Goal: Task Accomplishment & Management: Complete application form

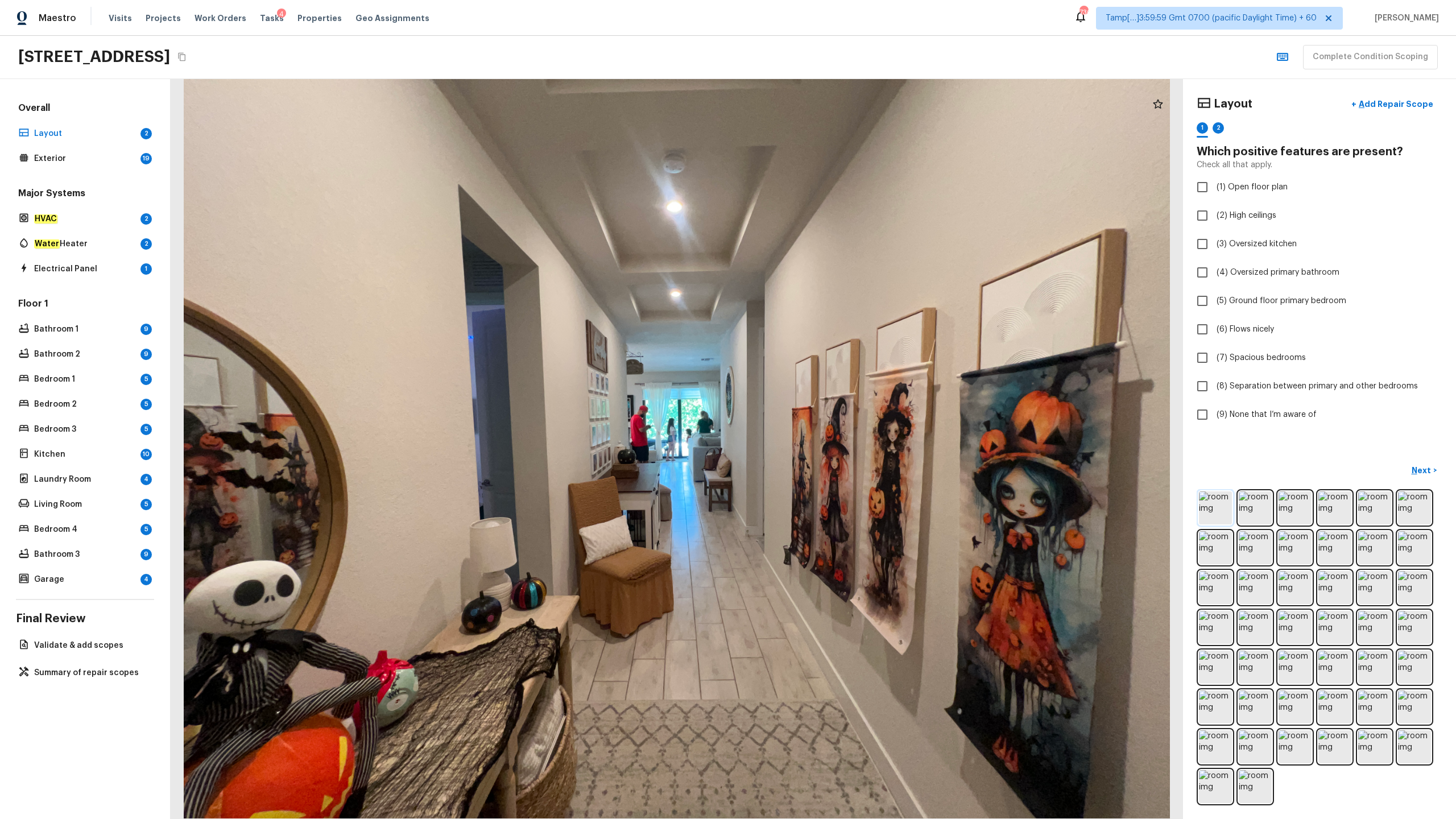
click at [818, 404] on img at bounding box center [1215, 507] width 33 height 33
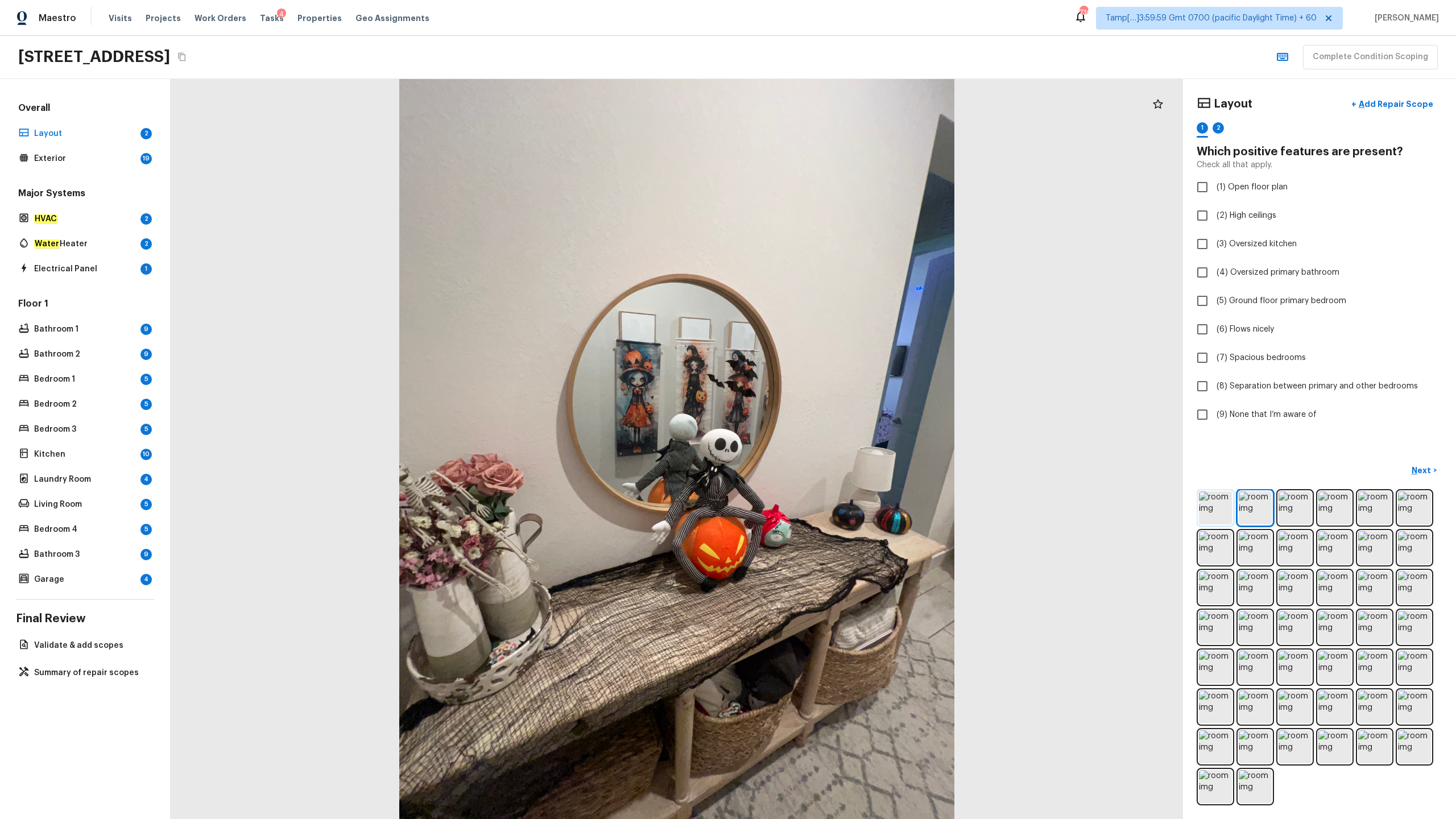
click at [818, 404] on img at bounding box center [1215, 507] width 33 height 33
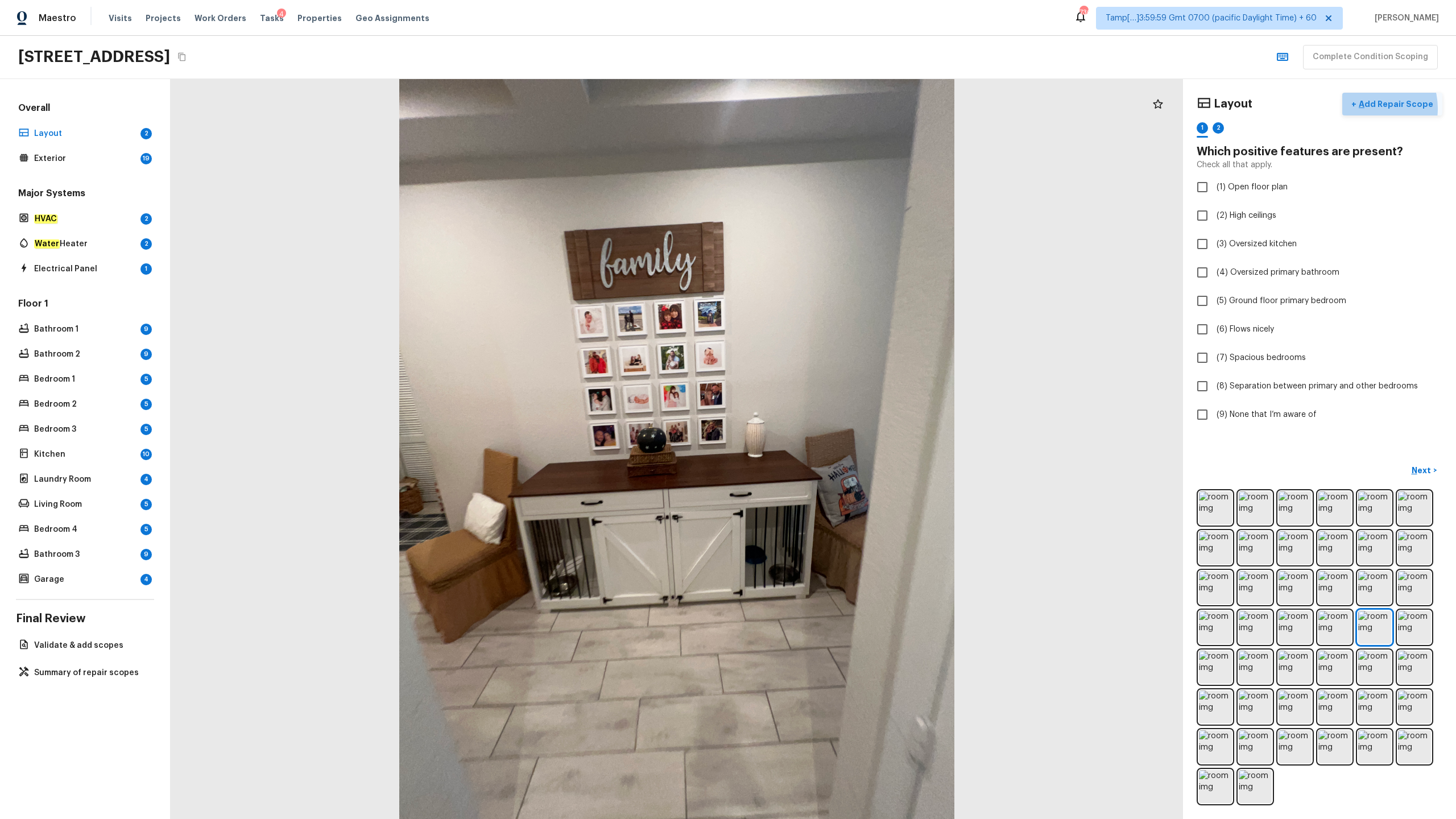
click at [818, 108] on p "Add Repair Scope" at bounding box center [1394, 104] width 77 height 11
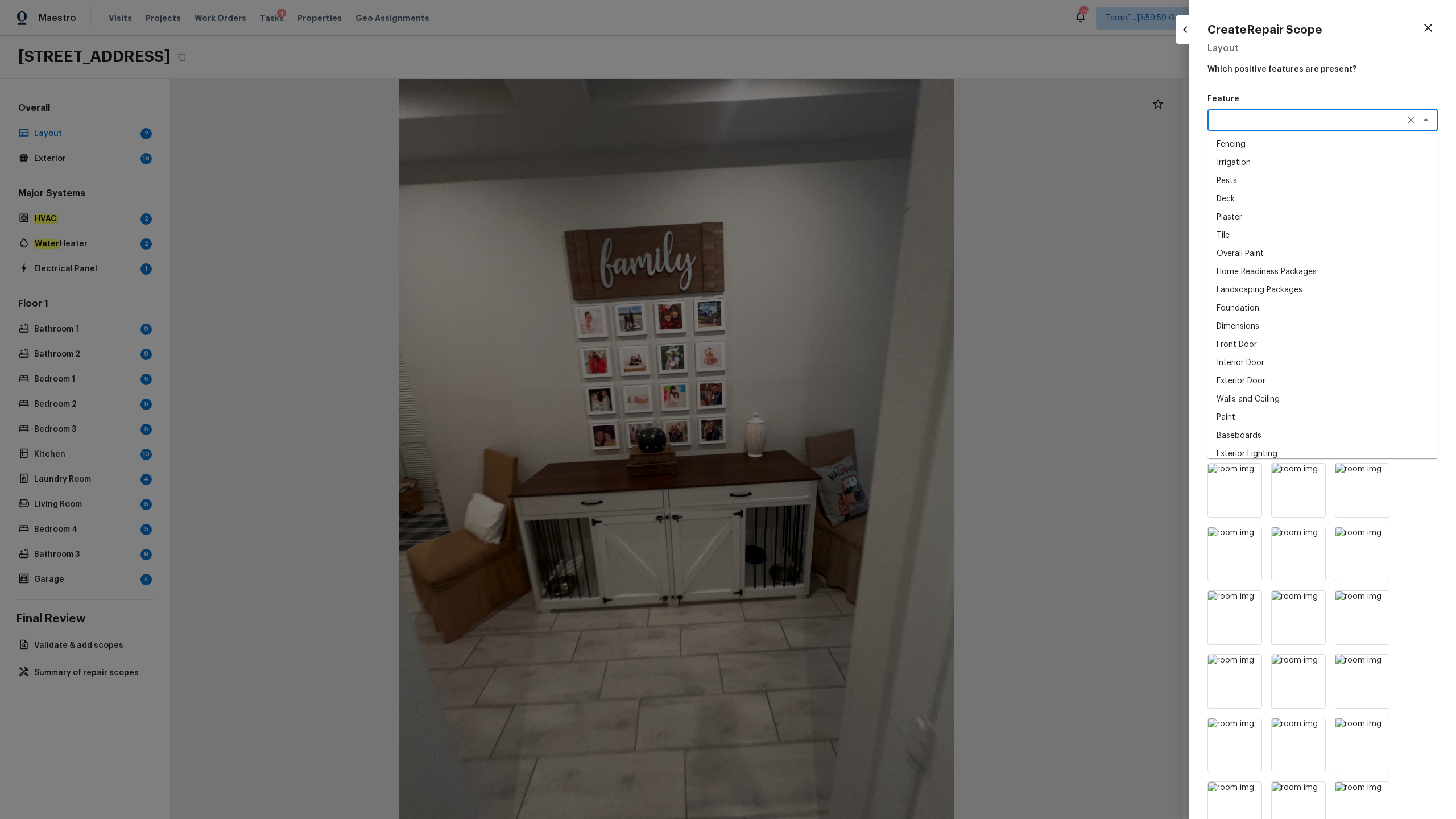
click at [818, 125] on textarea at bounding box center [1307, 120] width 188 height 11
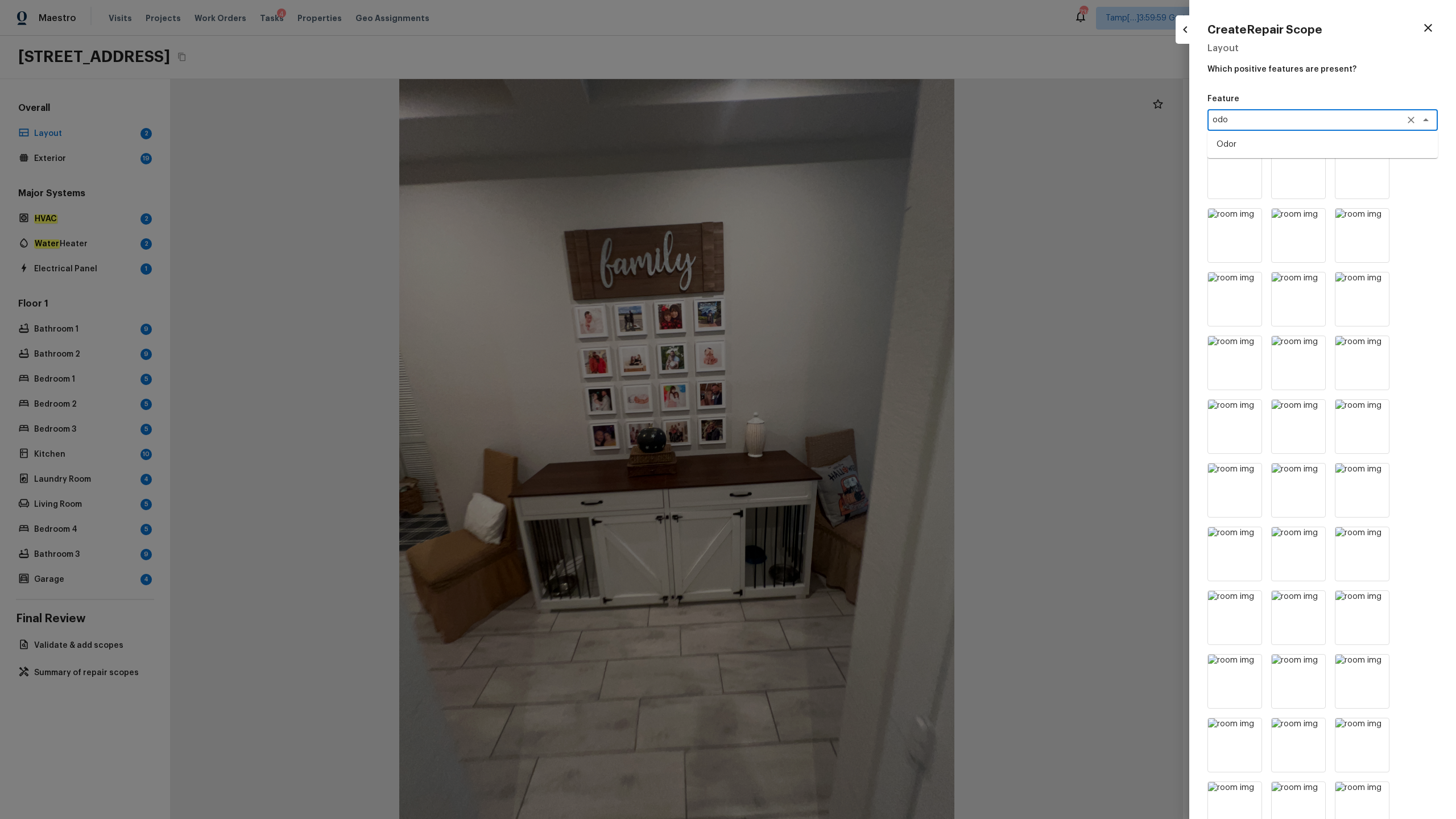
click at [818, 141] on li "Odor" at bounding box center [1323, 144] width 230 height 18
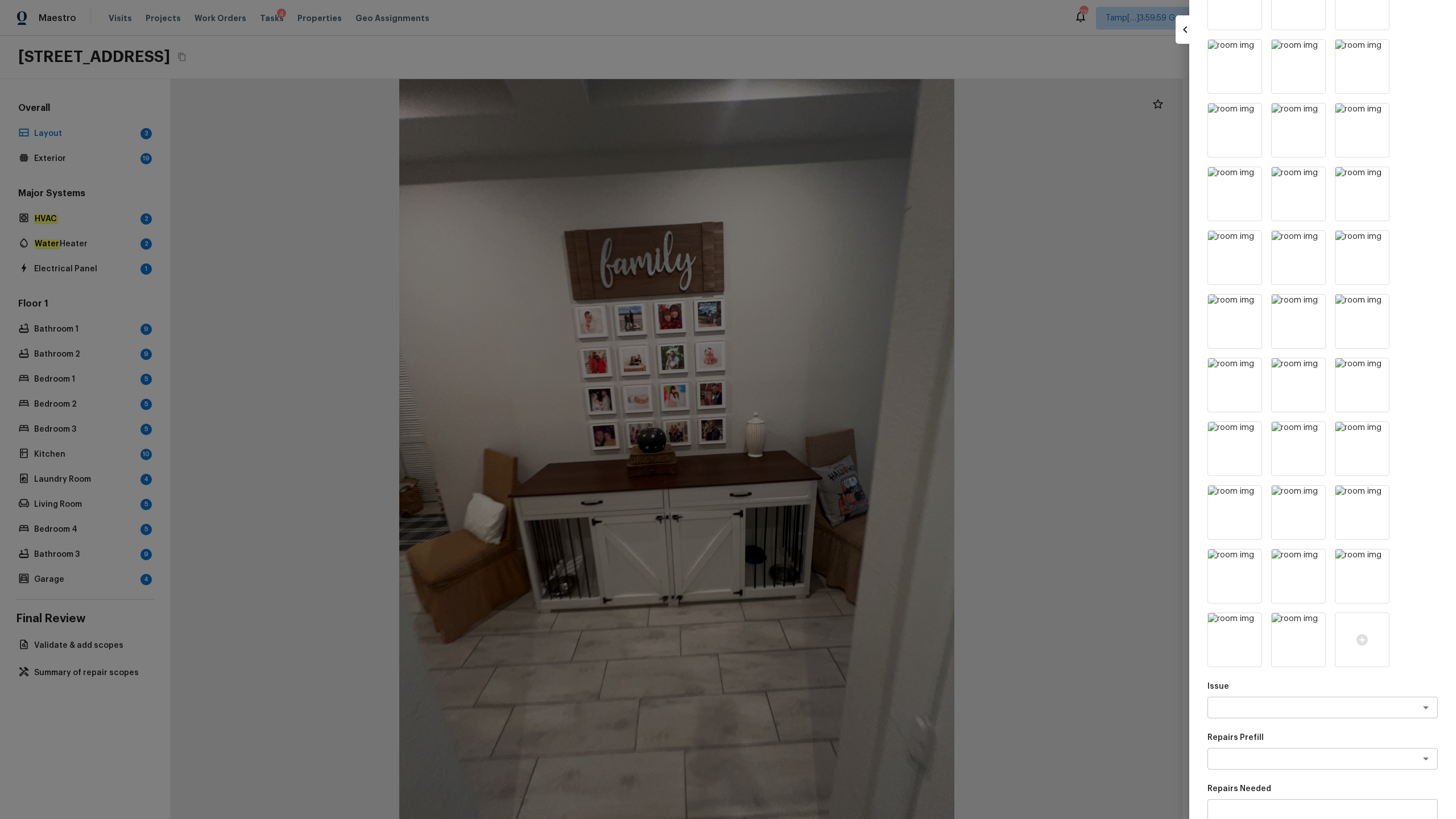
scroll to position [634, 0]
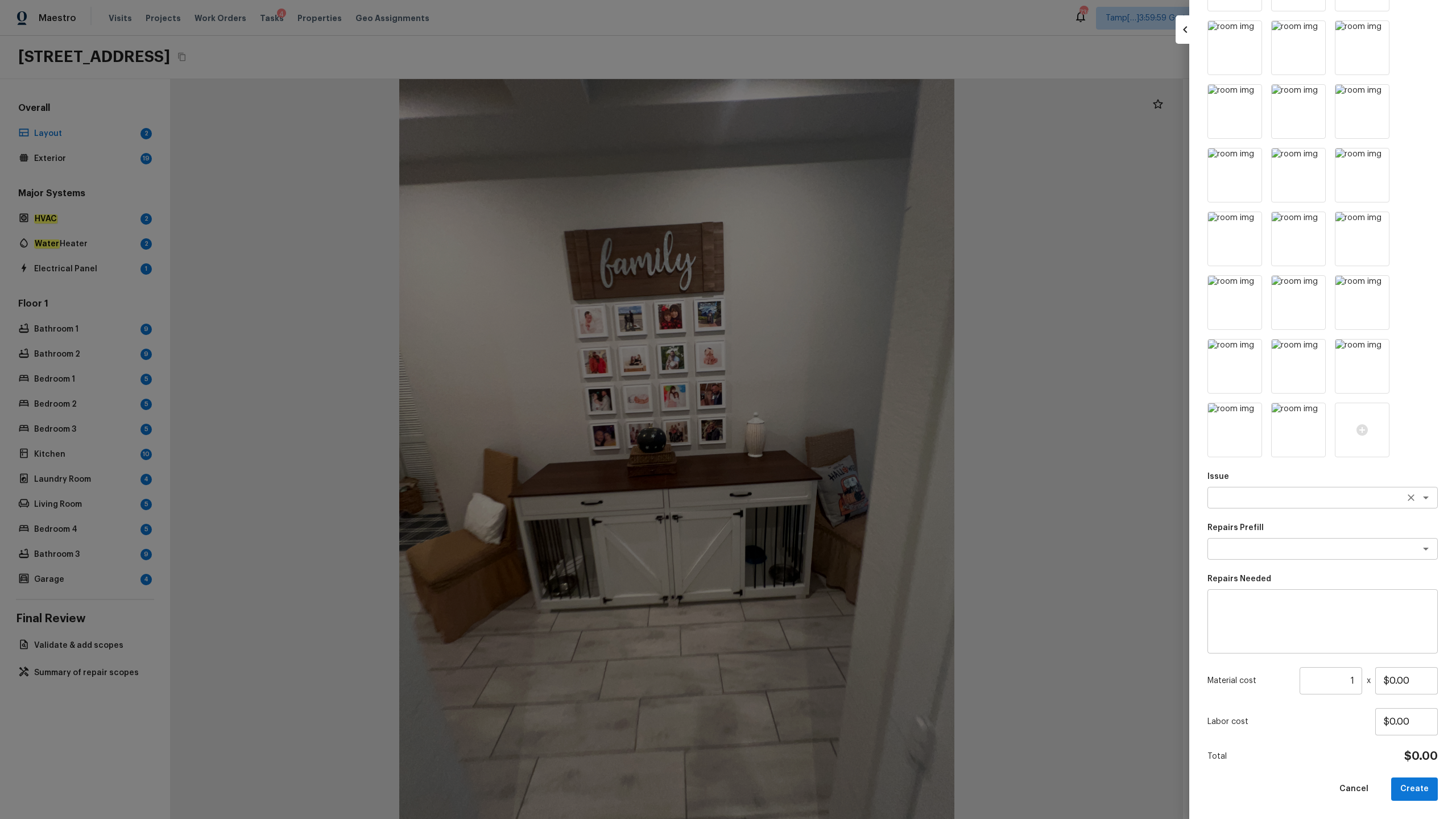
type textarea "Odor"
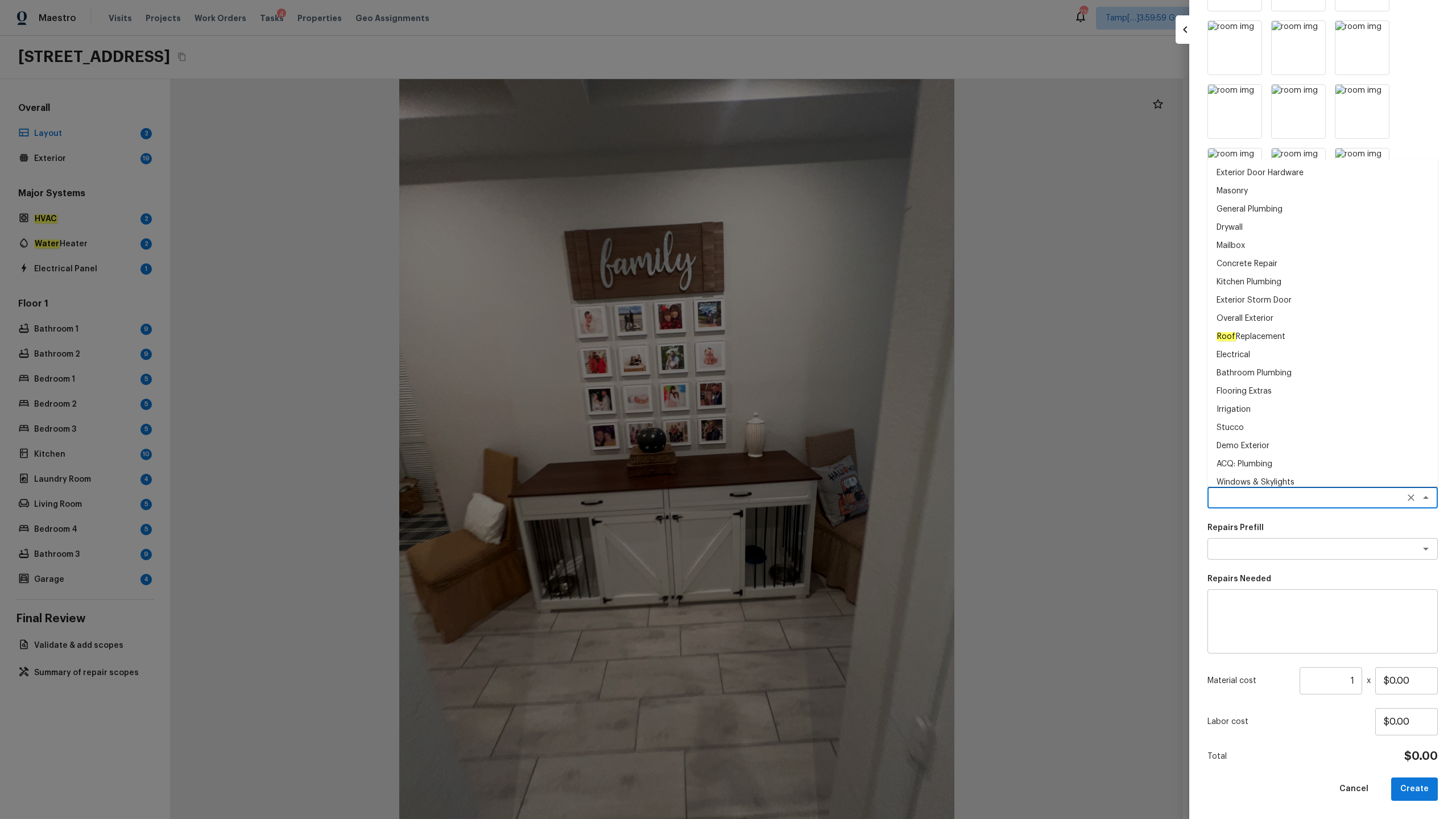
click at [818, 404] on textarea at bounding box center [1307, 497] width 188 height 11
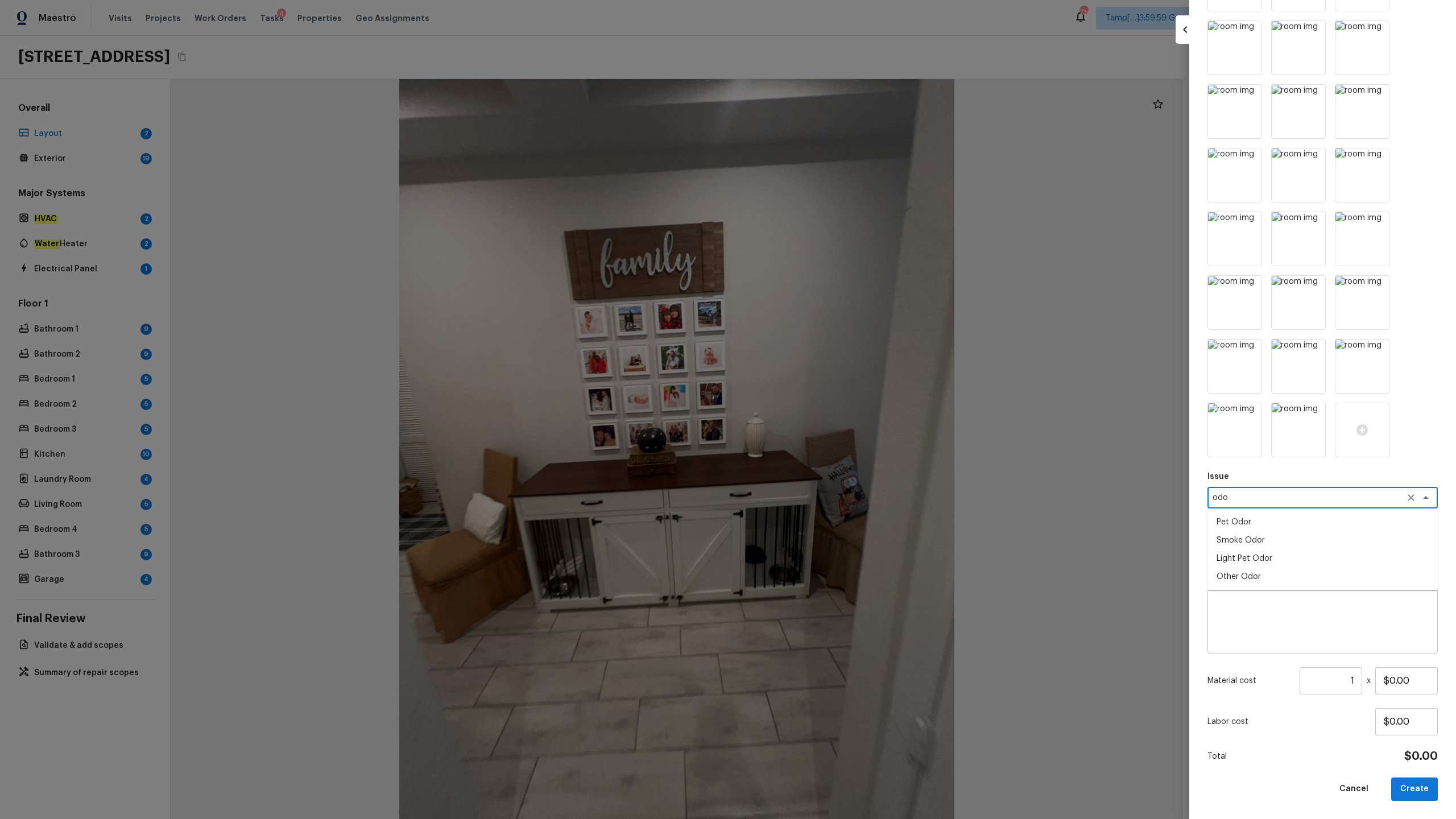
click at [818, 404] on li "Light Pet Odor" at bounding box center [1323, 558] width 230 height 18
type textarea "Light Pet Odor"
click at [818, 404] on textarea at bounding box center [1307, 548] width 188 height 11
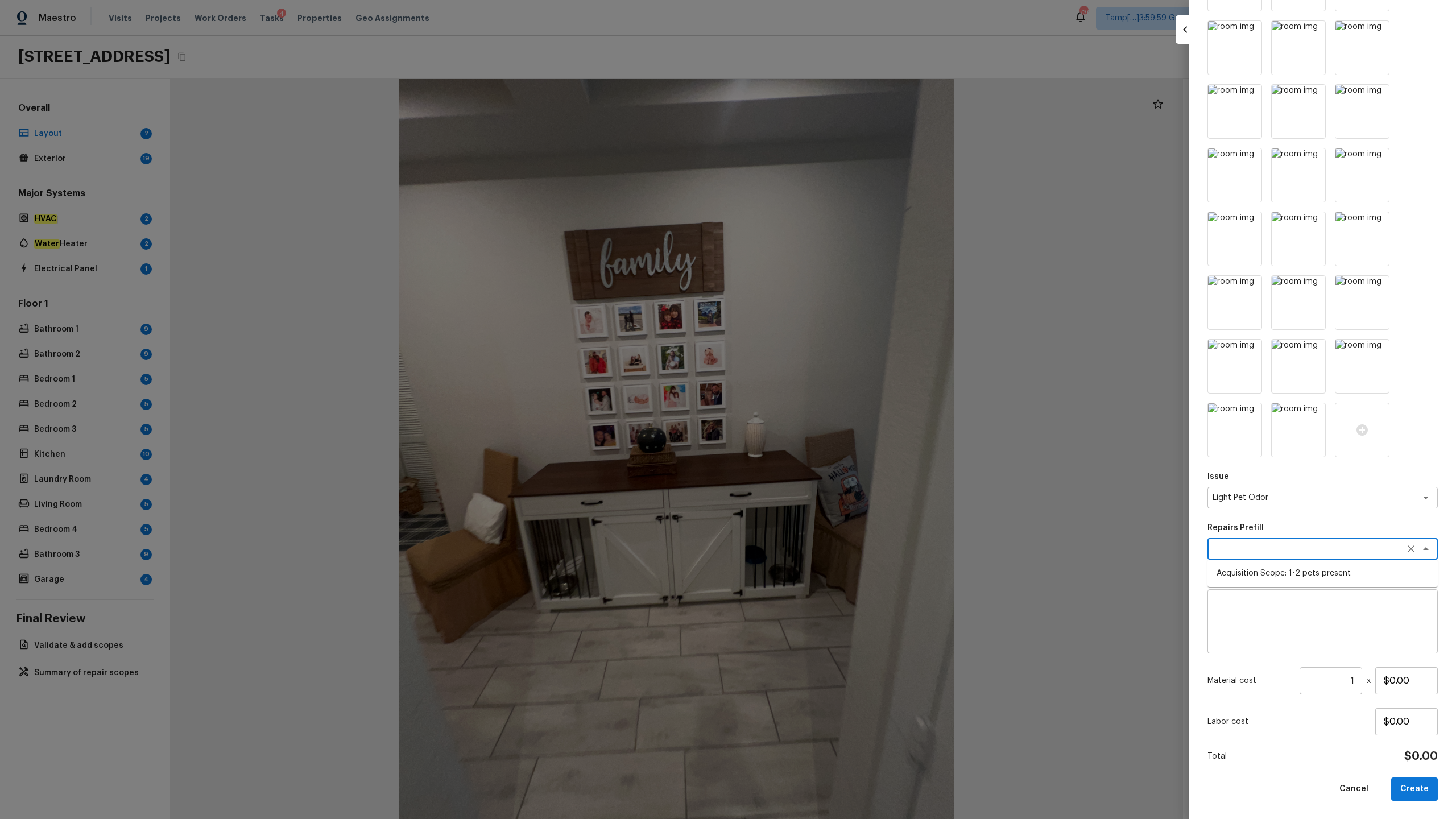
click at [818, 404] on li "Acquisition Scope: 1-2 pets present" at bounding box center [1323, 573] width 230 height 18
type textarea "Acquisition Scope: 1-2 pets present"
type input "$575.00"
click at [818, 404] on button "Create" at bounding box center [1414, 789] width 47 height 23
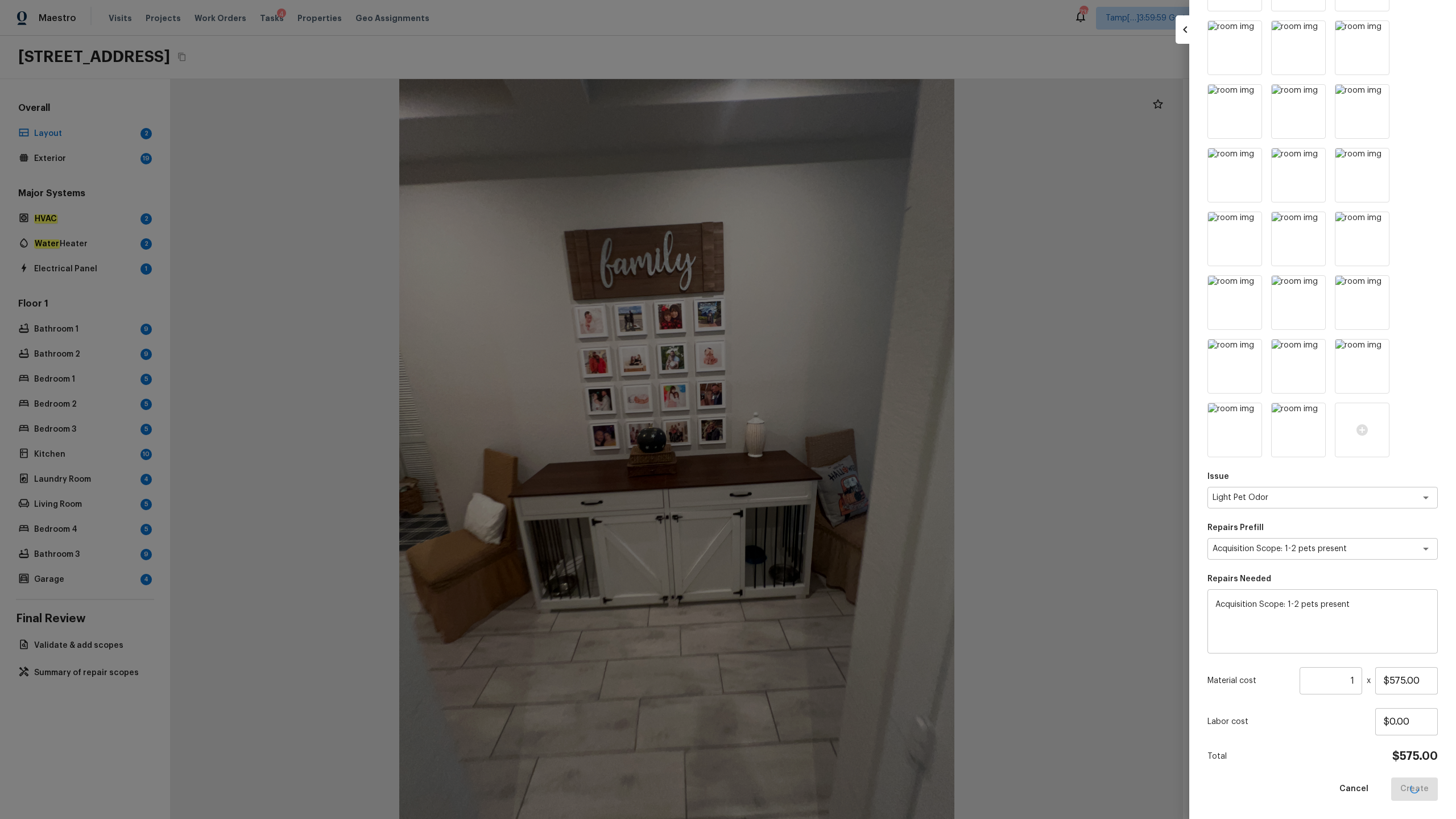
type input "$0.00"
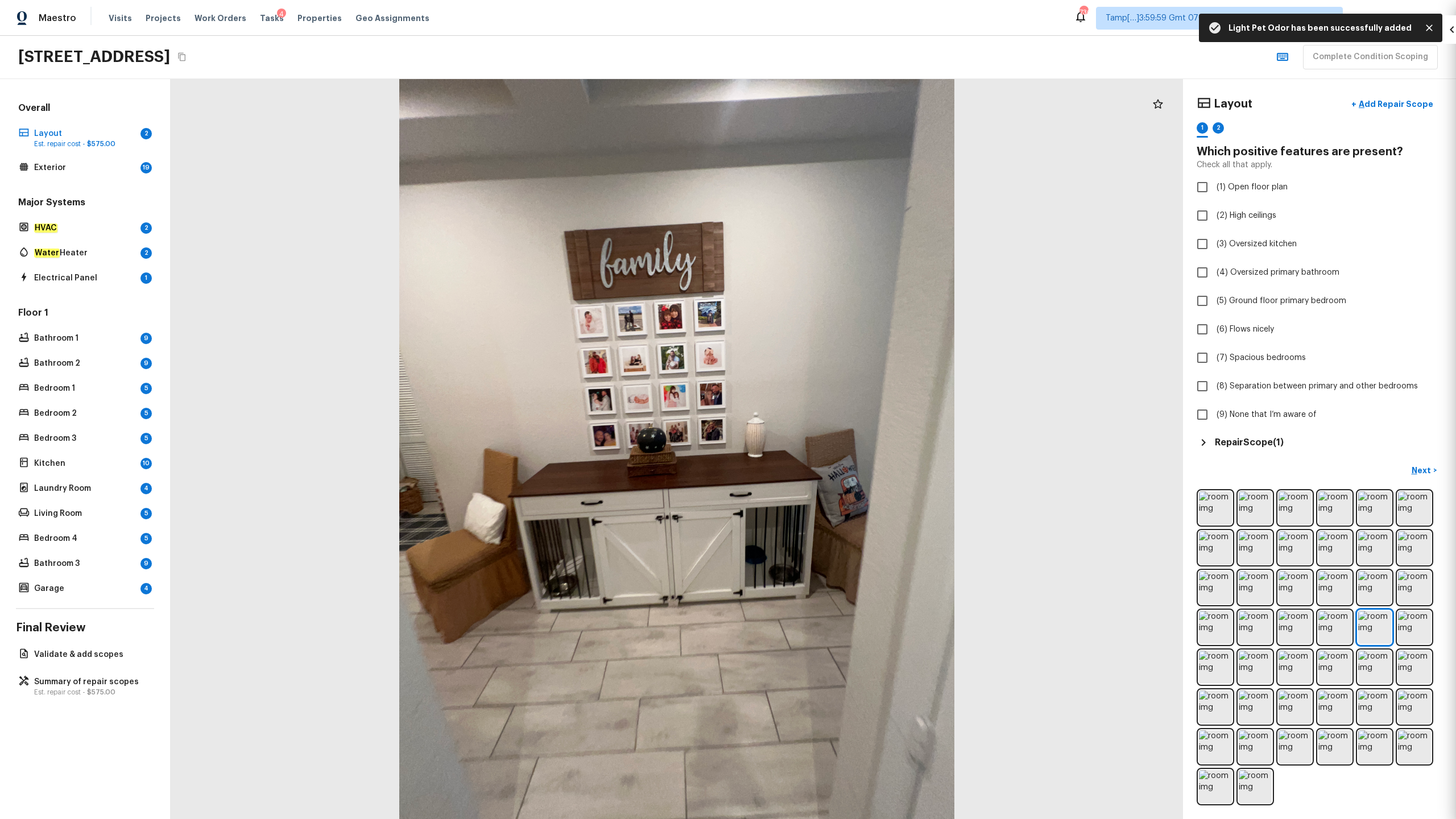
scroll to position [0, 0]
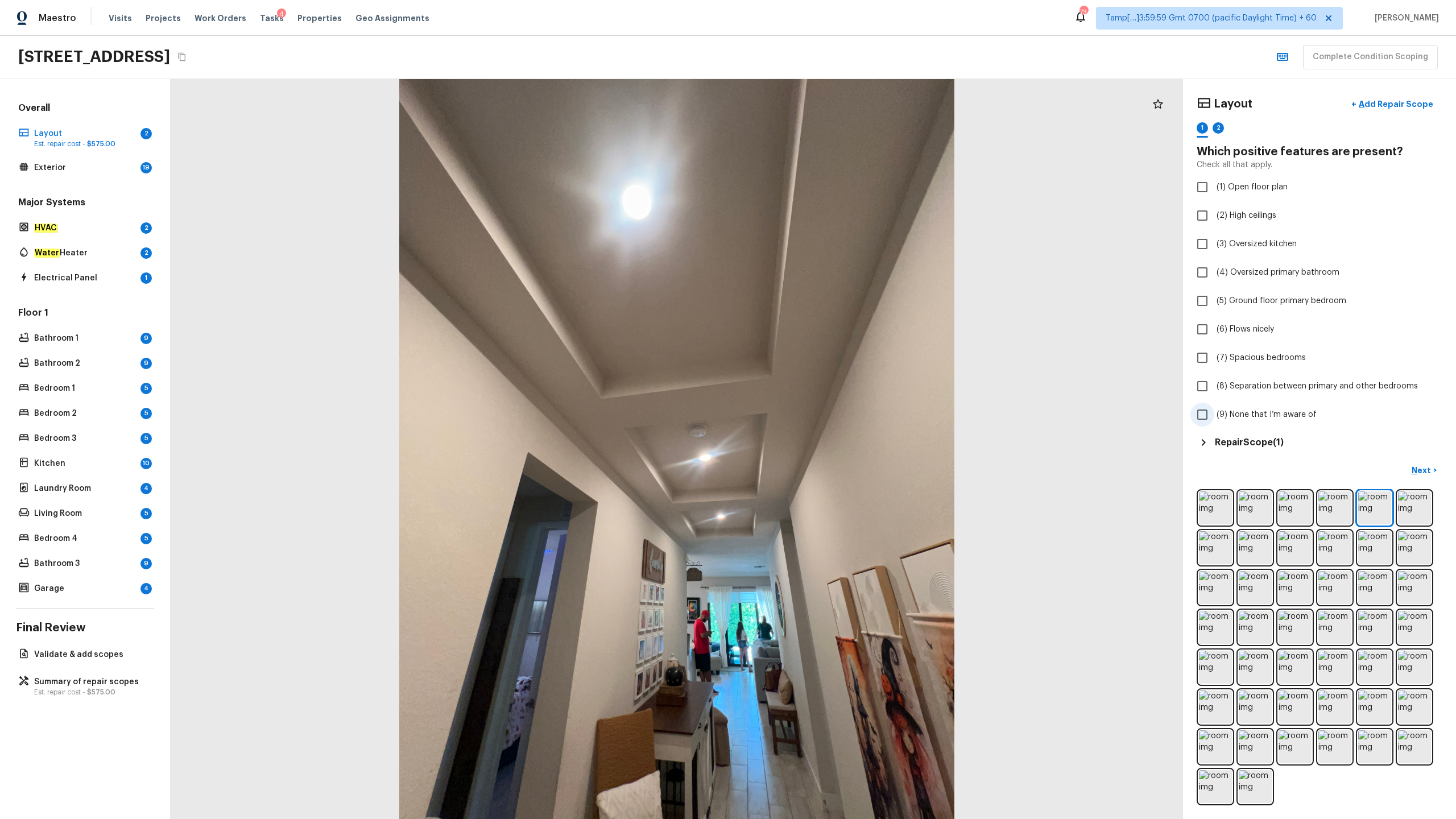
click at [818, 404] on span "(9) None that I’m aware of" at bounding box center [1266, 415] width 100 height 11
click at [818, 404] on input "(9) None that I’m aware of" at bounding box center [1202, 415] width 24 height 24
checkbox input "true"
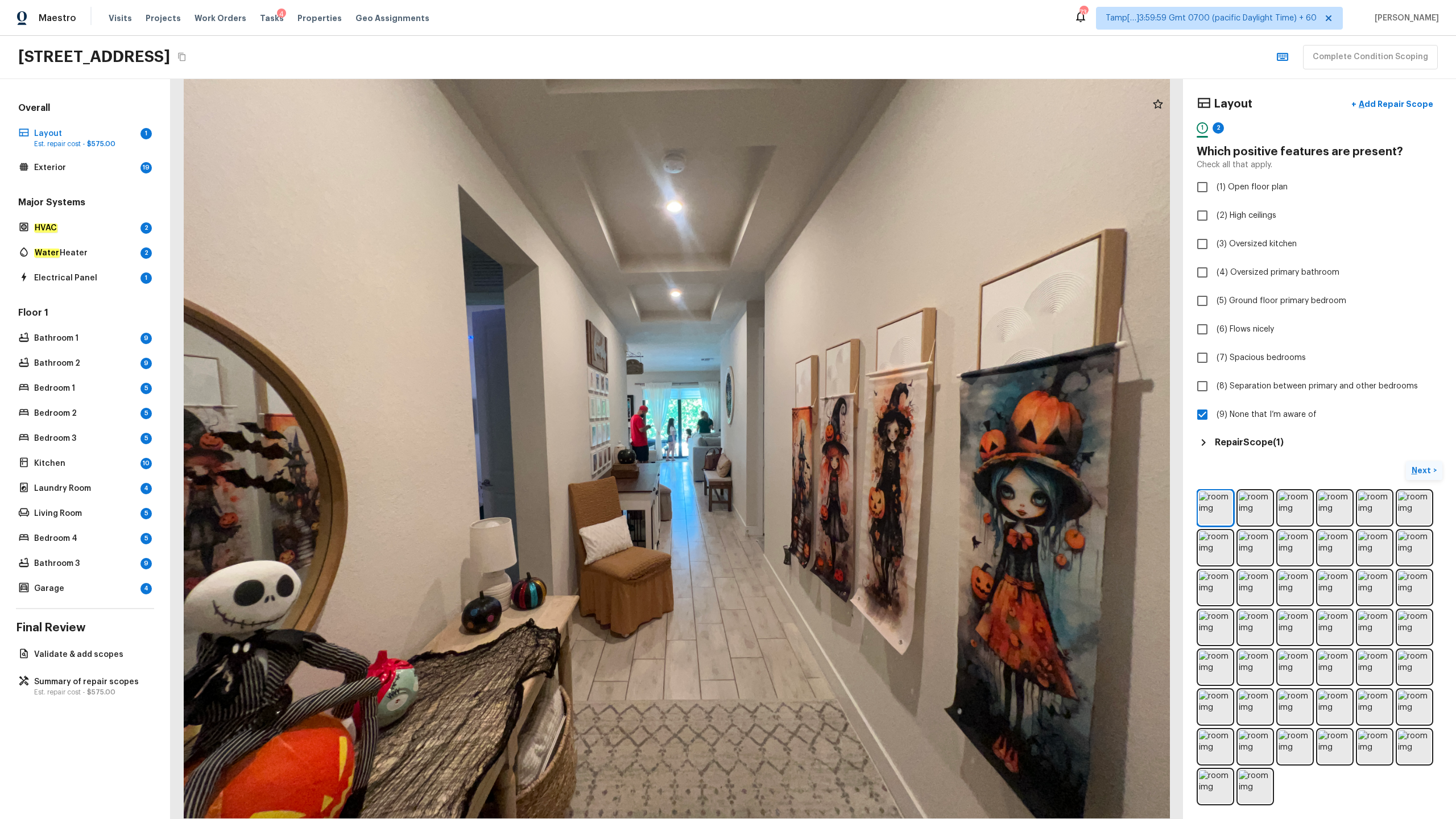
click at [818, 404] on p "Next" at bounding box center [1422, 470] width 22 height 11
click at [818, 404] on span "(9) None that I’m aware of" at bounding box center [1266, 415] width 100 height 11
click at [818, 404] on input "(9) None that I’m aware of" at bounding box center [1202, 415] width 24 height 24
checkbox input "true"
click at [818, 404] on p "Next ( Exterior )" at bounding box center [1406, 470] width 56 height 12
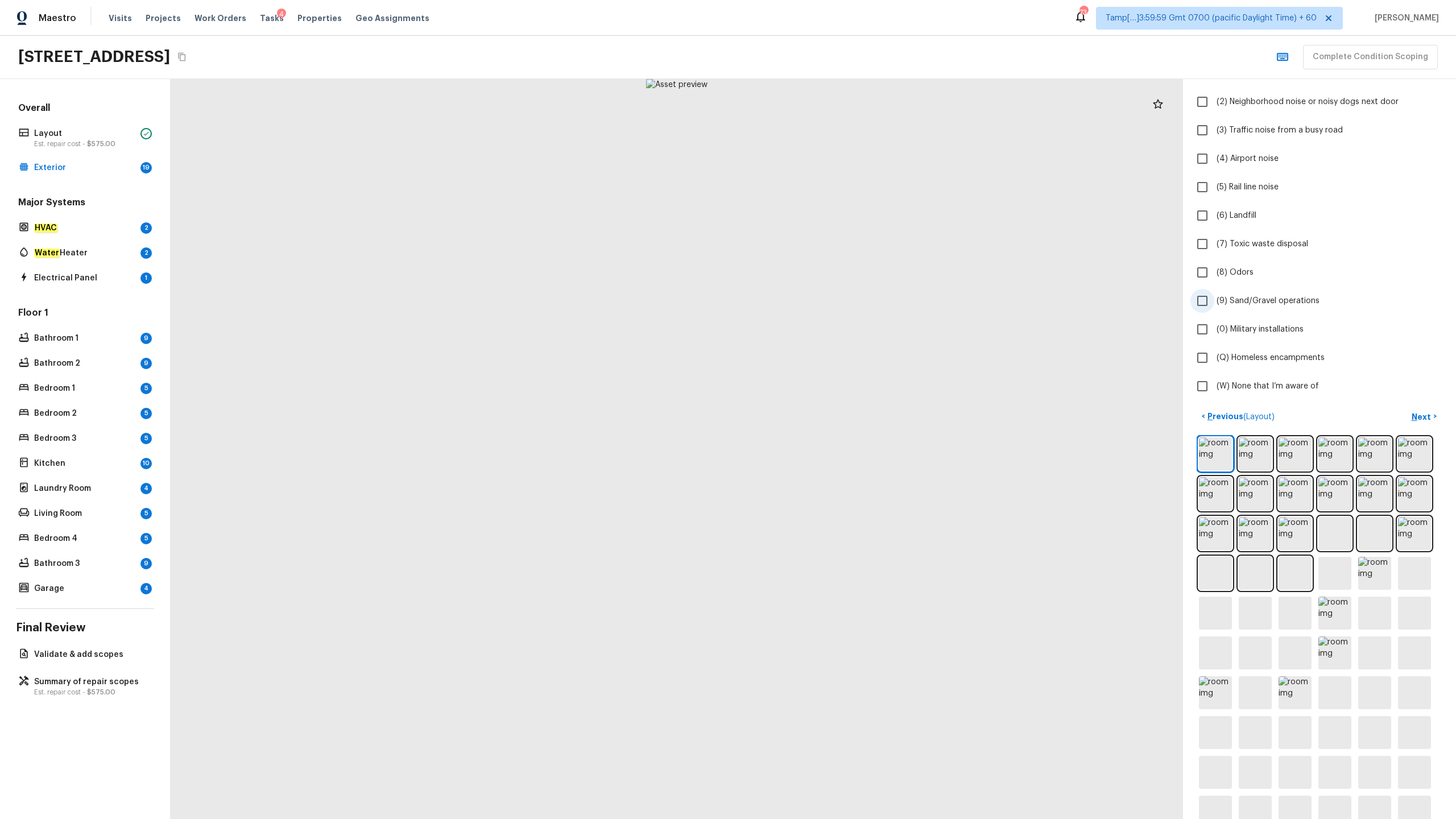
scroll to position [172, 0]
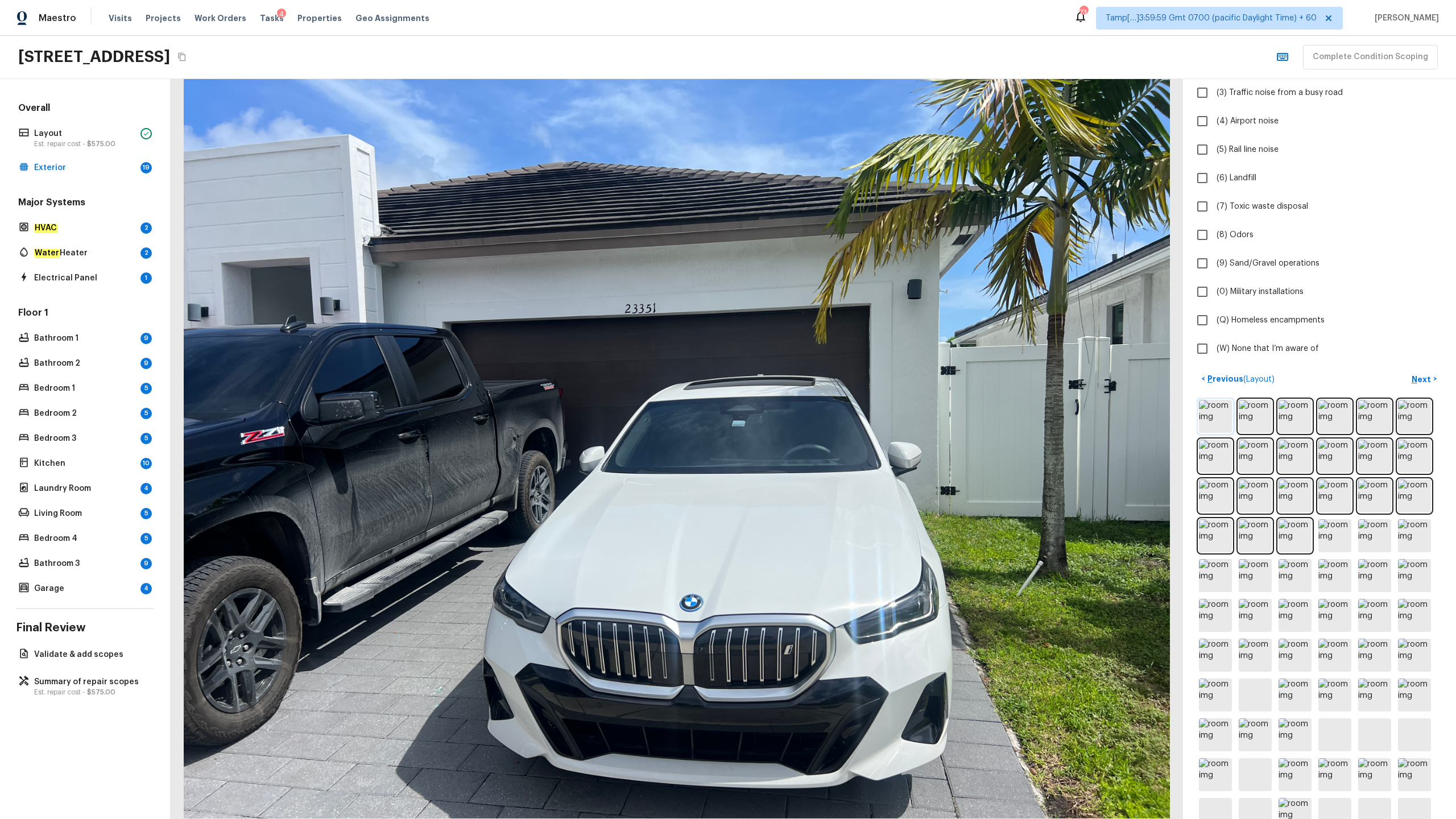
click at [818, 404] on img at bounding box center [1215, 416] width 33 height 33
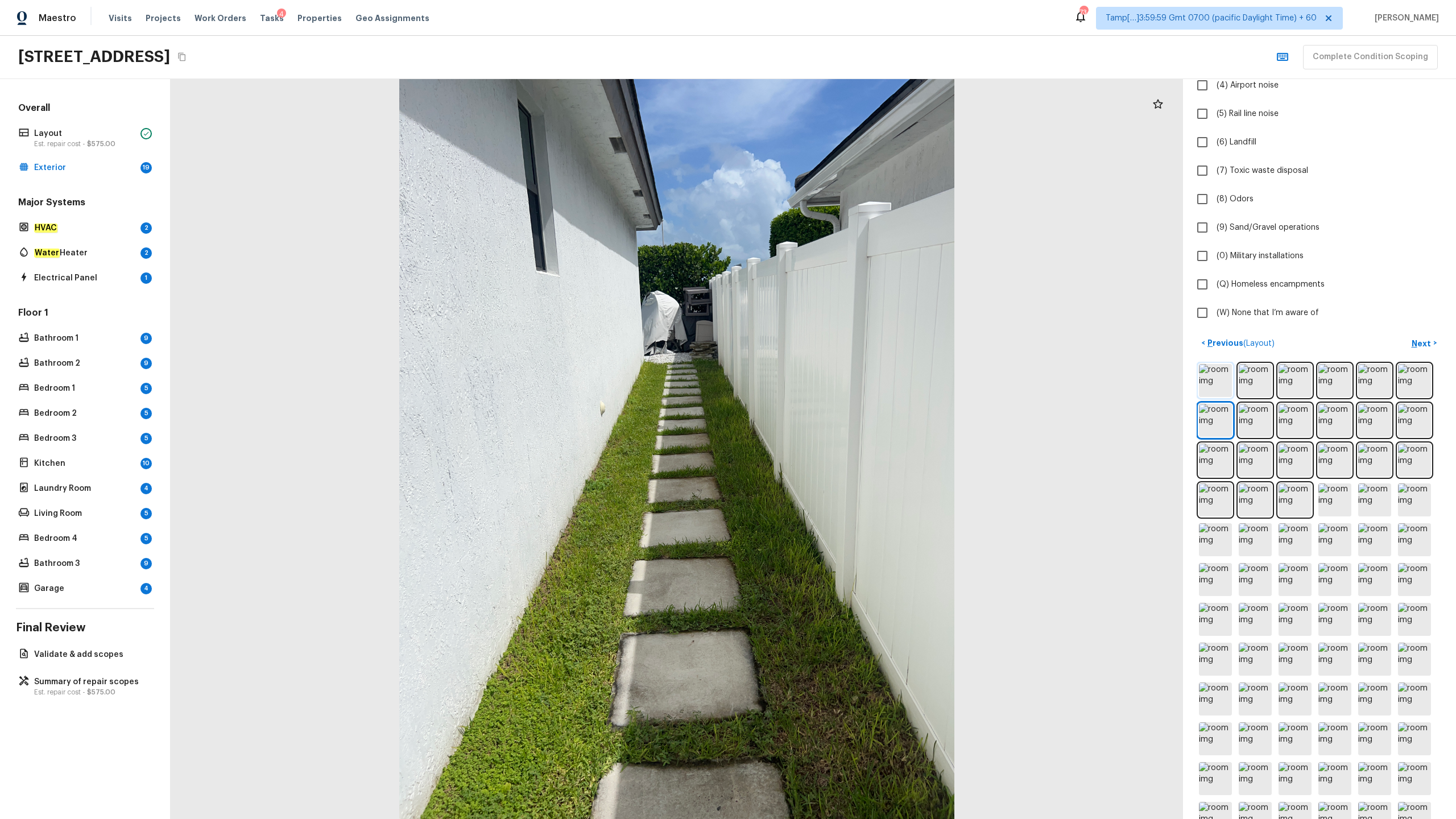
scroll to position [204, 0]
click at [818, 387] on img at bounding box center [1215, 384] width 33 height 33
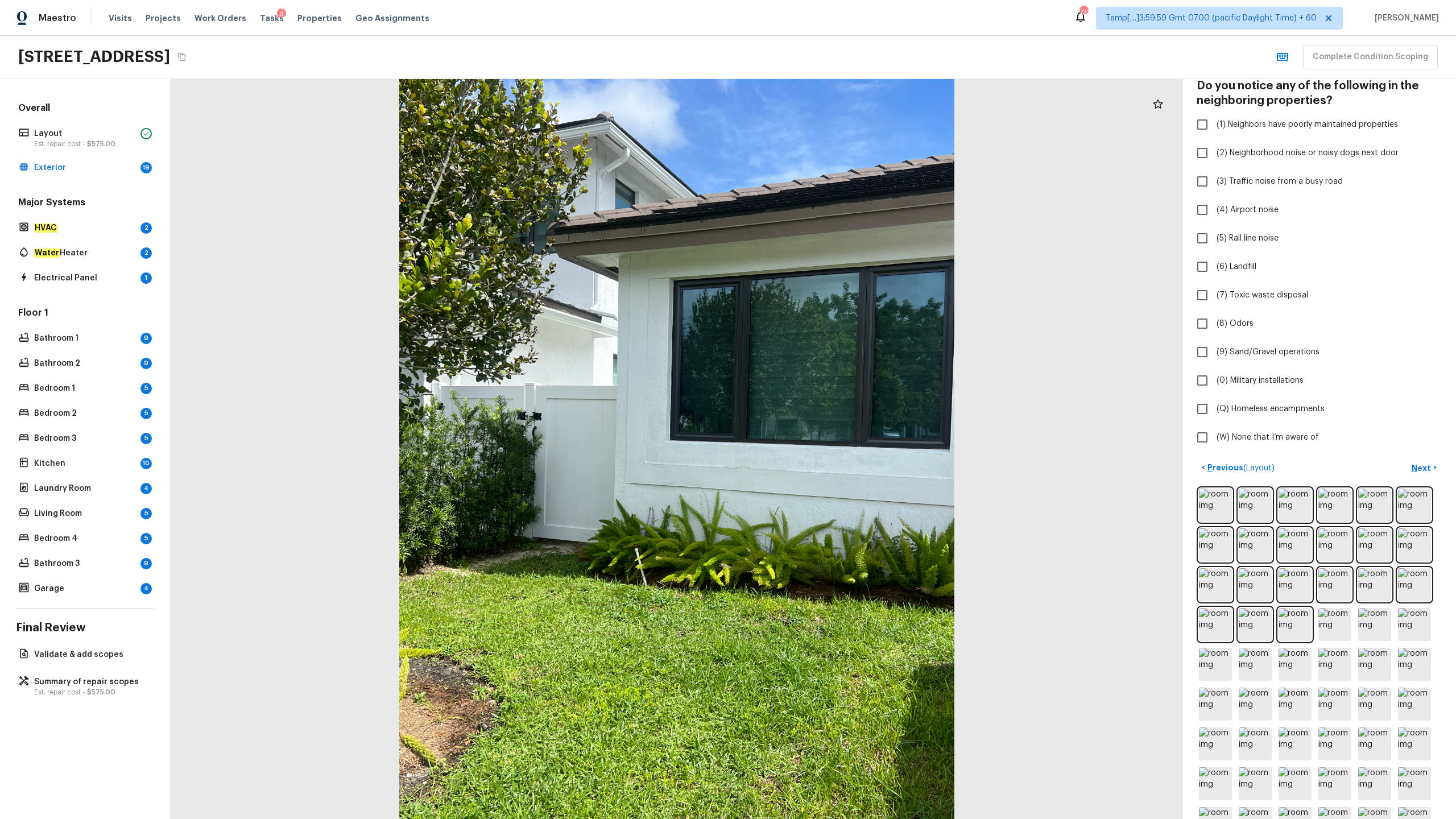
scroll to position [44, 0]
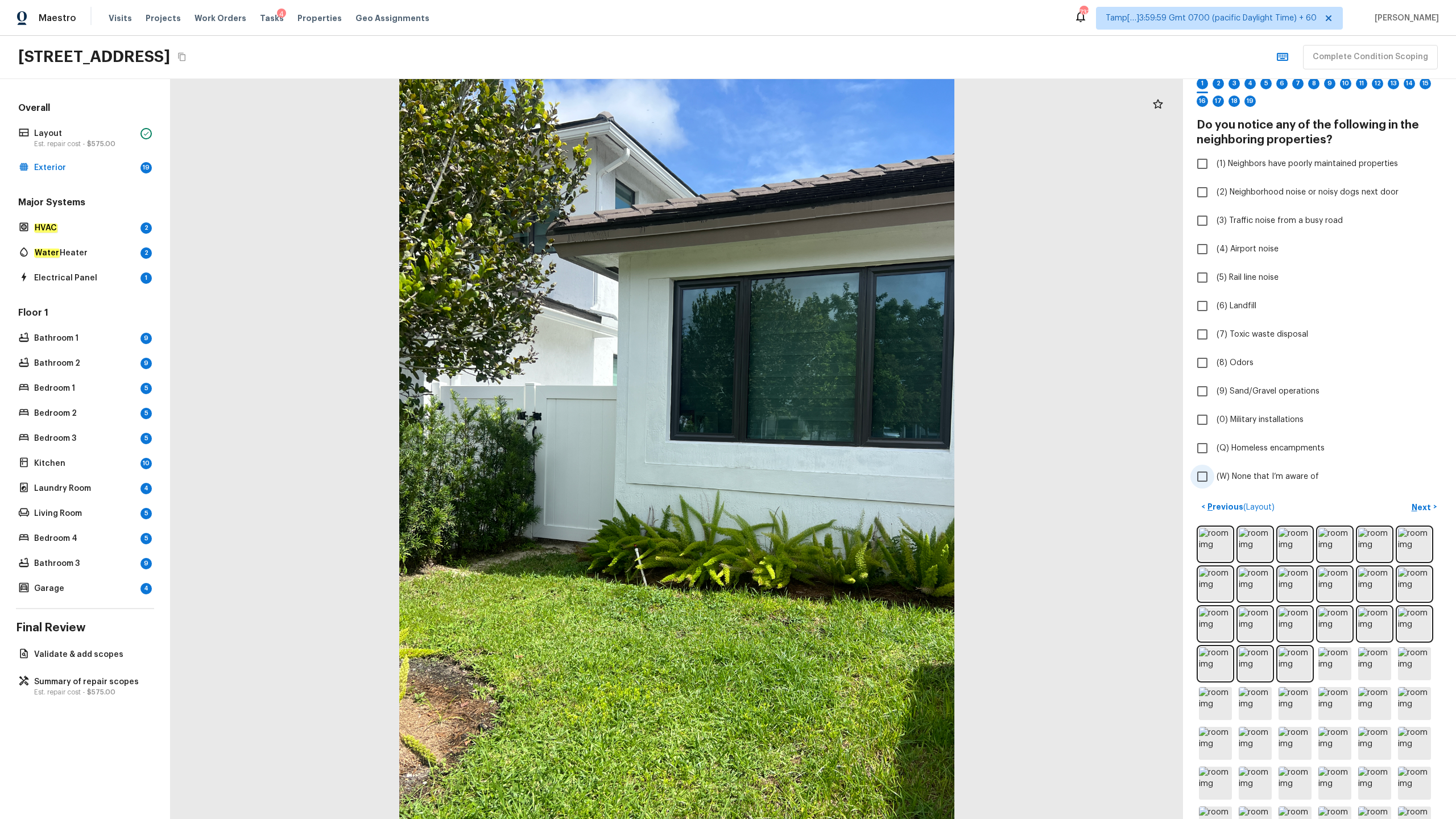
click at [818, 404] on span "(W) None that I’m aware of" at bounding box center [1268, 476] width 103 height 11
click at [818, 404] on input "(W) None that I’m aware of" at bounding box center [1202, 476] width 24 height 24
checkbox input "true"
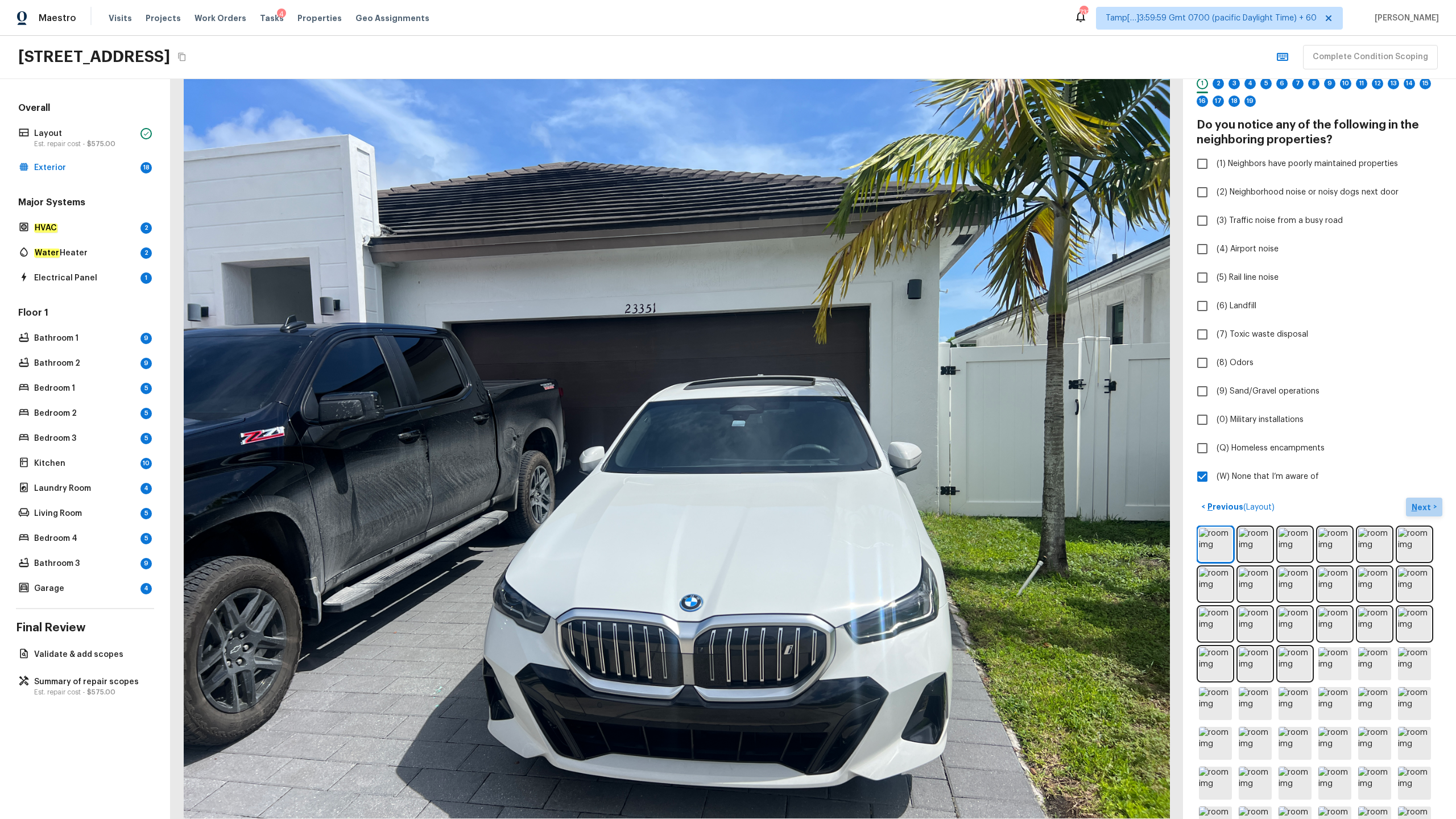
click at [818, 404] on p "Next" at bounding box center [1422, 507] width 22 height 11
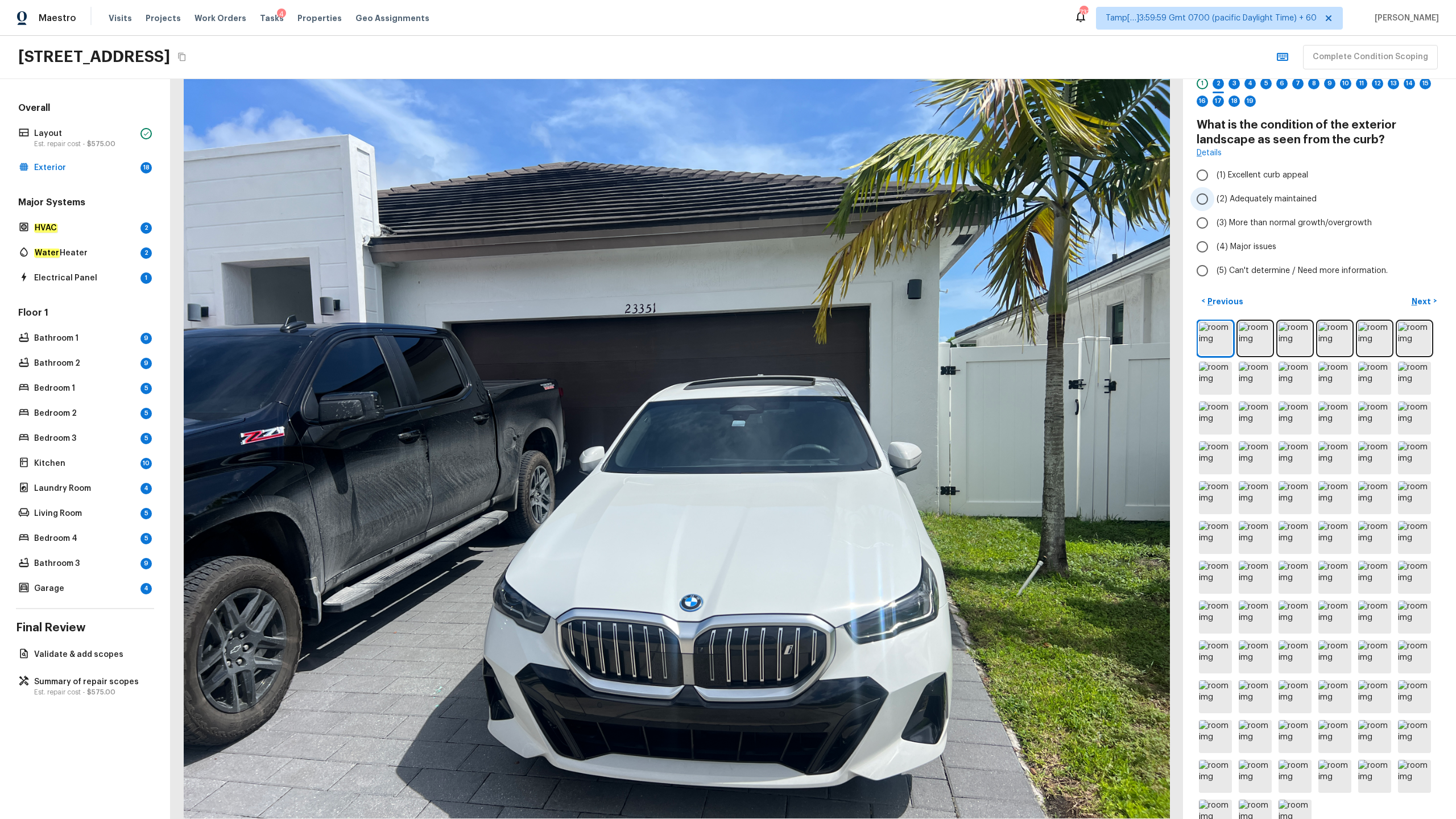
radio input "true"
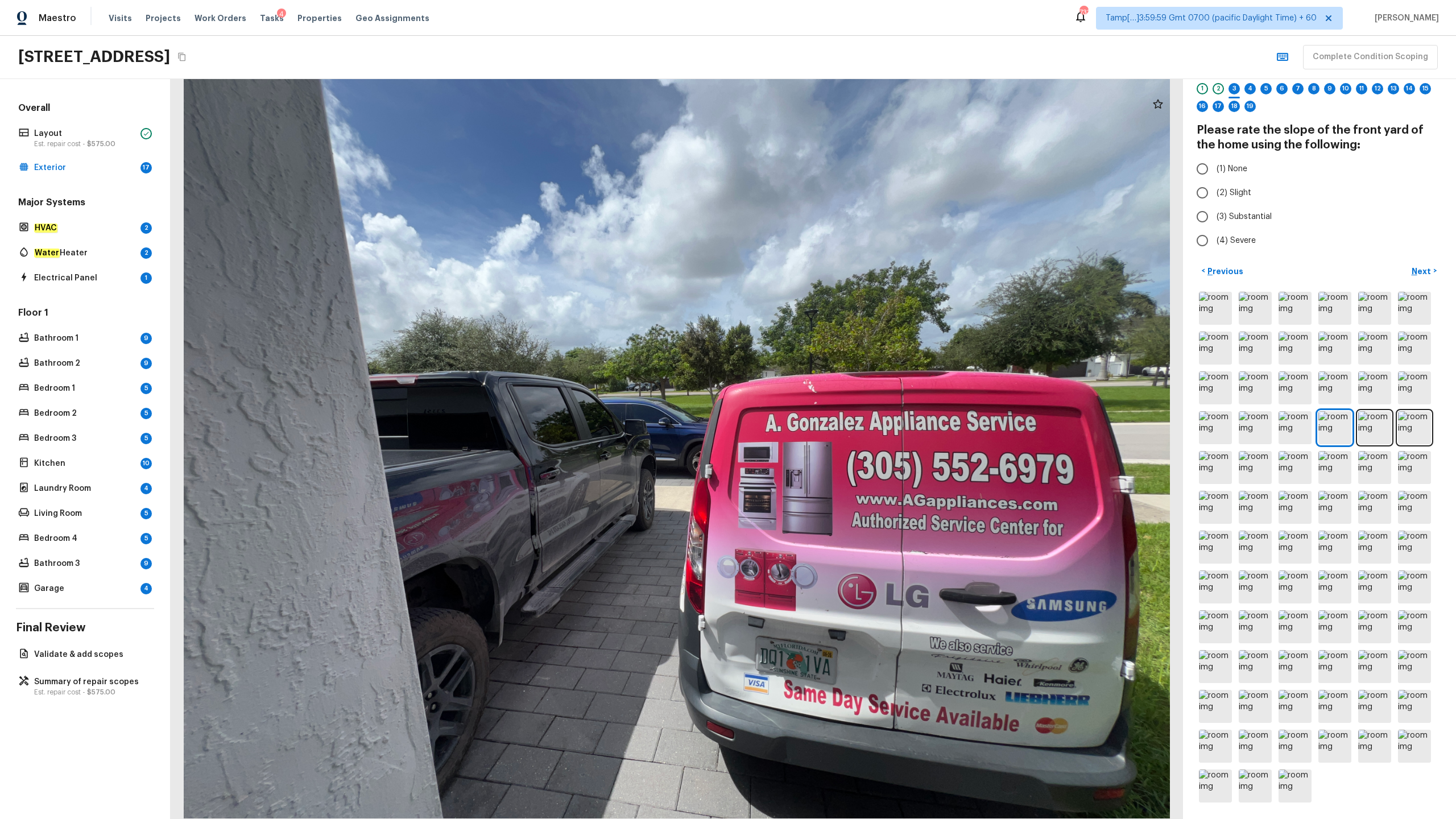
radio input "true"
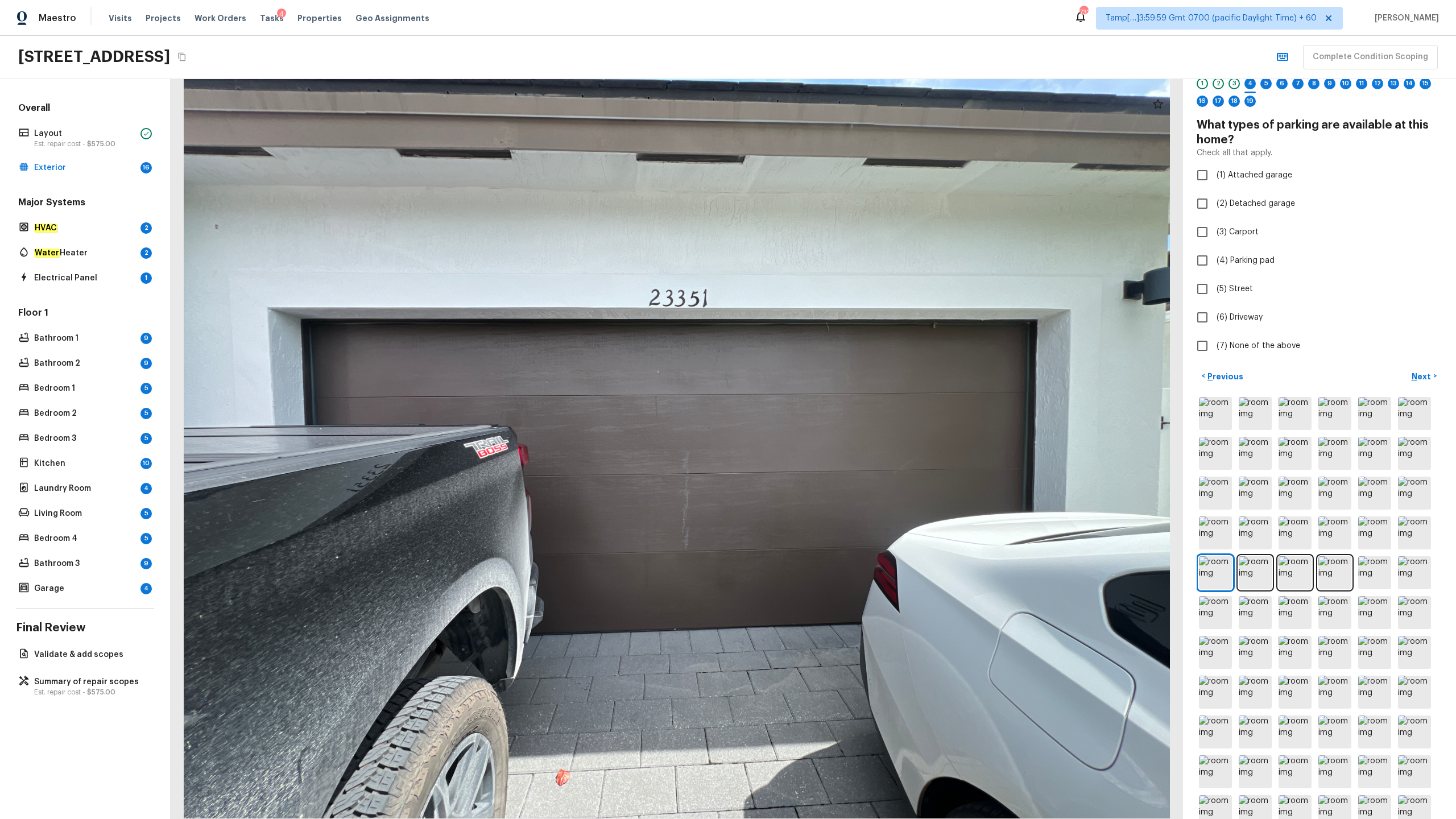
checkbox input "true"
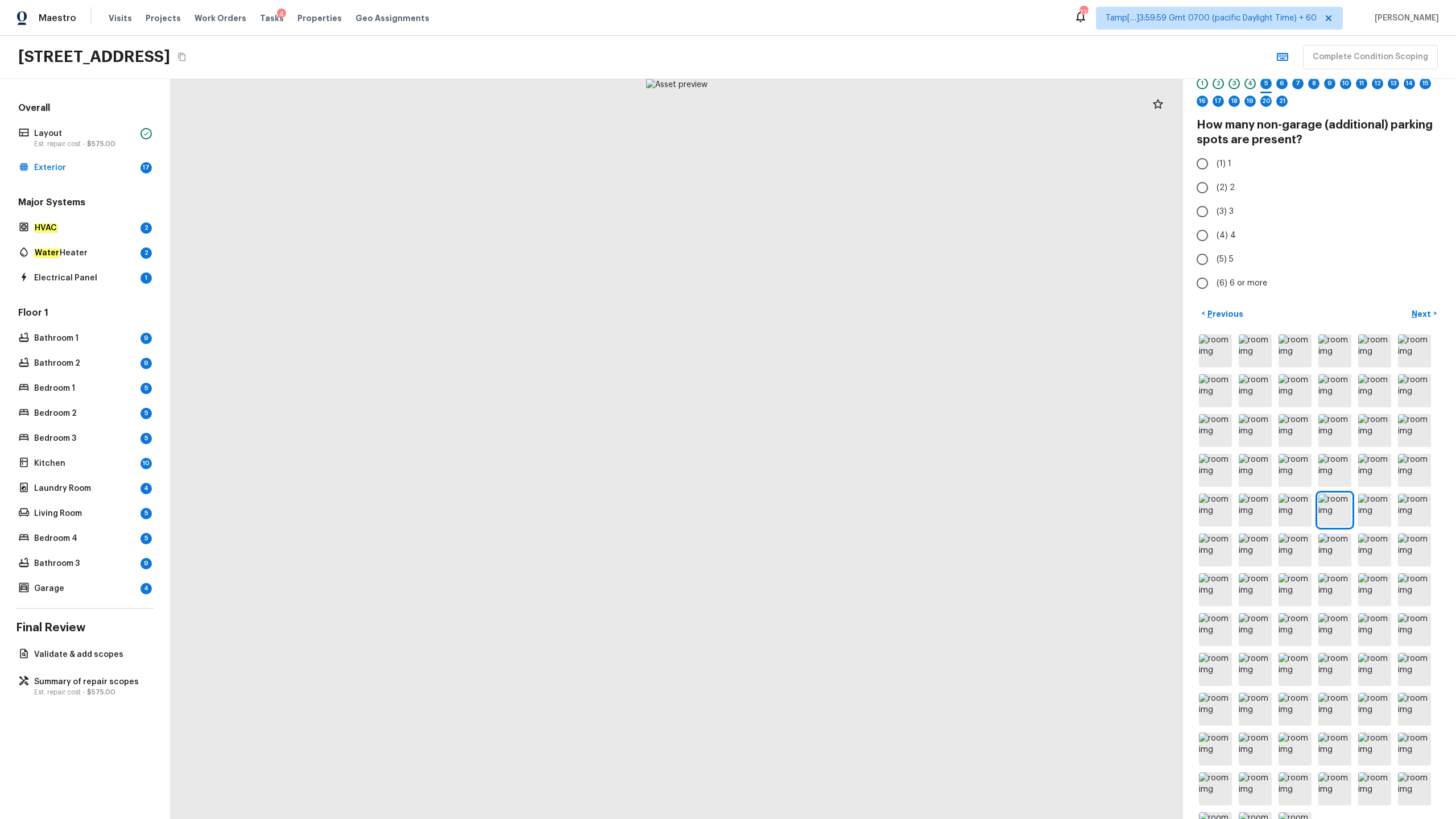
radio input "true"
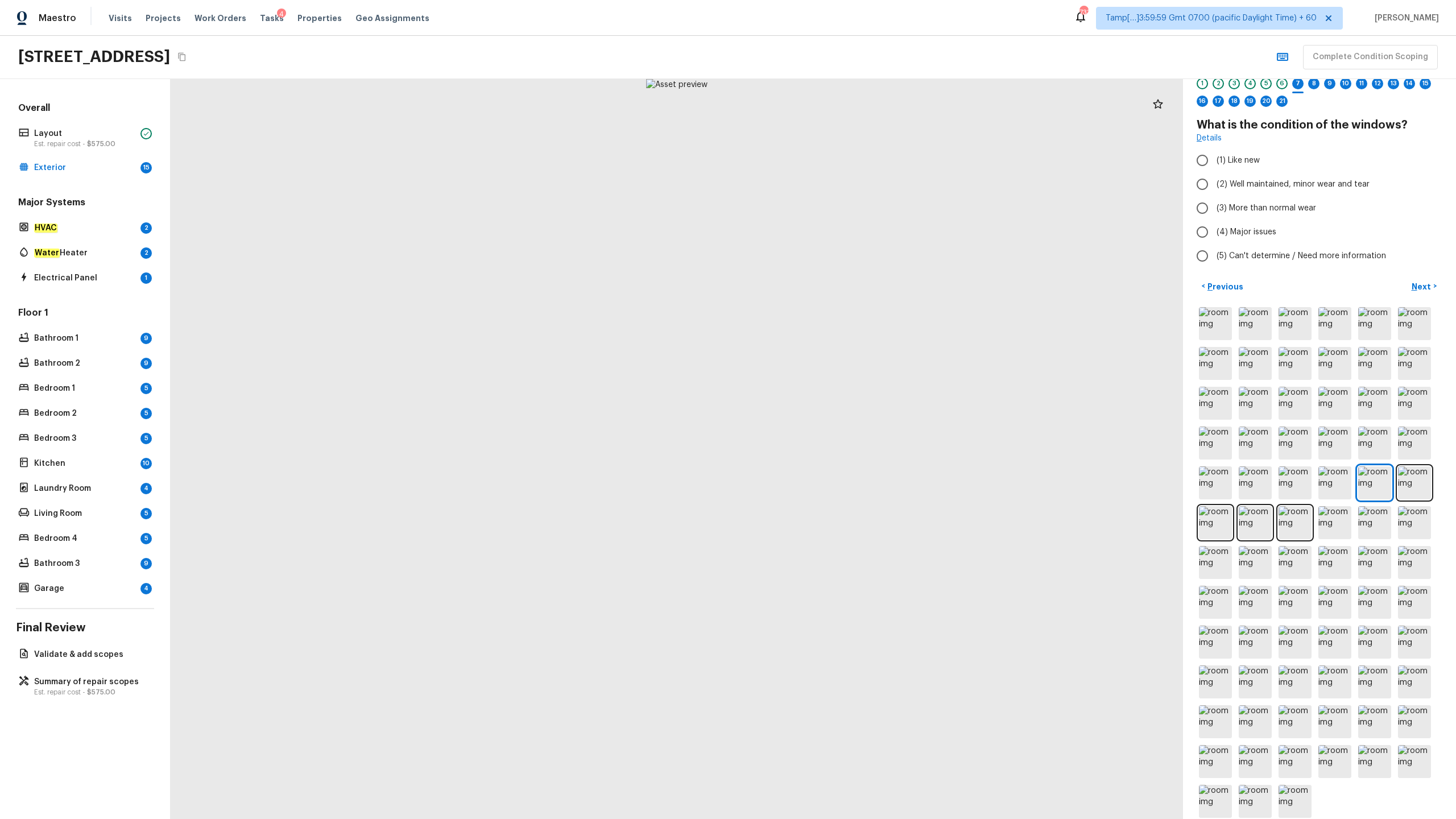
radio input "true"
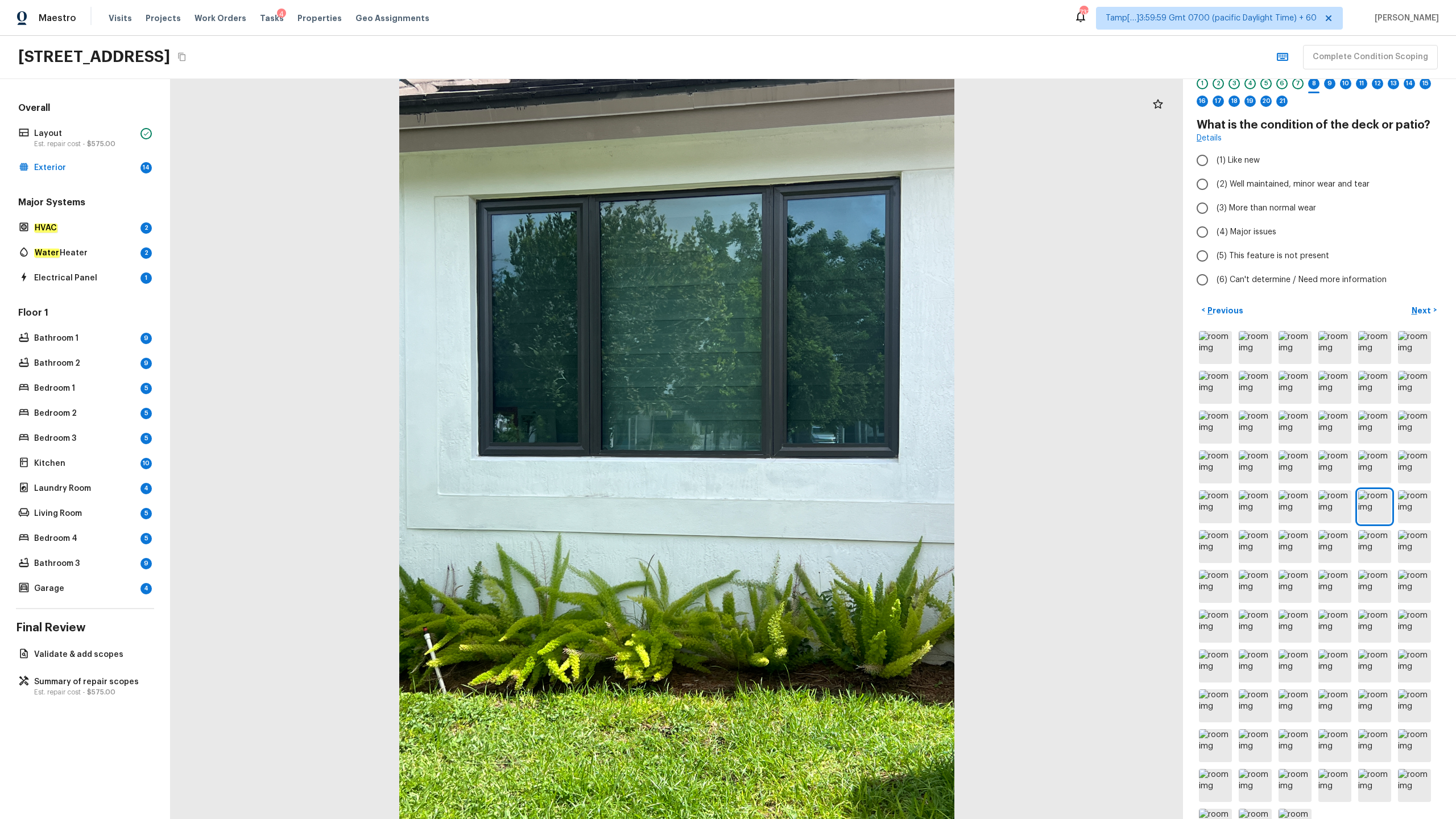
radio input "true"
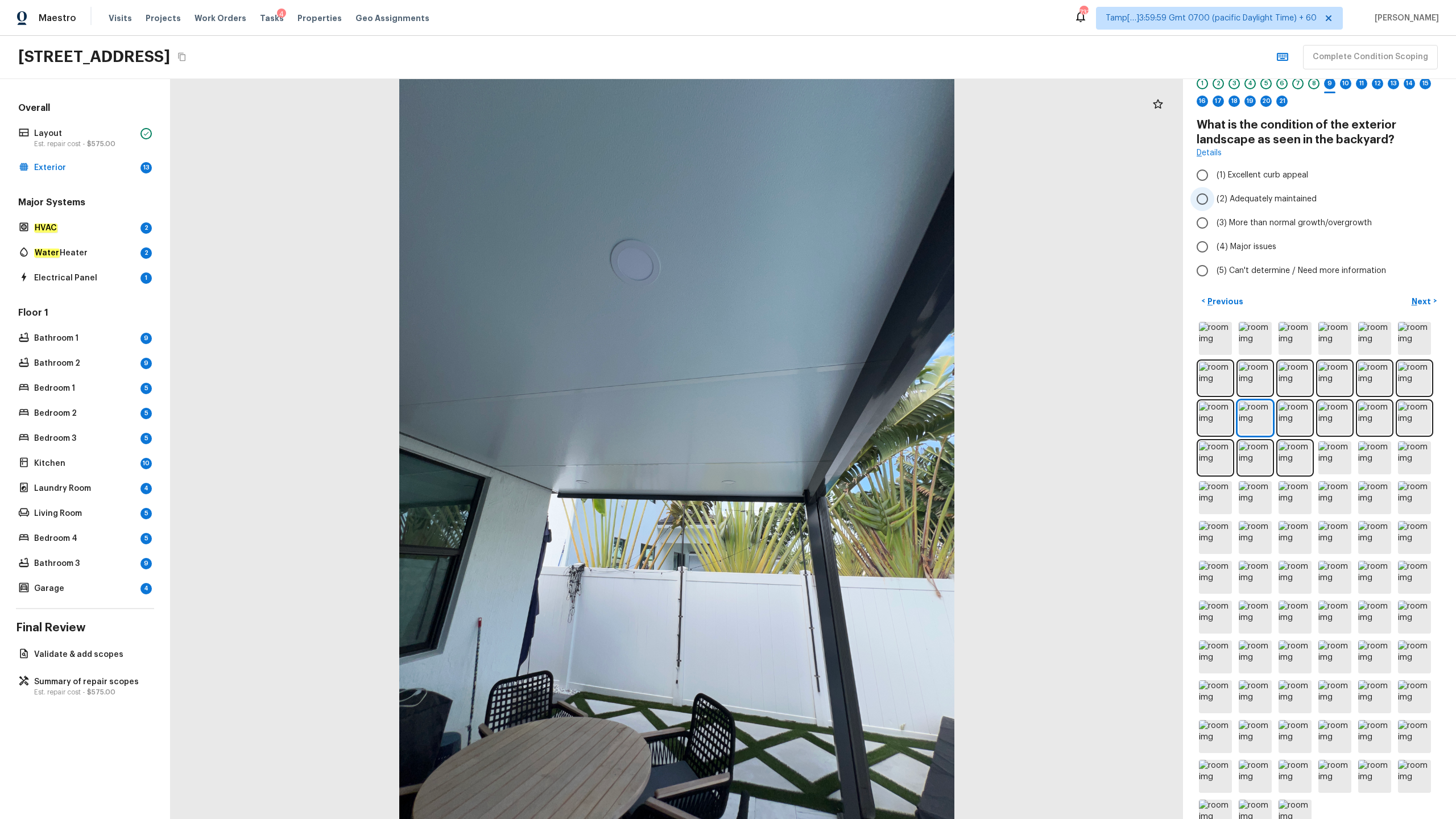
radio input "true"
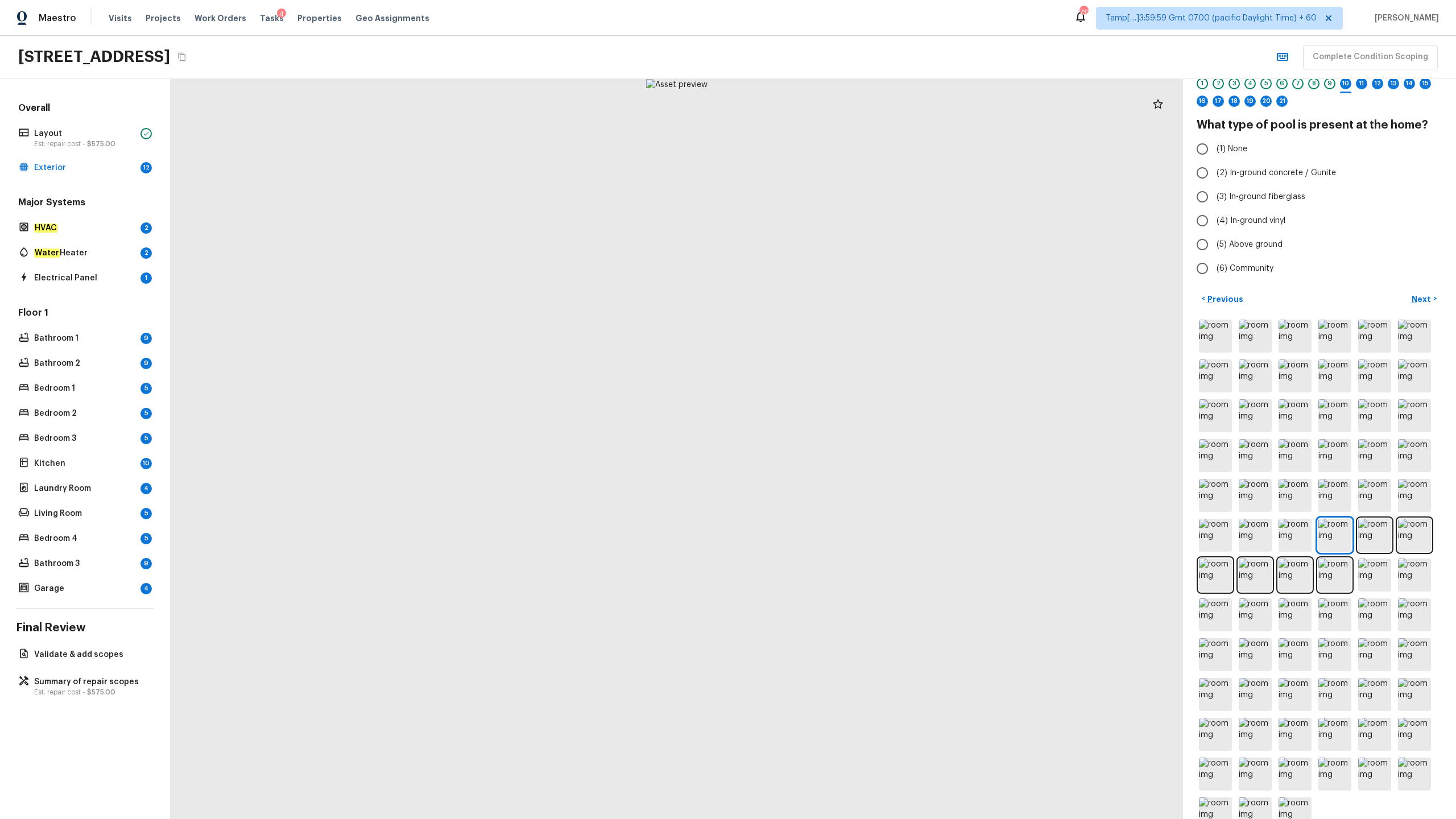
radio input "true"
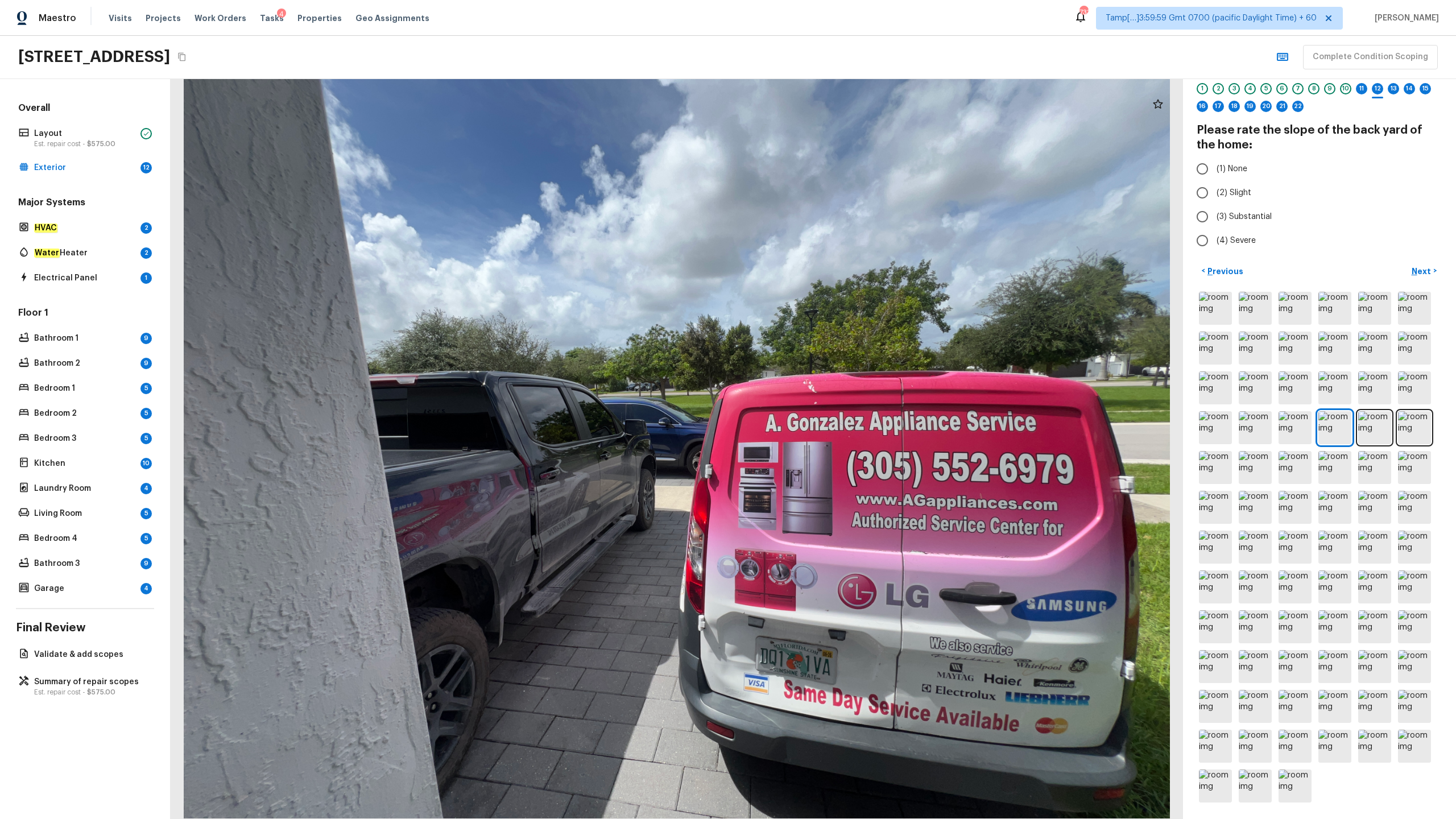
radio input "true"
click at [818, 170] on span "(1) None" at bounding box center [1231, 169] width 30 height 11
click at [818, 170] on input "(1) None" at bounding box center [1202, 169] width 24 height 24
radio input "true"
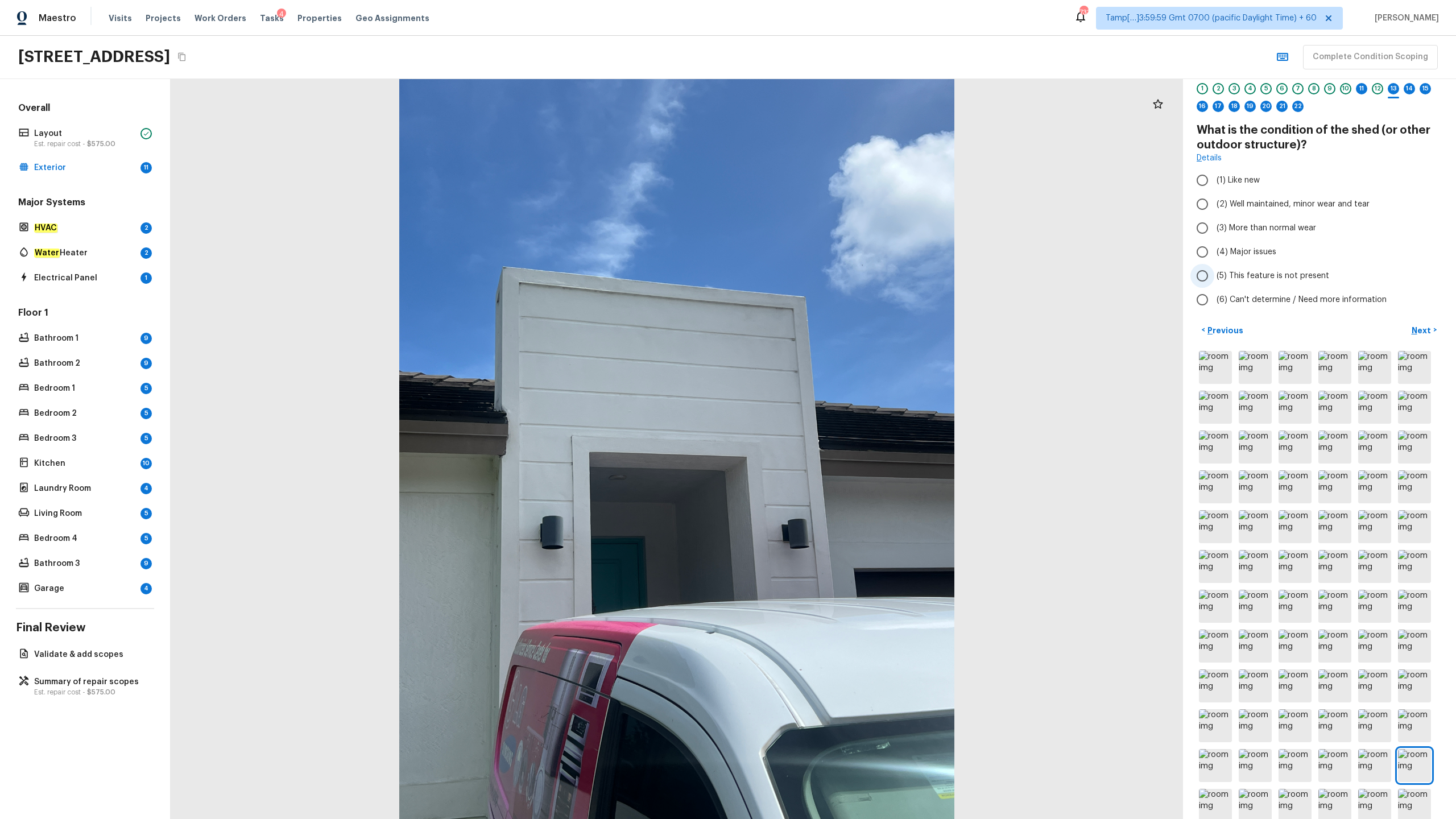
radio input "true"
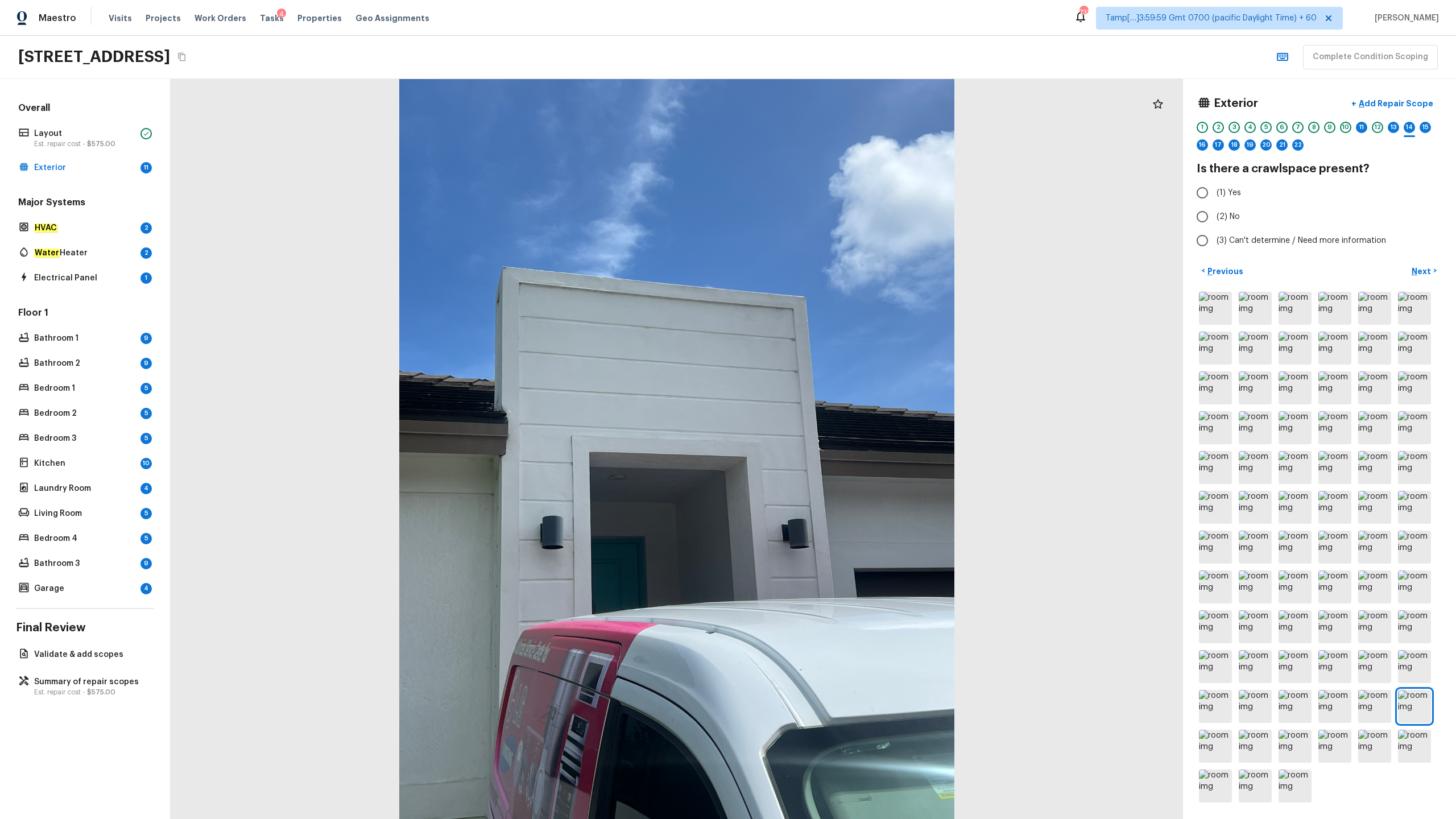
scroll to position [1, 0]
radio input "true"
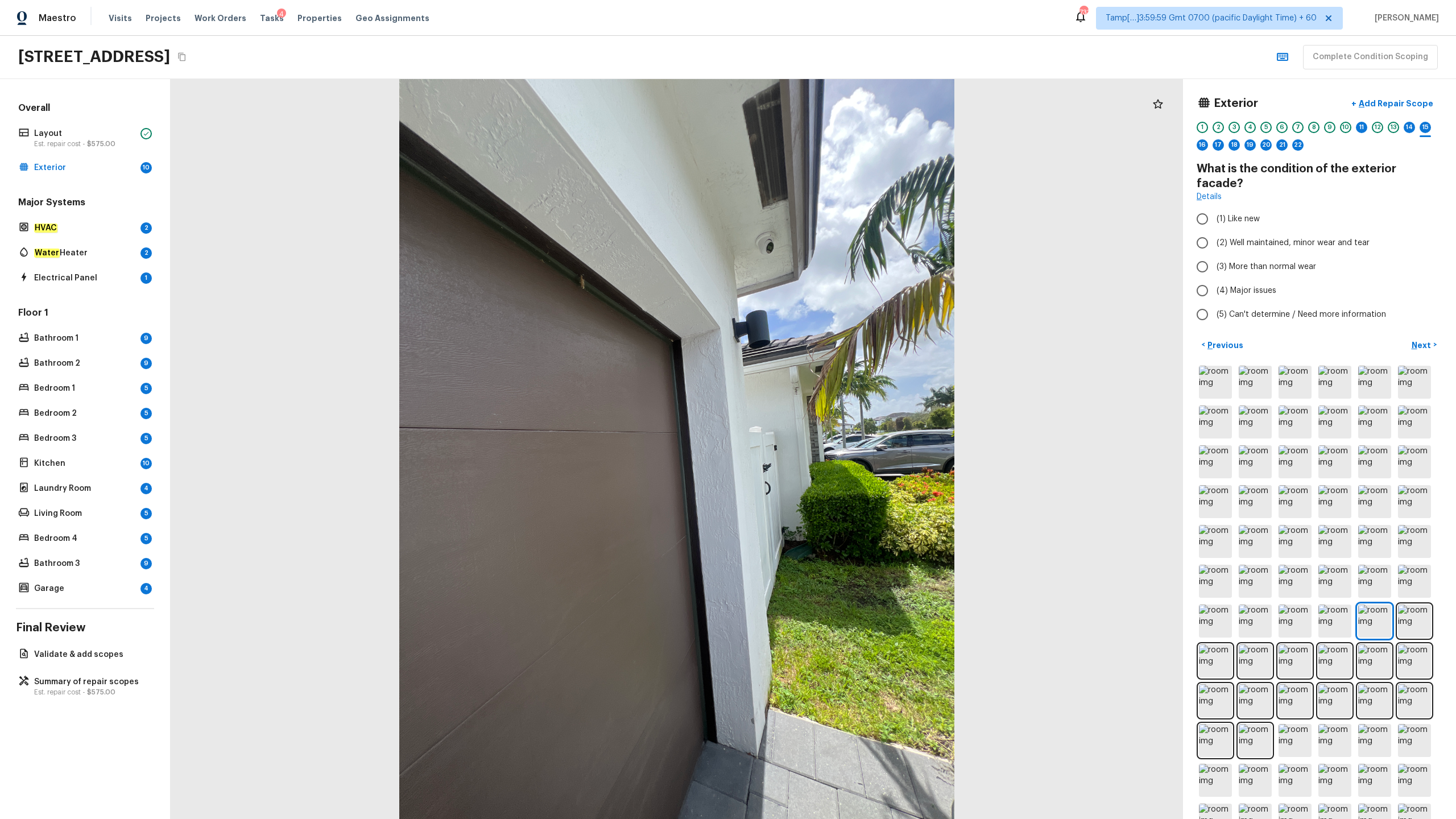
scroll to position [39, 0]
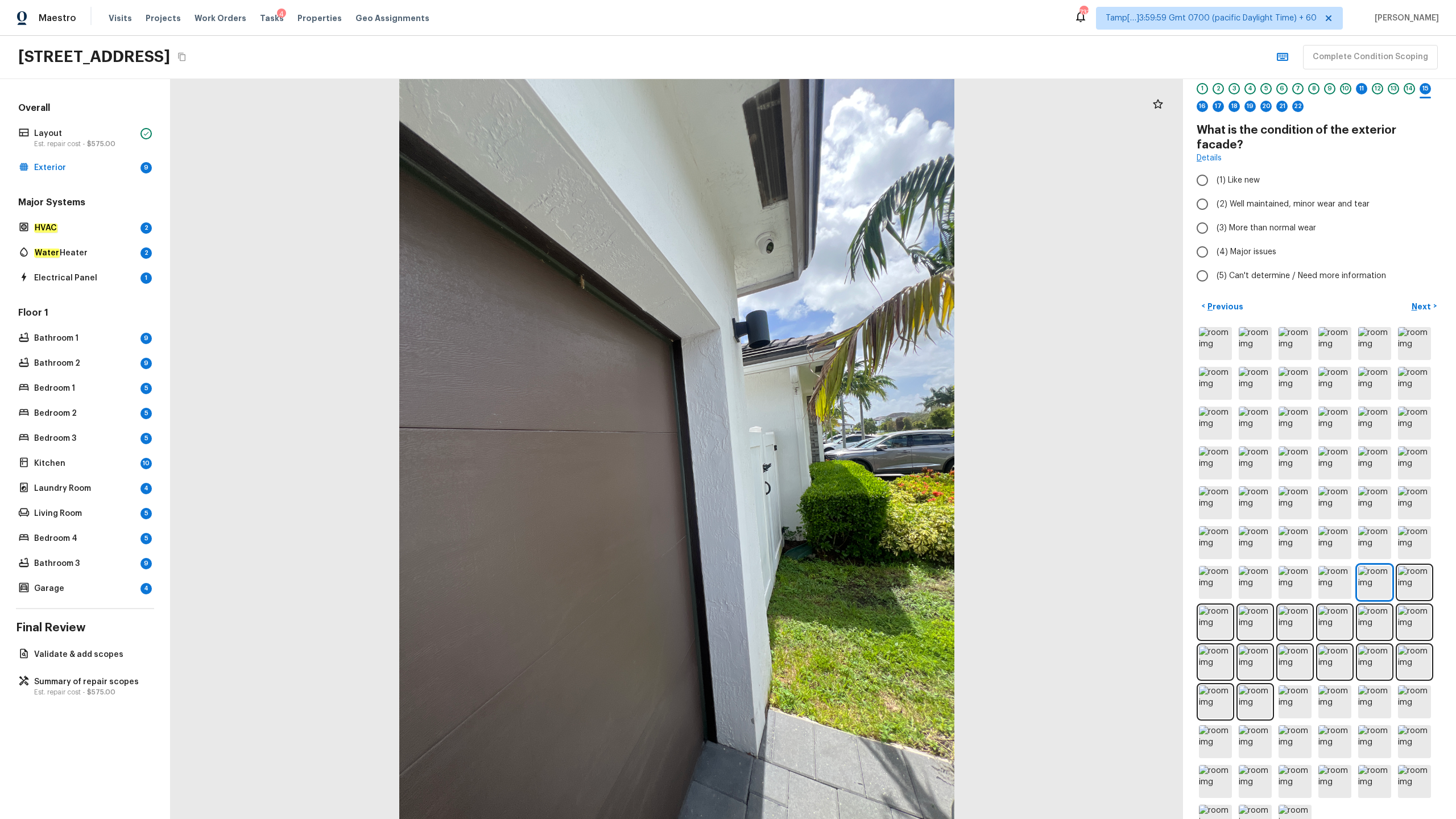
radio input "true"
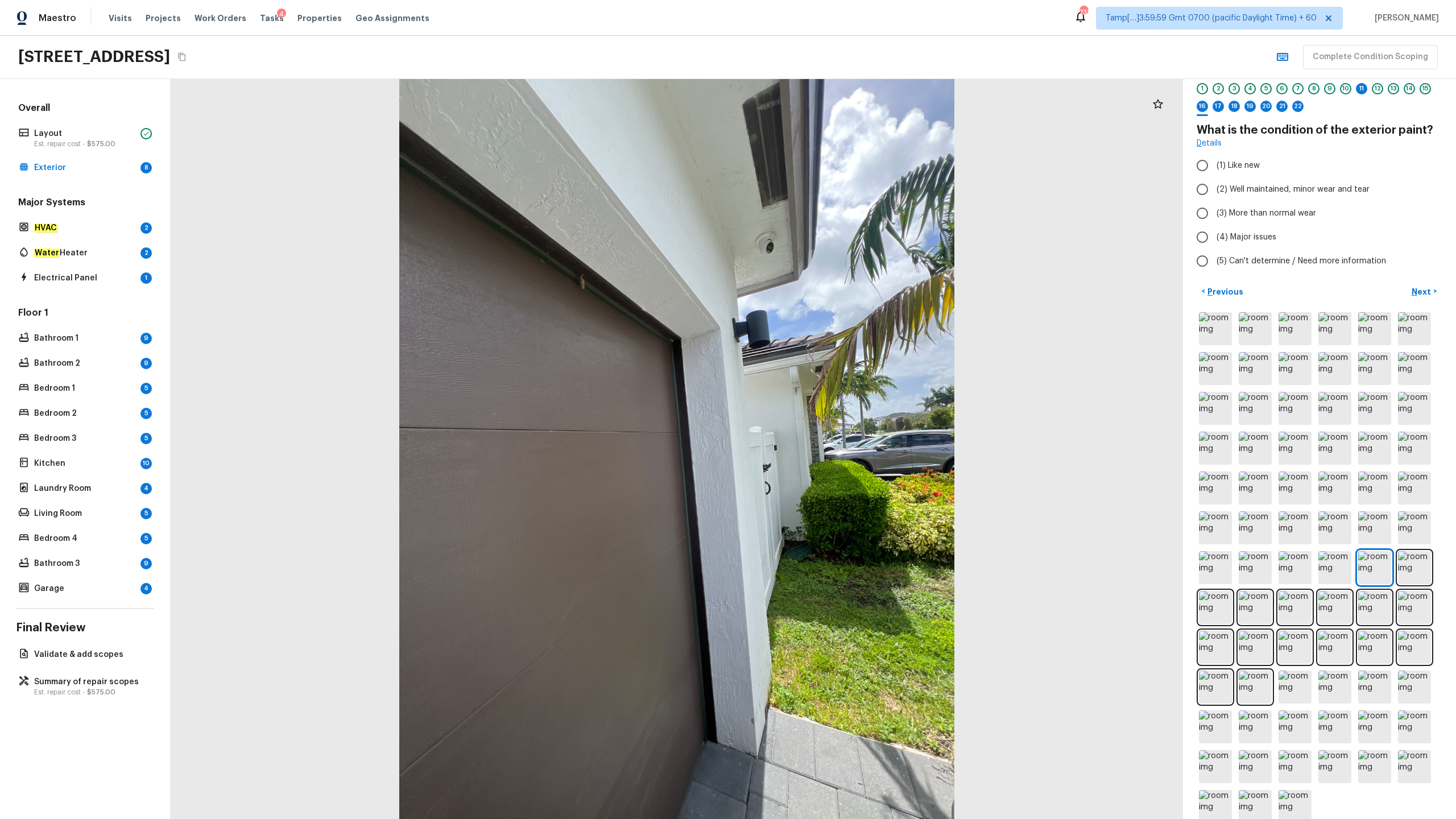
radio input "true"
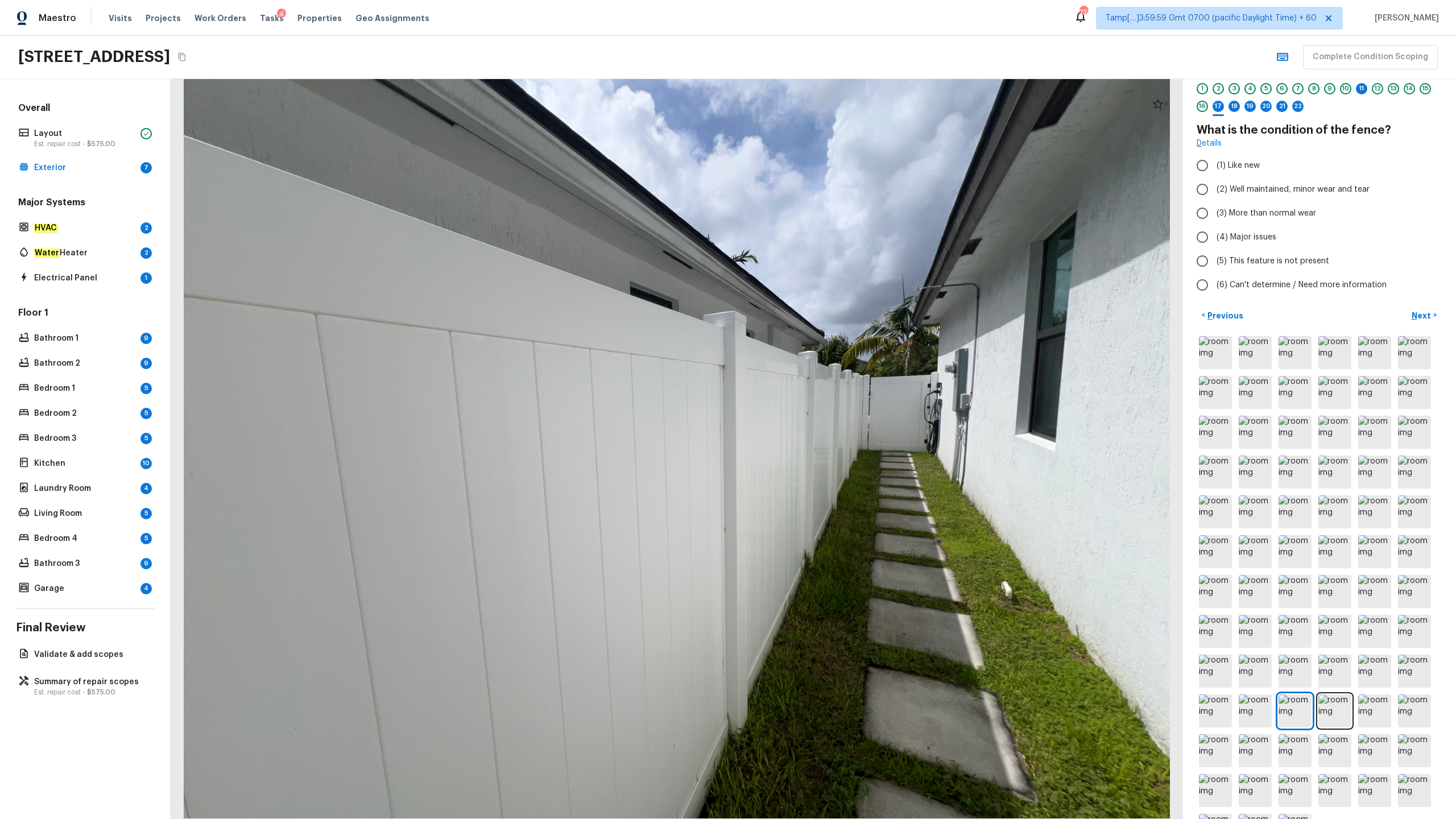
radio input "true"
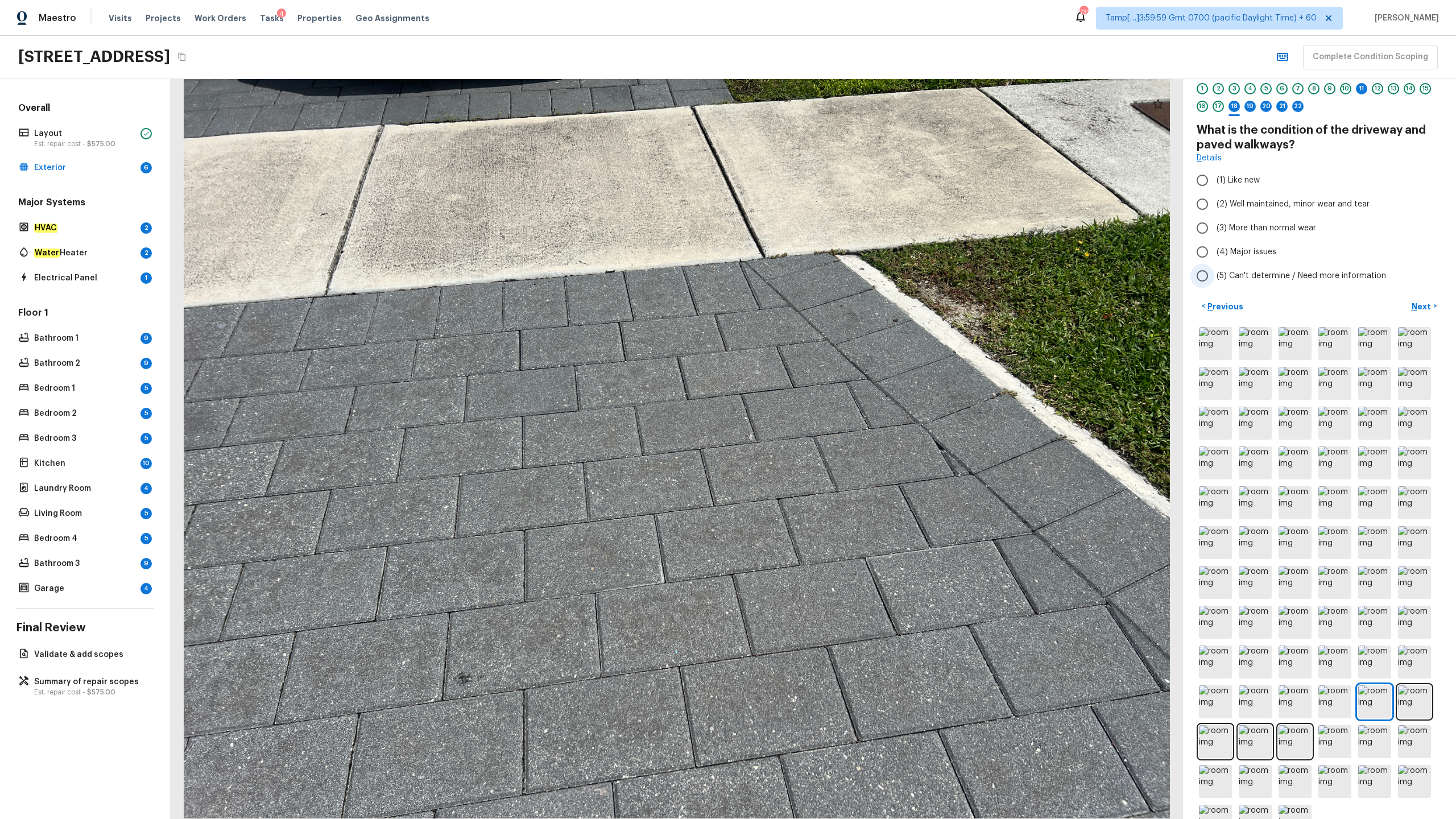
radio input "true"
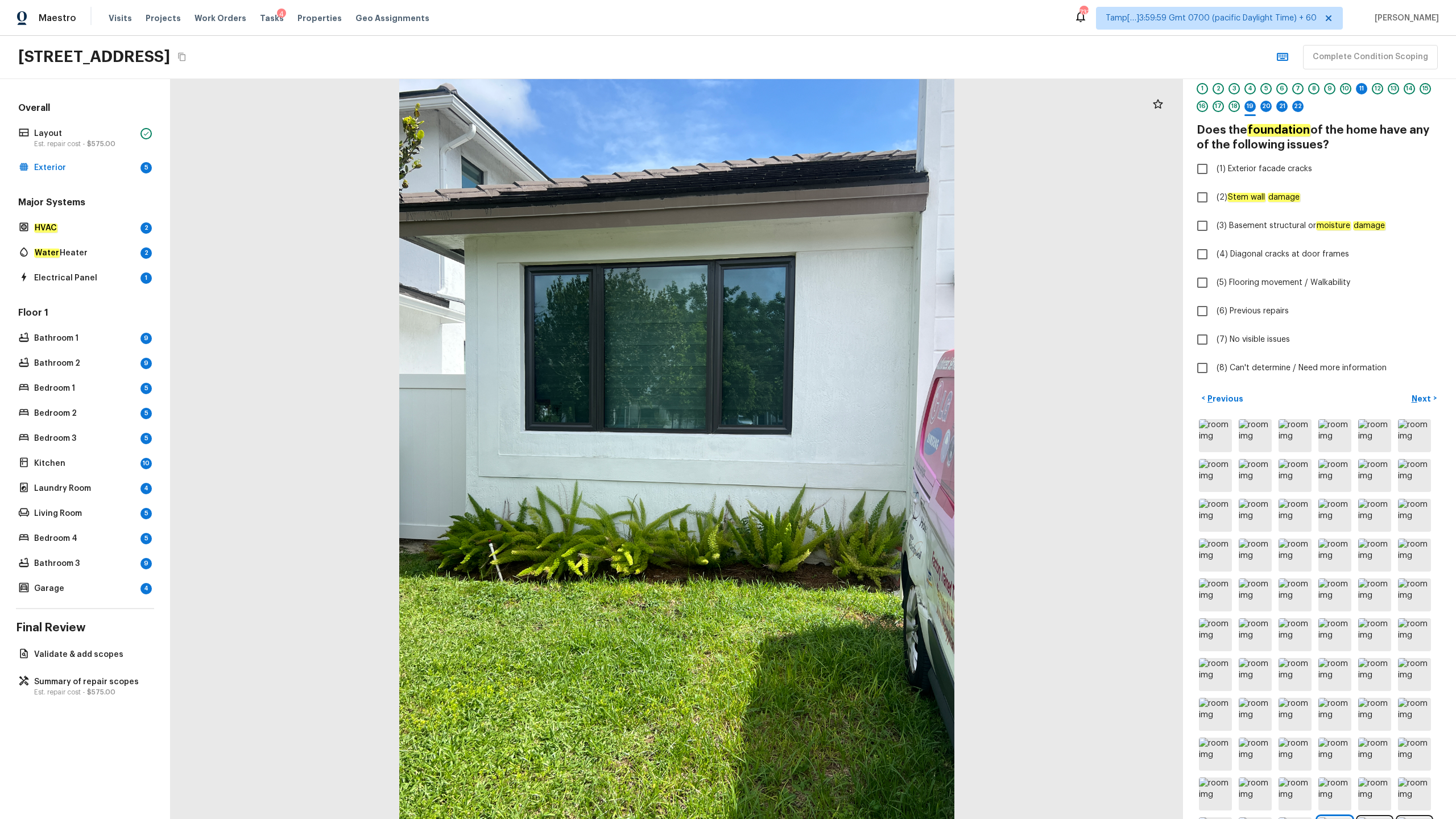
checkbox input "true"
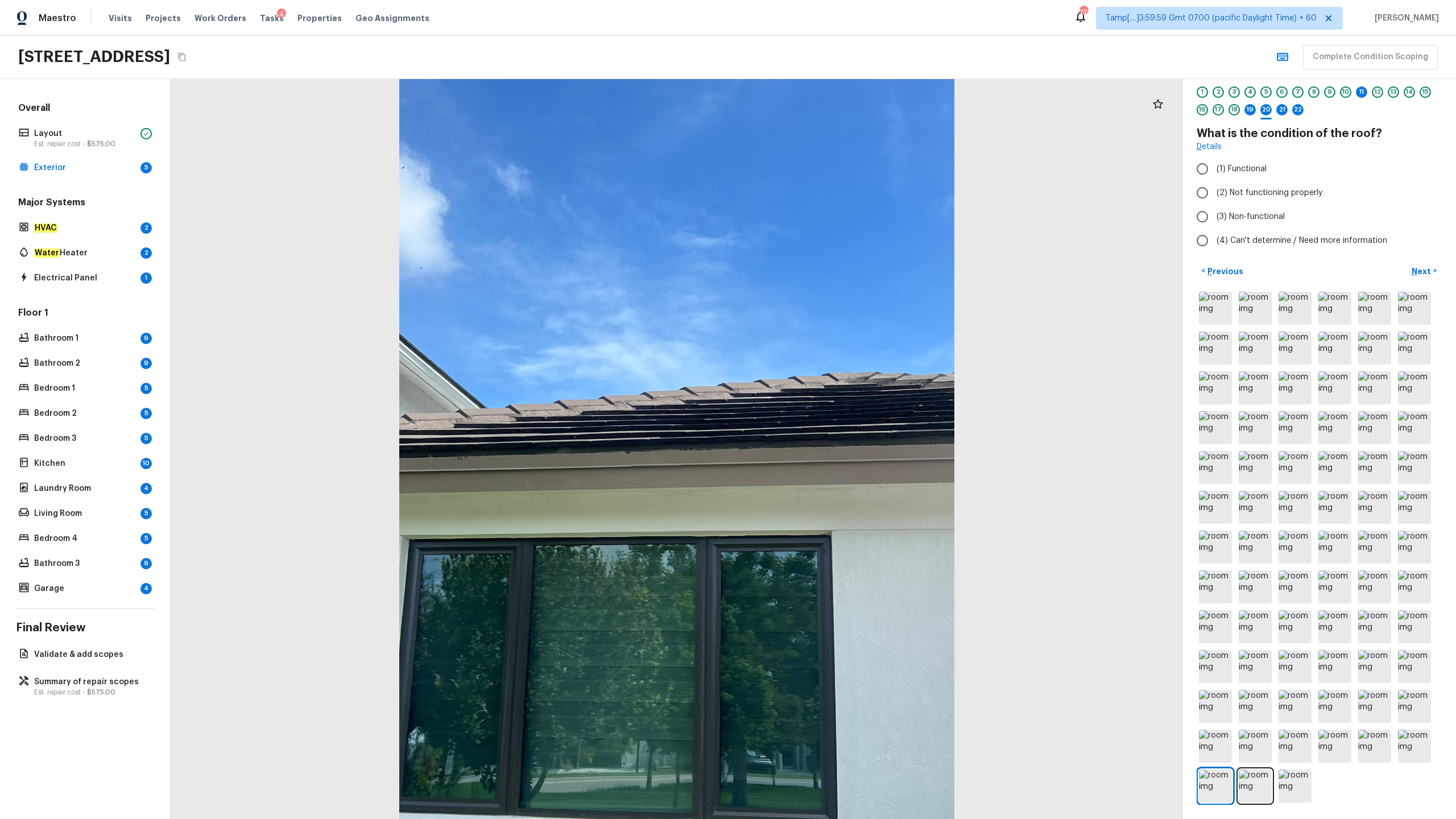
scroll to position [36, 0]
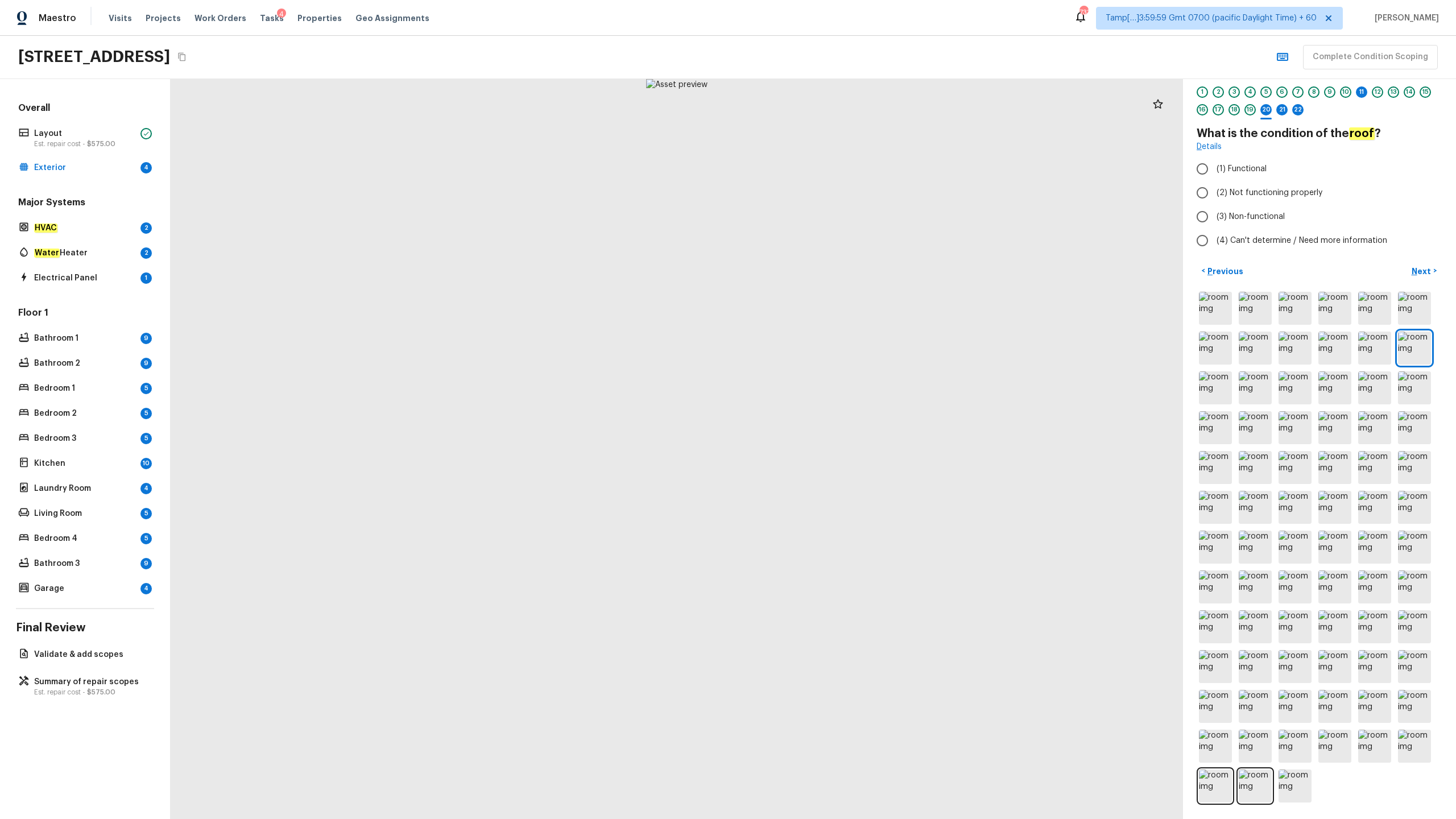
radio input "true"
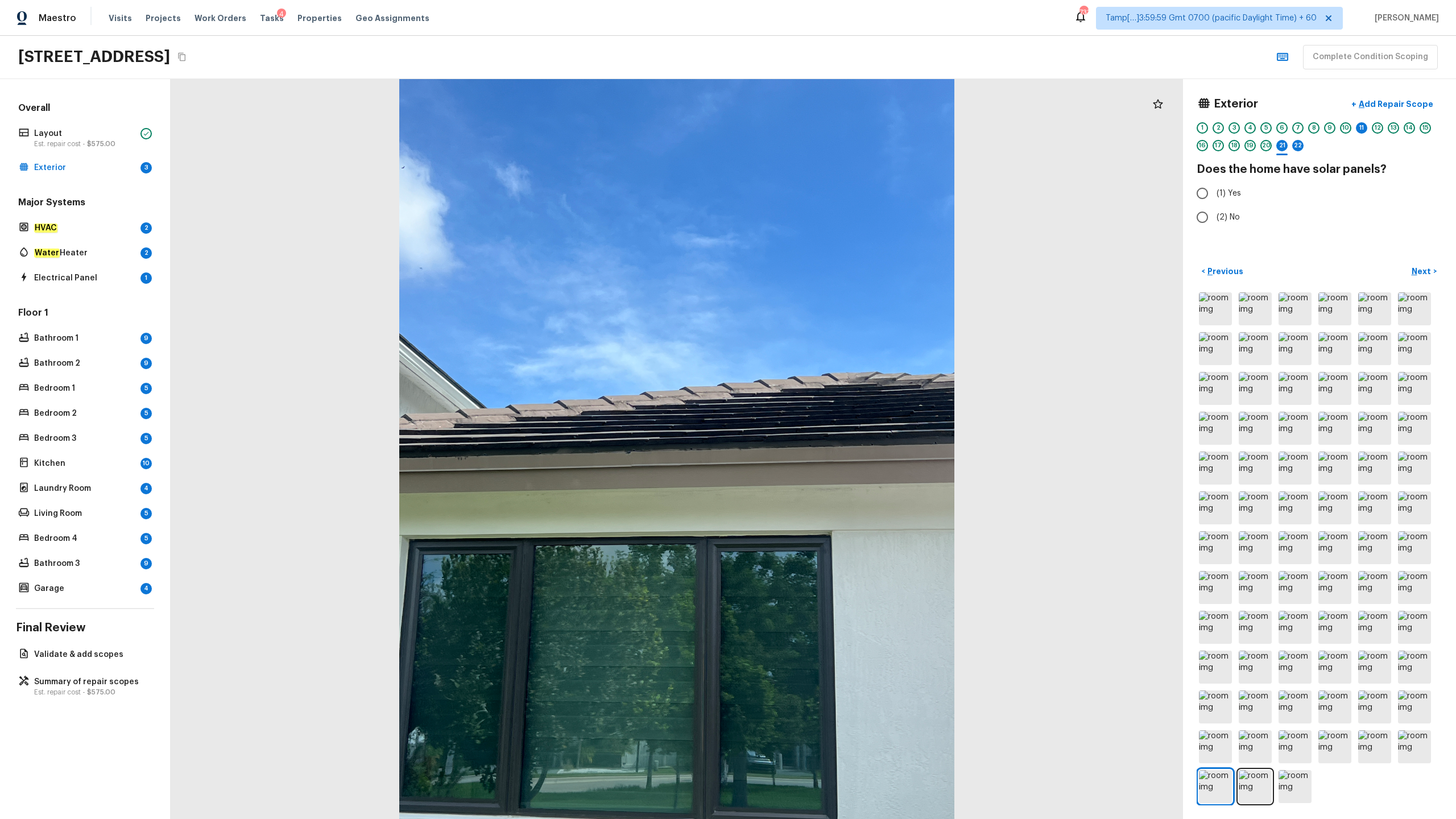
scroll to position [0, 0]
radio input "true"
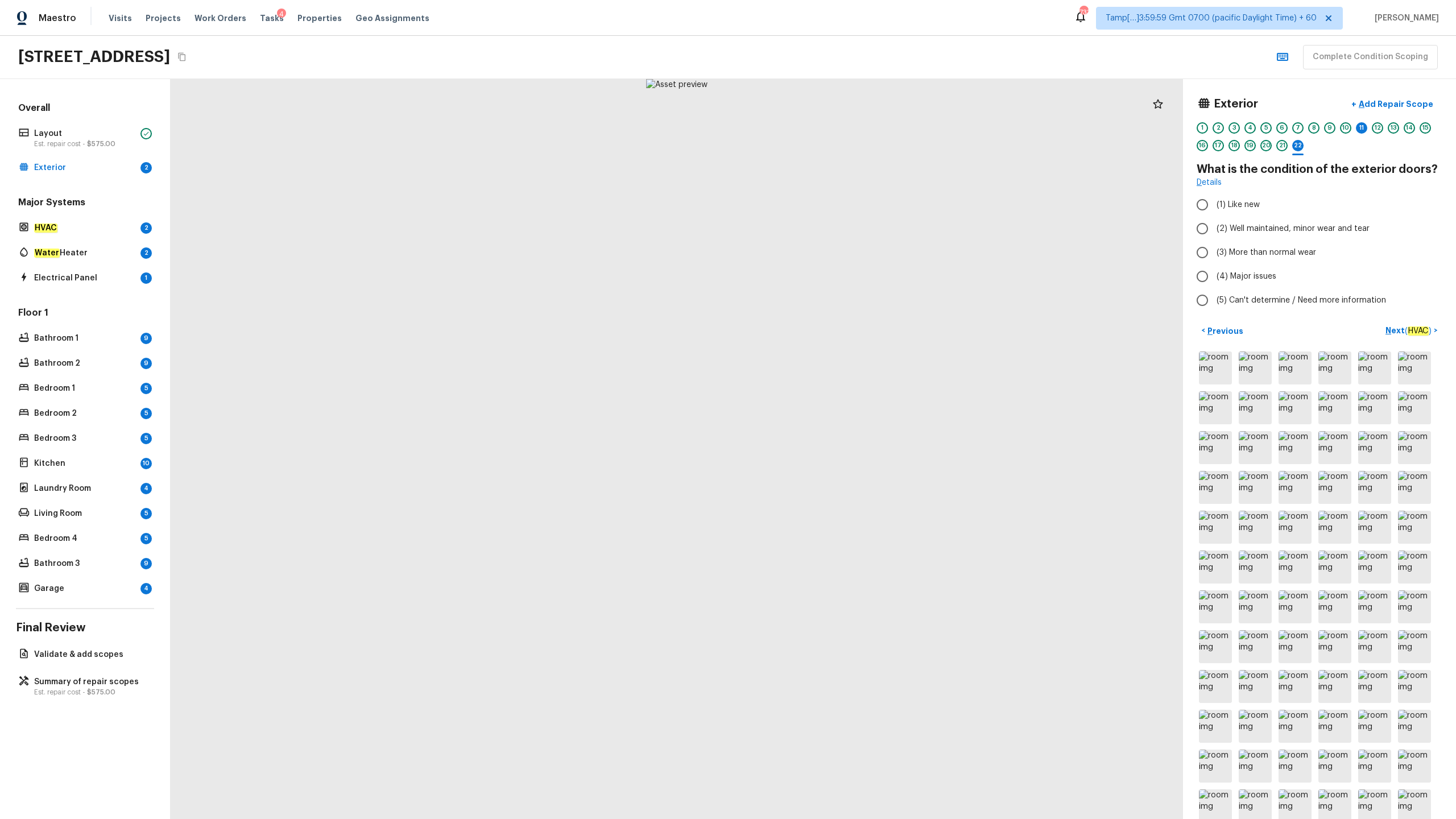
radio input "true"
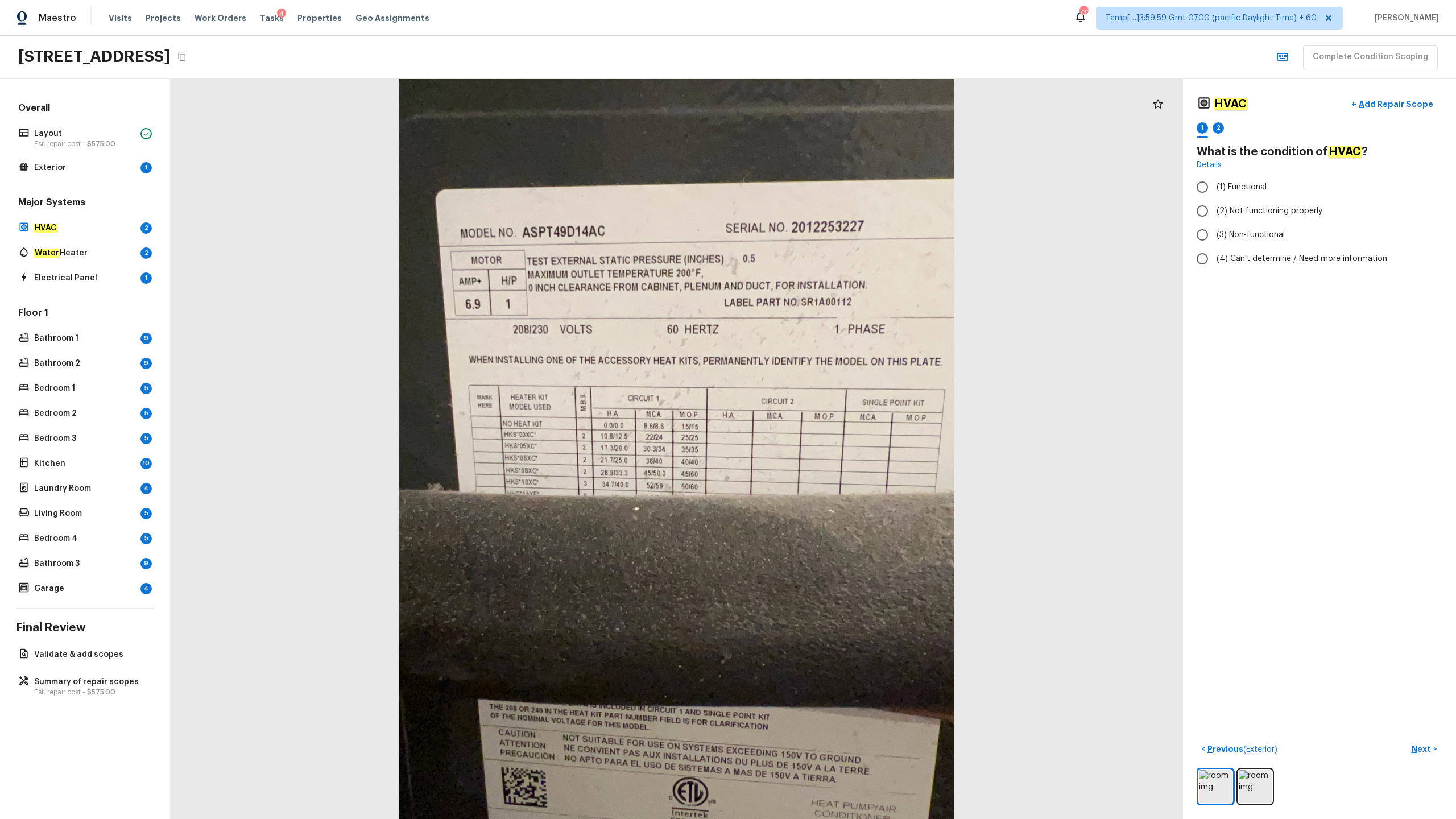
radio input "true"
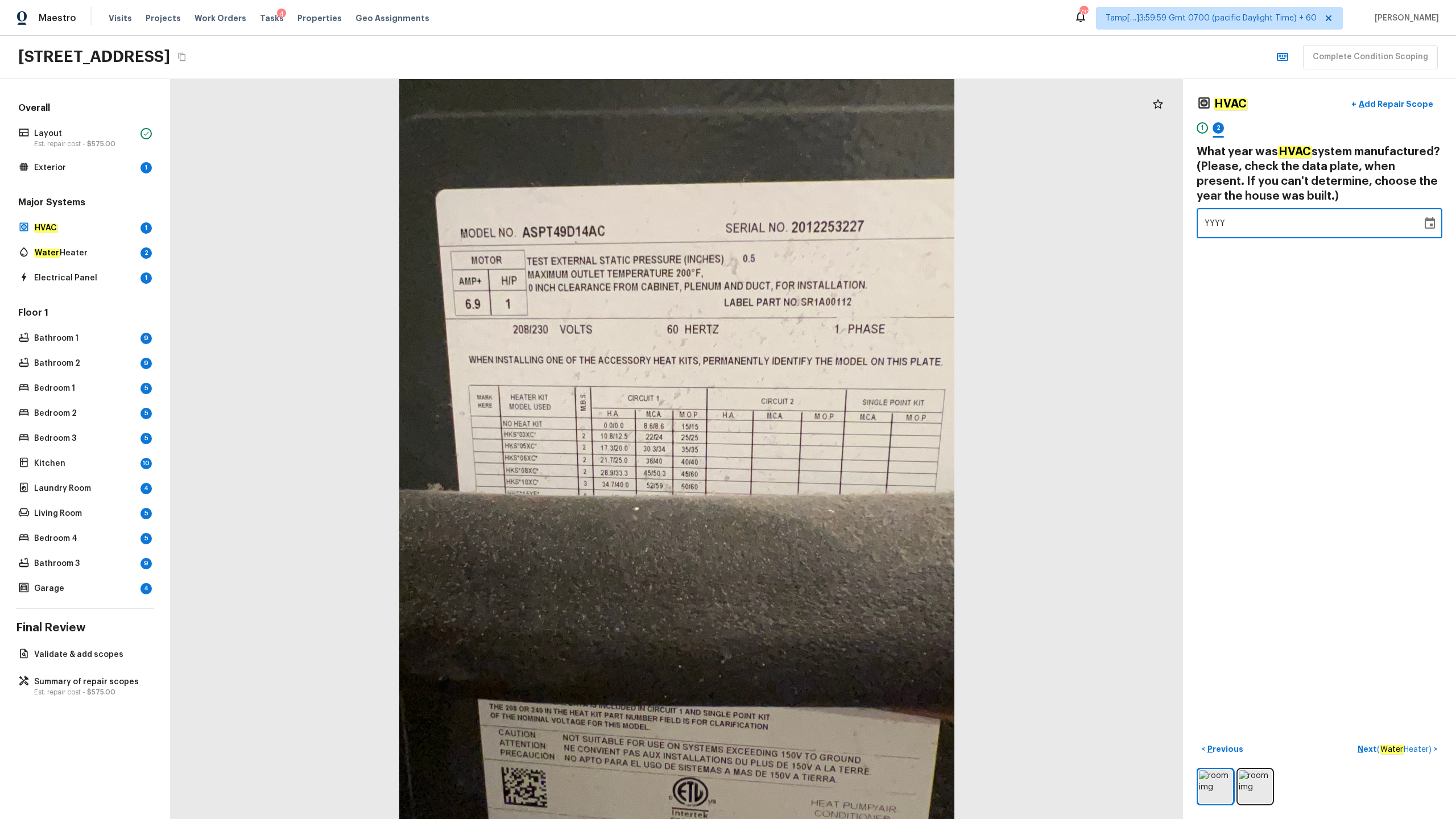
click at [818, 228] on span "YYYY" at bounding box center [1215, 223] width 21 height 11
click at [818, 220] on span "YYYY" at bounding box center [1215, 223] width 21 height 8
click at [818, 220] on span "YYYY" at bounding box center [1215, 223] width 21 height 8
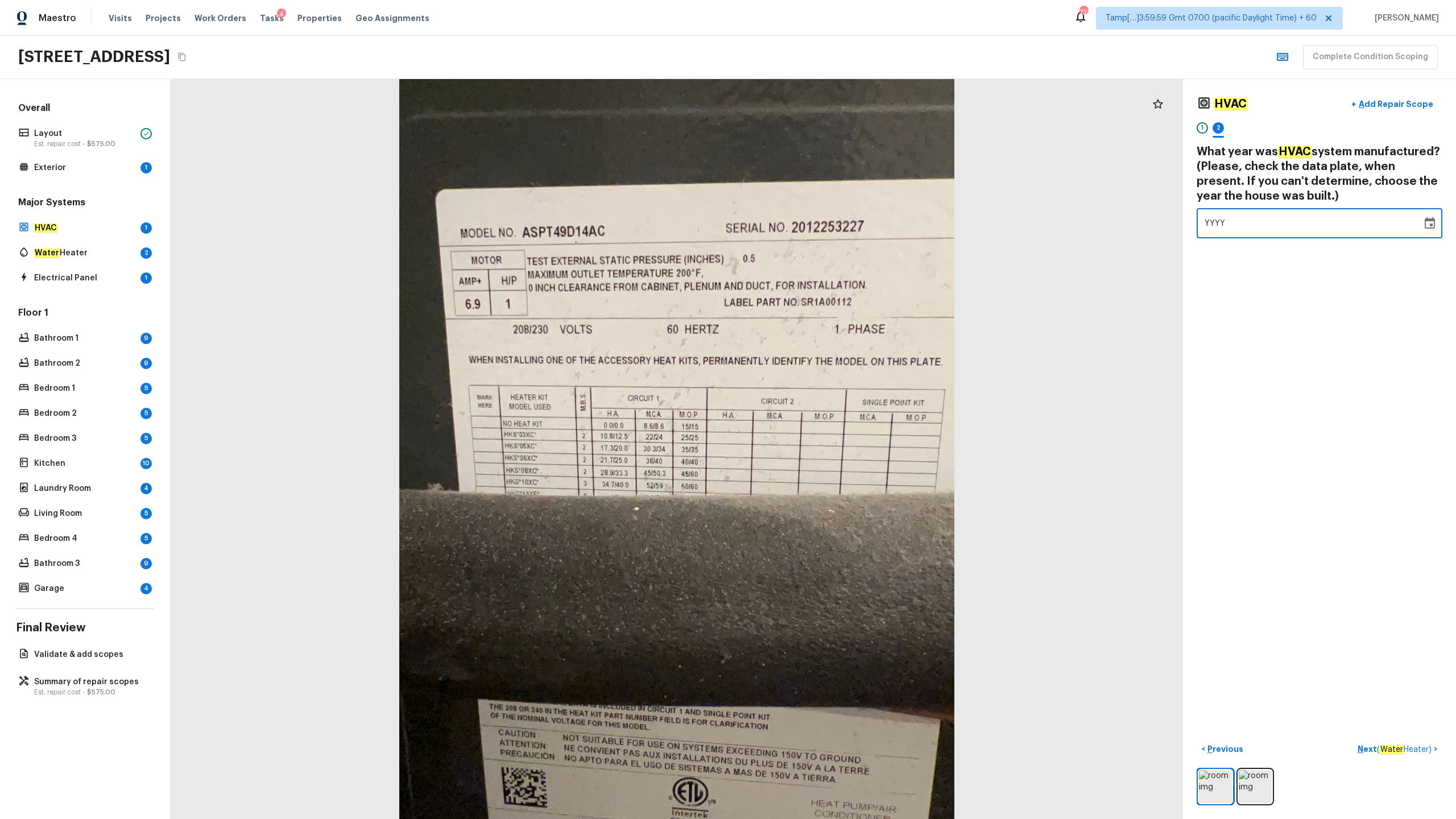
click at [818, 220] on span "YYYY" at bounding box center [1215, 223] width 21 height 8
click at [818, 219] on div "YYYY" at bounding box center [1309, 223] width 210 height 30
click at [818, 221] on div "YYYY ​" at bounding box center [1319, 223] width 246 height 30
click at [818, 221] on span "YYYY" at bounding box center [1215, 223] width 21 height 8
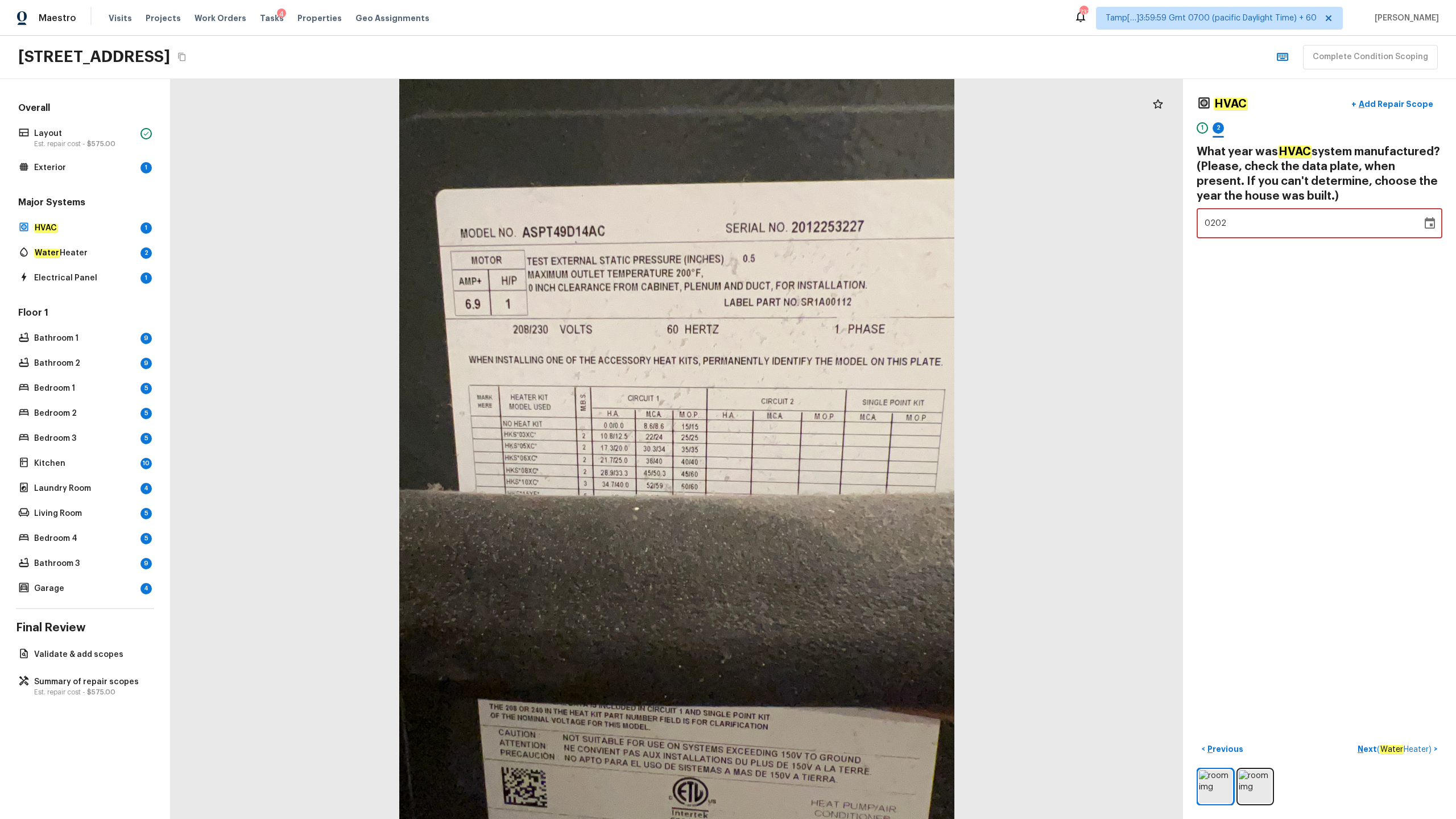
type input "2021"
click at [818, 404] on p "Next ( Water Heater )" at bounding box center [1396, 749] width 77 height 12
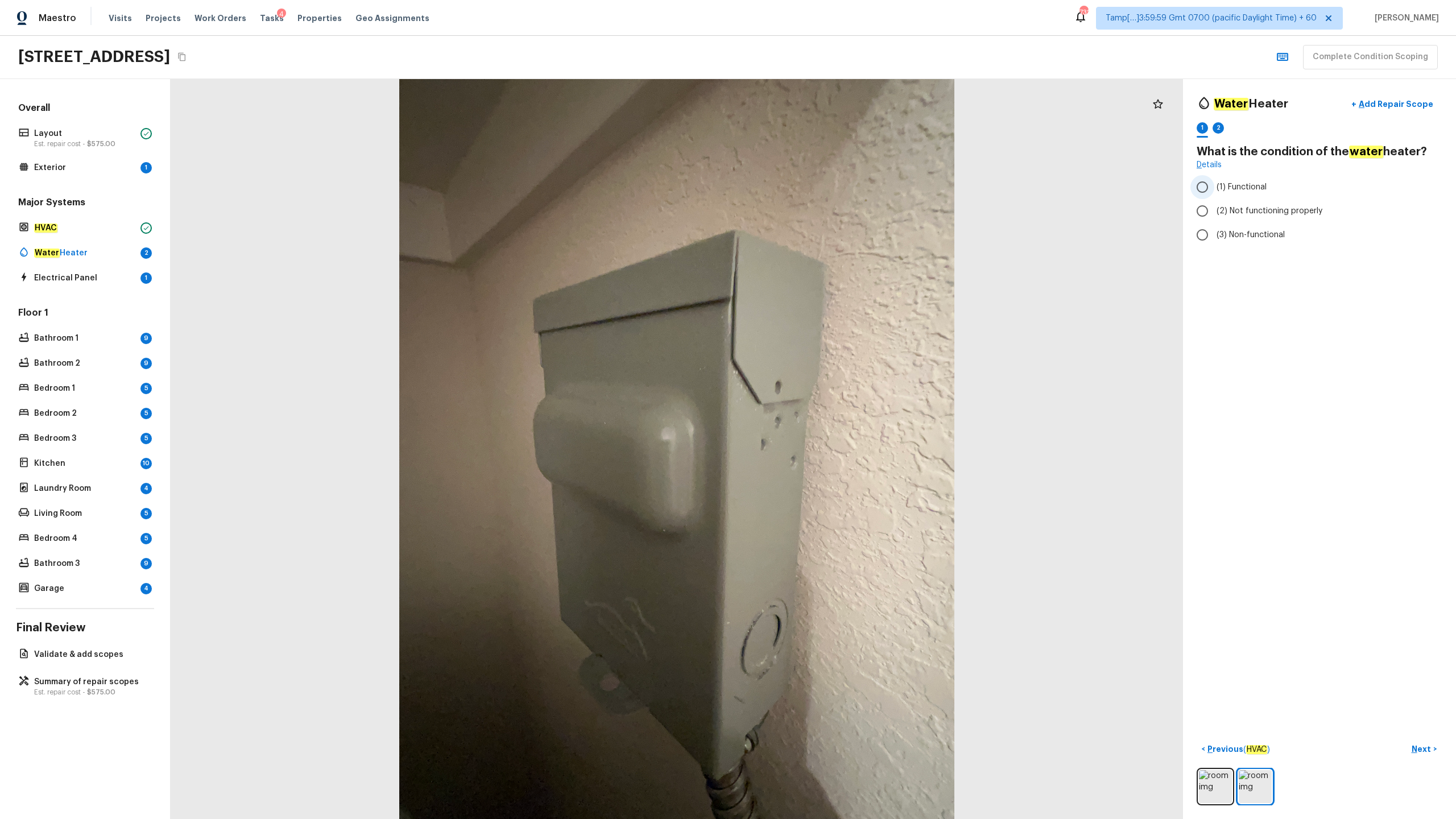
radio input "true"
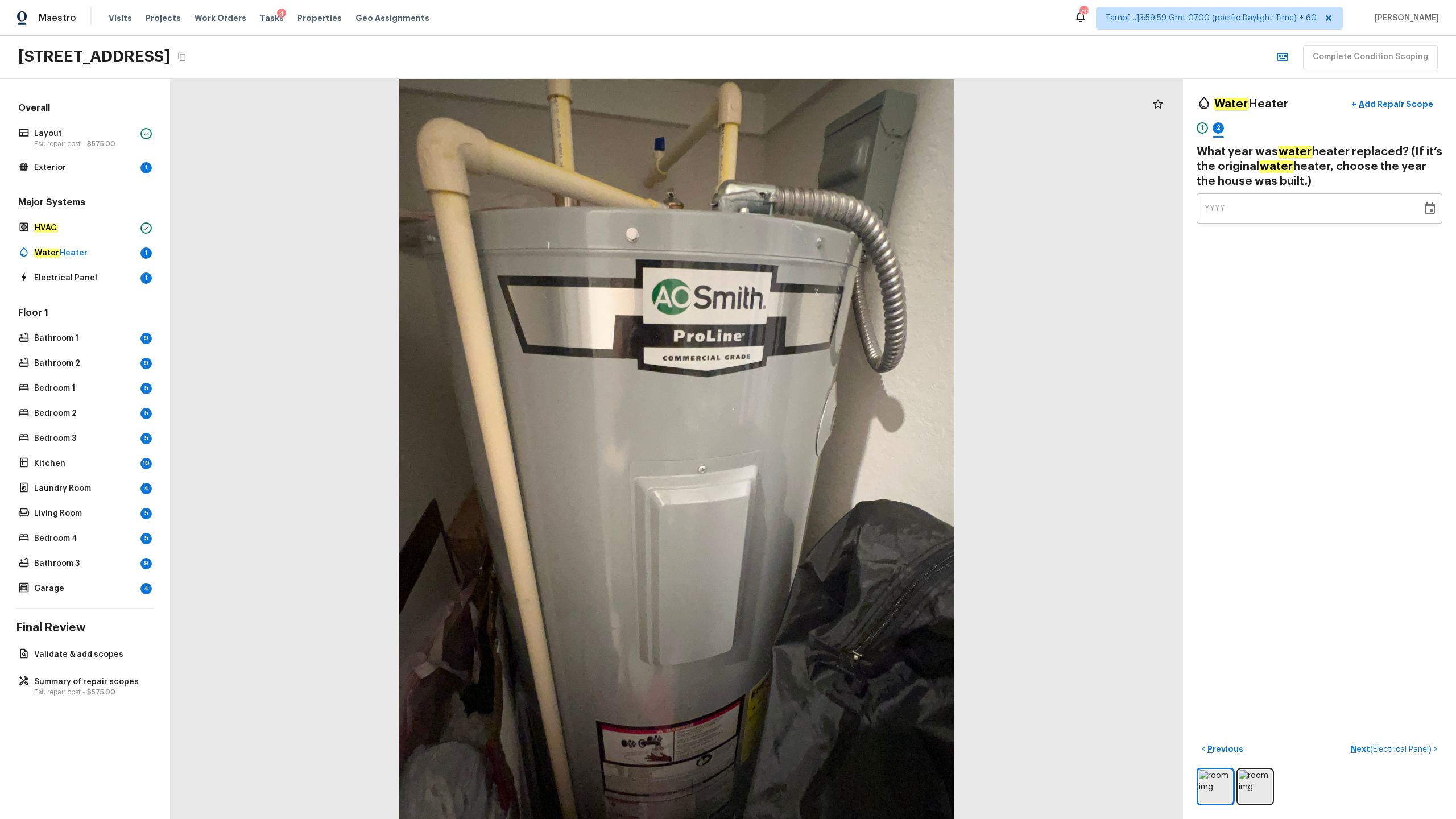
click at [818, 206] on span "YYYY" at bounding box center [1215, 208] width 21 height 8
type input "2021"
click at [818, 404] on p "Next ( Electrical Panel )" at bounding box center [1393, 749] width 83 height 12
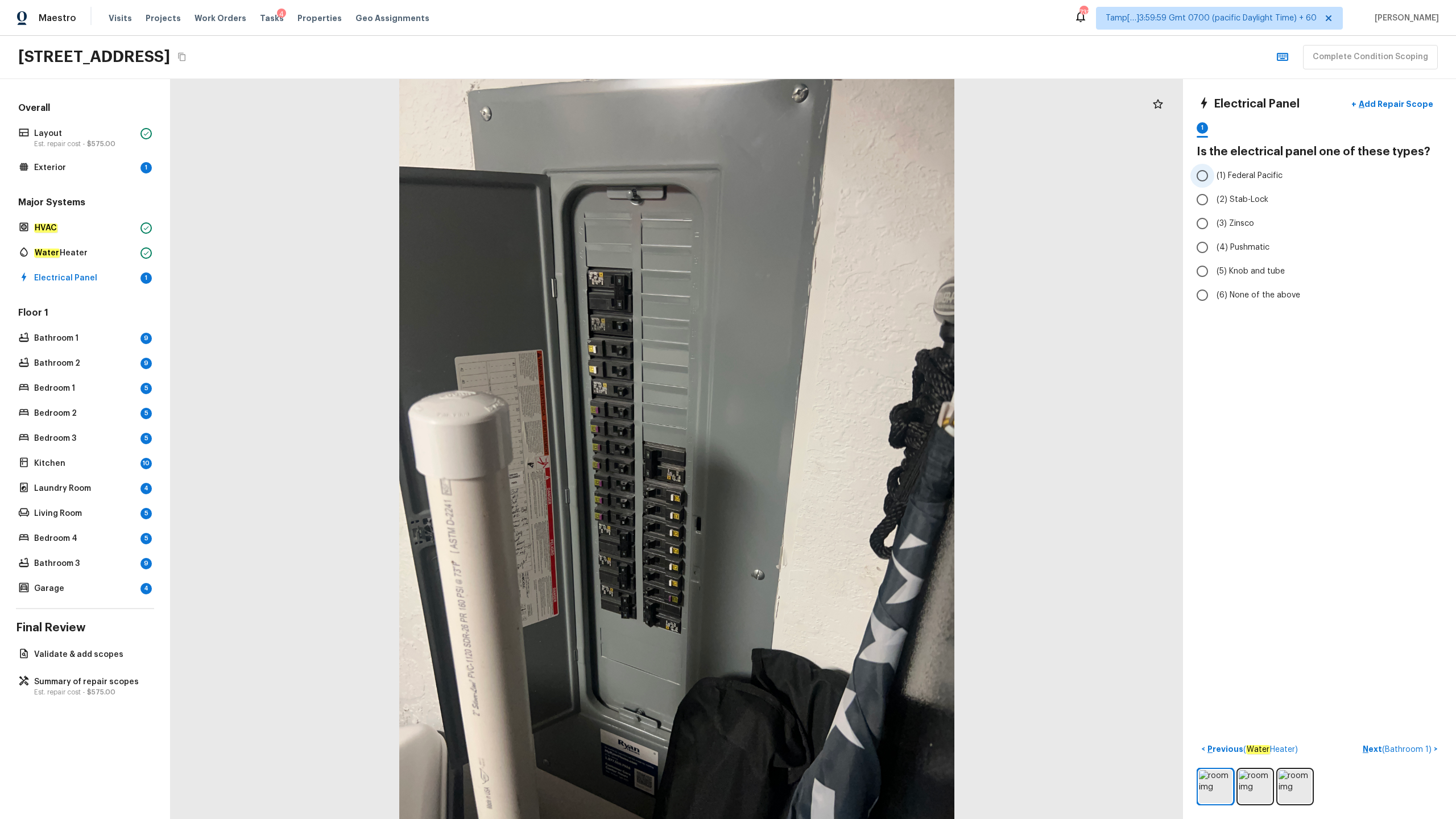
radio input "true"
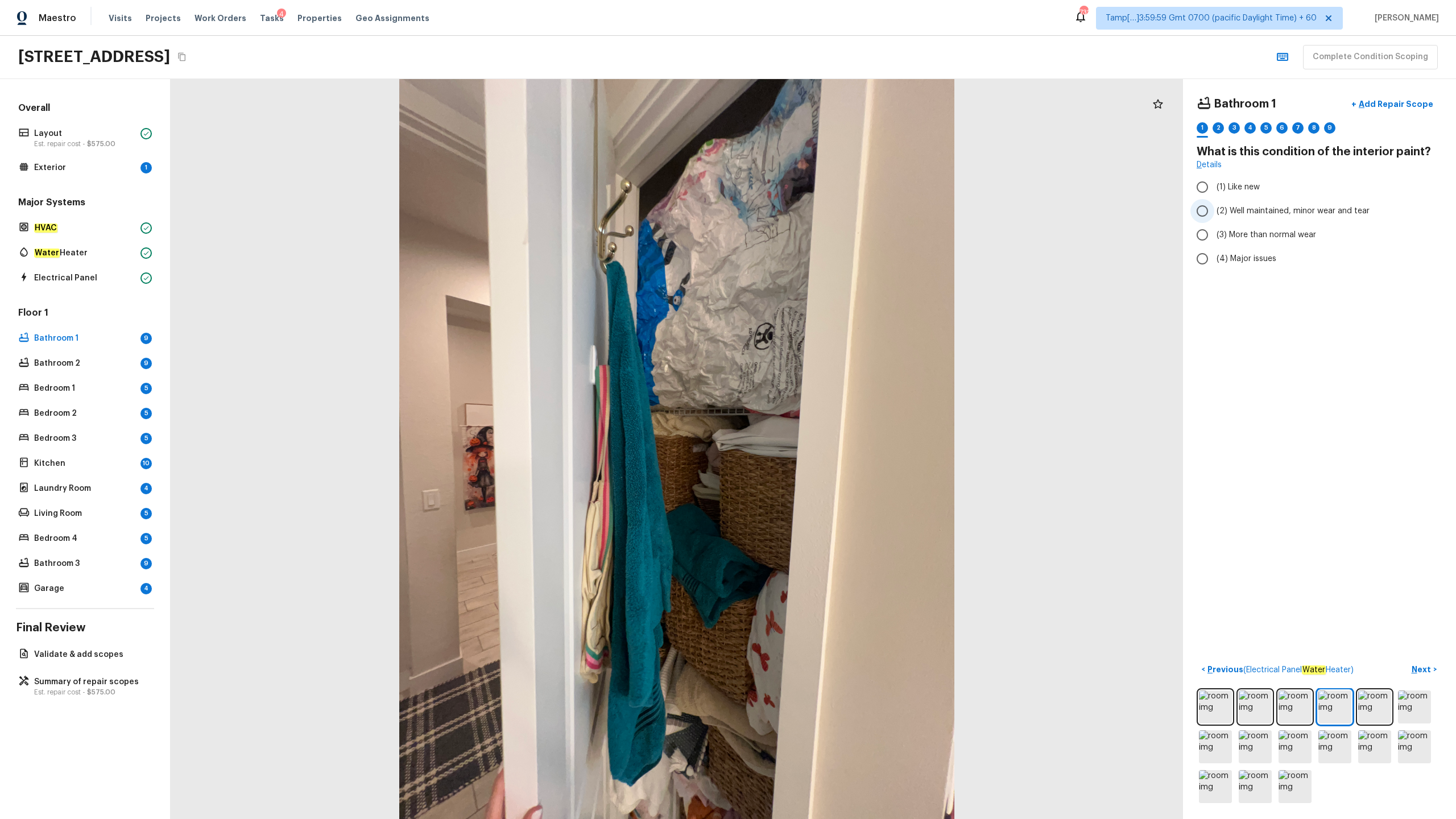
radio input "true"
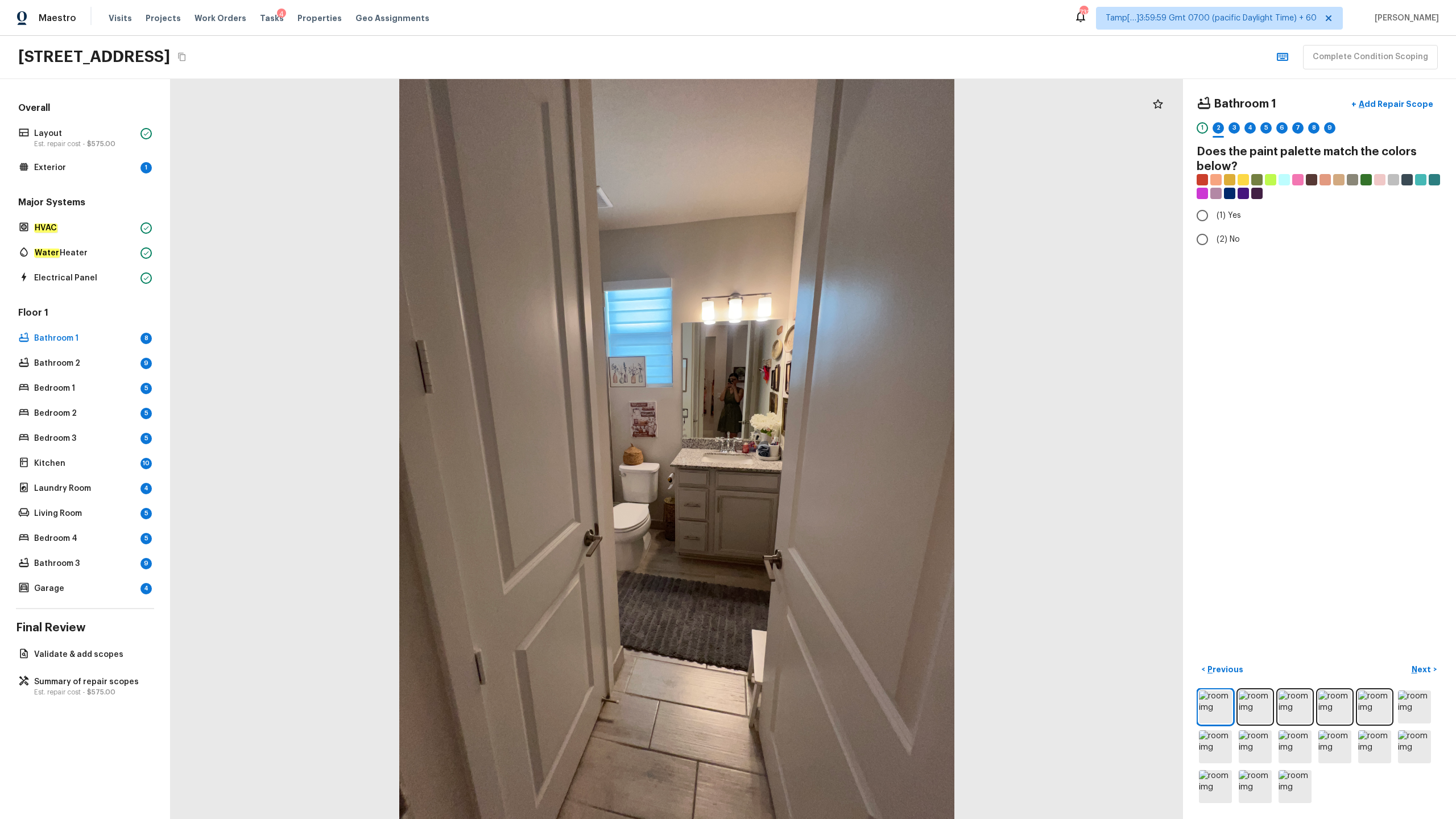
radio input "true"
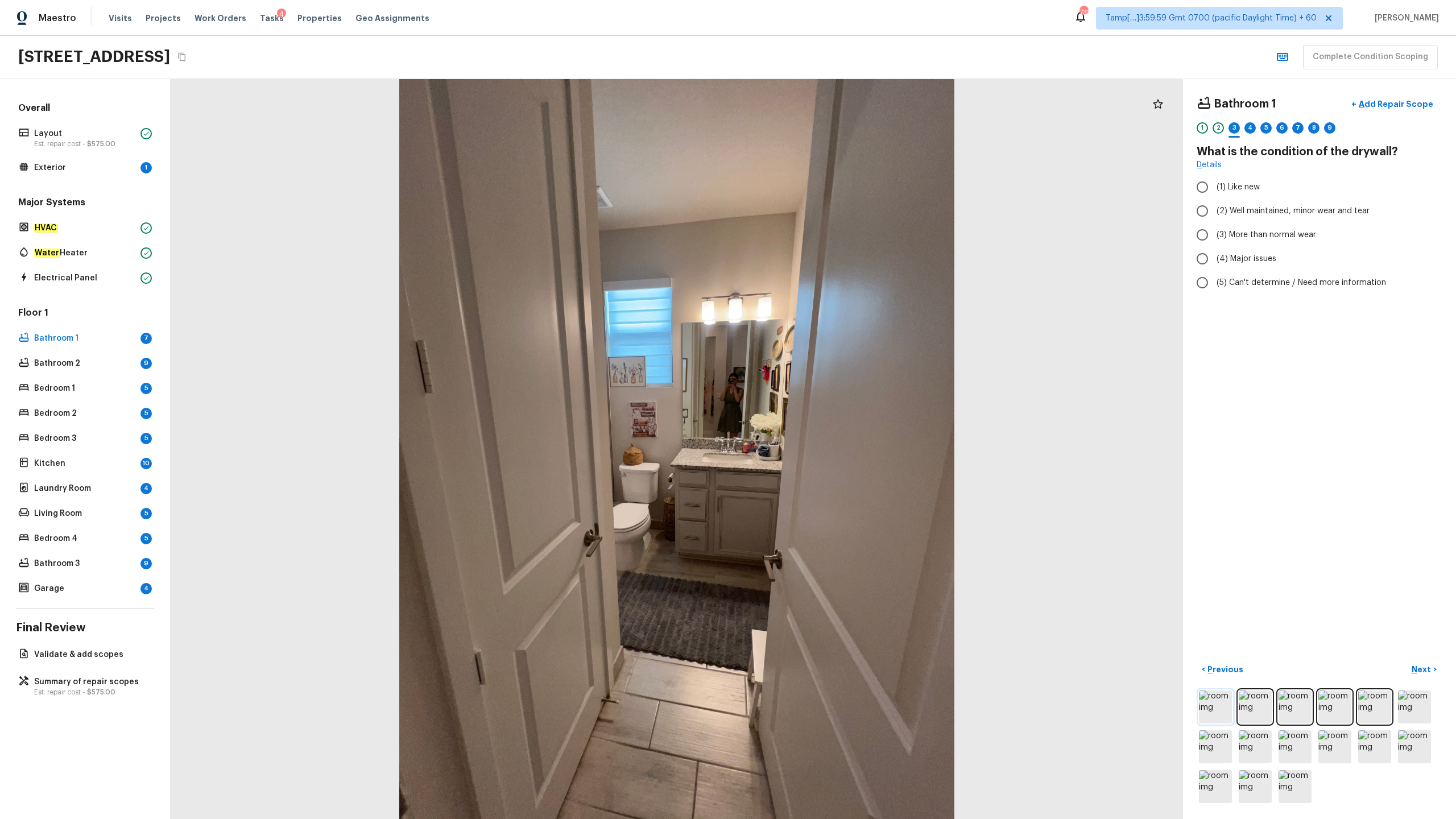
click at [818, 404] on img at bounding box center [1215, 706] width 33 height 33
click at [55, 169] on p "Exterior" at bounding box center [85, 168] width 102 height 11
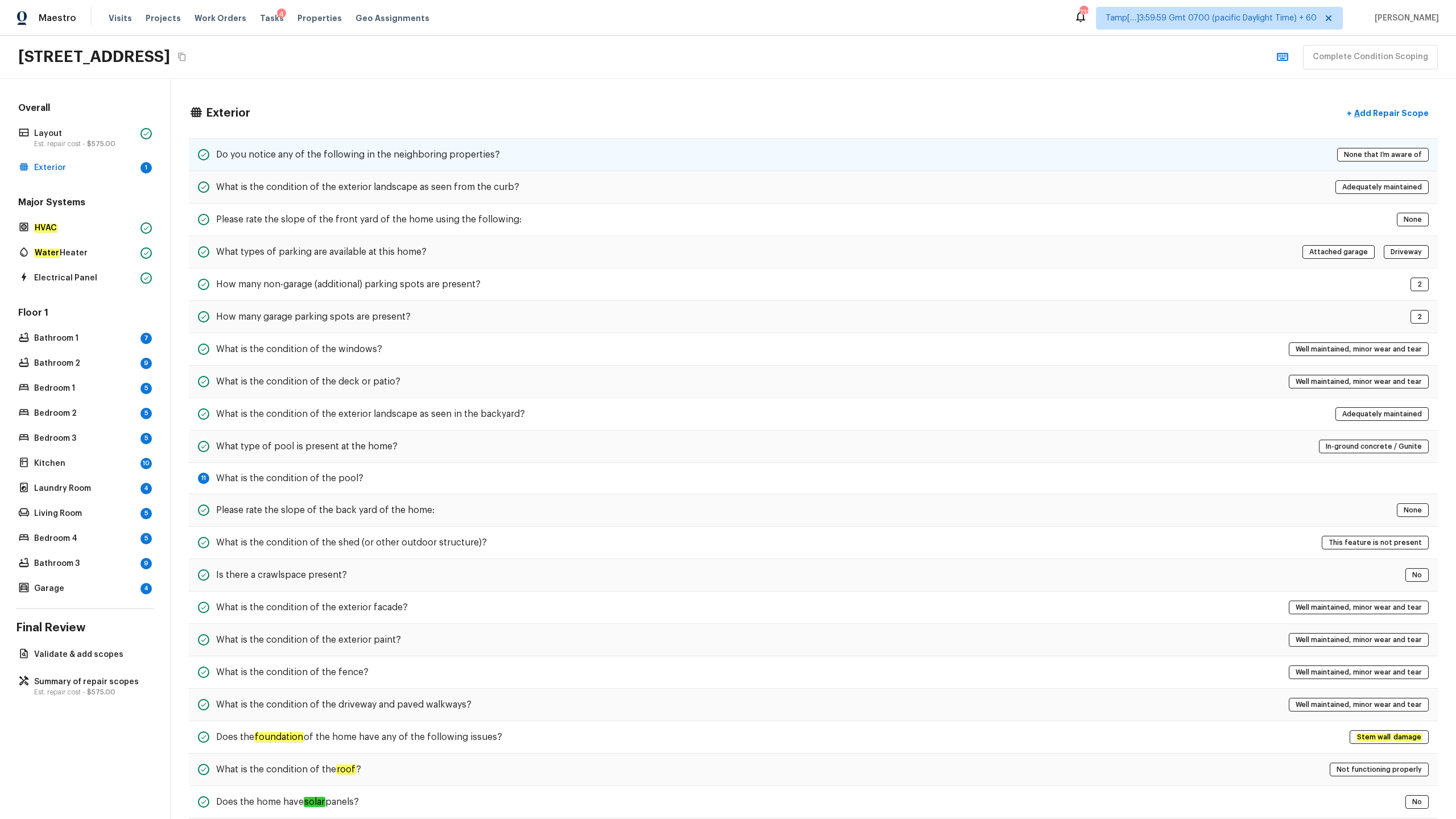
click at [539, 154] on div "Do you notice any of the following in the neighboring properties? None that I’m…" at bounding box center [814, 154] width 1249 height 33
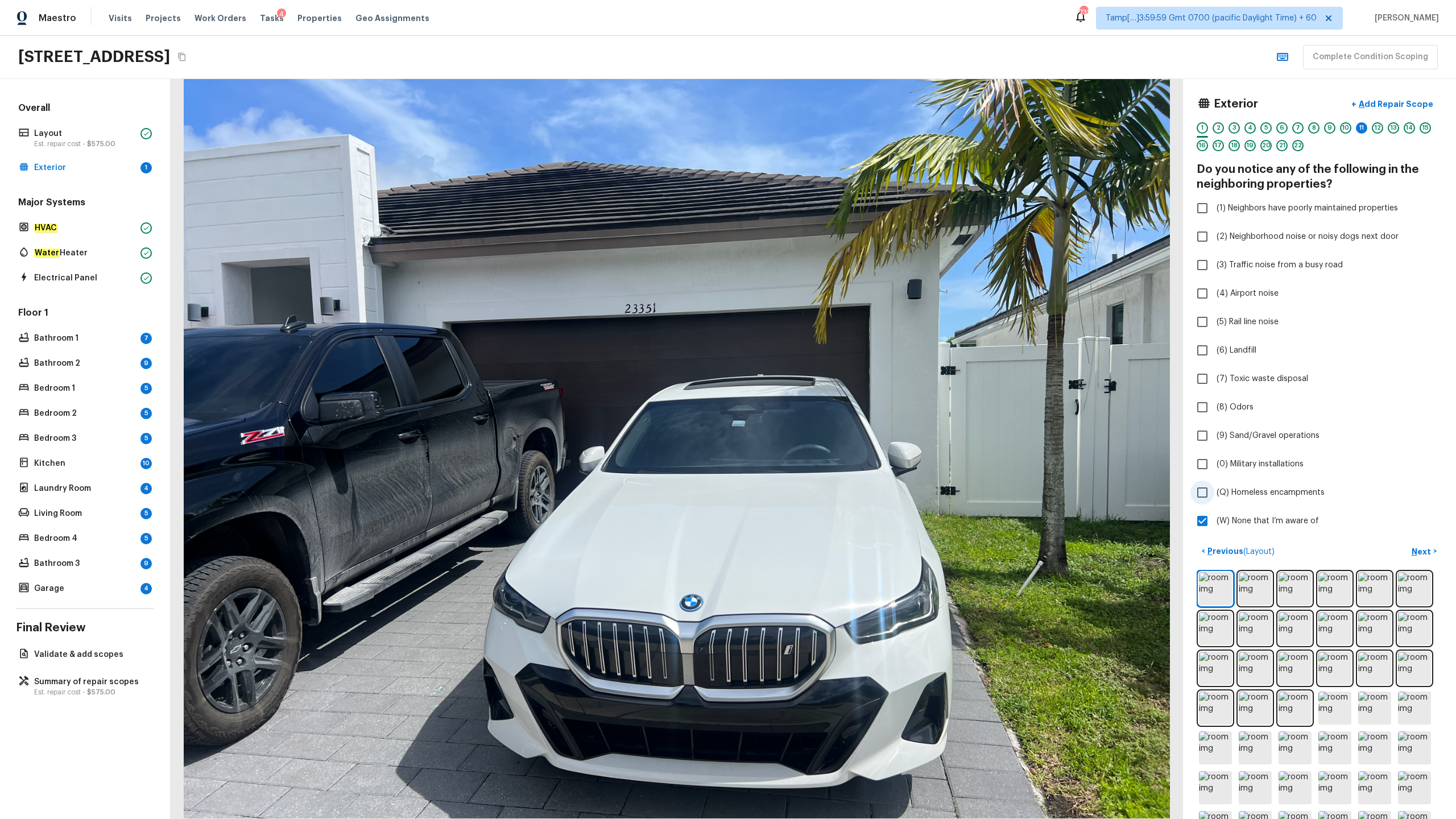
scroll to position [280, 0]
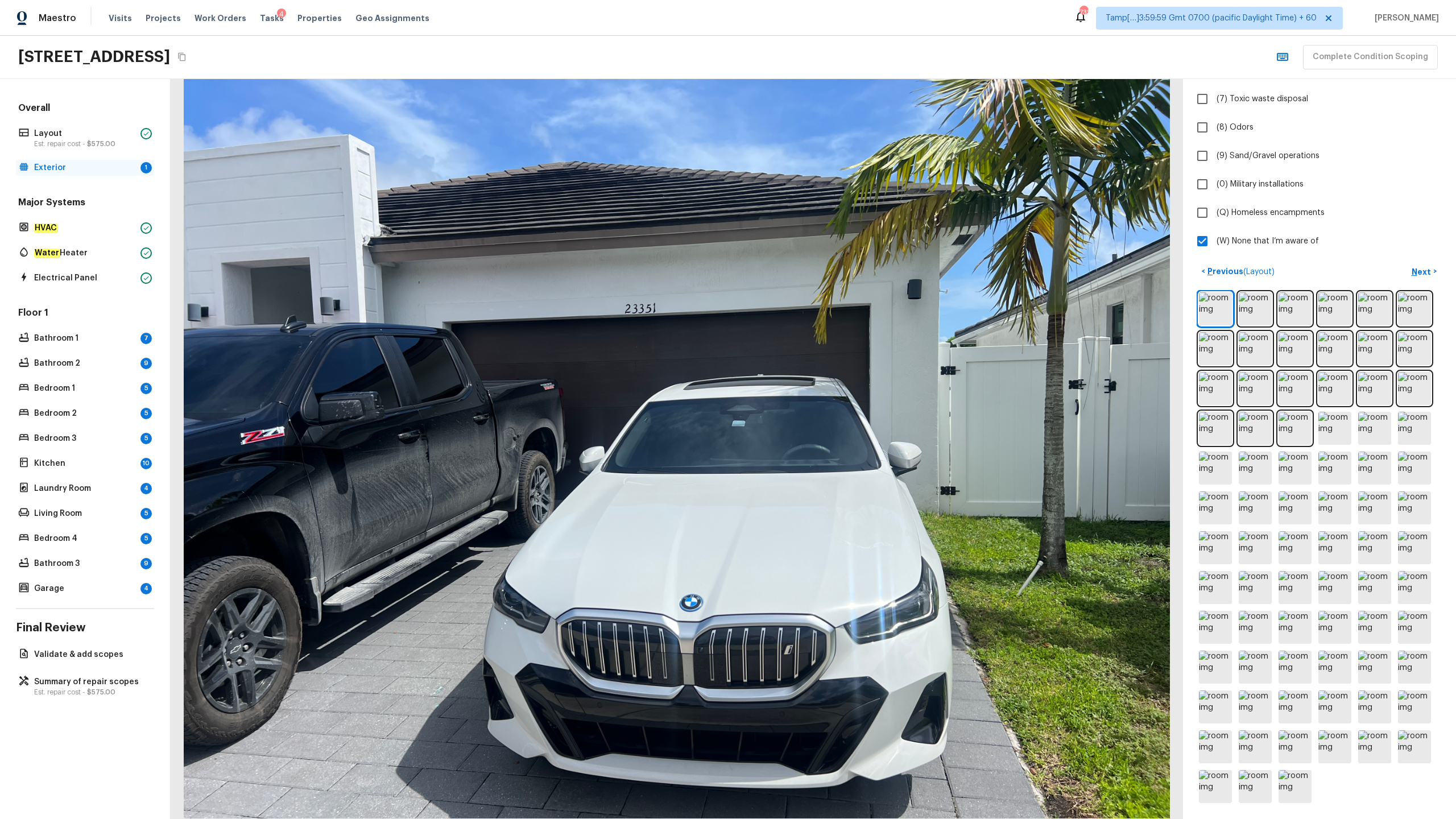
click at [92, 169] on p "Exterior" at bounding box center [85, 168] width 102 height 11
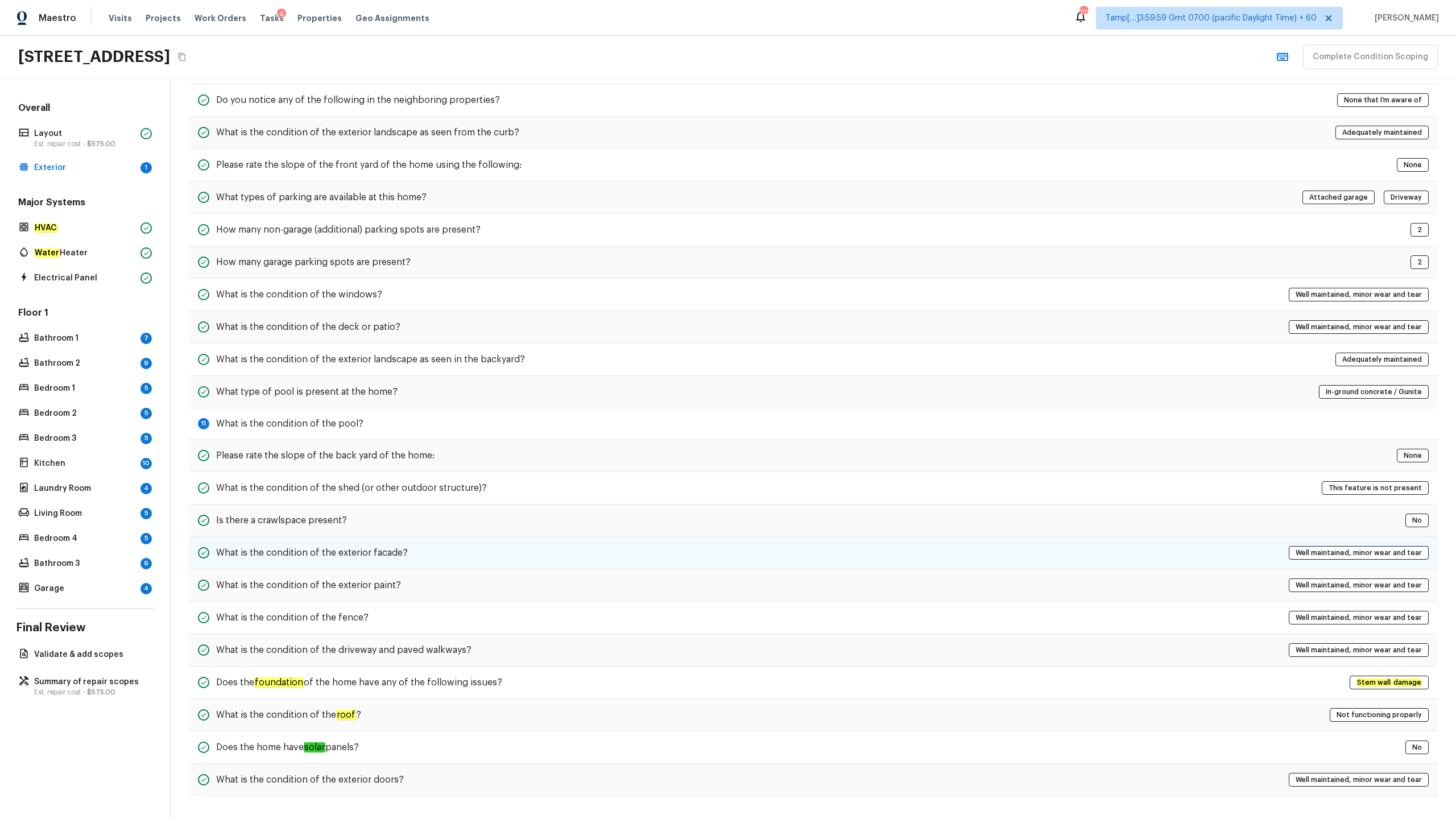
scroll to position [0, 0]
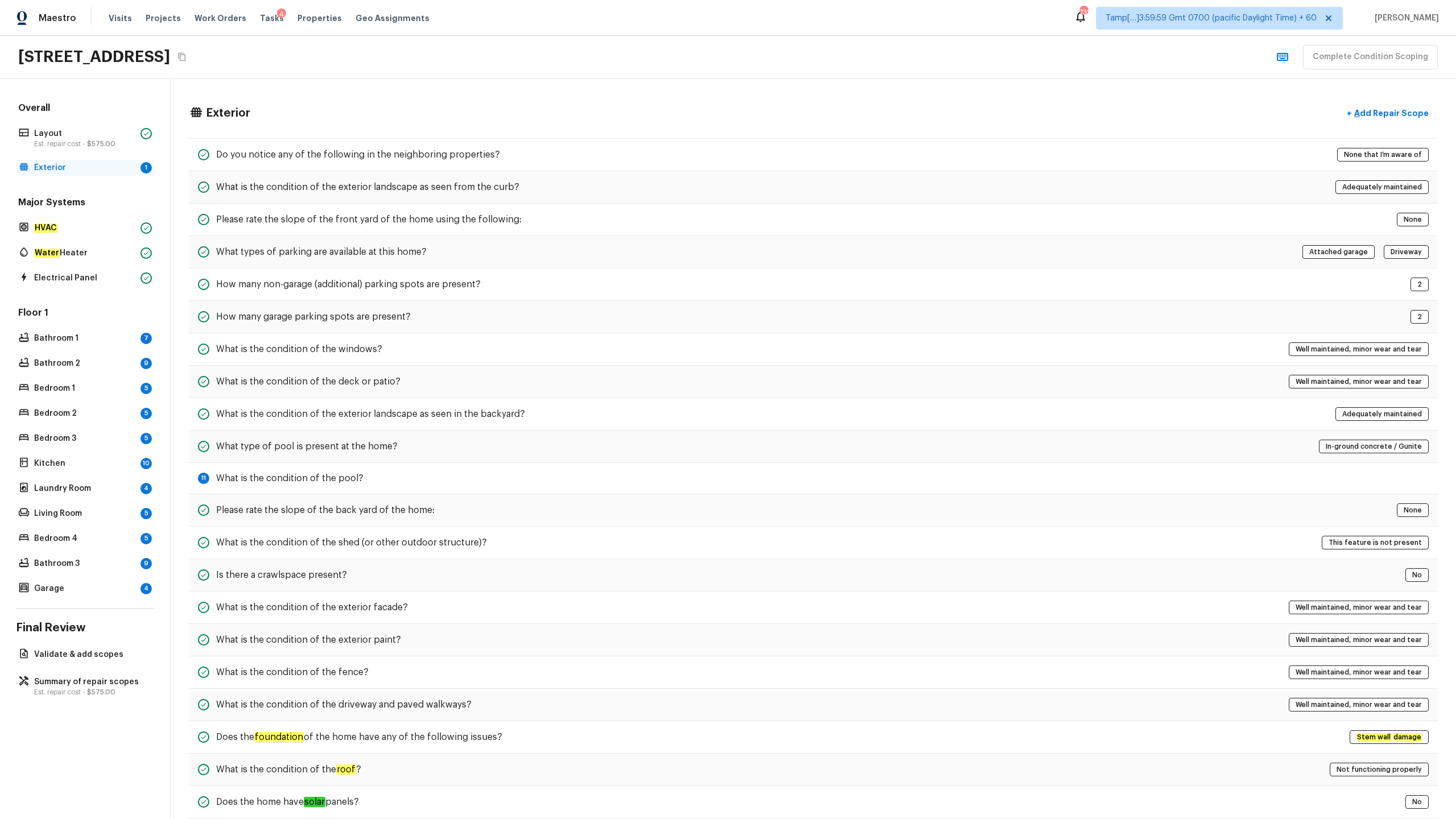
click at [96, 166] on p "Exterior" at bounding box center [85, 168] width 102 height 11
click at [80, 164] on p "Exterior" at bounding box center [85, 168] width 102 height 11
click at [108, 340] on p "Bathroom 1" at bounding box center [85, 338] width 102 height 11
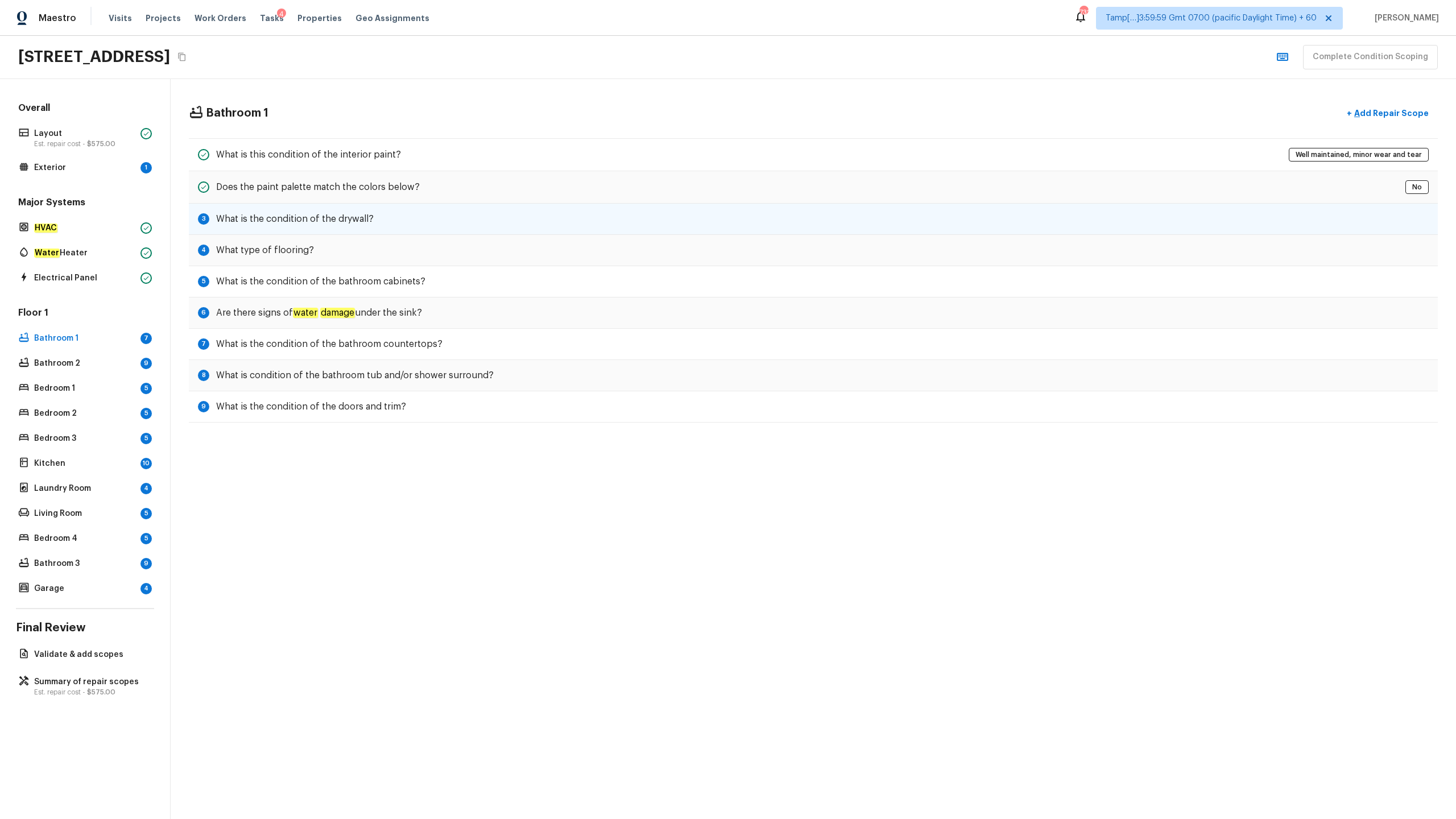
click at [295, 216] on h5 "What is the condition of the drywall?" at bounding box center [295, 219] width 157 height 12
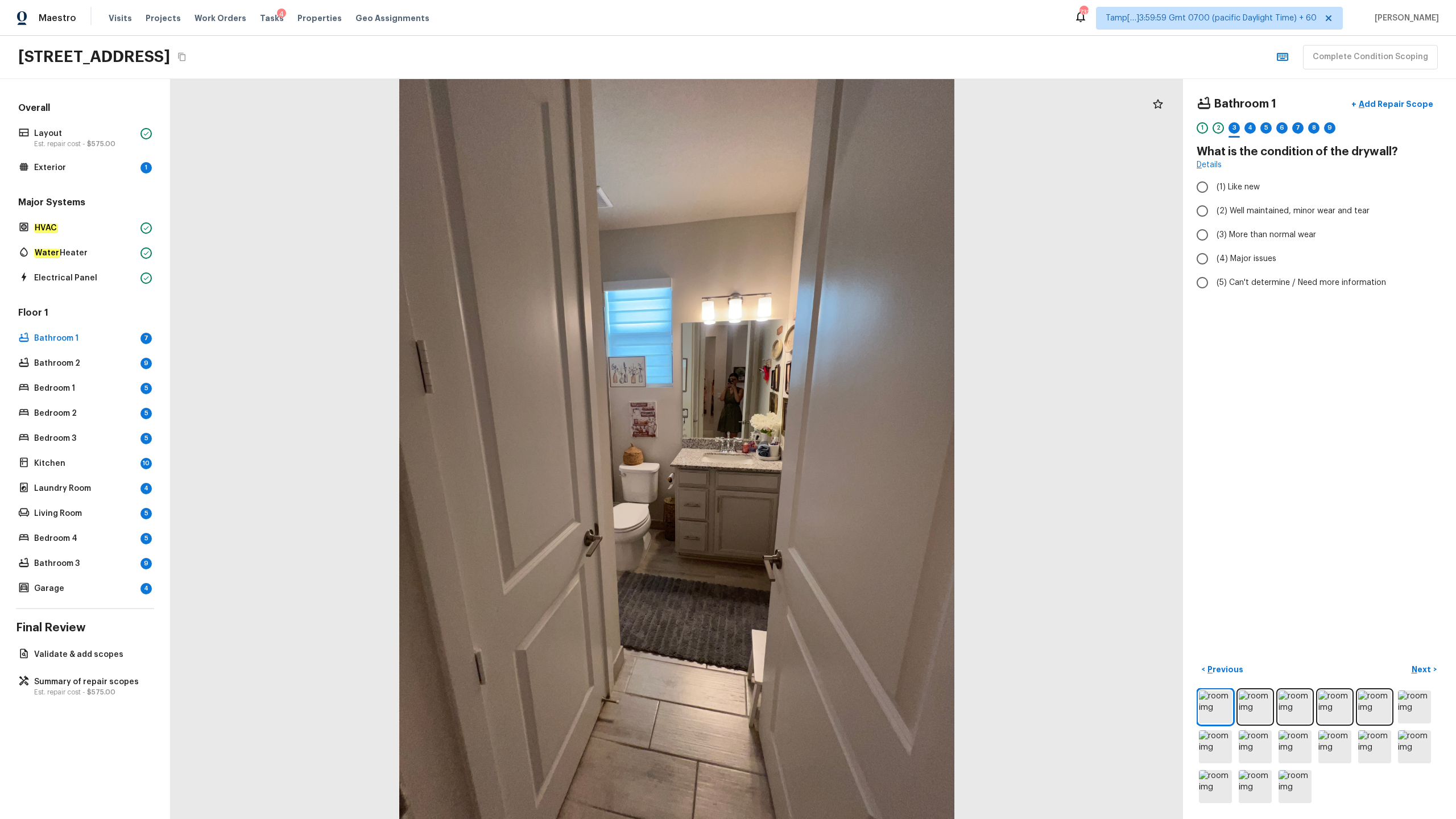
radio input "true"
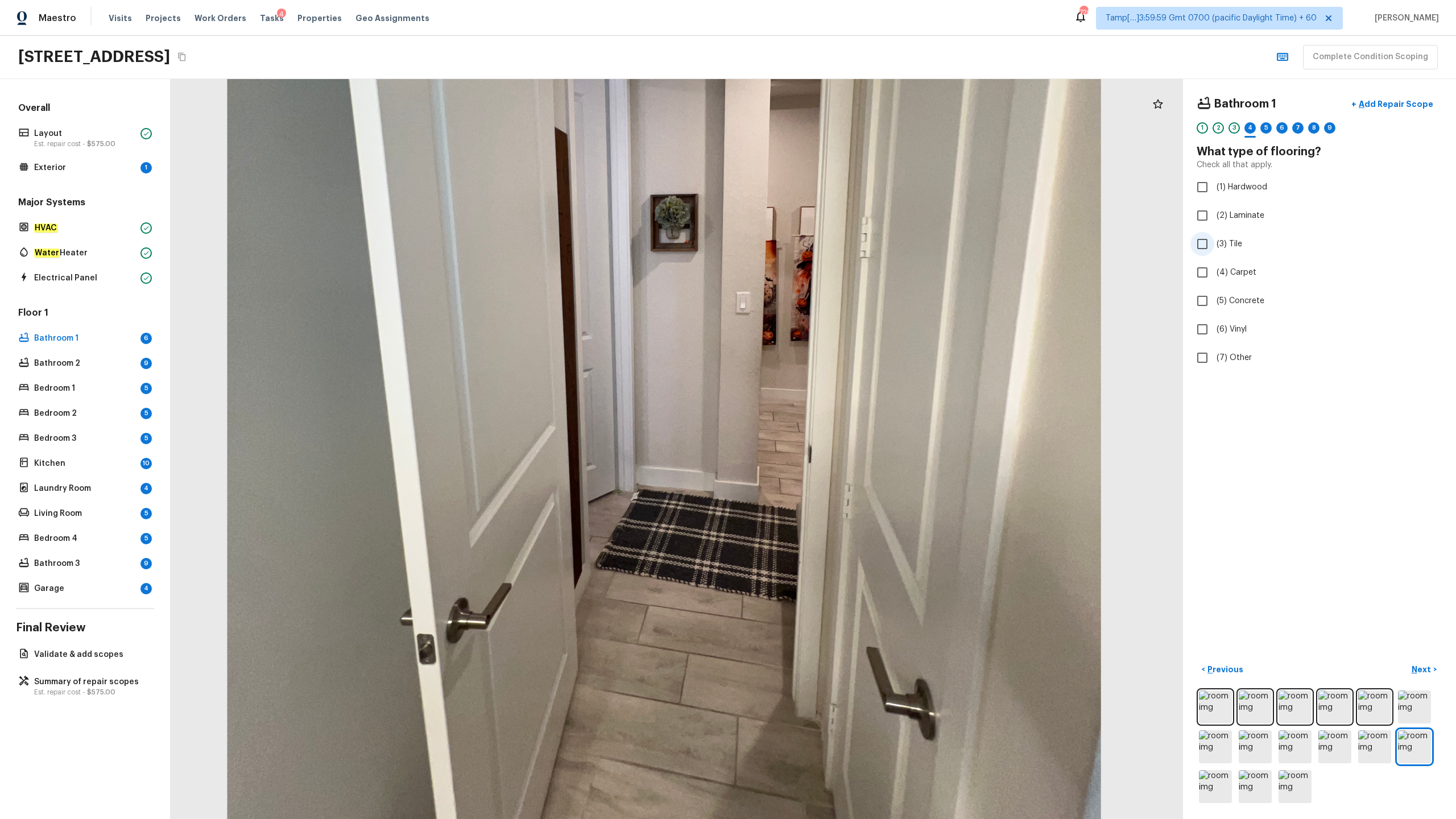
click at [818, 243] on span "(3) Tile" at bounding box center [1229, 244] width 26 height 11
click at [818, 243] on input "(3) Tile" at bounding box center [1202, 244] width 24 height 24
checkbox input "true"
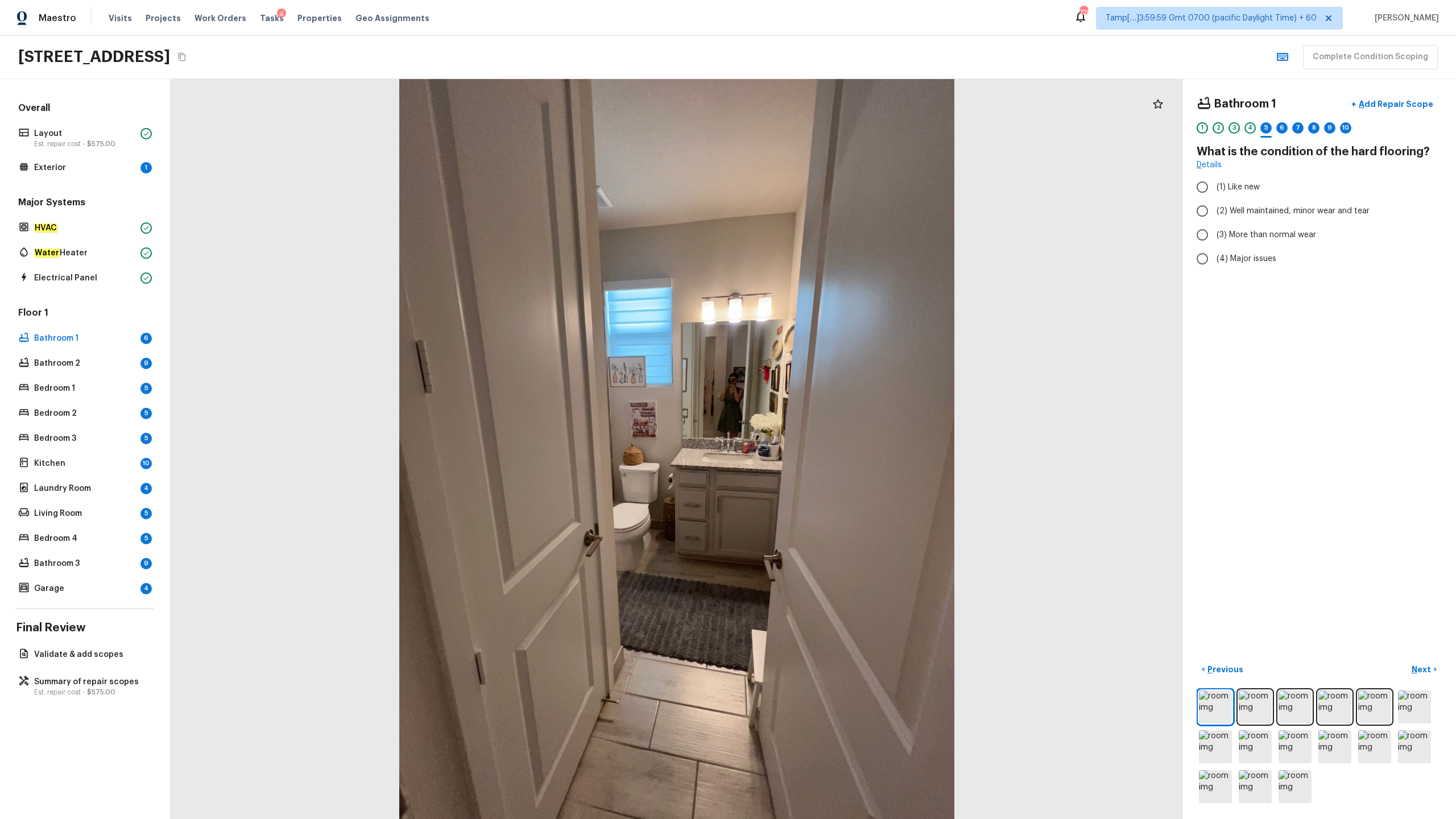
radio input "true"
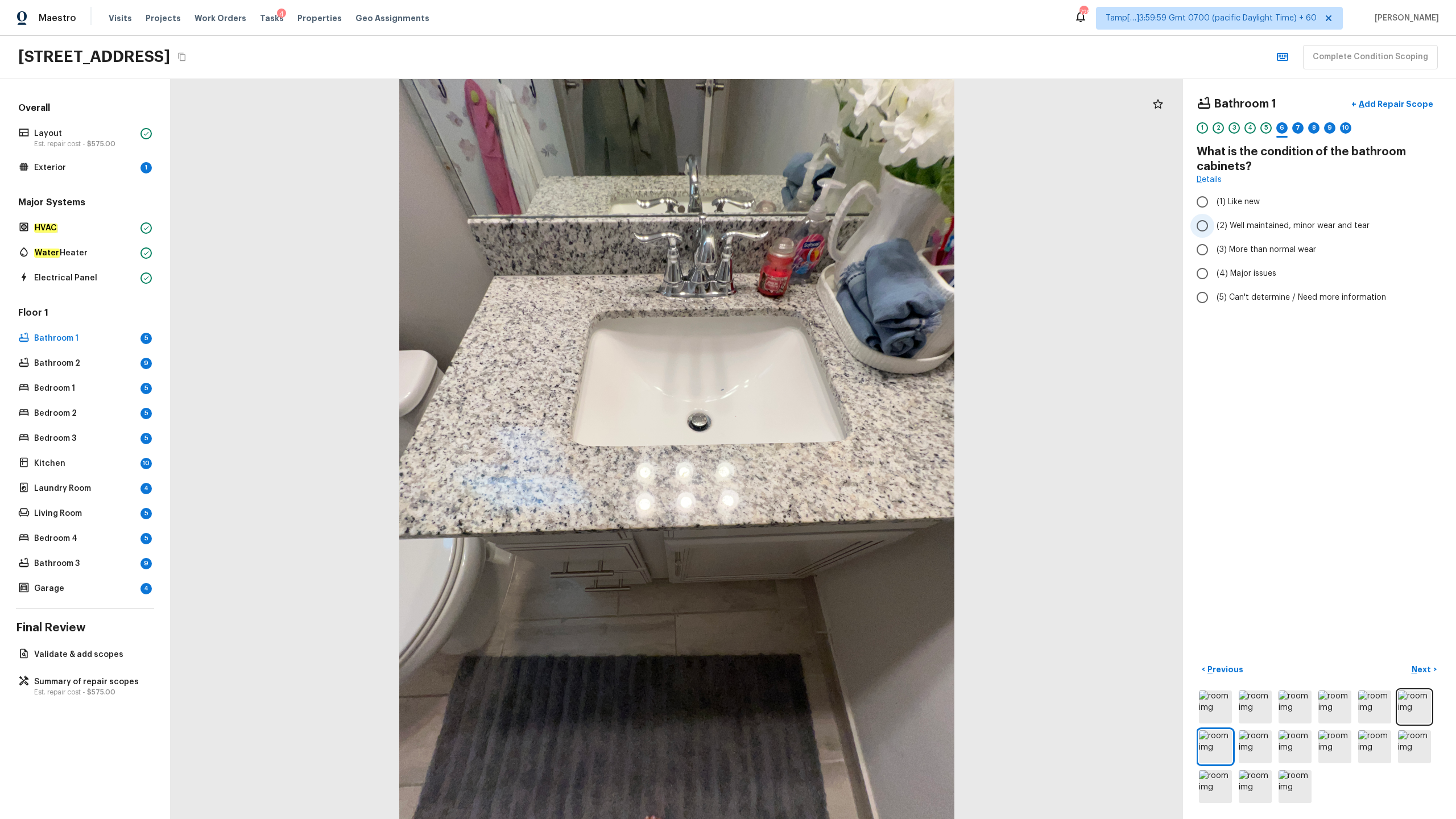
radio input "true"
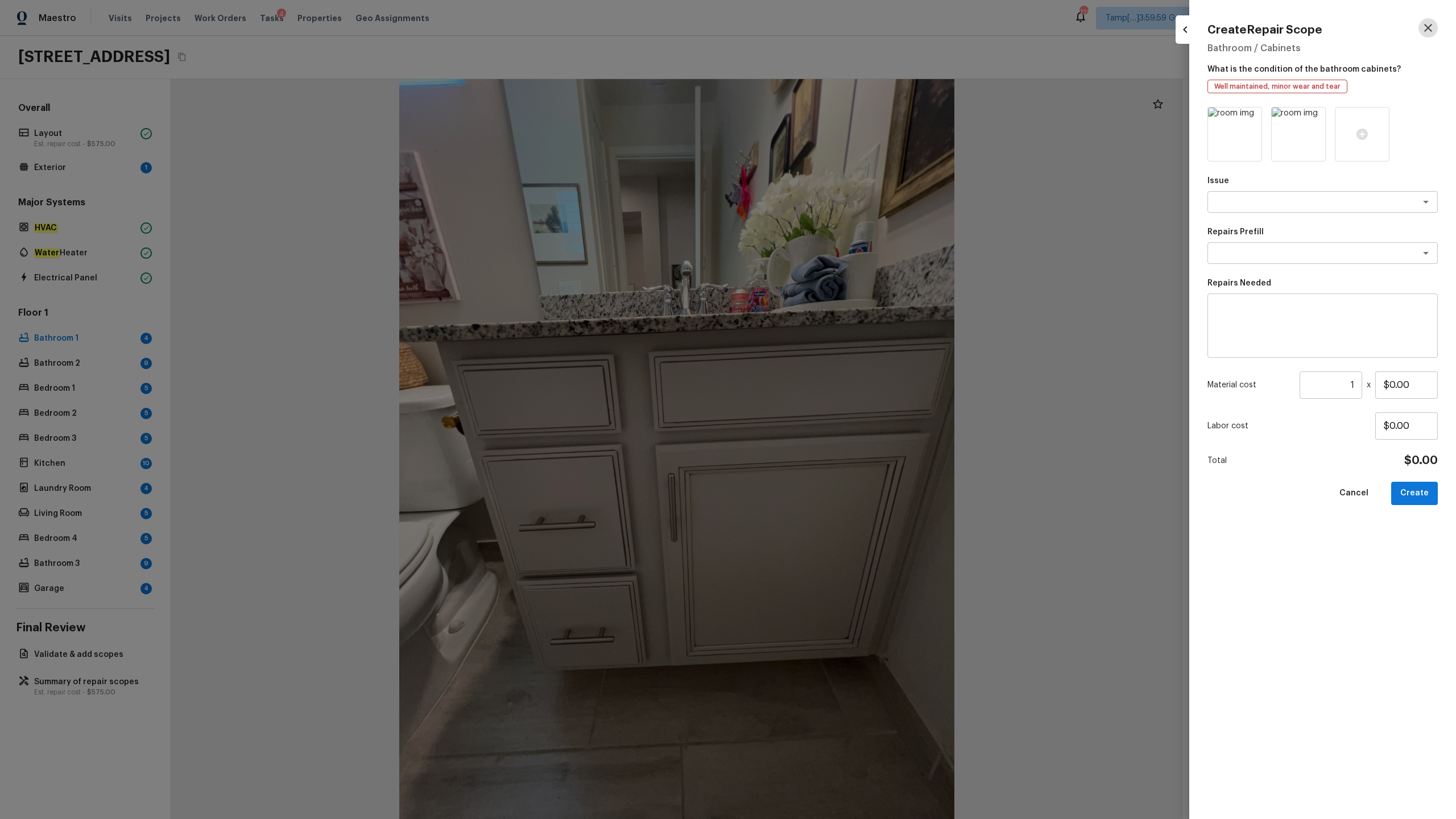
click at [818, 29] on icon "button" at bounding box center [1428, 28] width 14 height 14
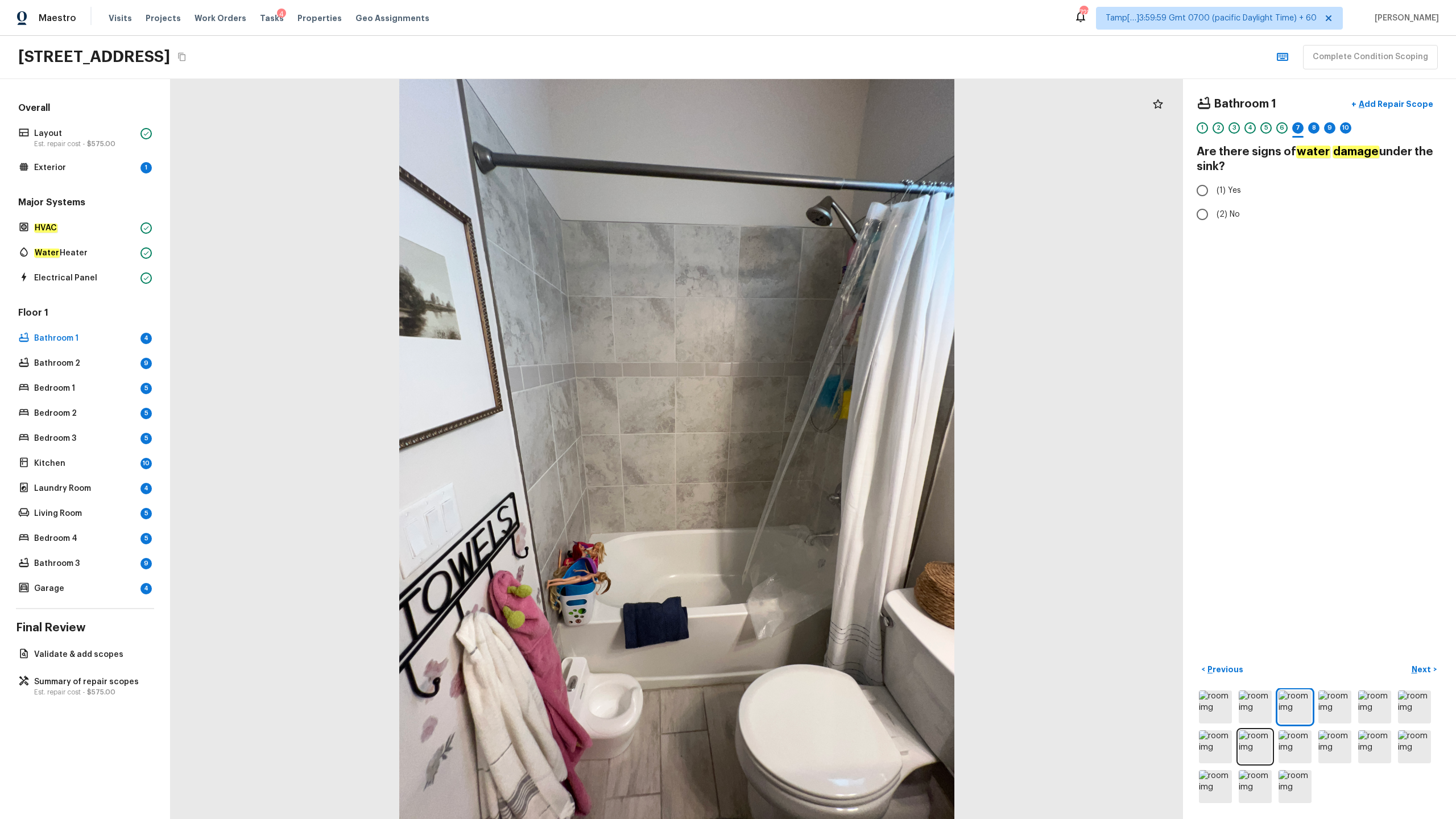
radio input "true"
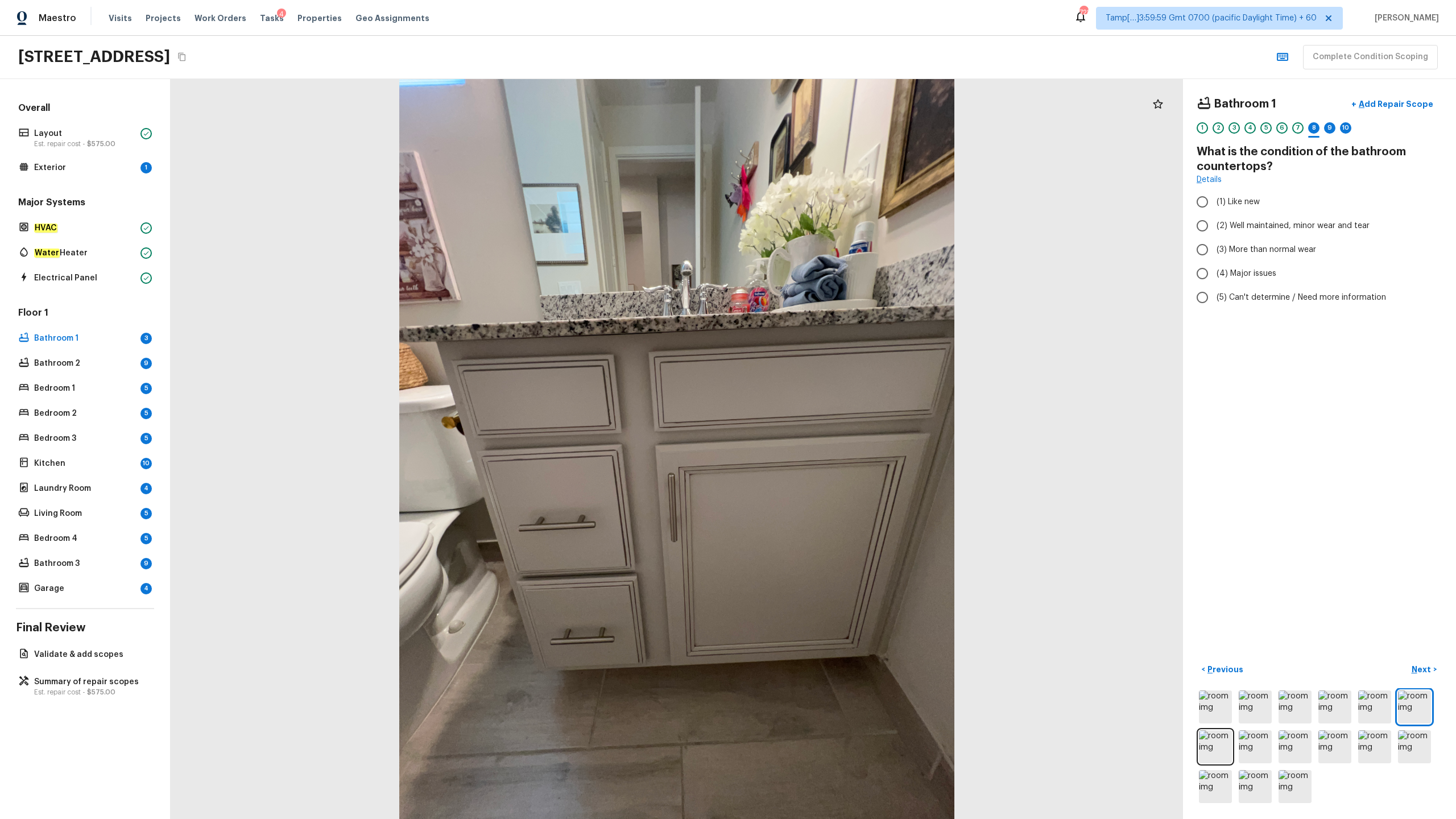
radio input "true"
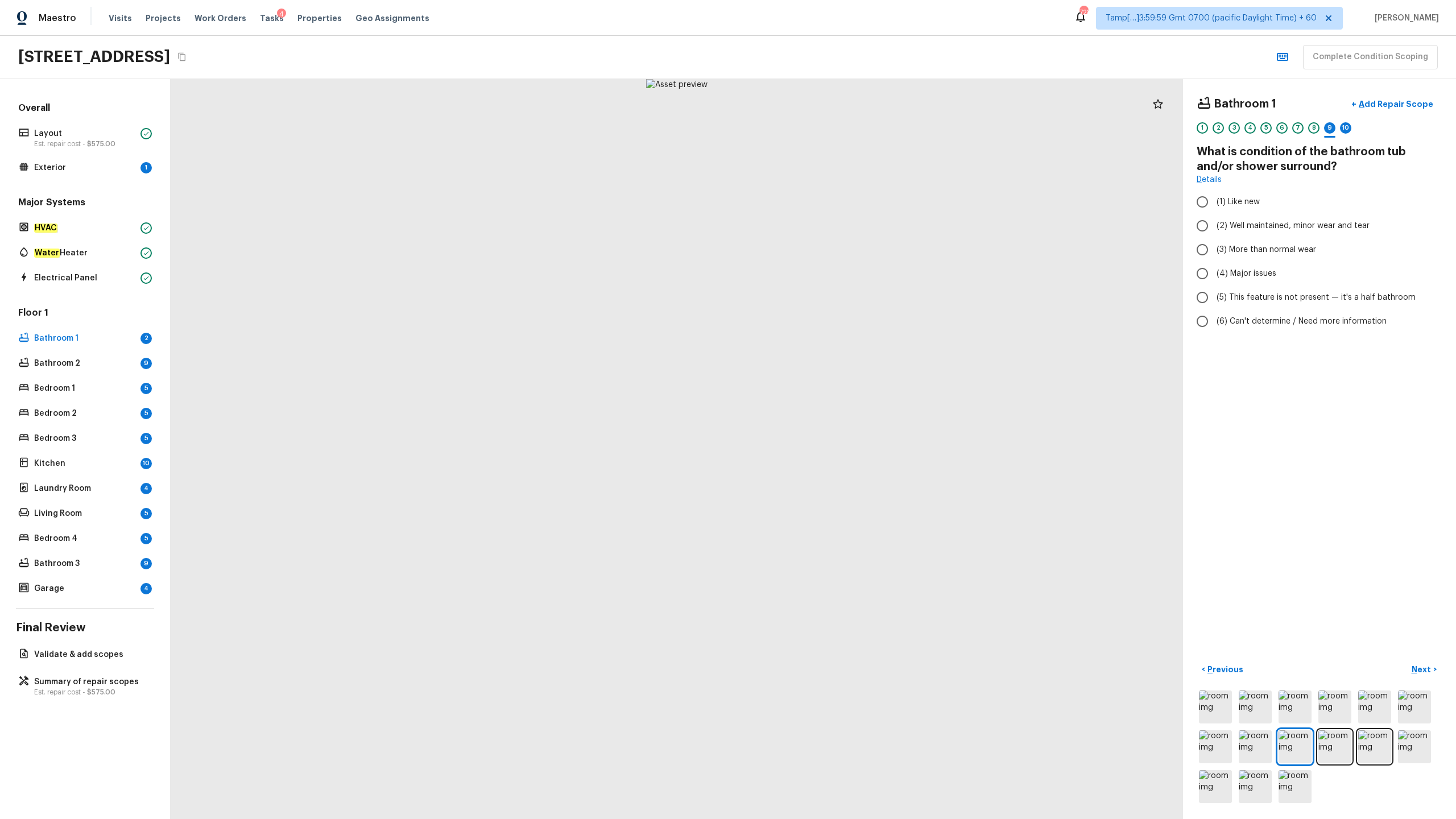
radio input "true"
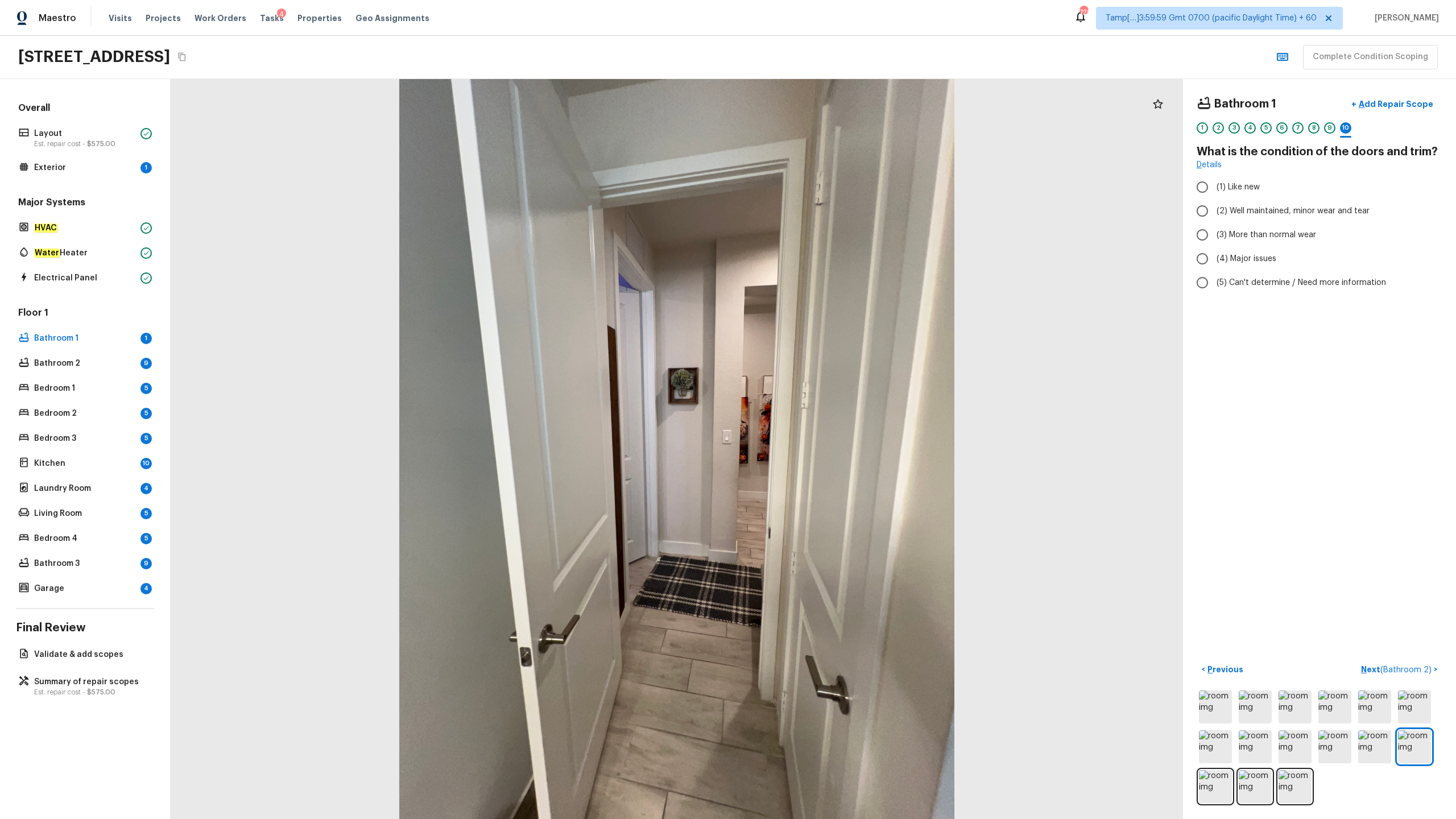
radio input "true"
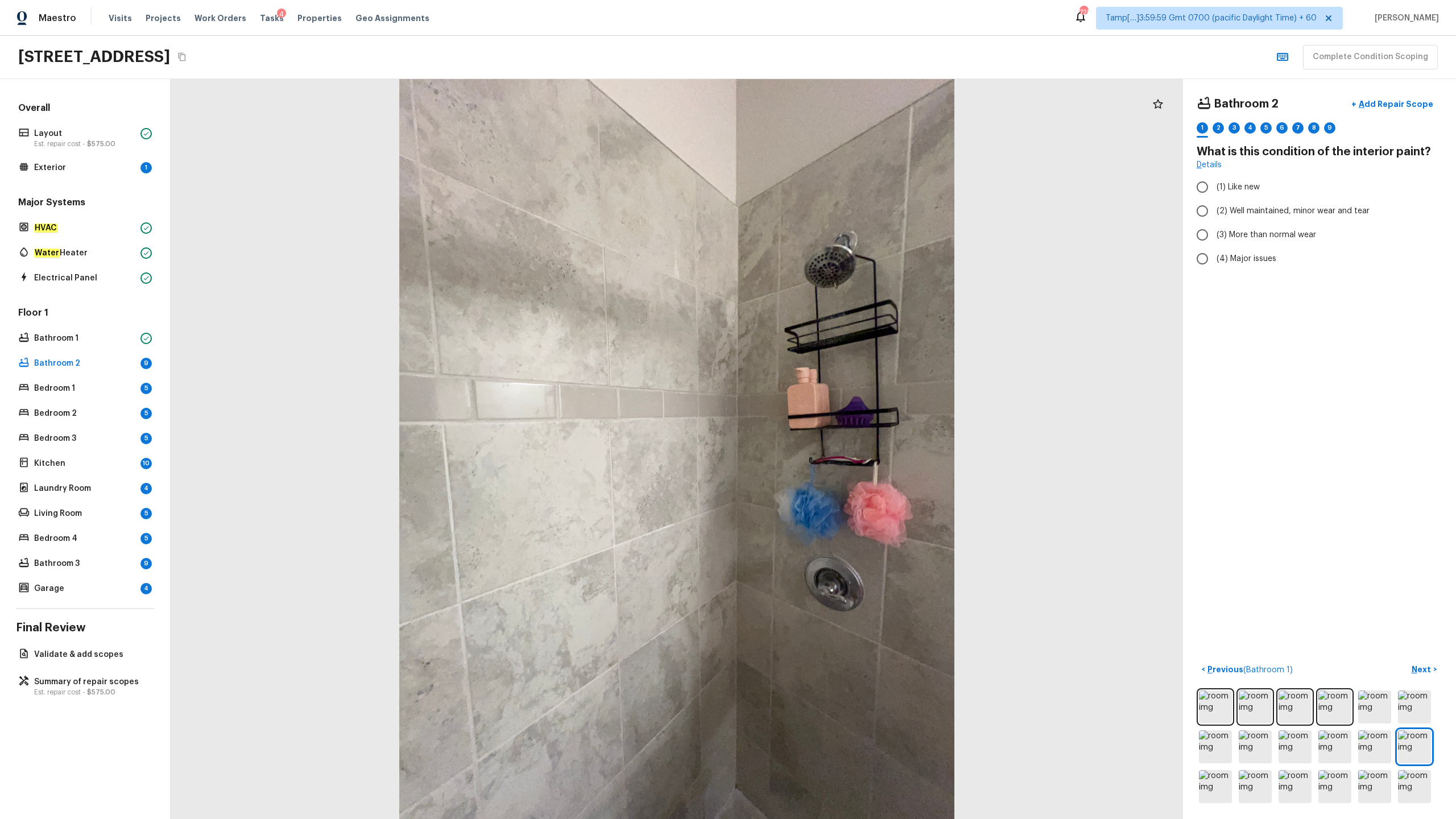
radio input "true"
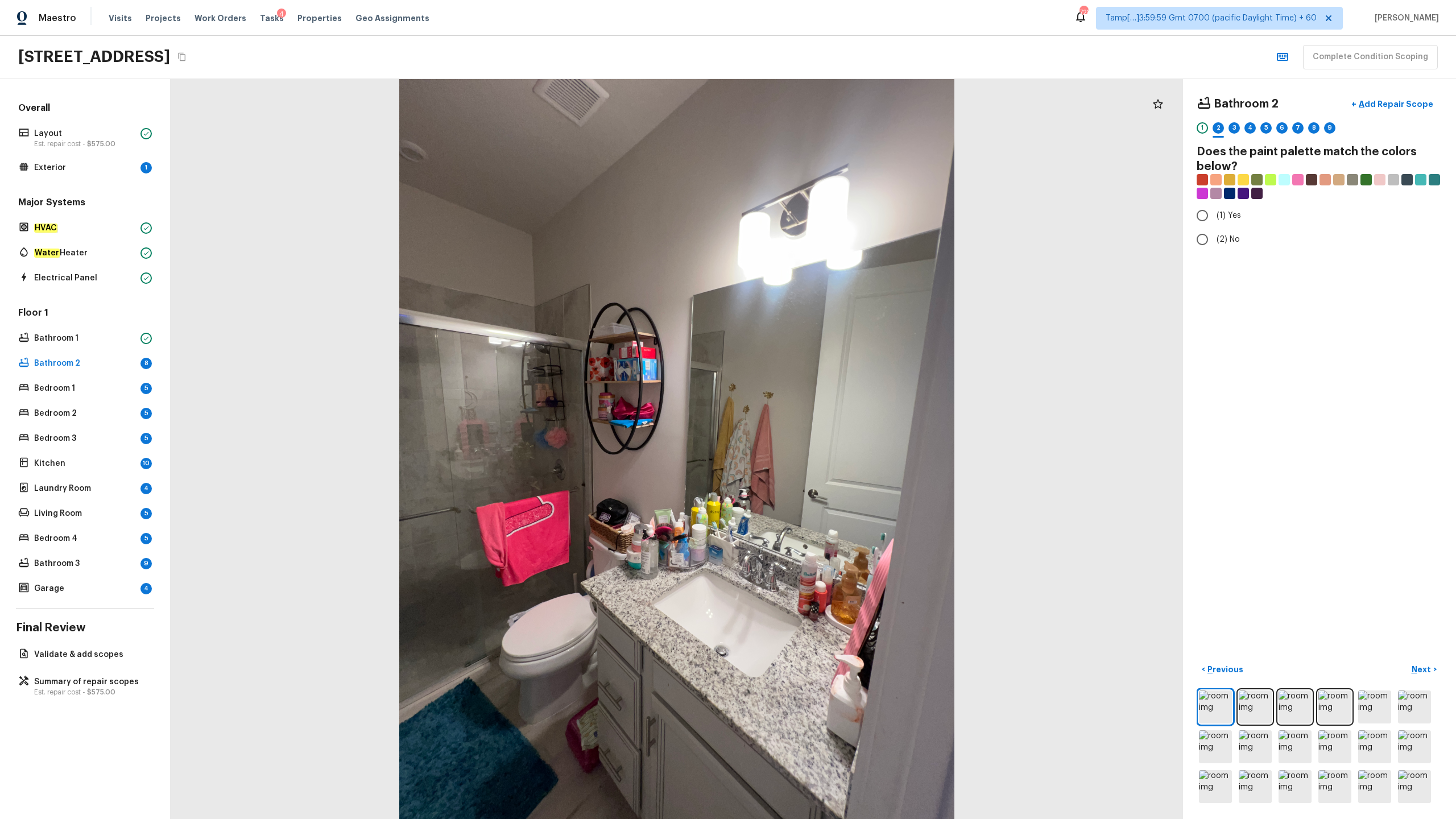
radio input "true"
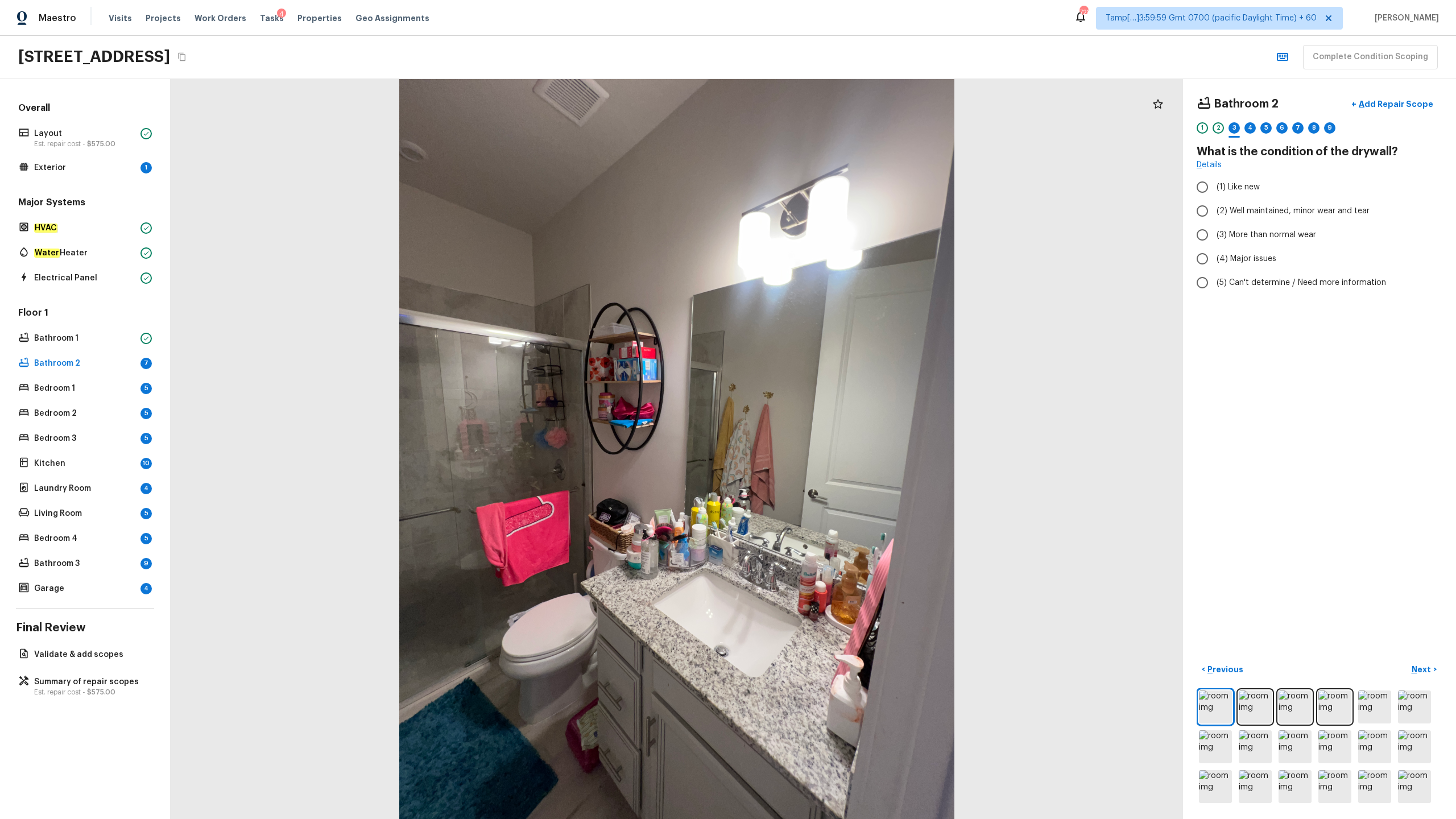
radio input "true"
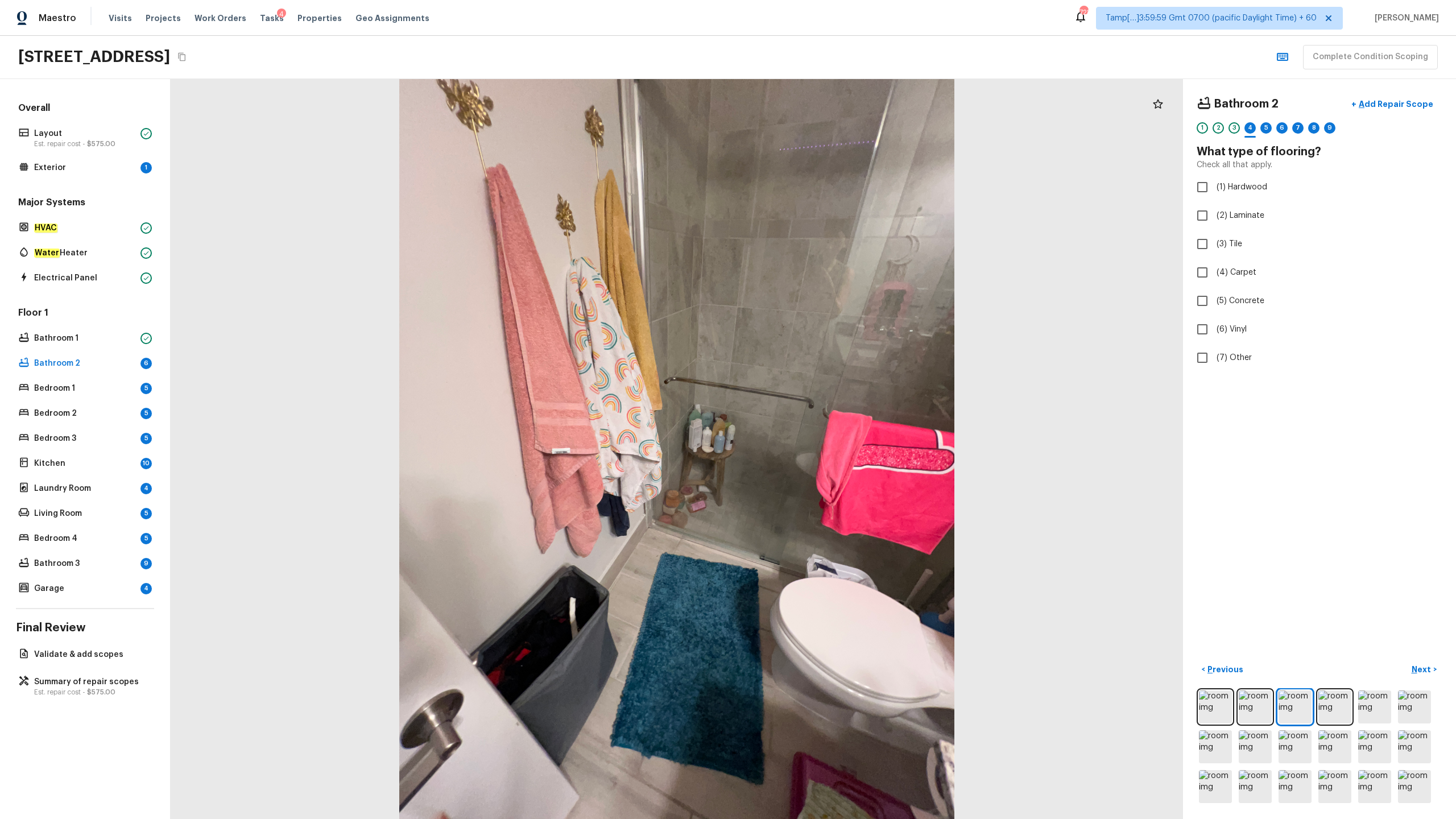
checkbox input "true"
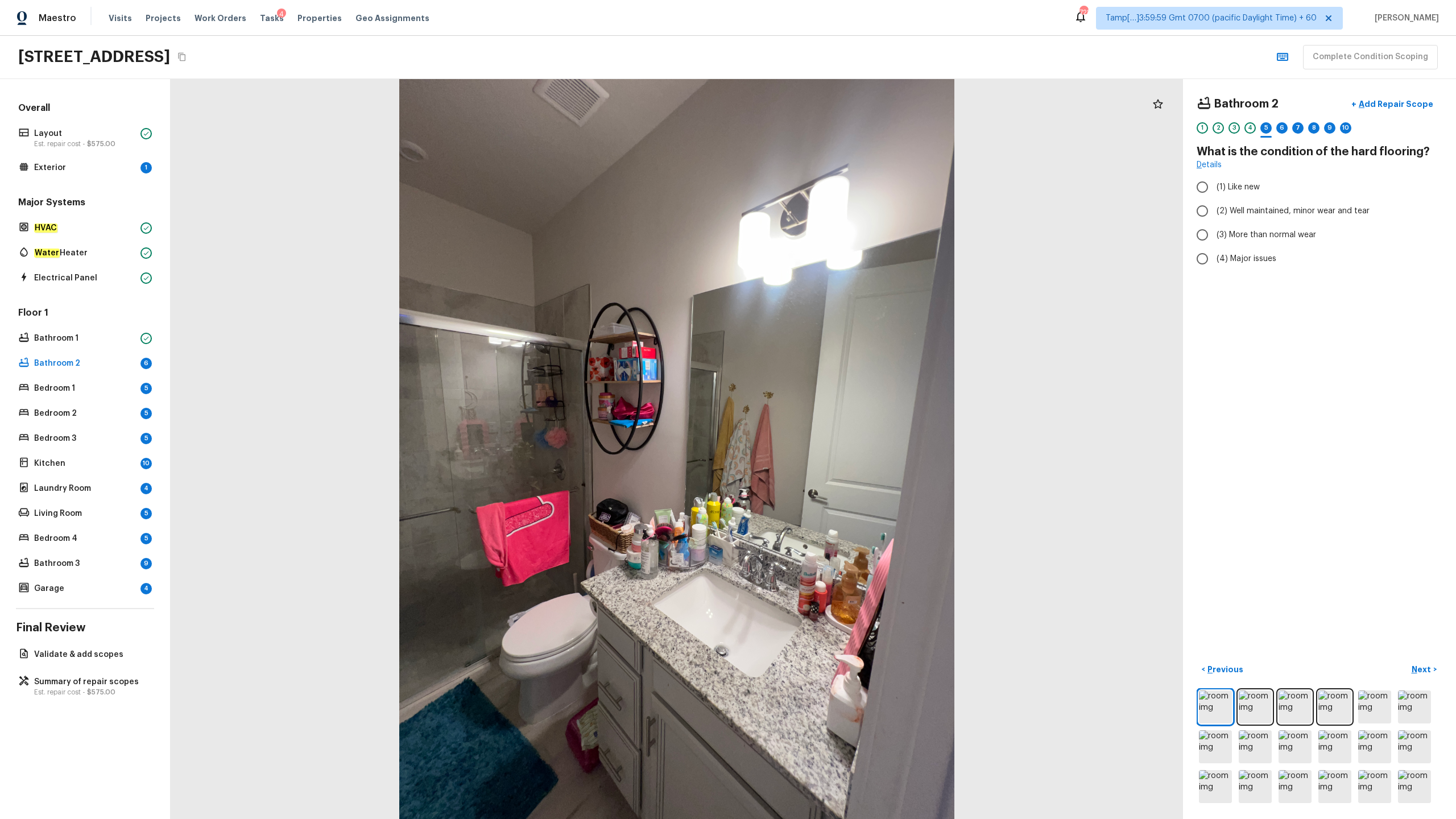
radio input "true"
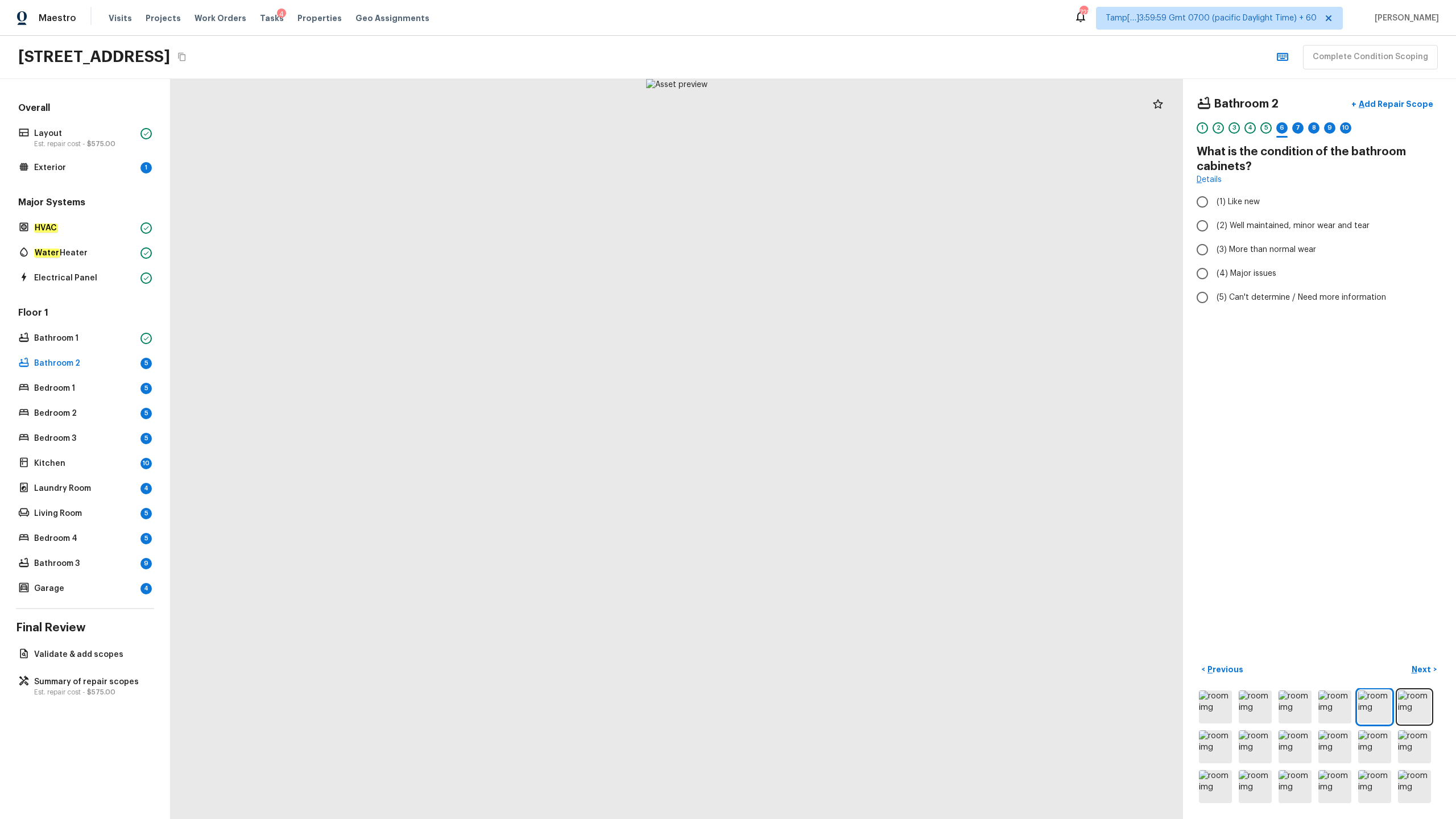
radio input "true"
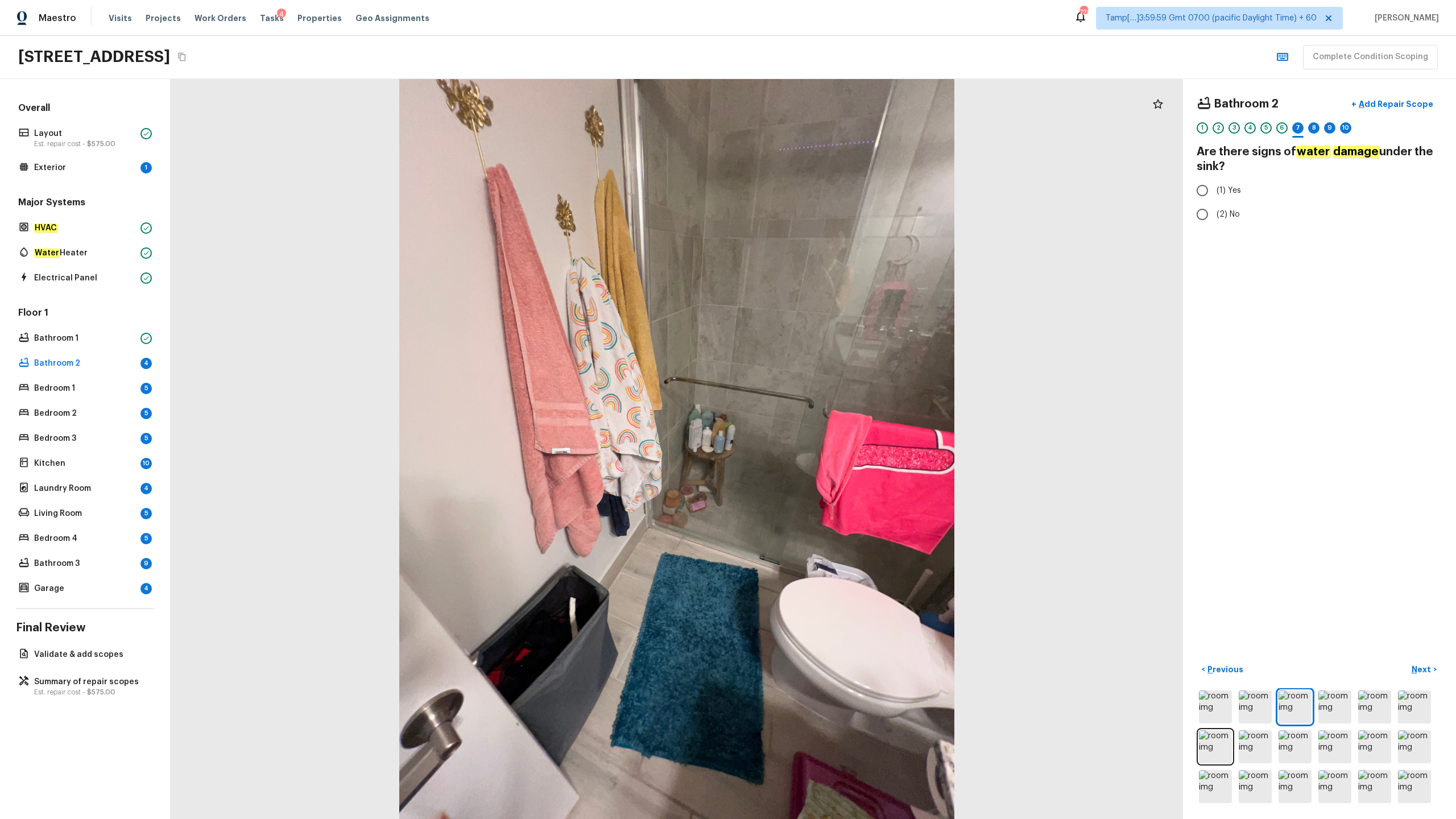
radio input "true"
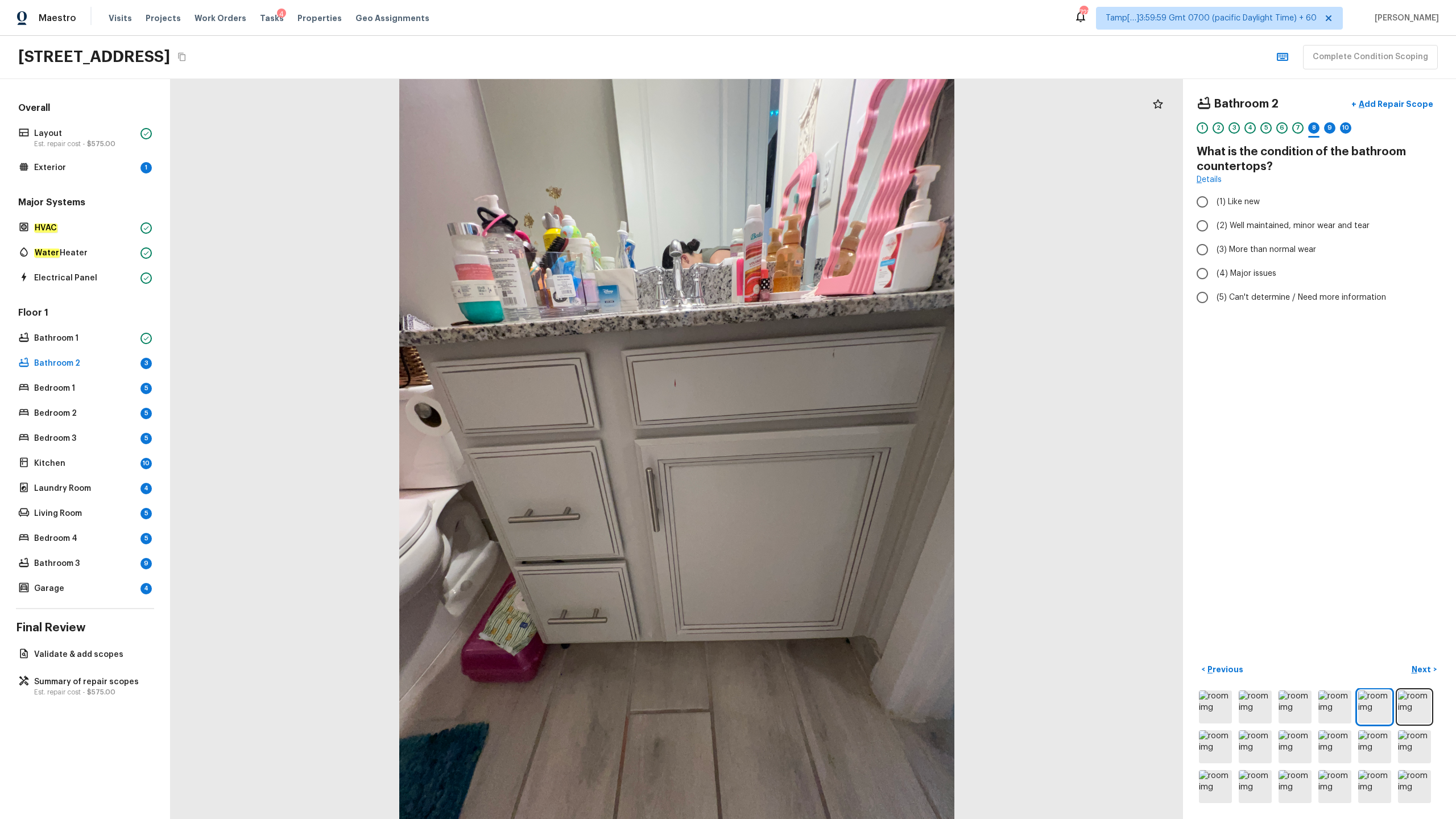
radio input "true"
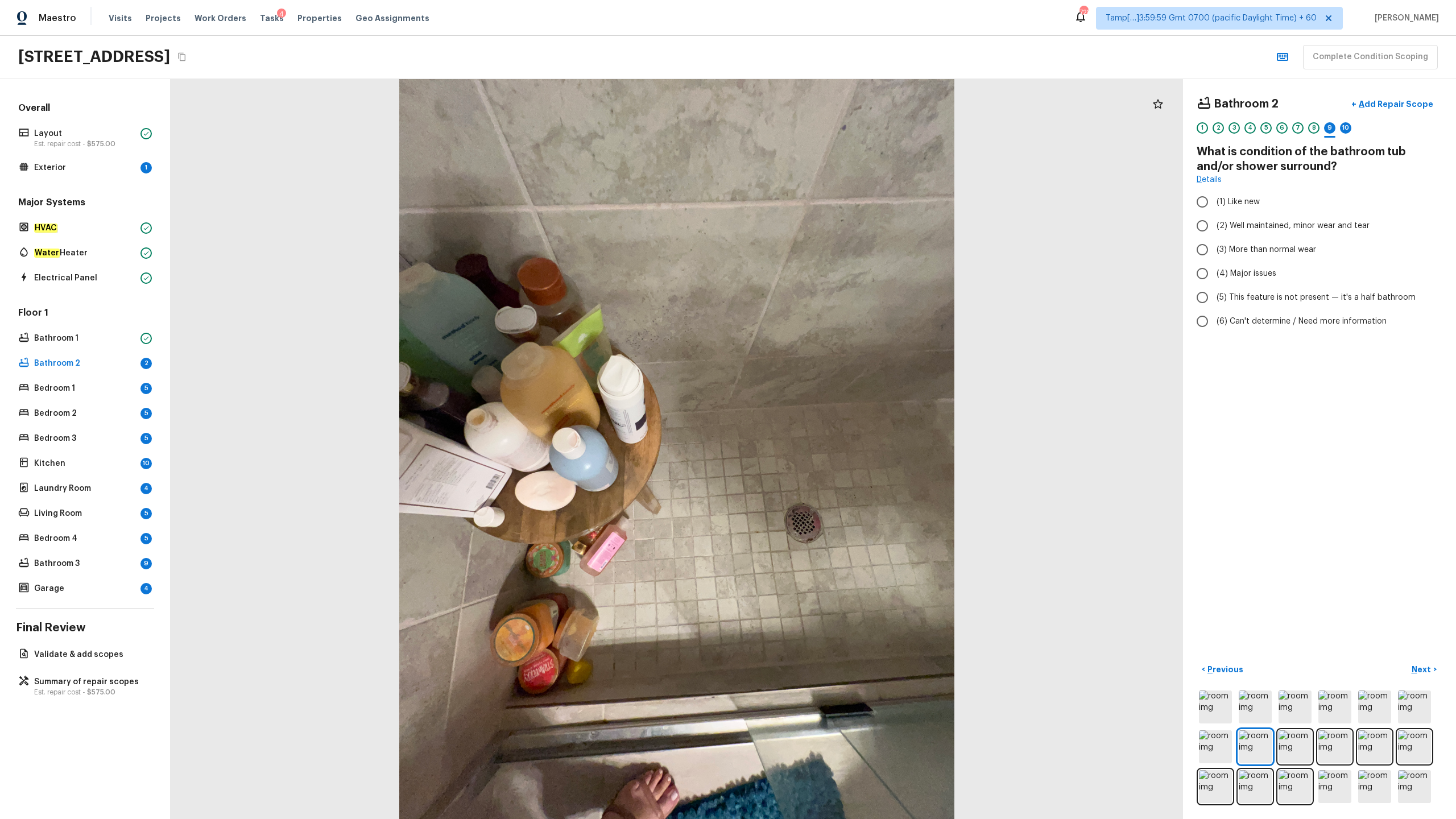
radio input "true"
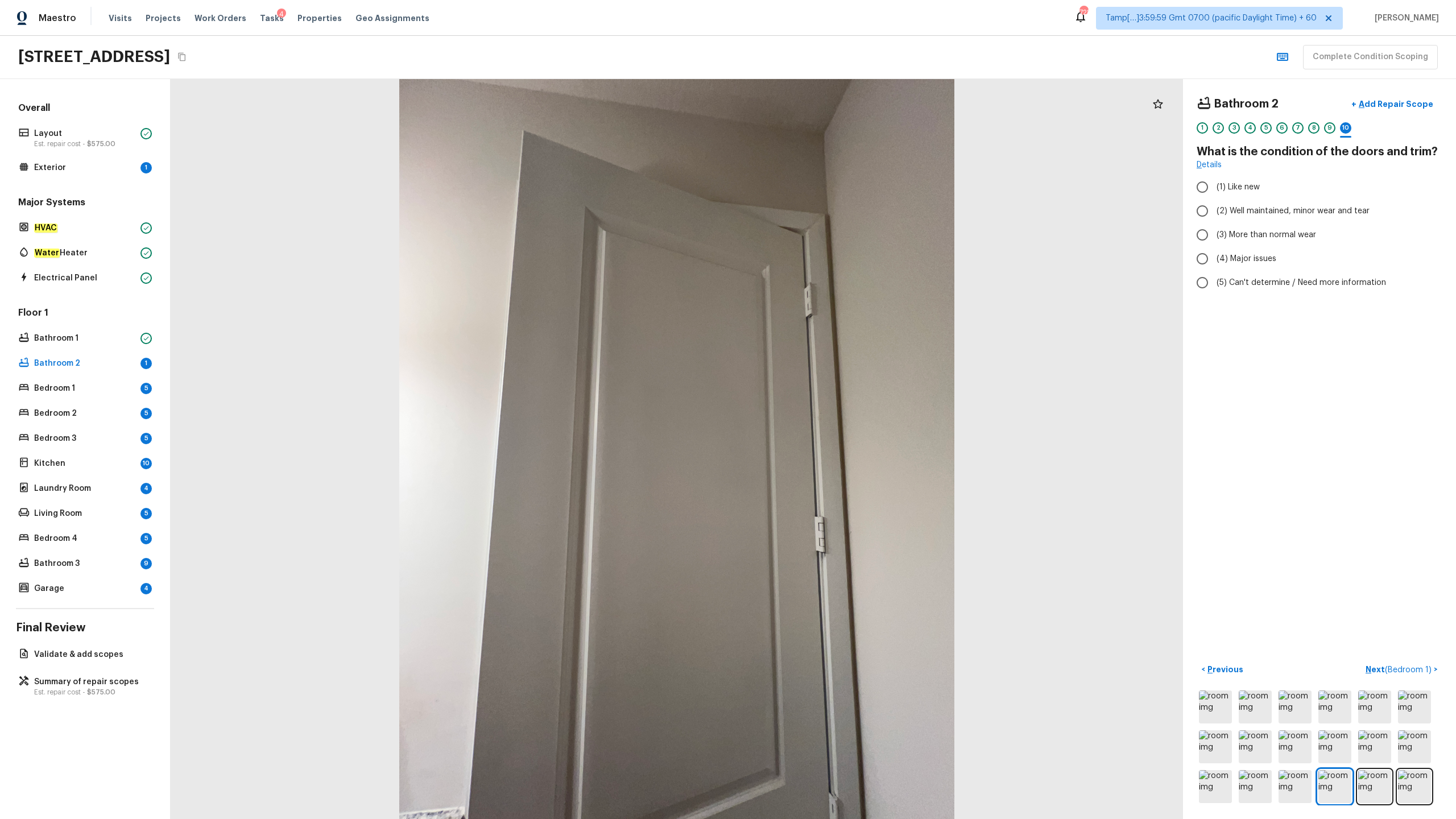
radio input "true"
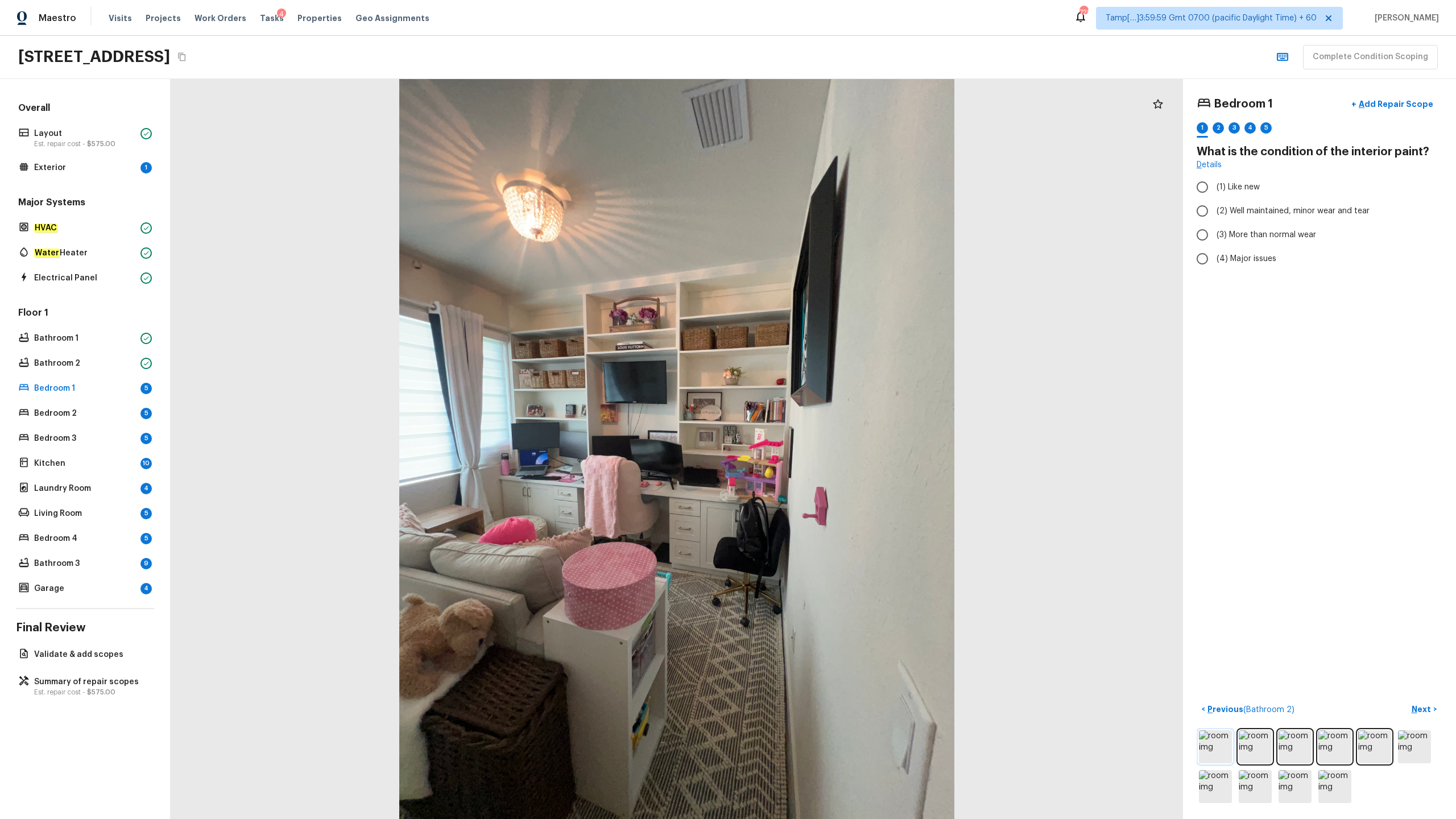
click at [818, 404] on img at bounding box center [1215, 746] width 33 height 33
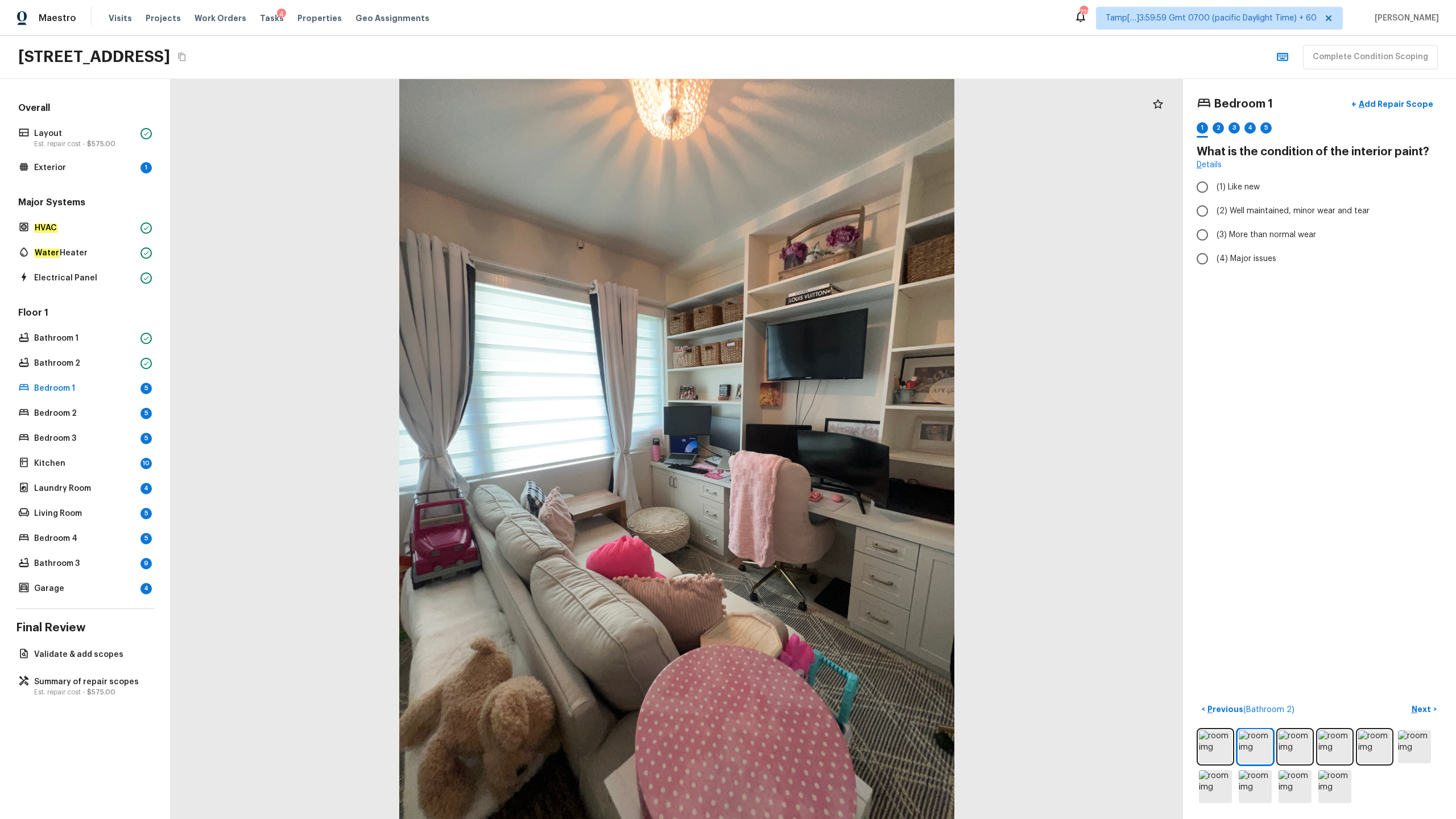
radio input "true"
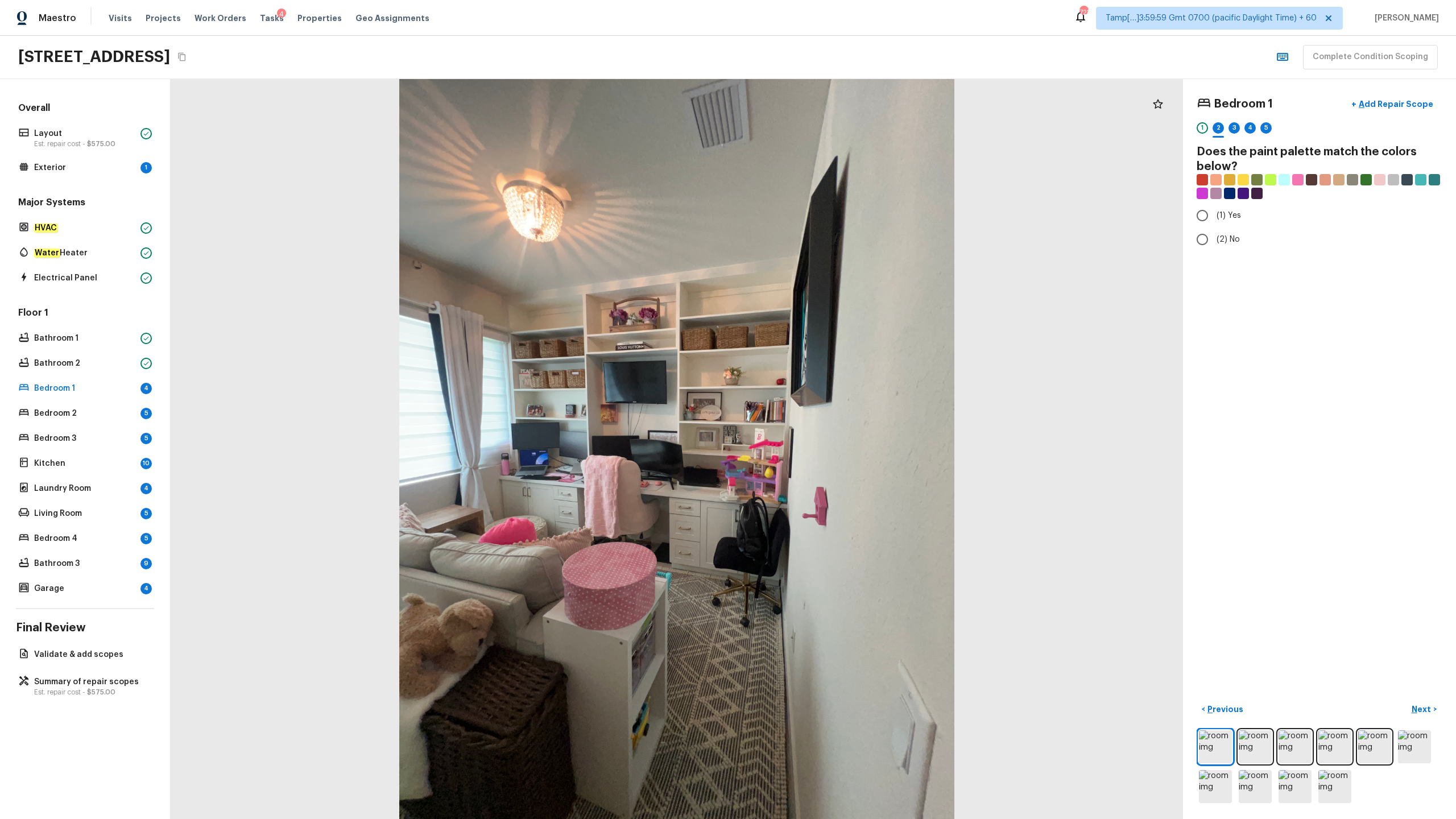
radio input "true"
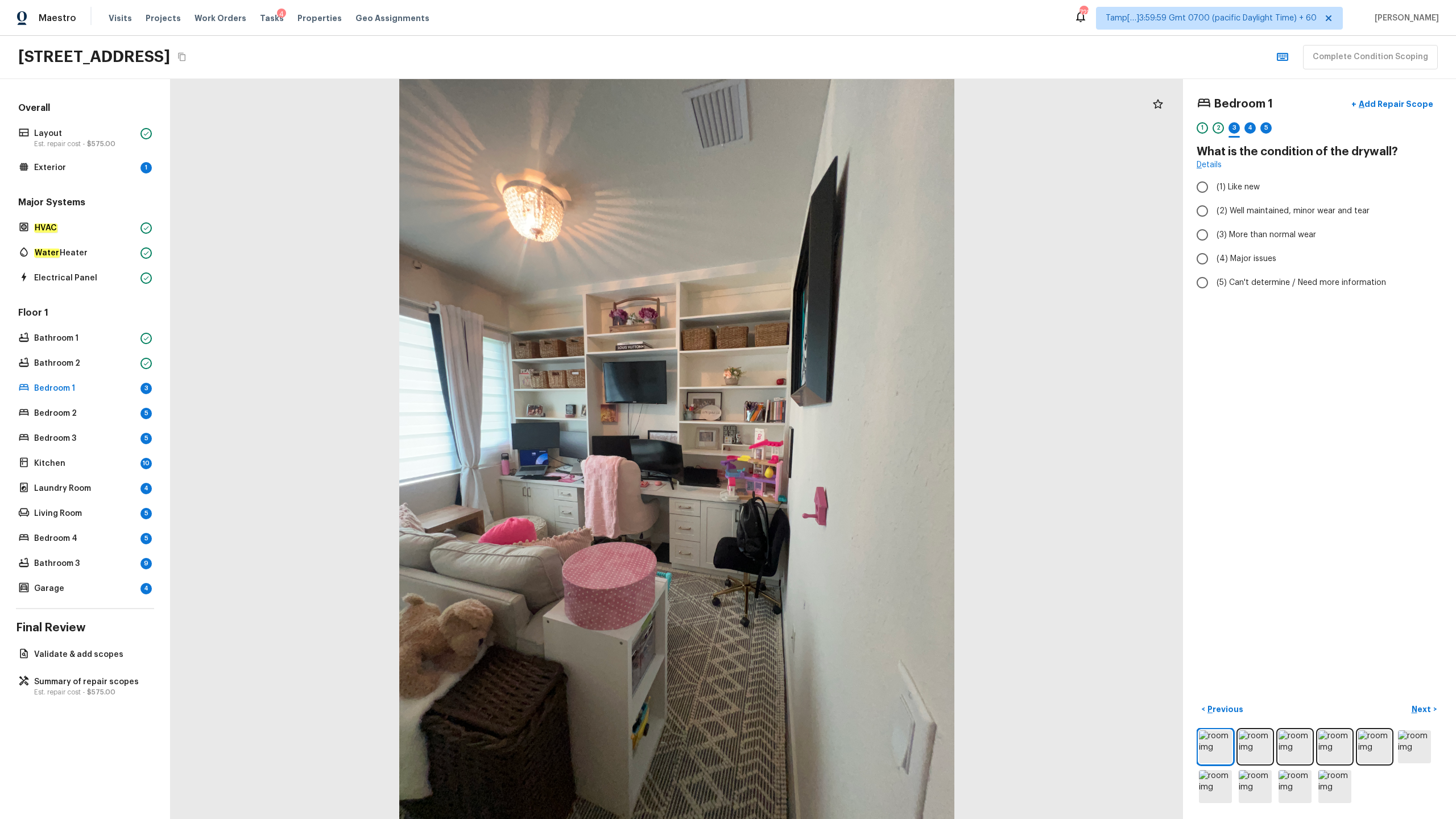
radio input "true"
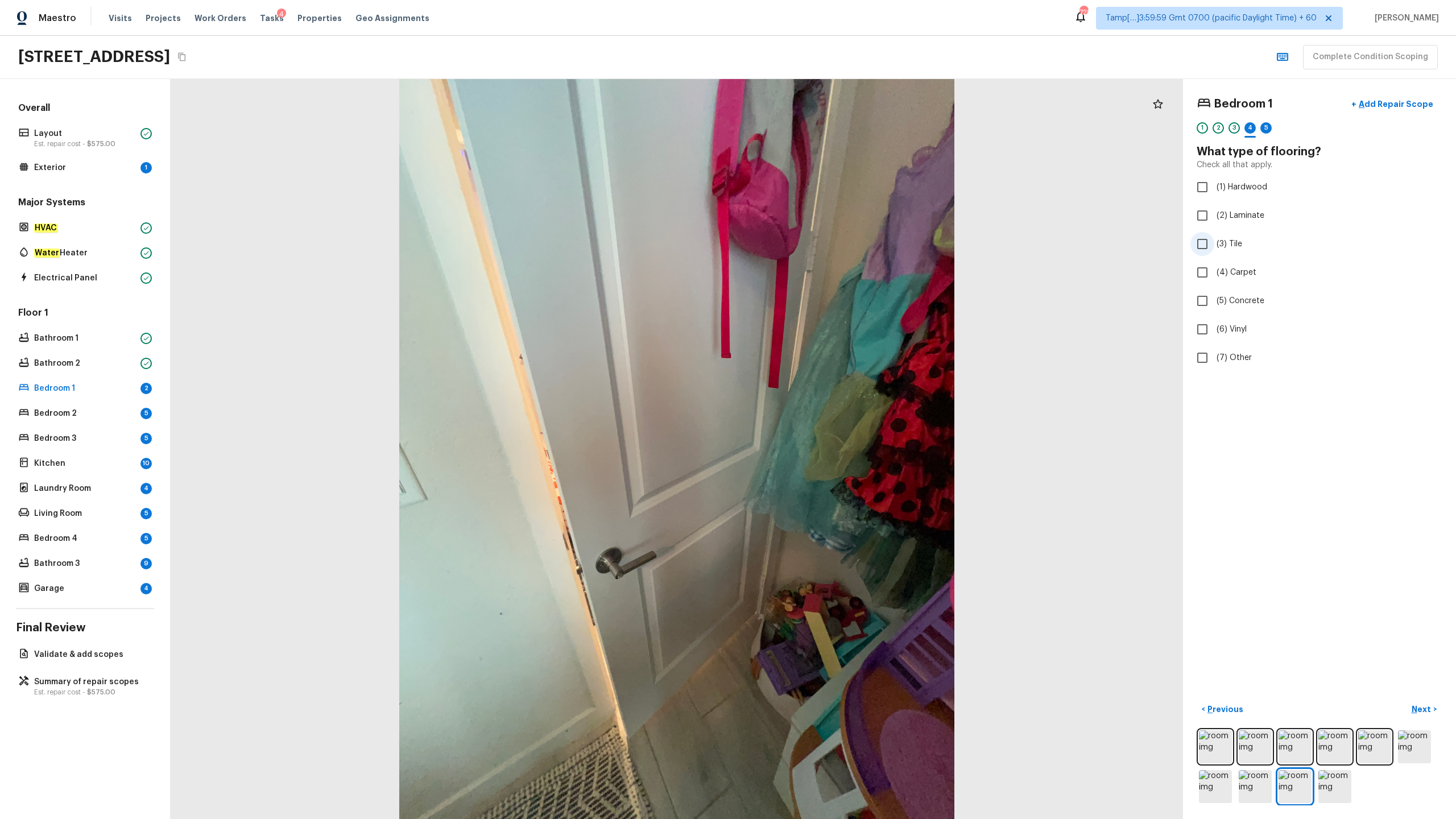
click at [818, 241] on span "(3) Tile" at bounding box center [1229, 244] width 26 height 11
click at [818, 241] on input "(3) Tile" at bounding box center [1202, 244] width 24 height 24
checkbox input "true"
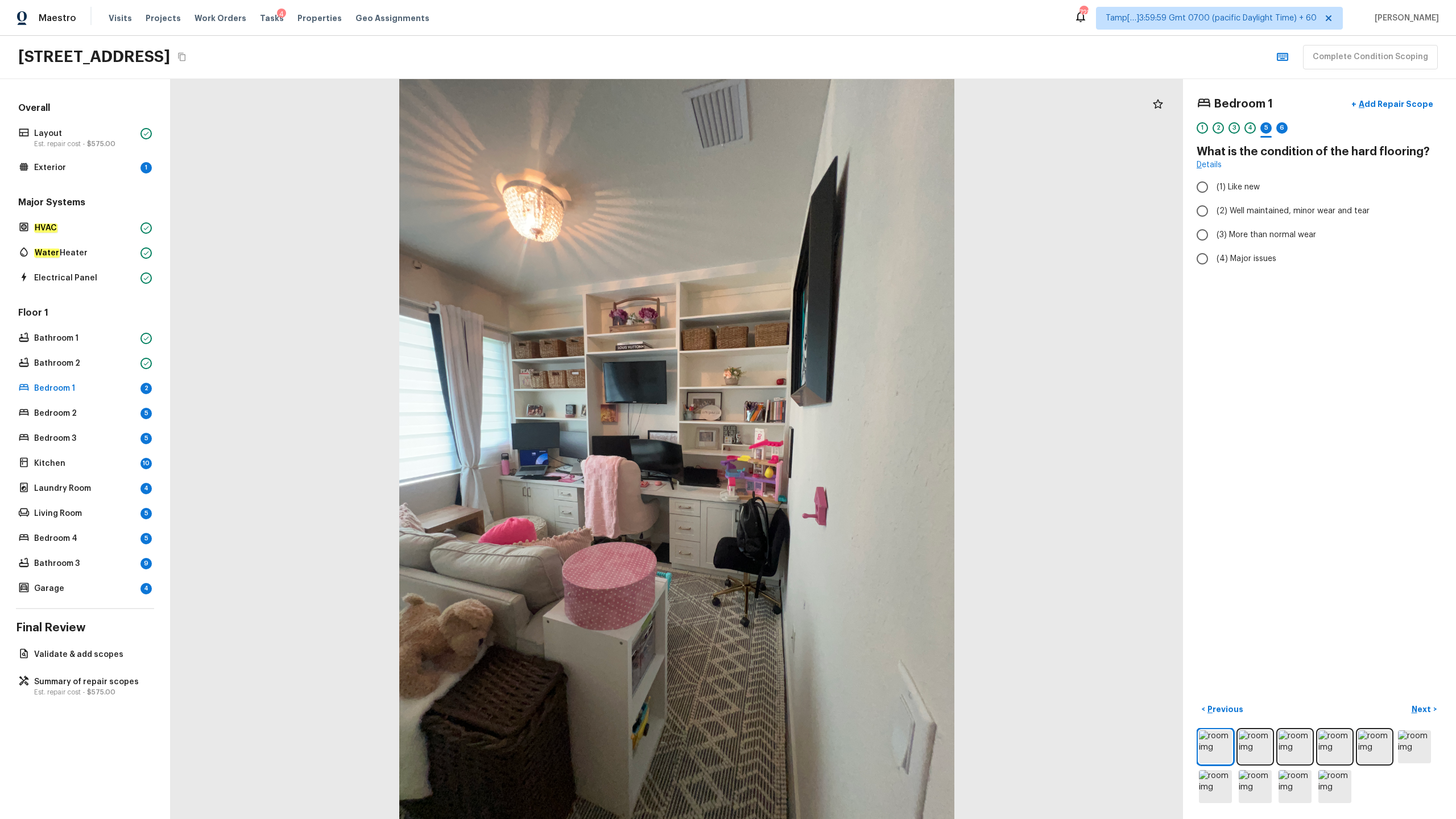
radio input "true"
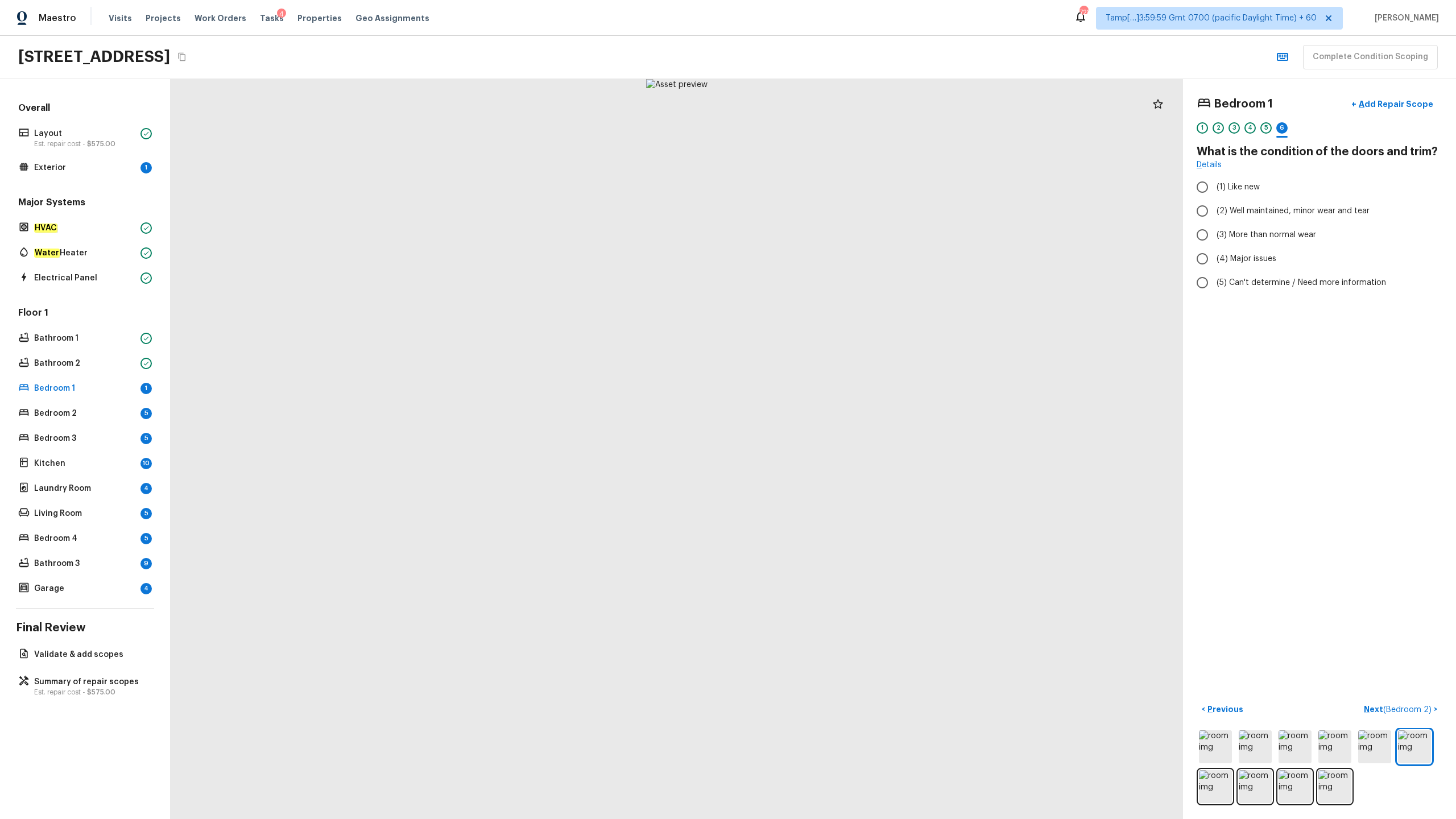
radio input "true"
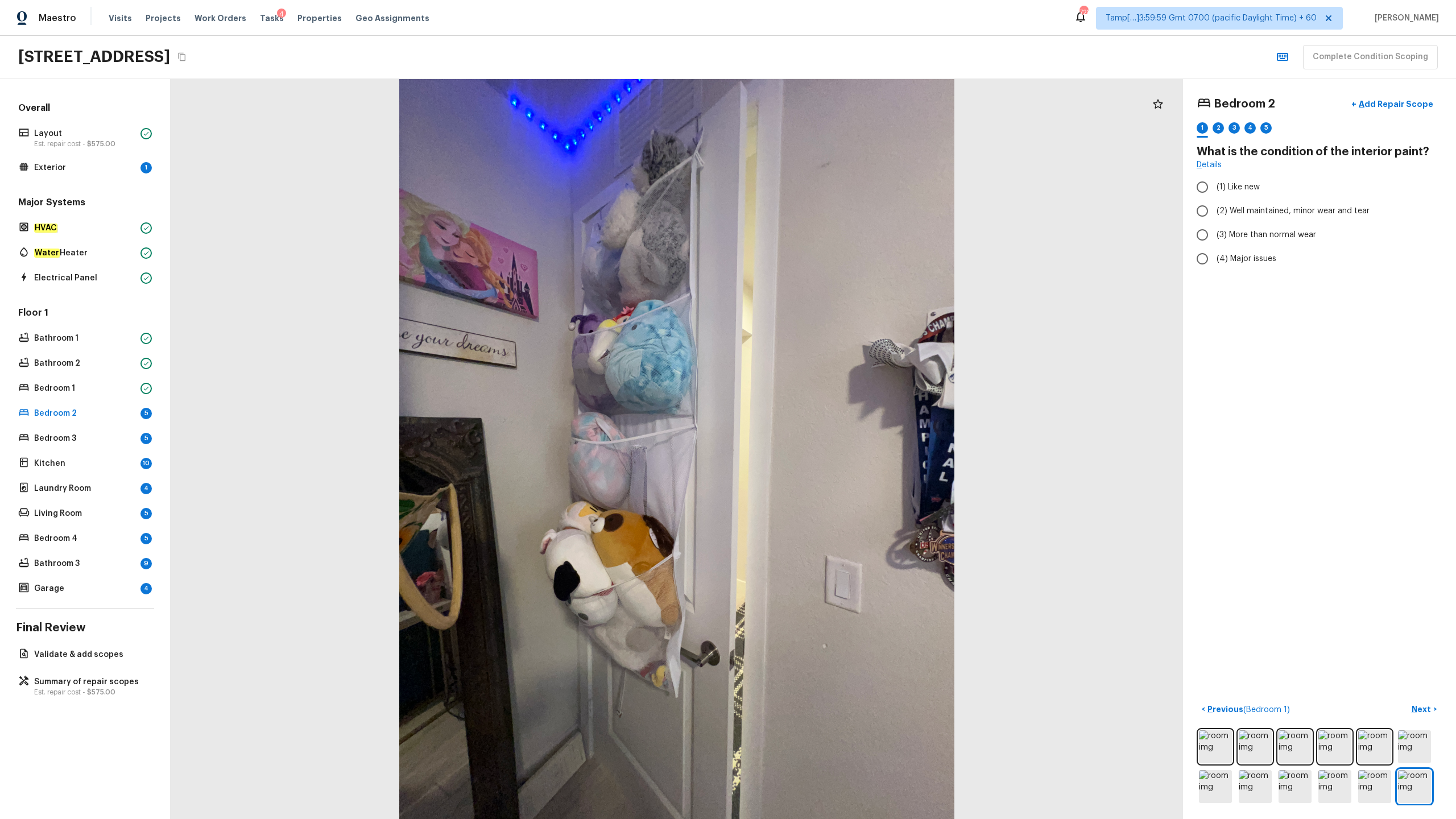
radio input "true"
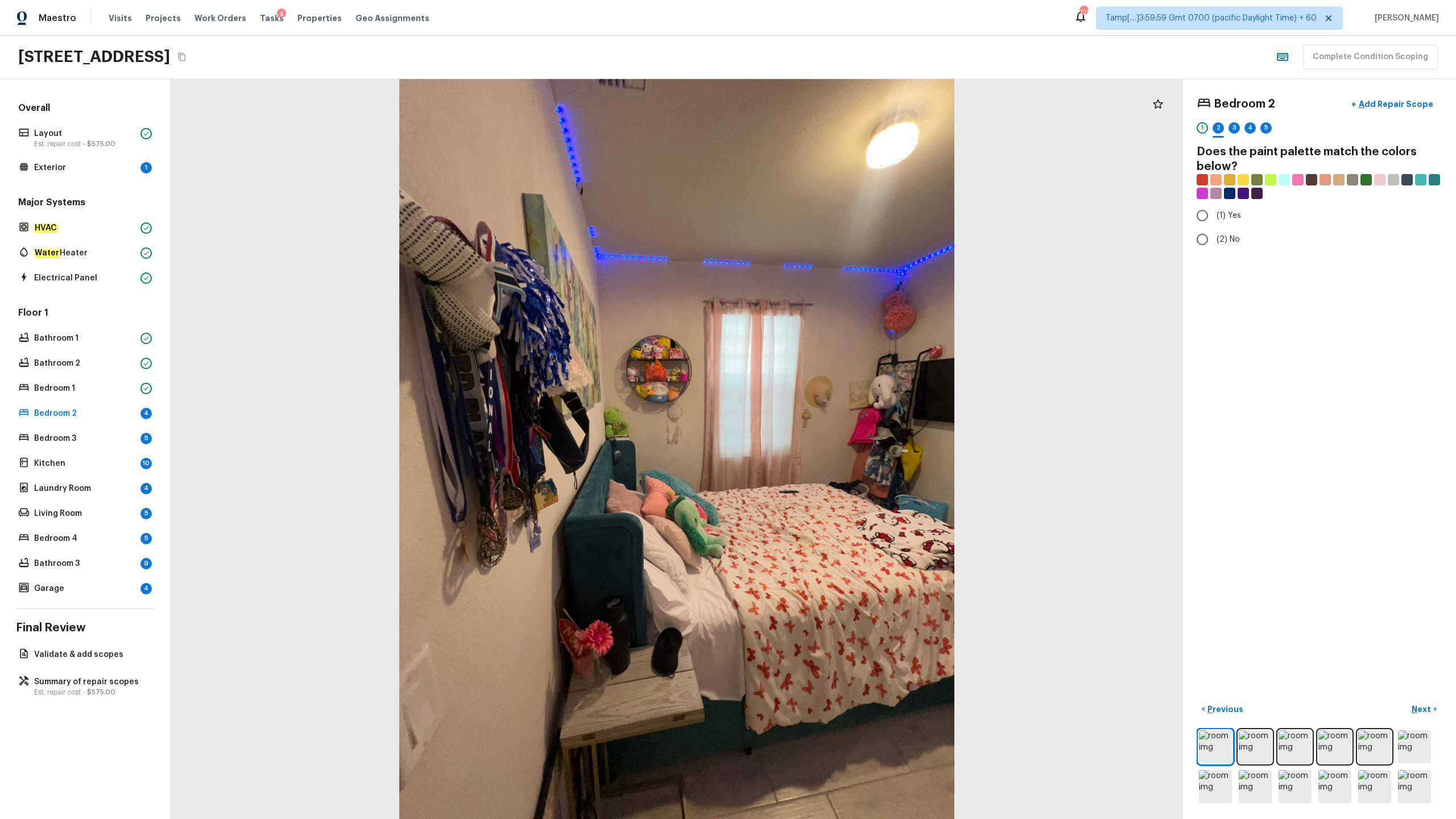
radio input "true"
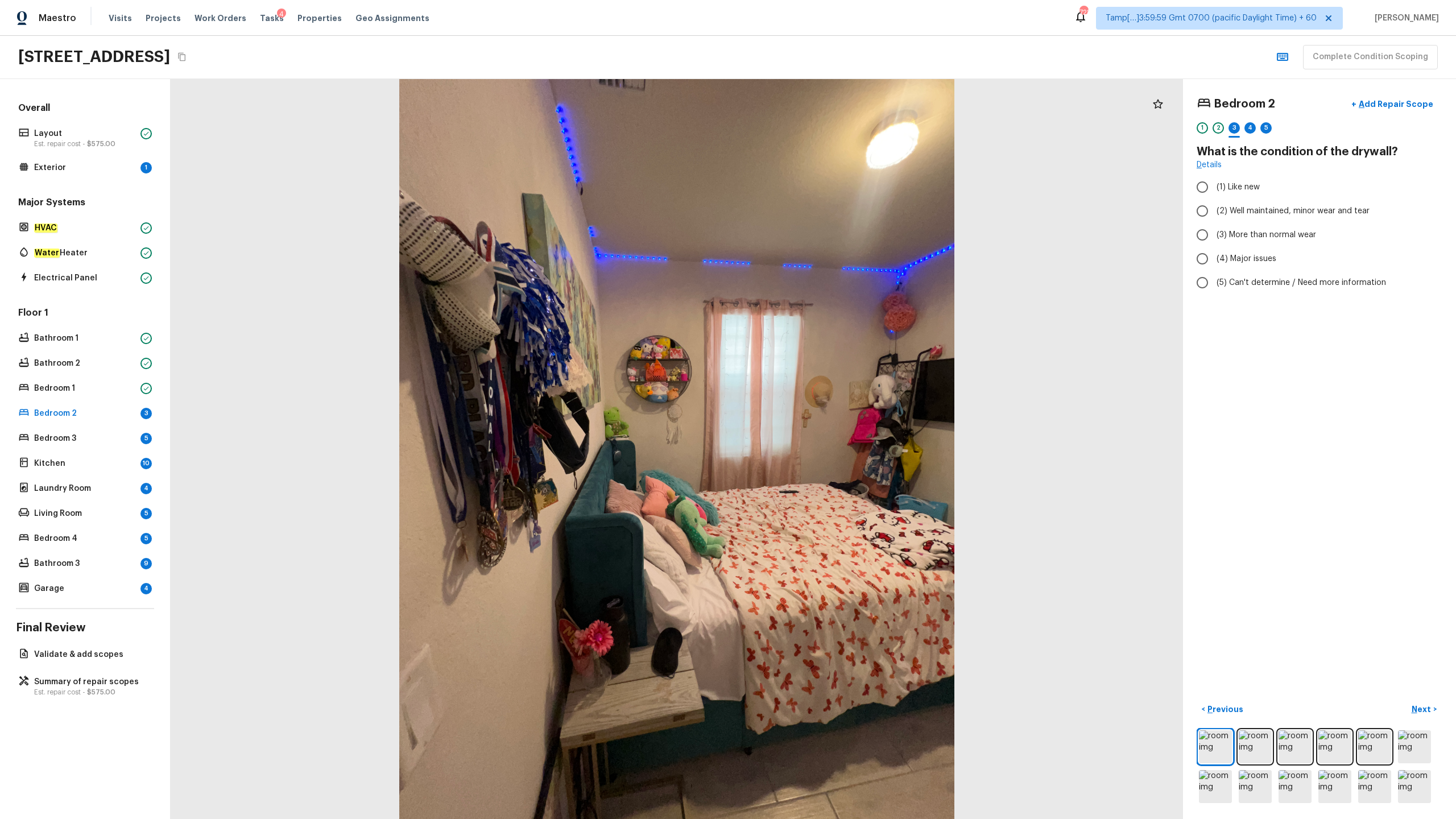
radio input "true"
checkbox input "true"
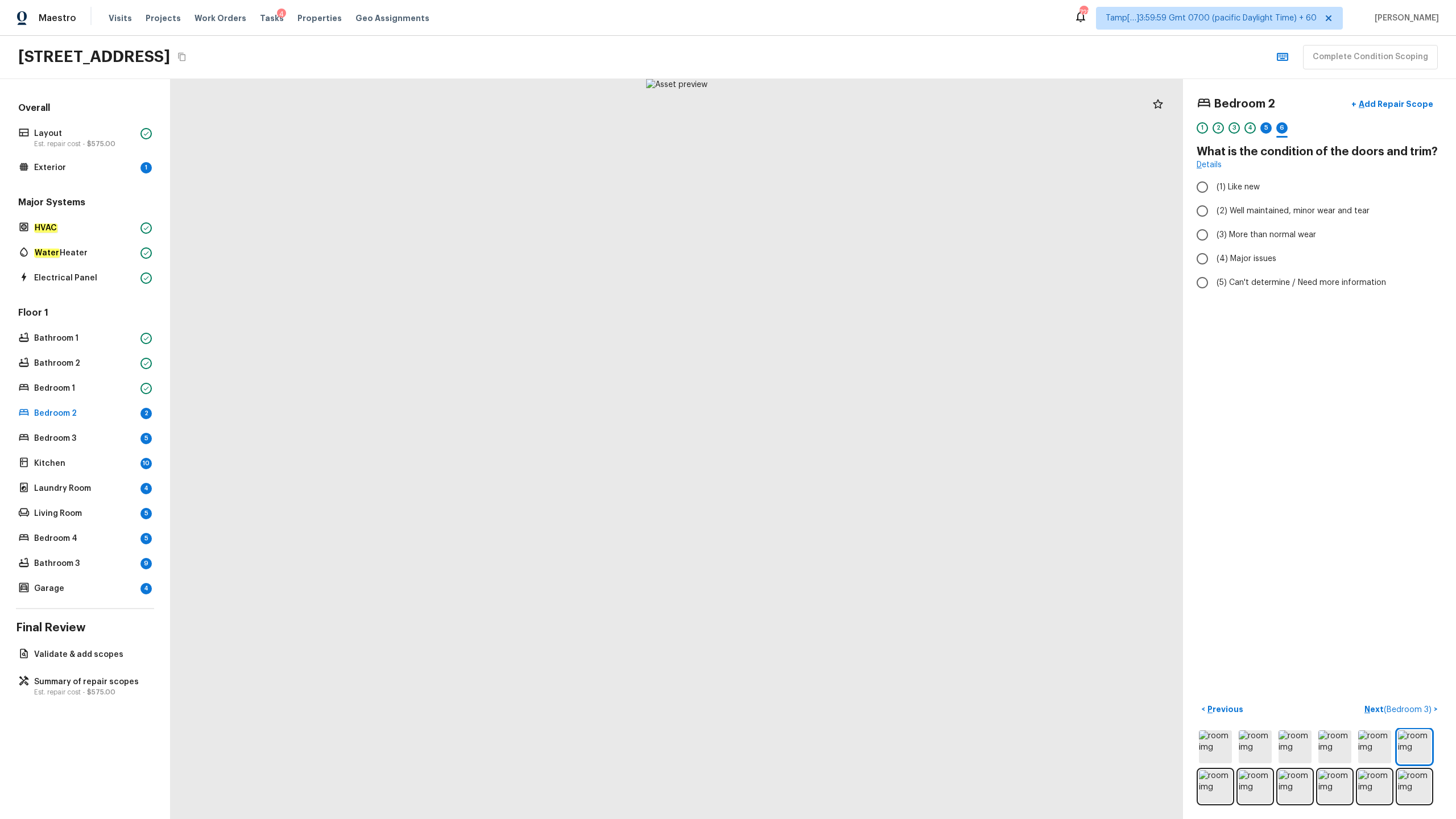
radio input "true"
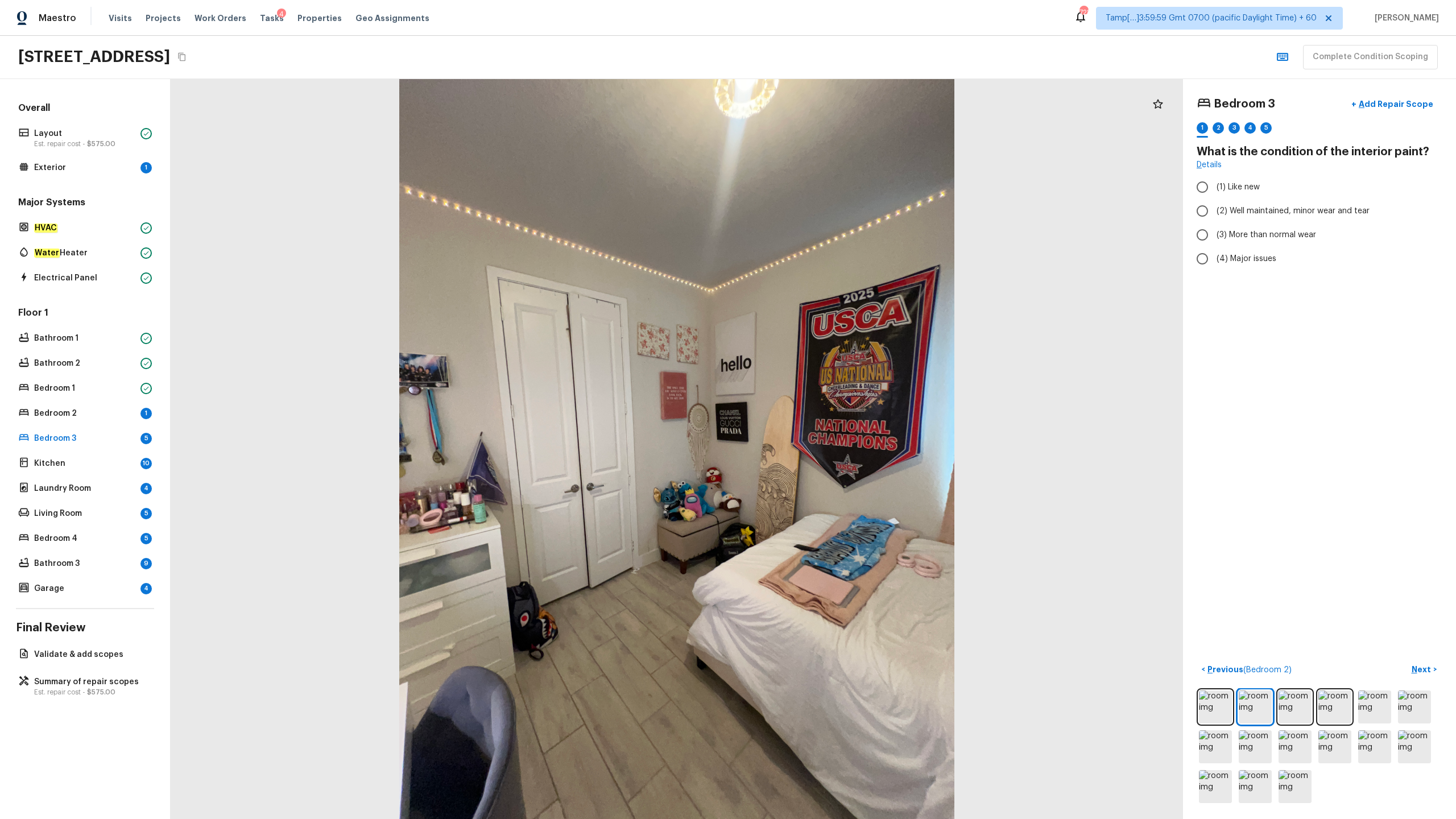
radio input "true"
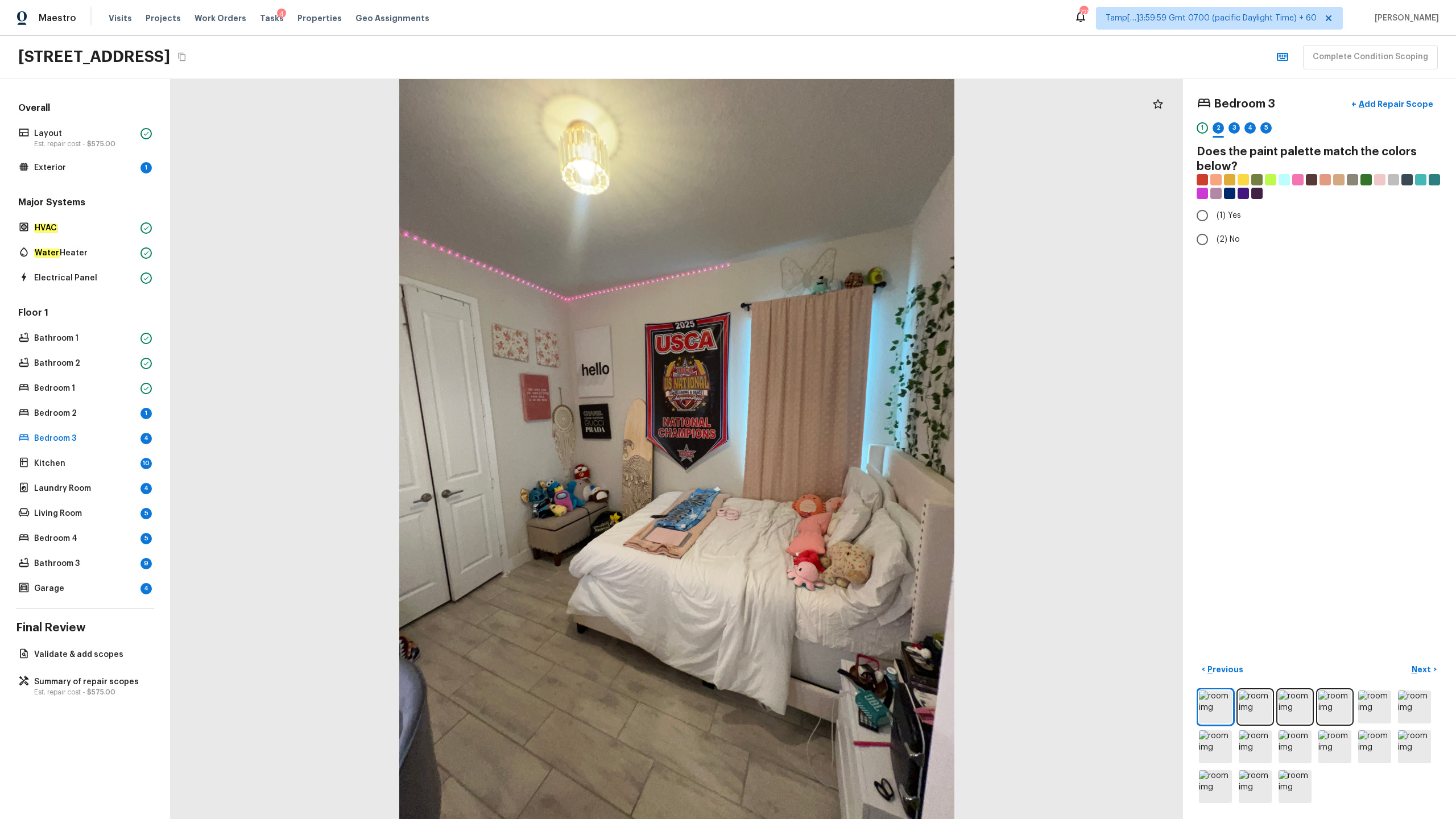
radio input "true"
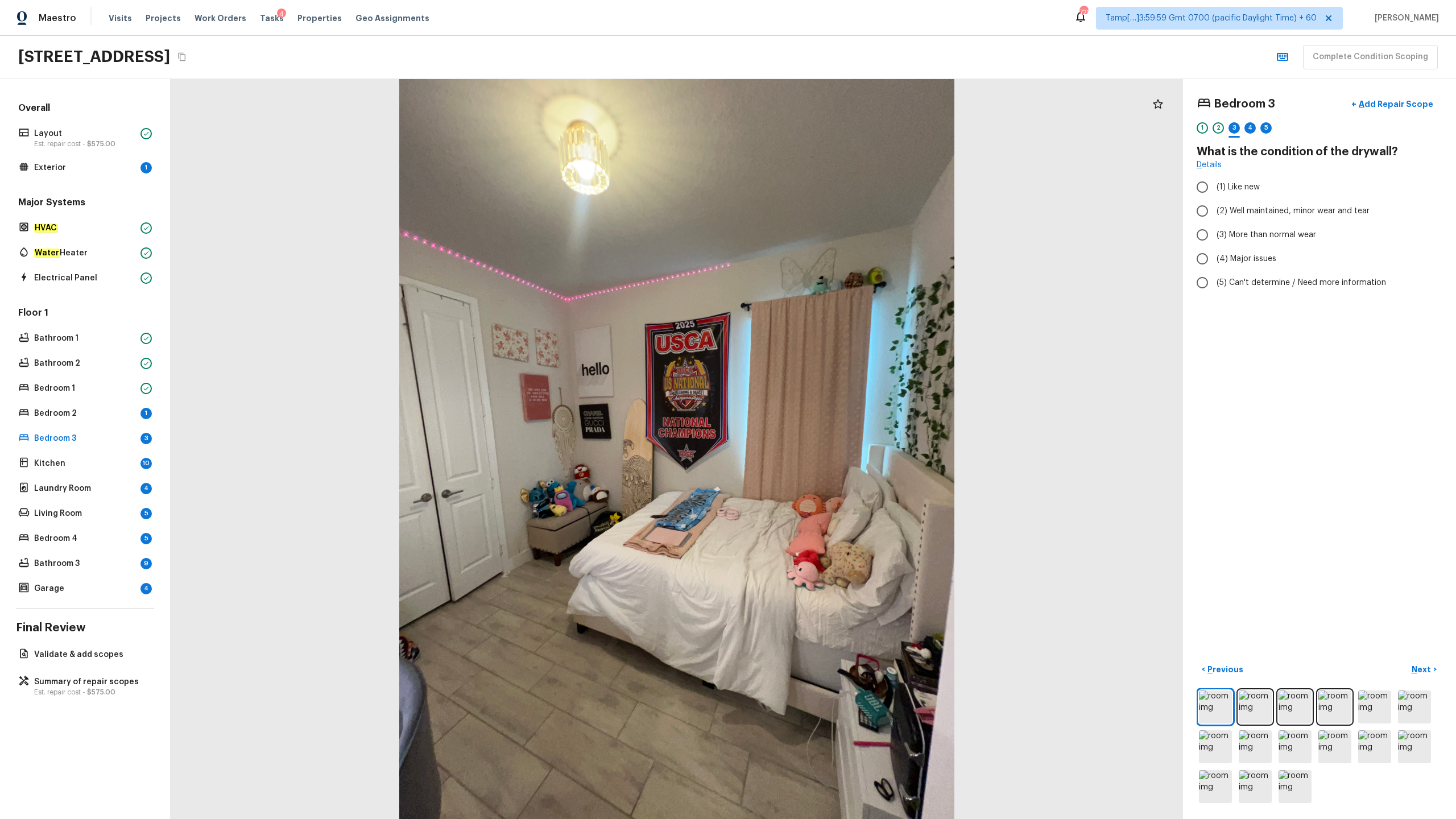
radio input "true"
checkbox input "true"
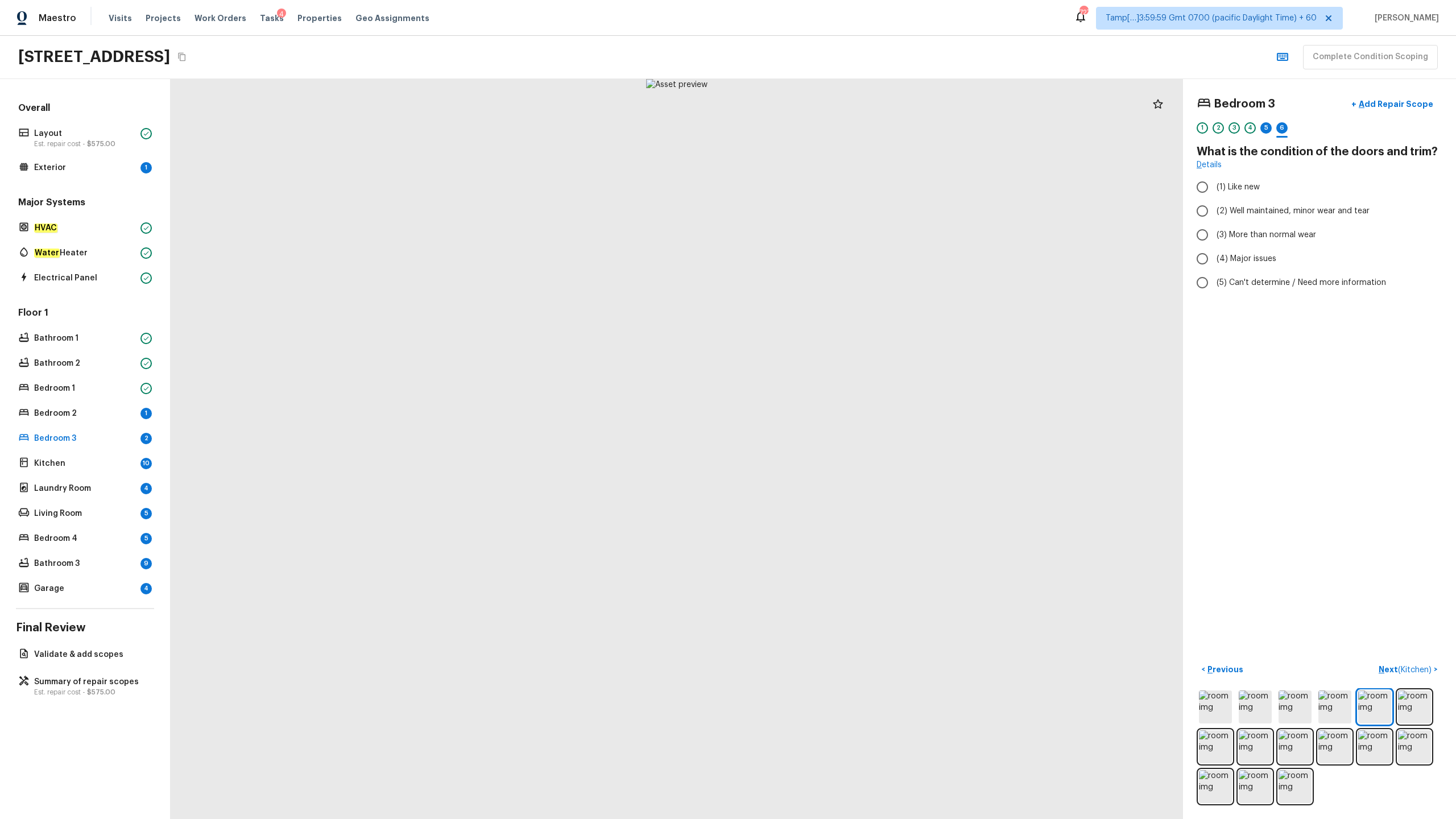
radio input "true"
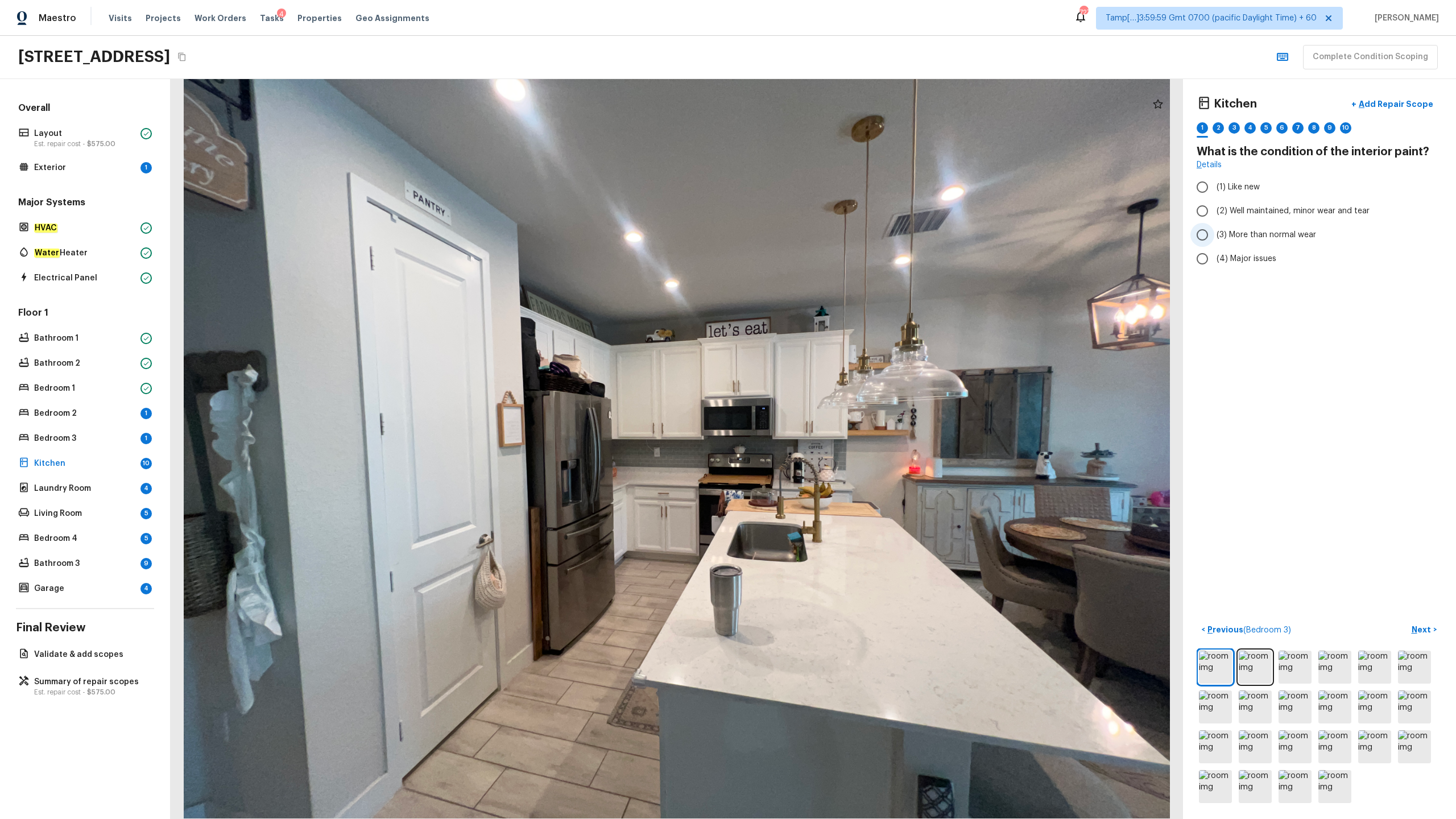
radio input "true"
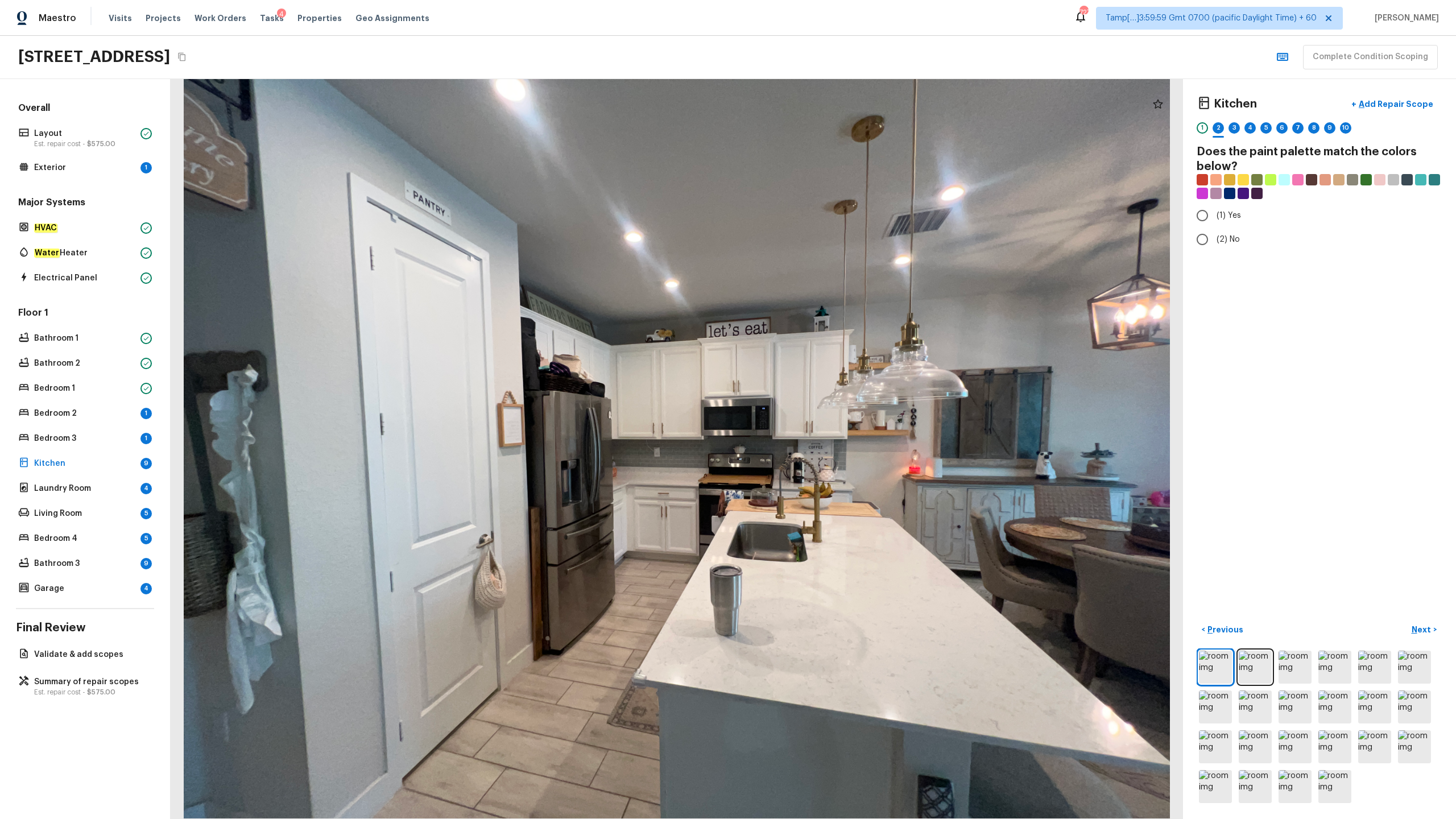
radio input "true"
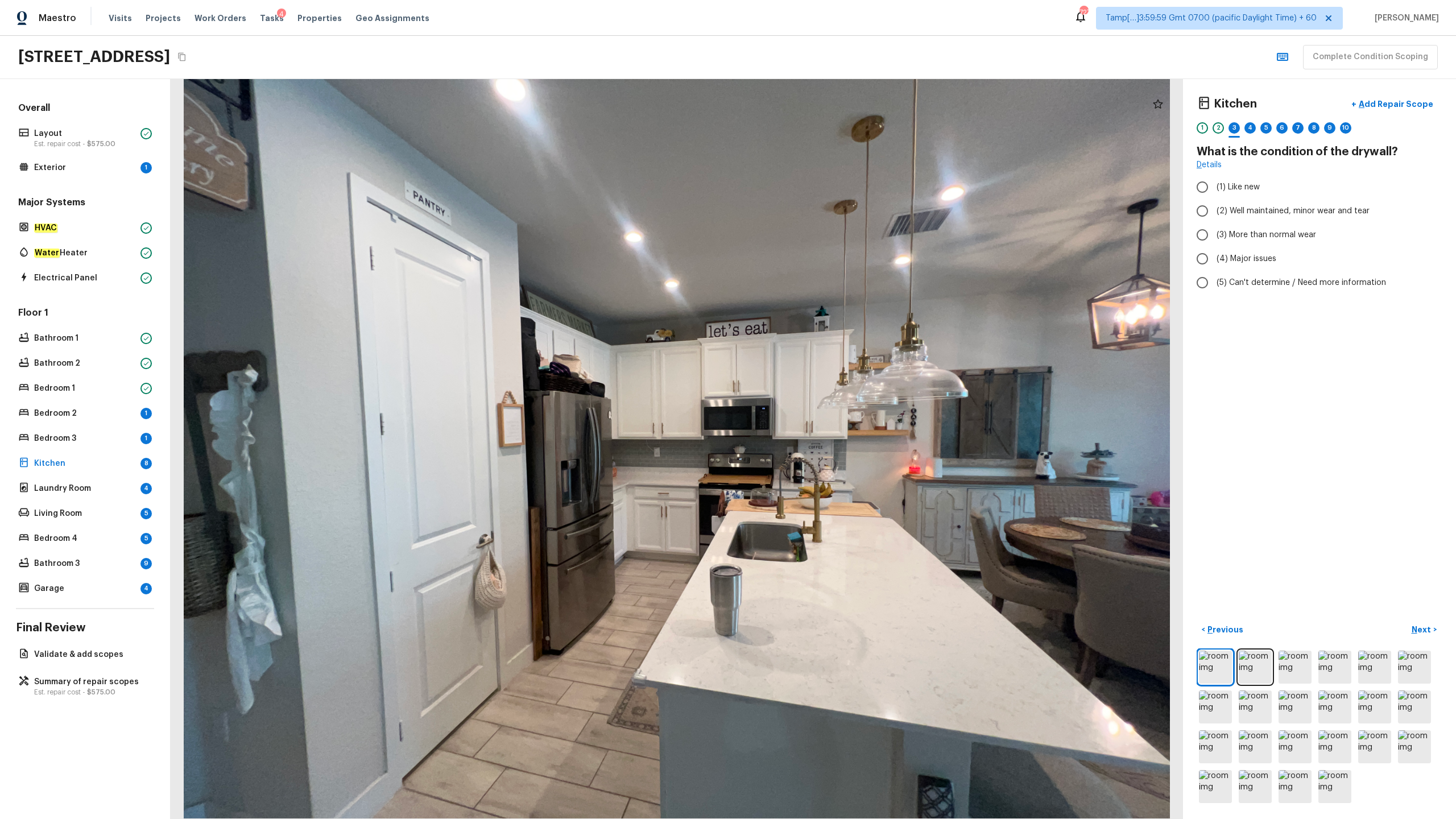
radio input "true"
checkbox input "true"
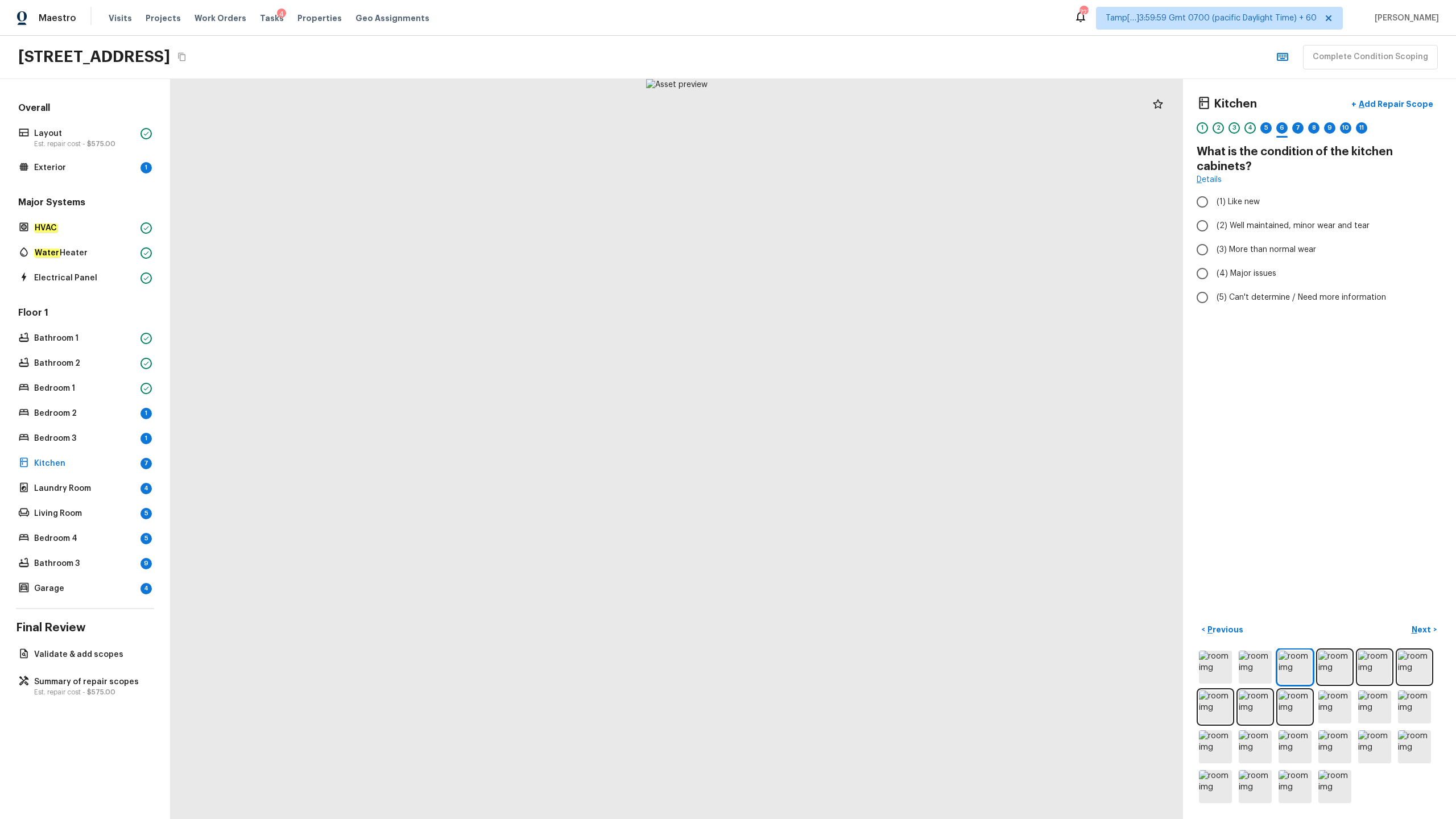
radio input "true"
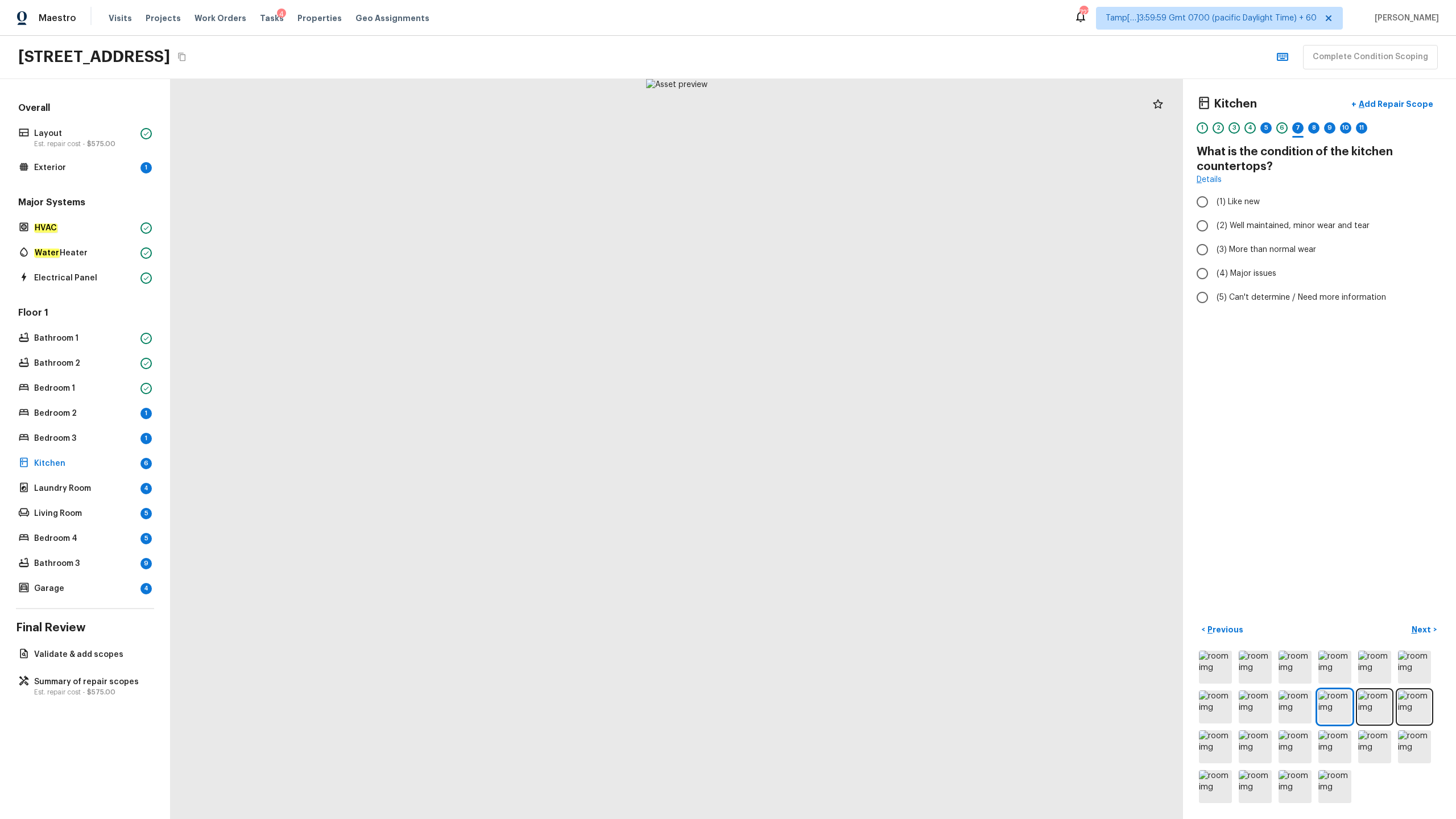
radio input "true"
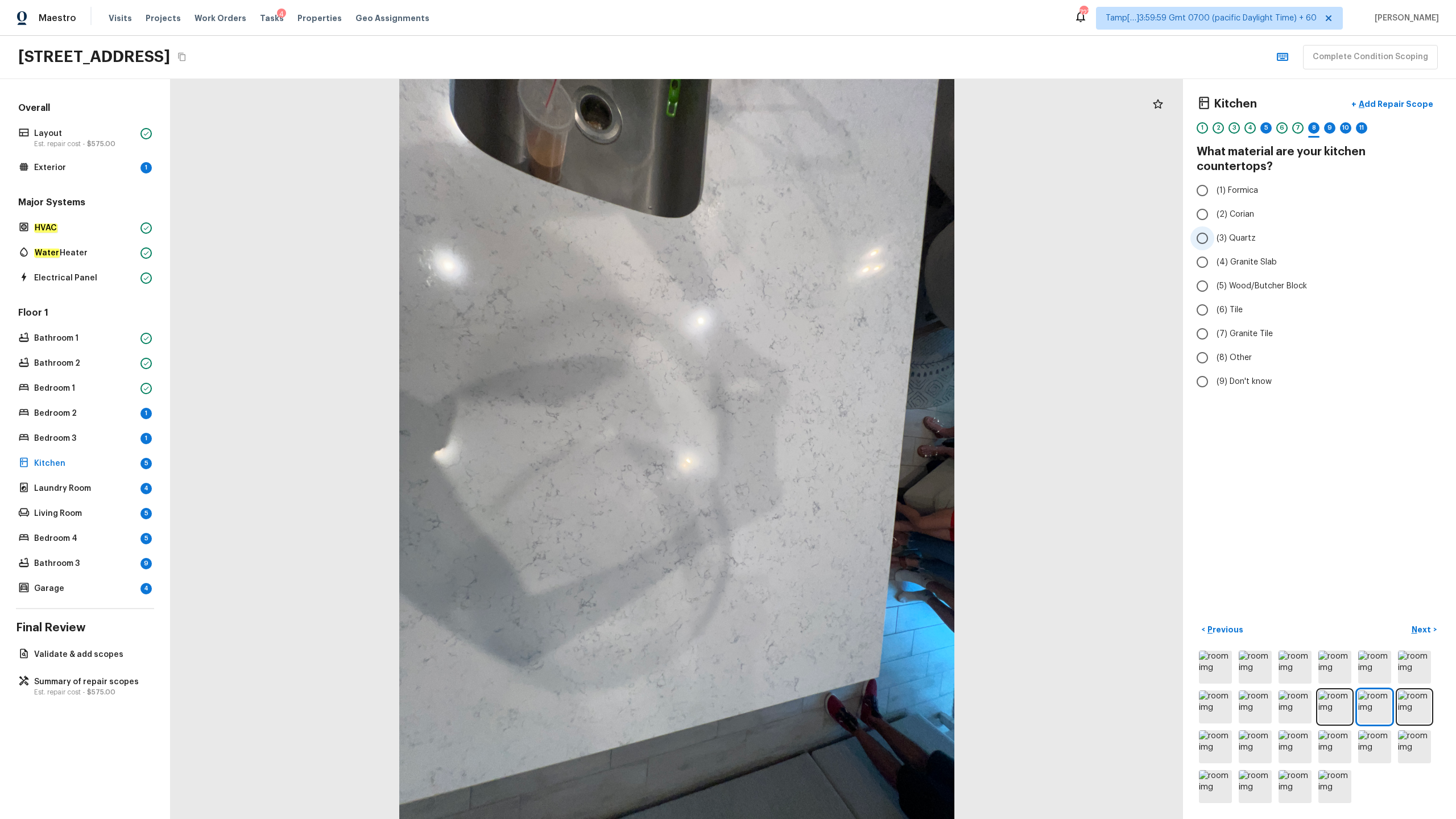
click at [818, 233] on span "(3) Quartz" at bounding box center [1236, 238] width 39 height 11
click at [818, 228] on input "(3) Quartz" at bounding box center [1202, 238] width 24 height 24
radio input "true"
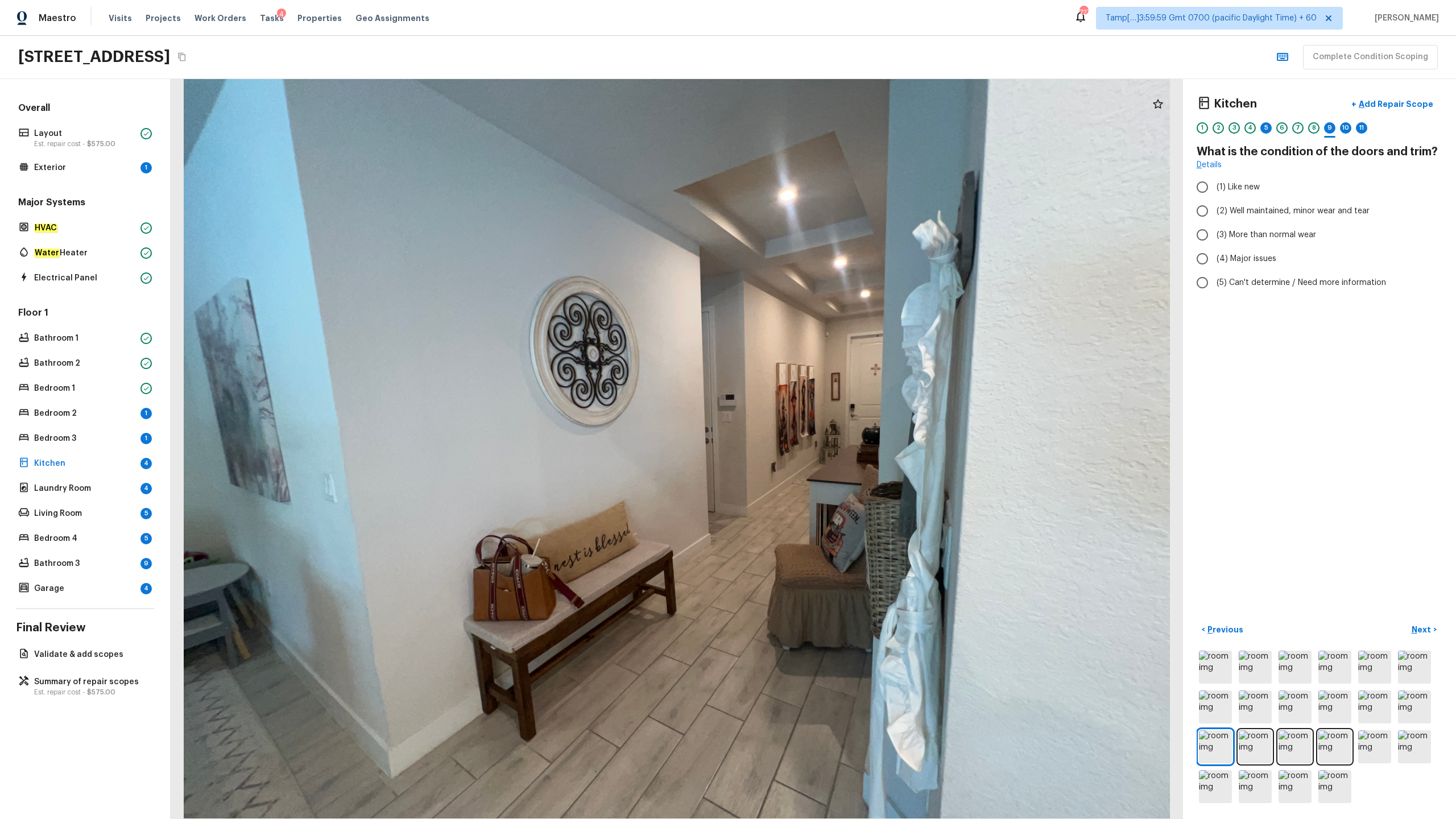
radio input "true"
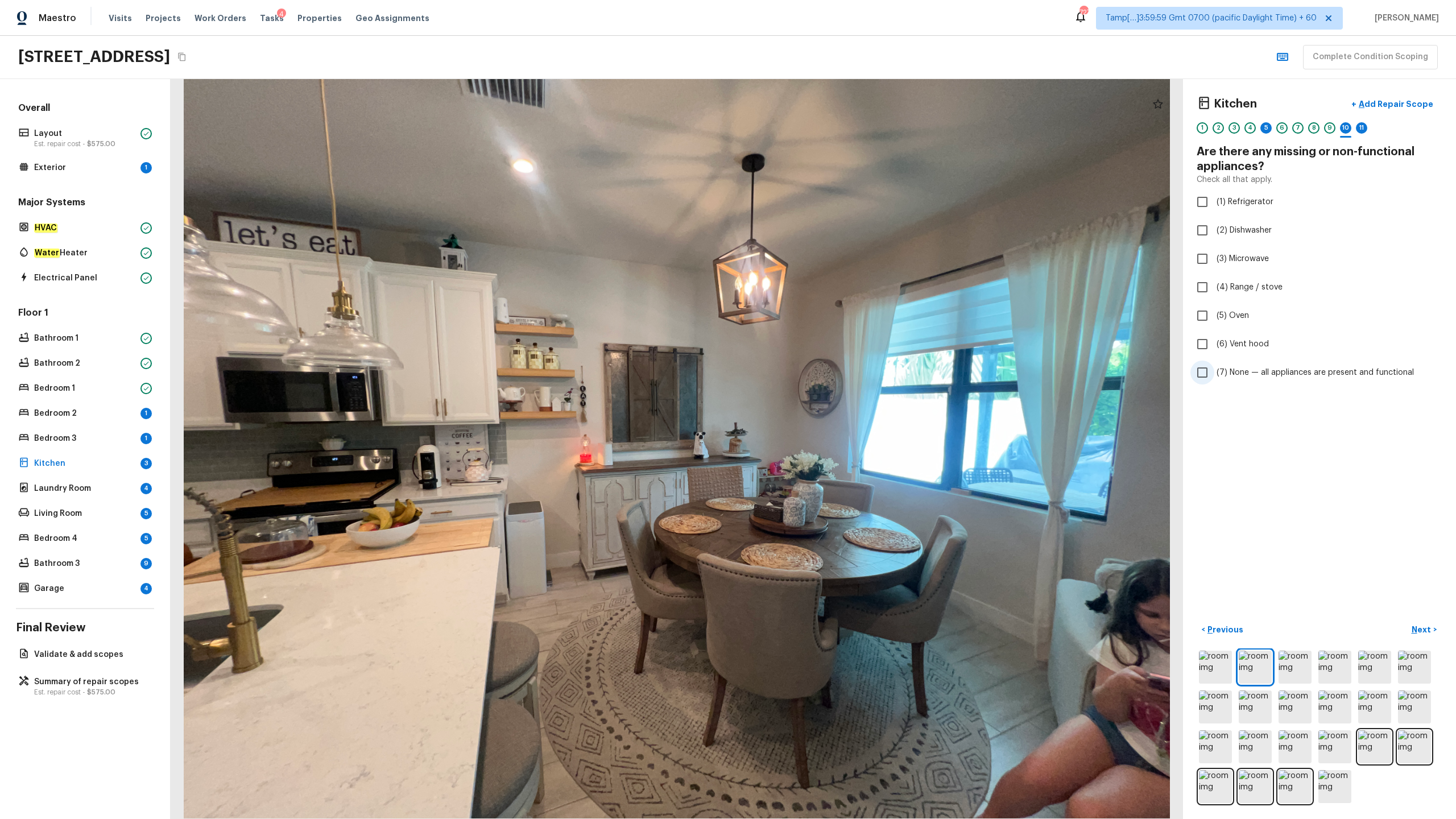
checkbox input "true"
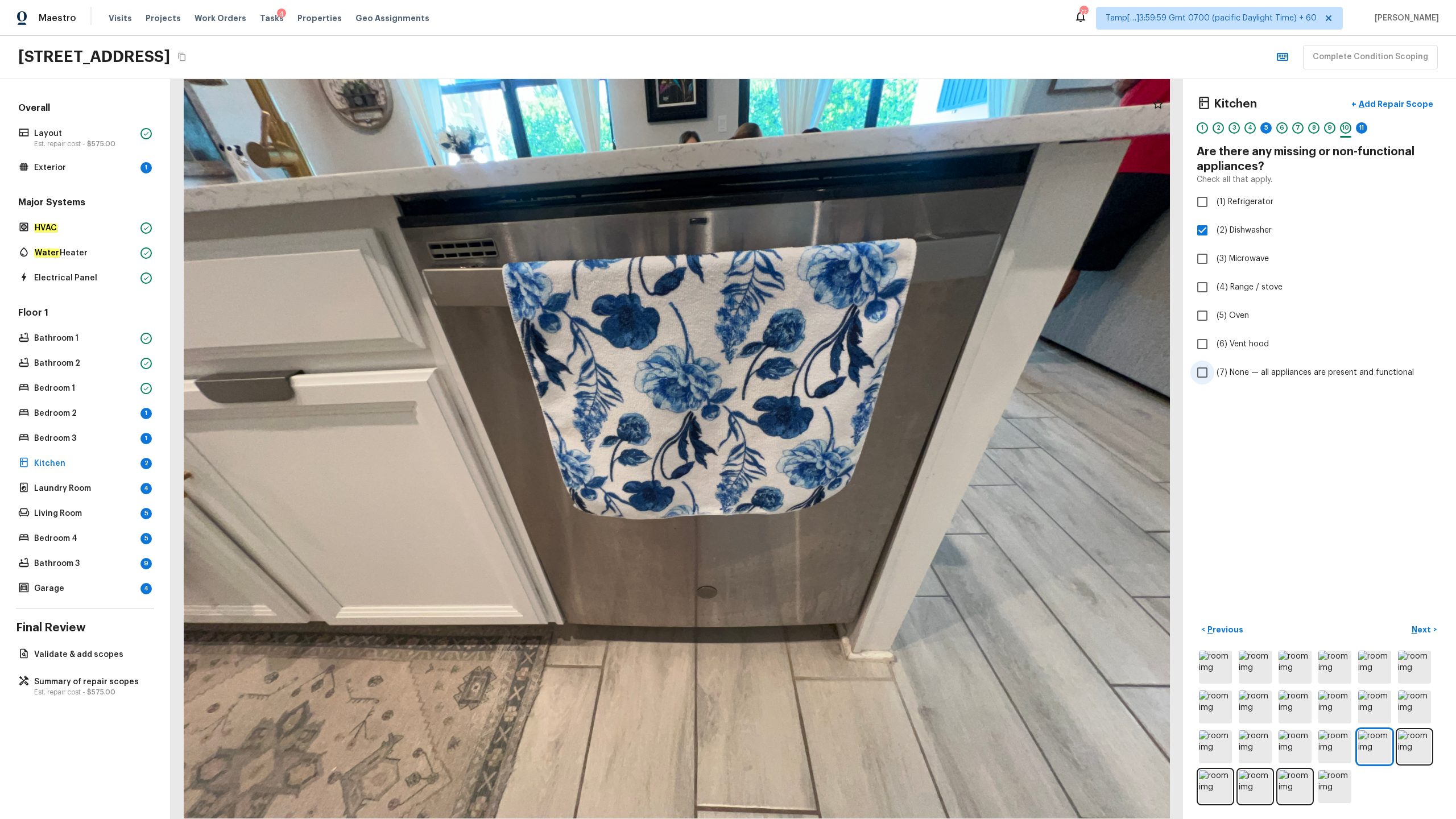
checkbox input "true"
checkbox input "false"
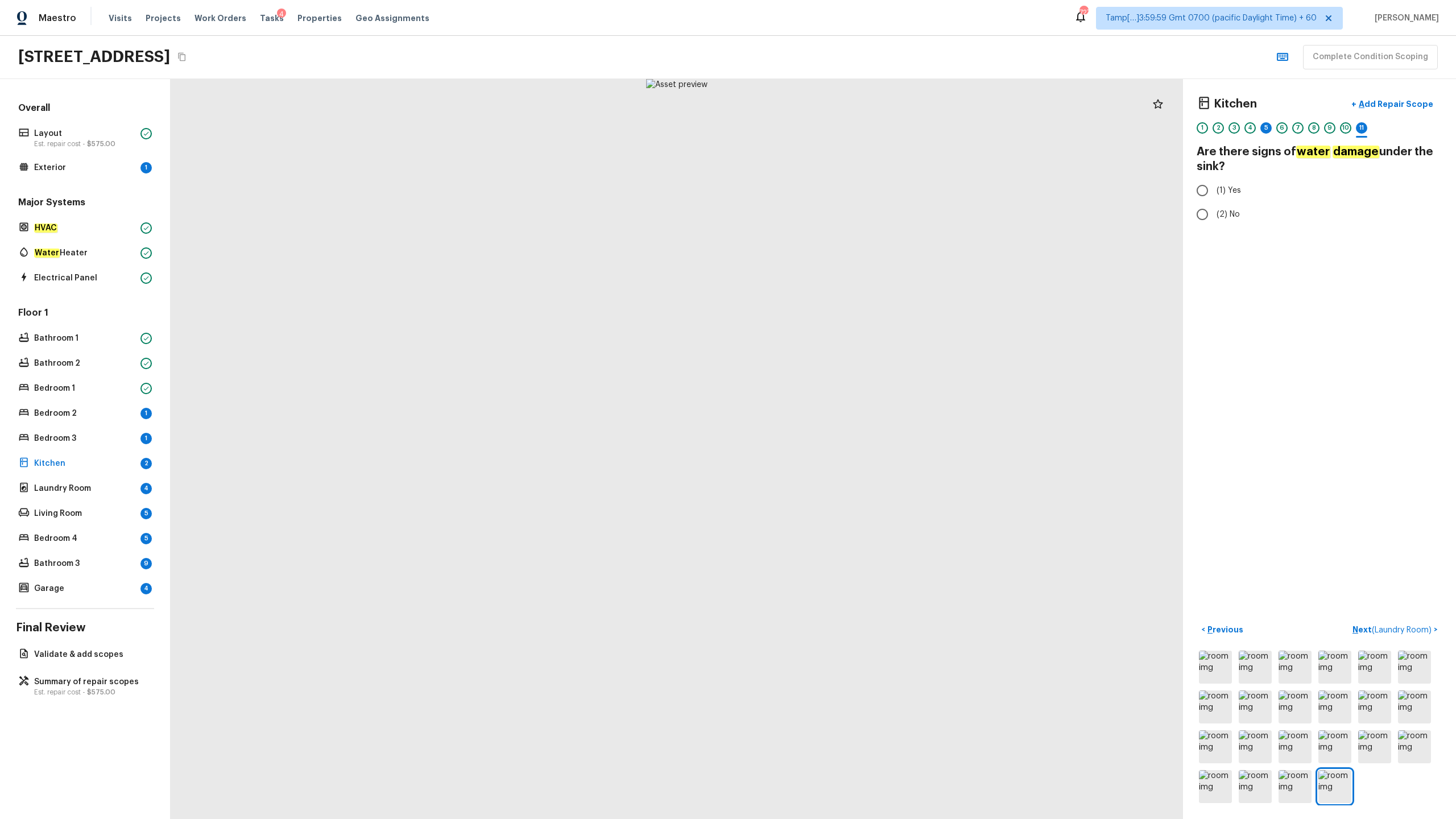
radio input "true"
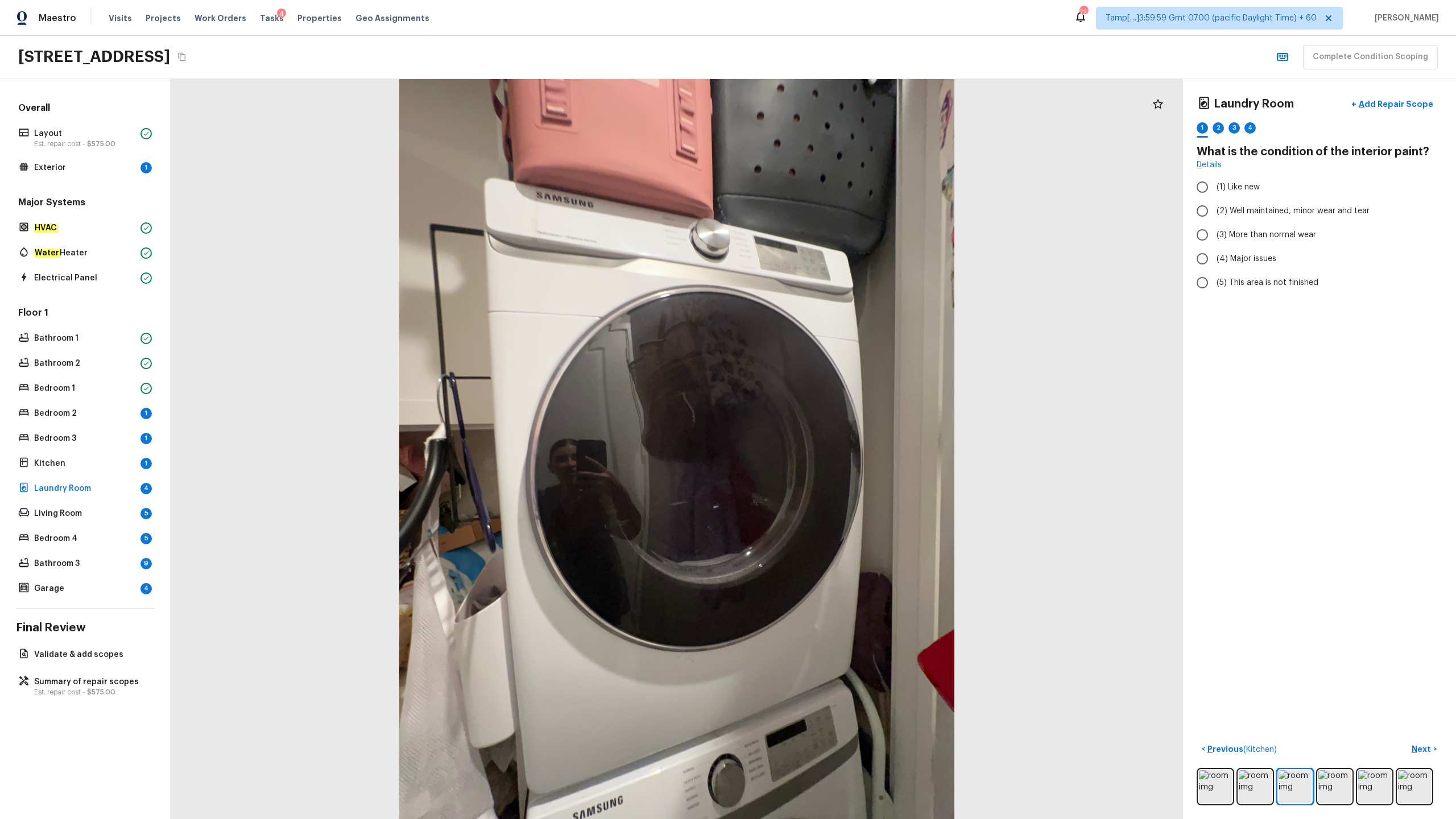
radio input "true"
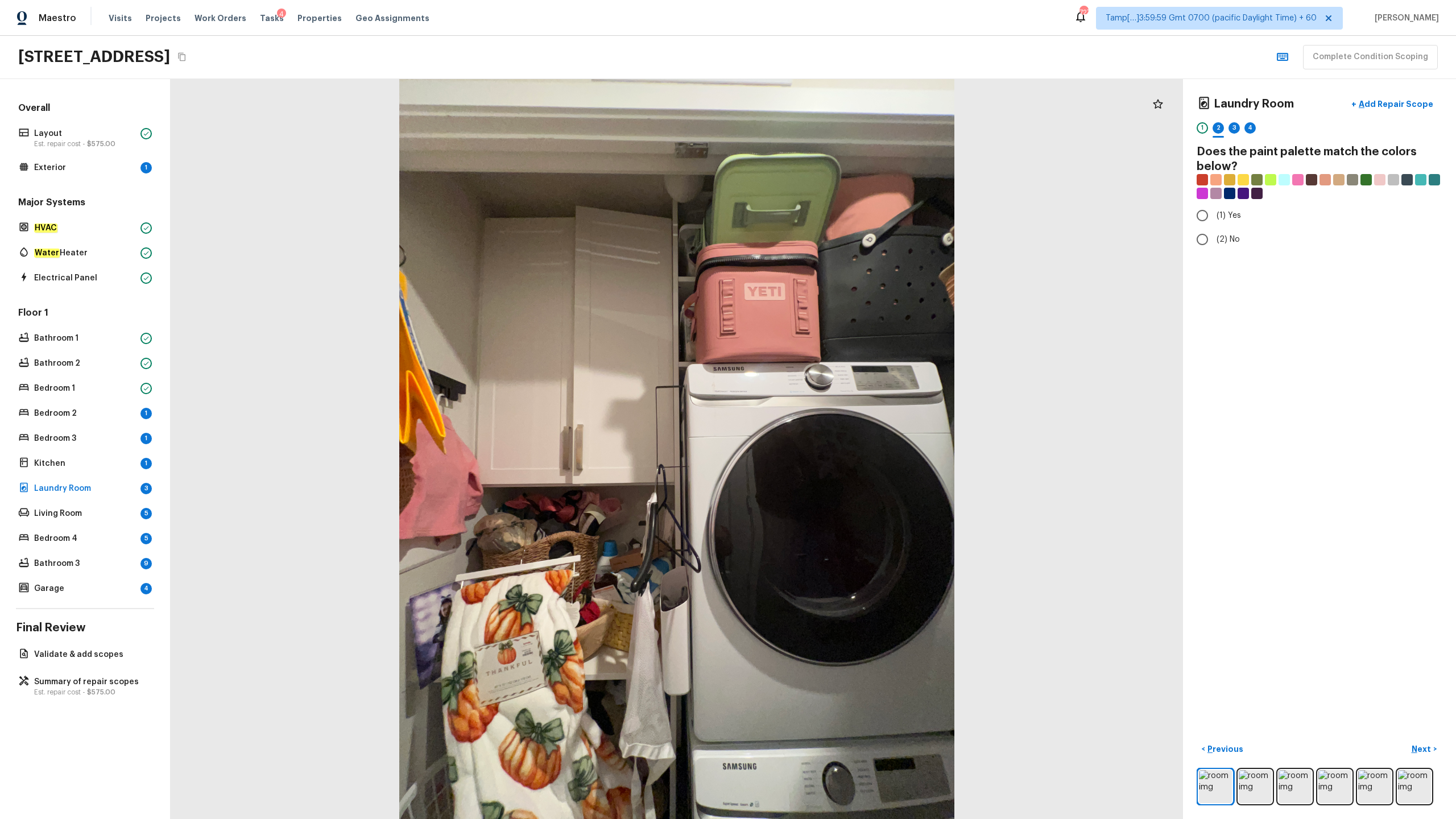
radio input "true"
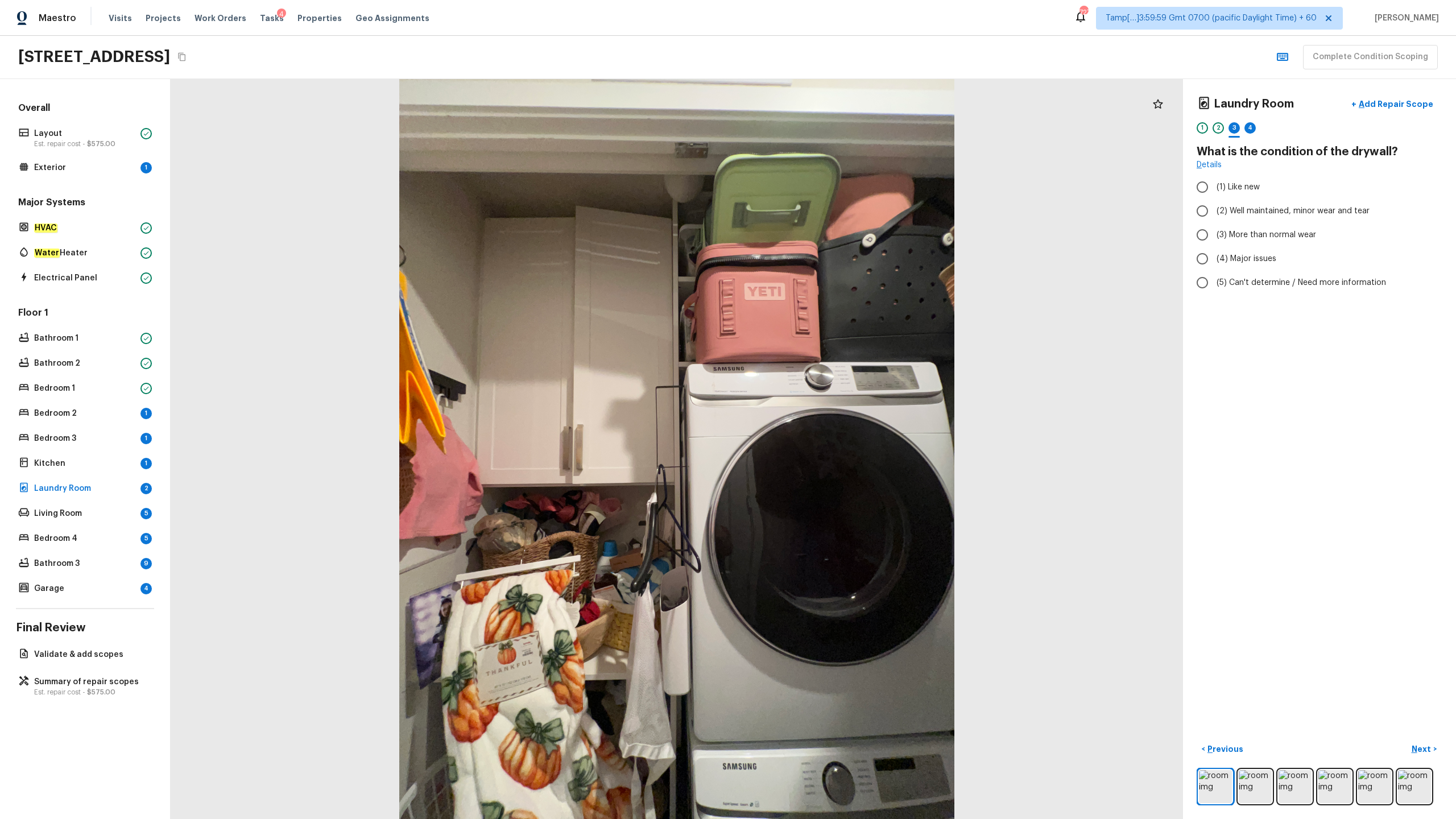
radio input "true"
checkbox input "true"
radio input "true"
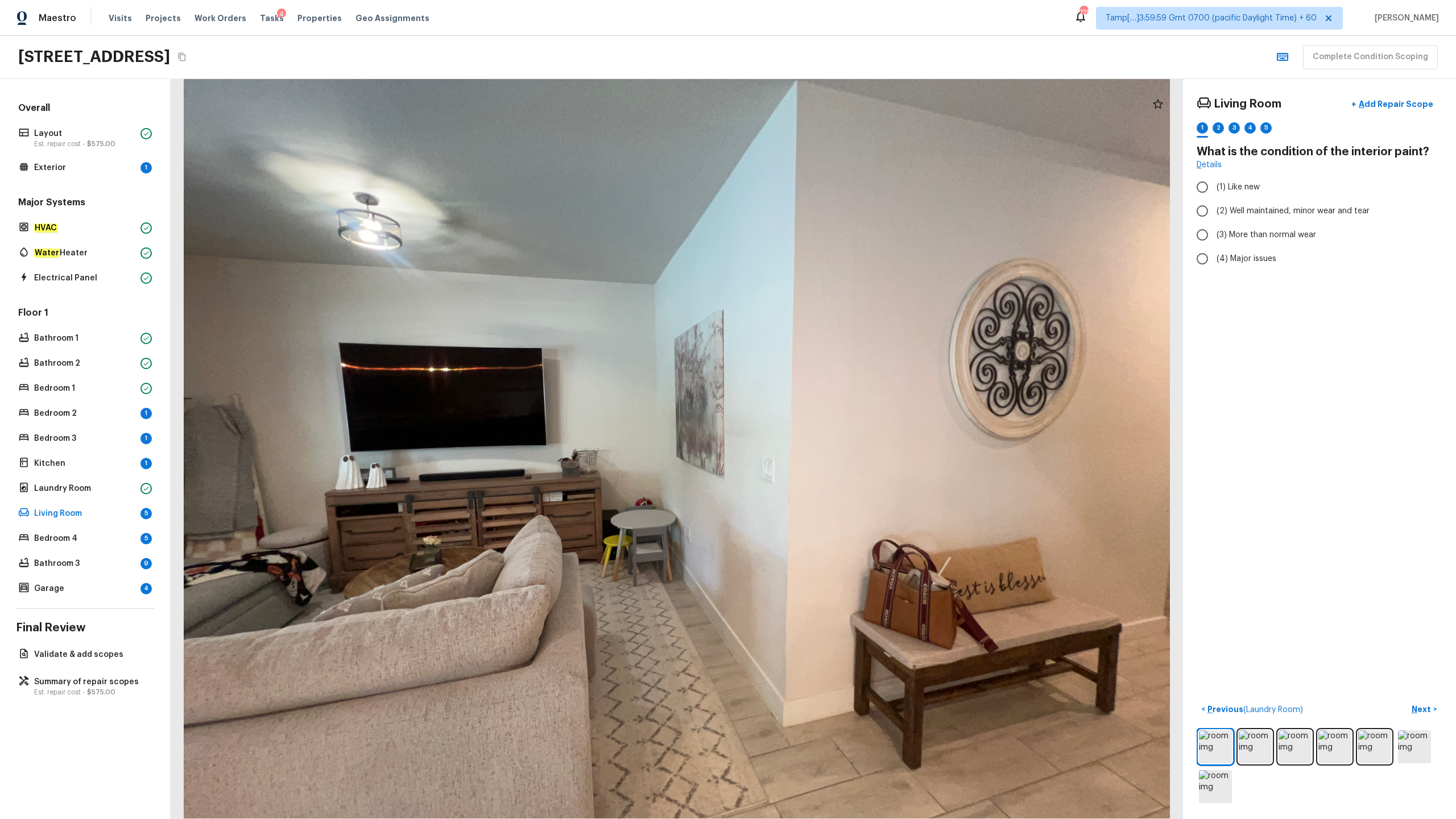
radio input "true"
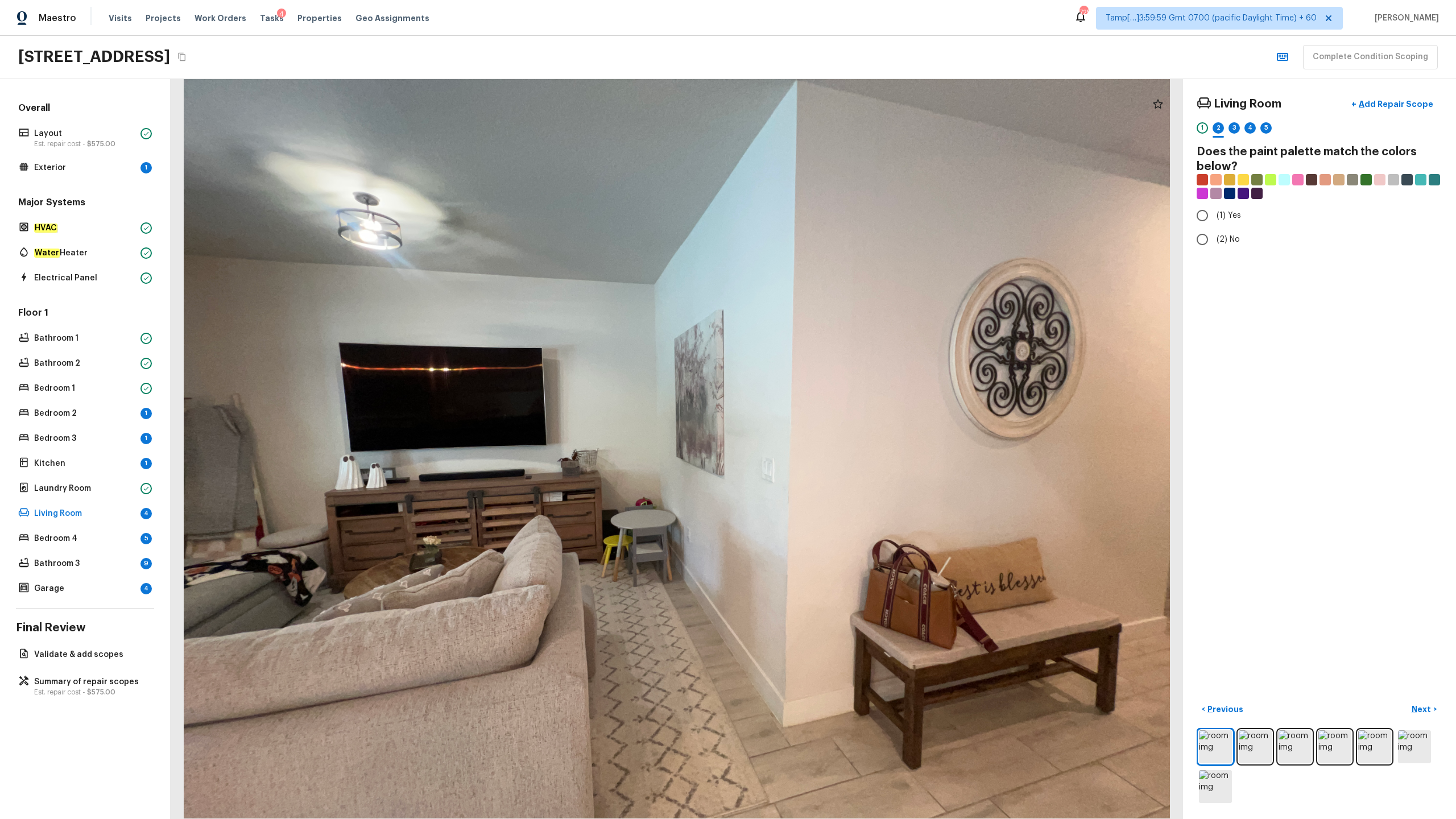
radio input "true"
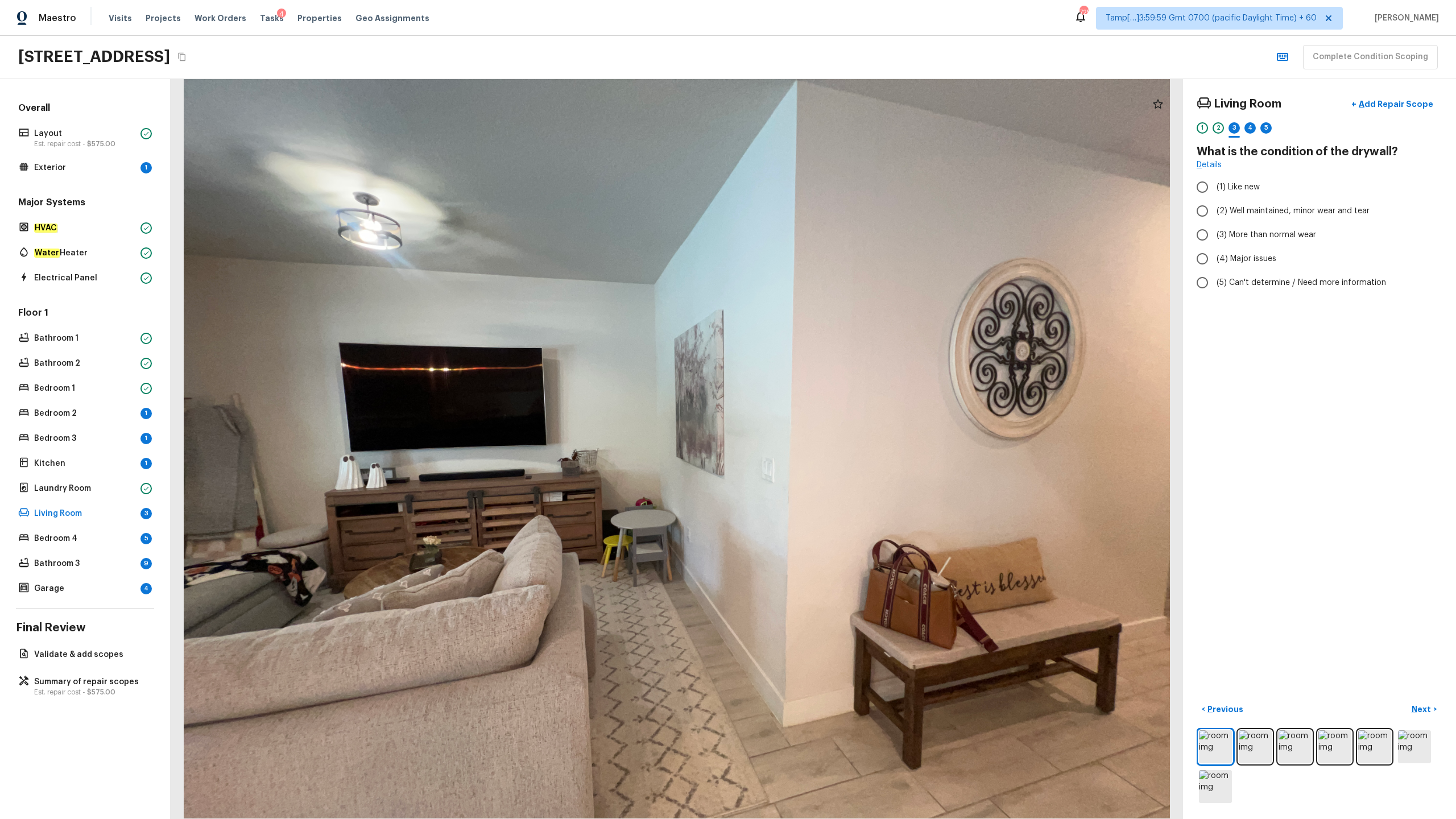
radio input "true"
checkbox input "true"
radio input "true"
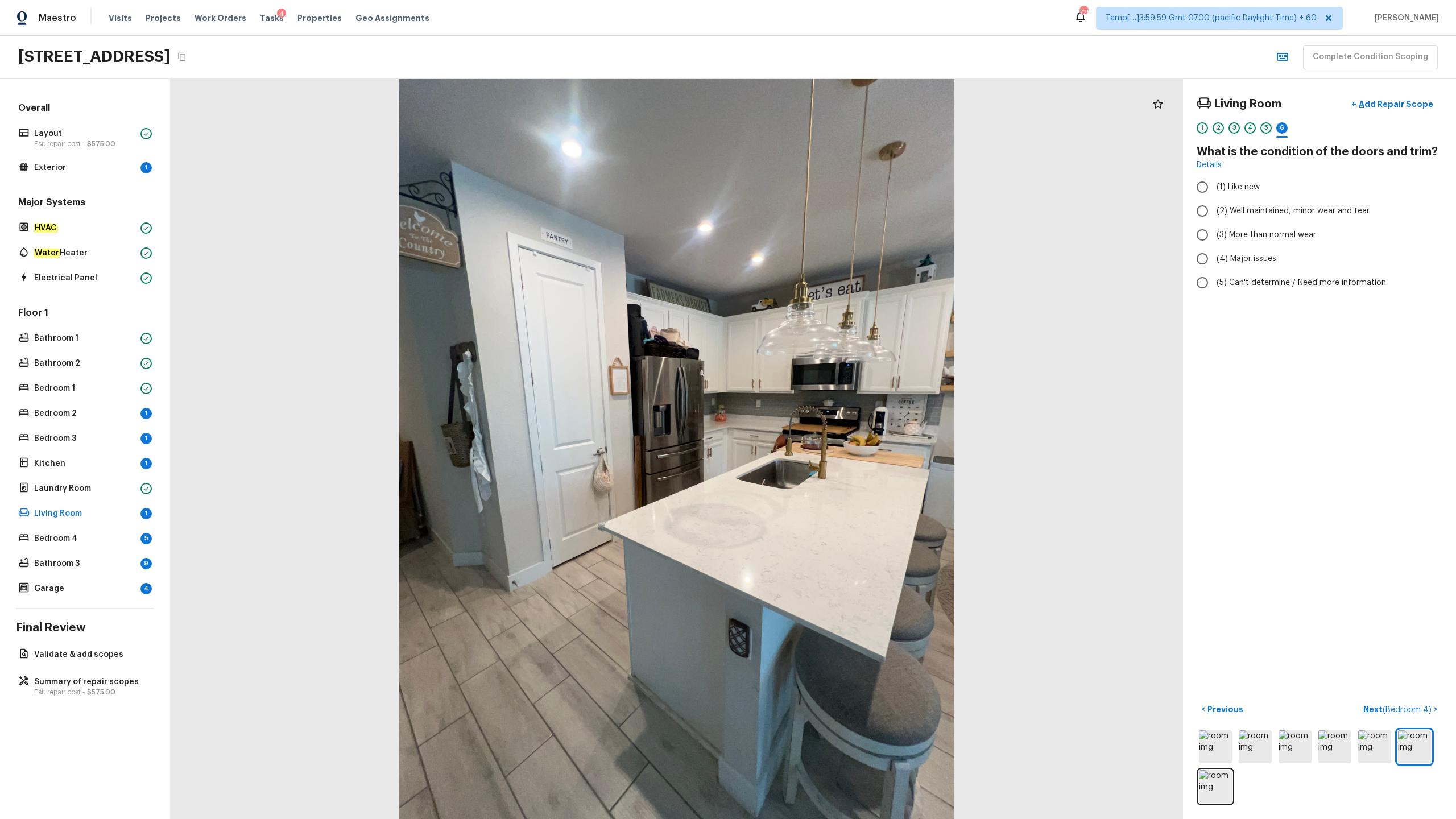
radio input "true"
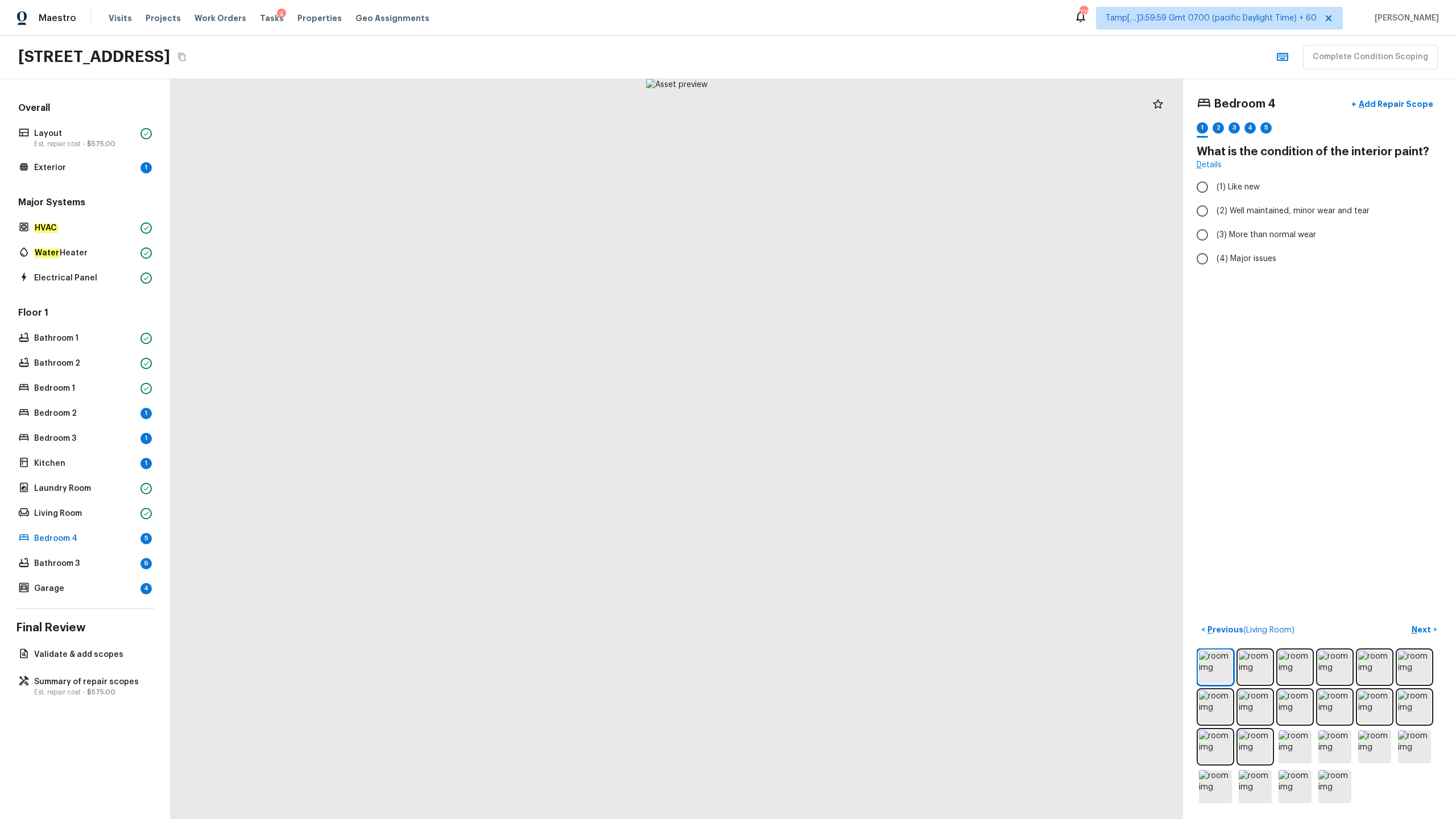
radio input "true"
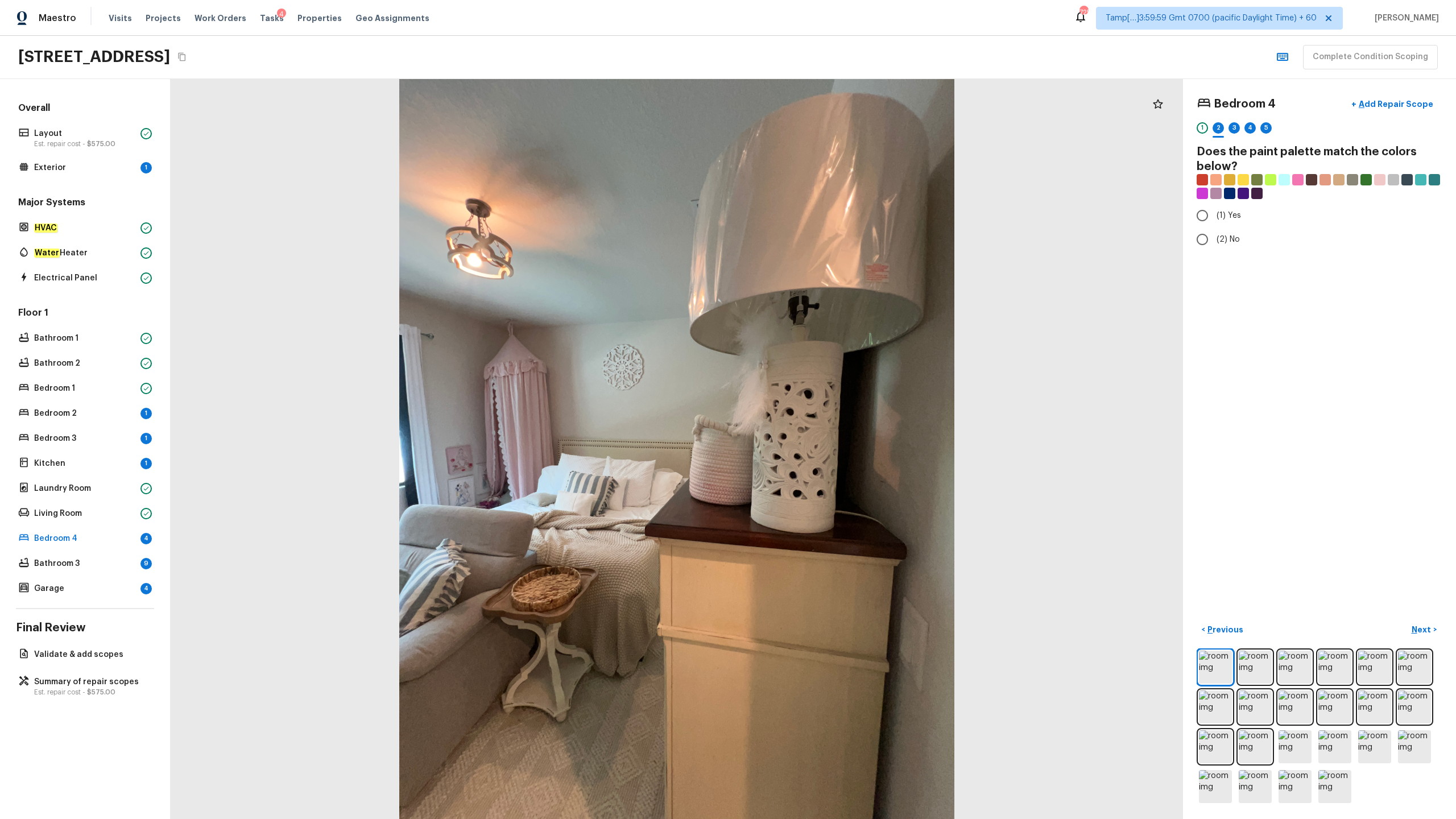
radio input "true"
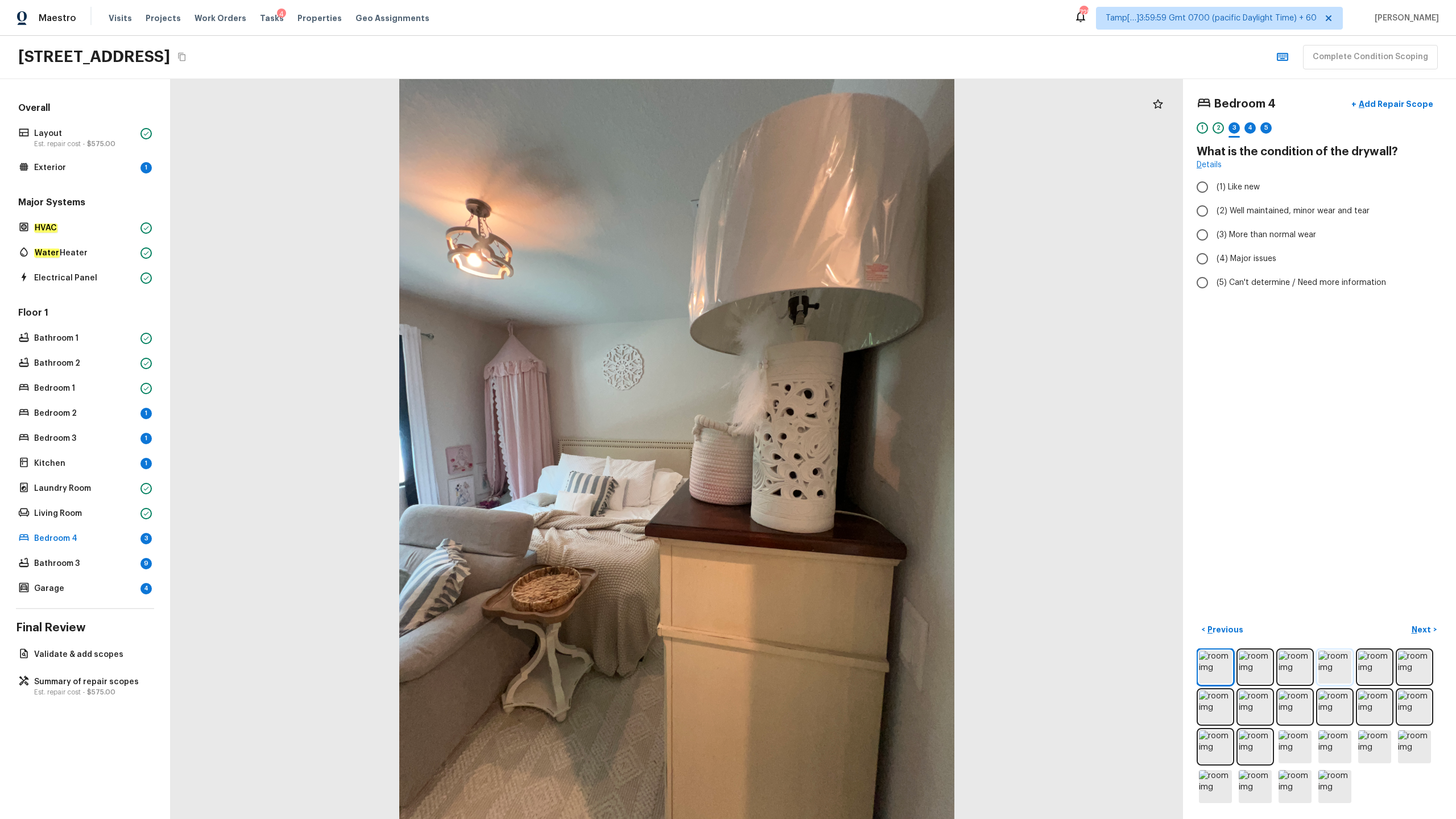
click at [818, 404] on img at bounding box center [1335, 667] width 33 height 33
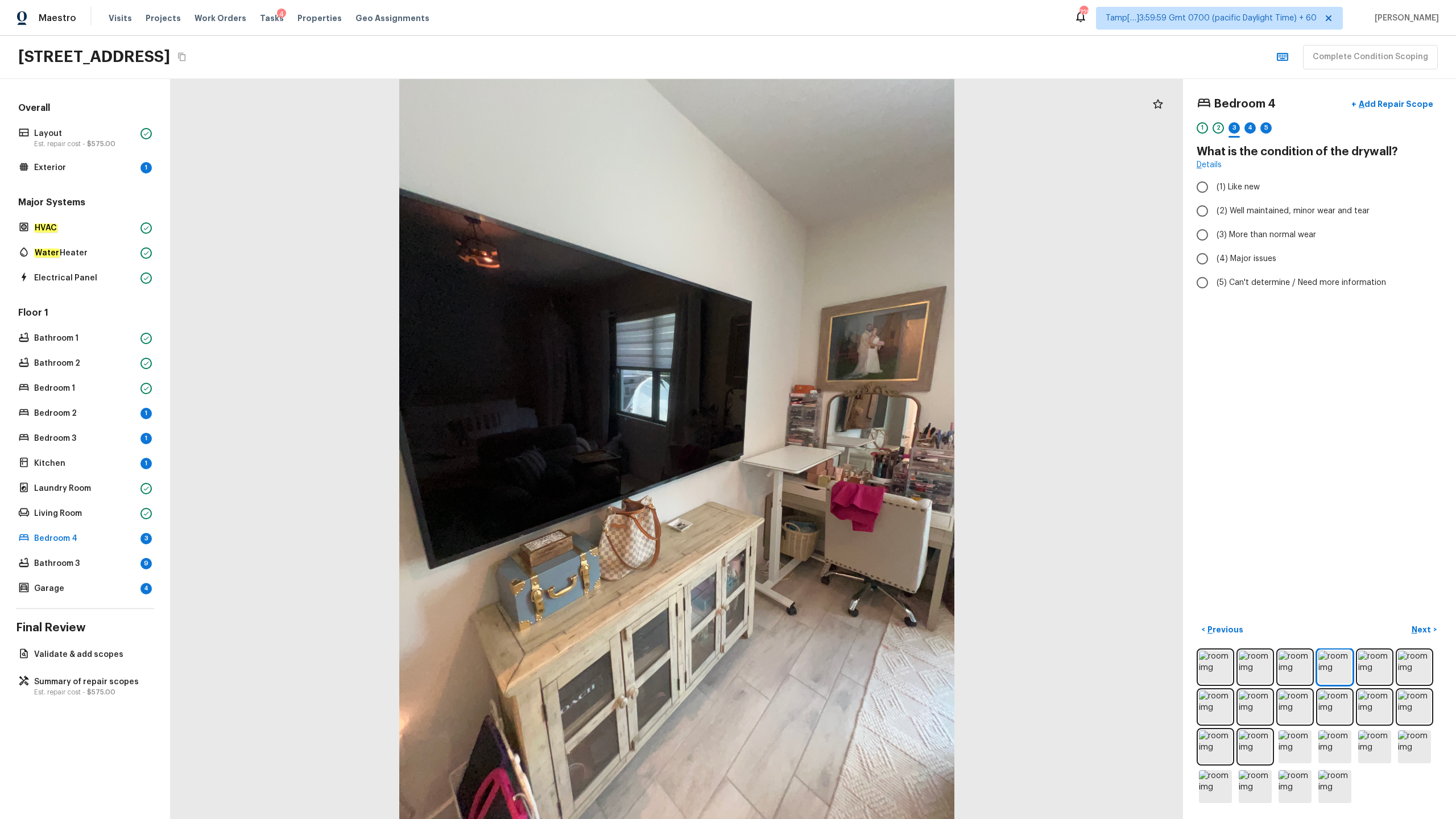
radio input "true"
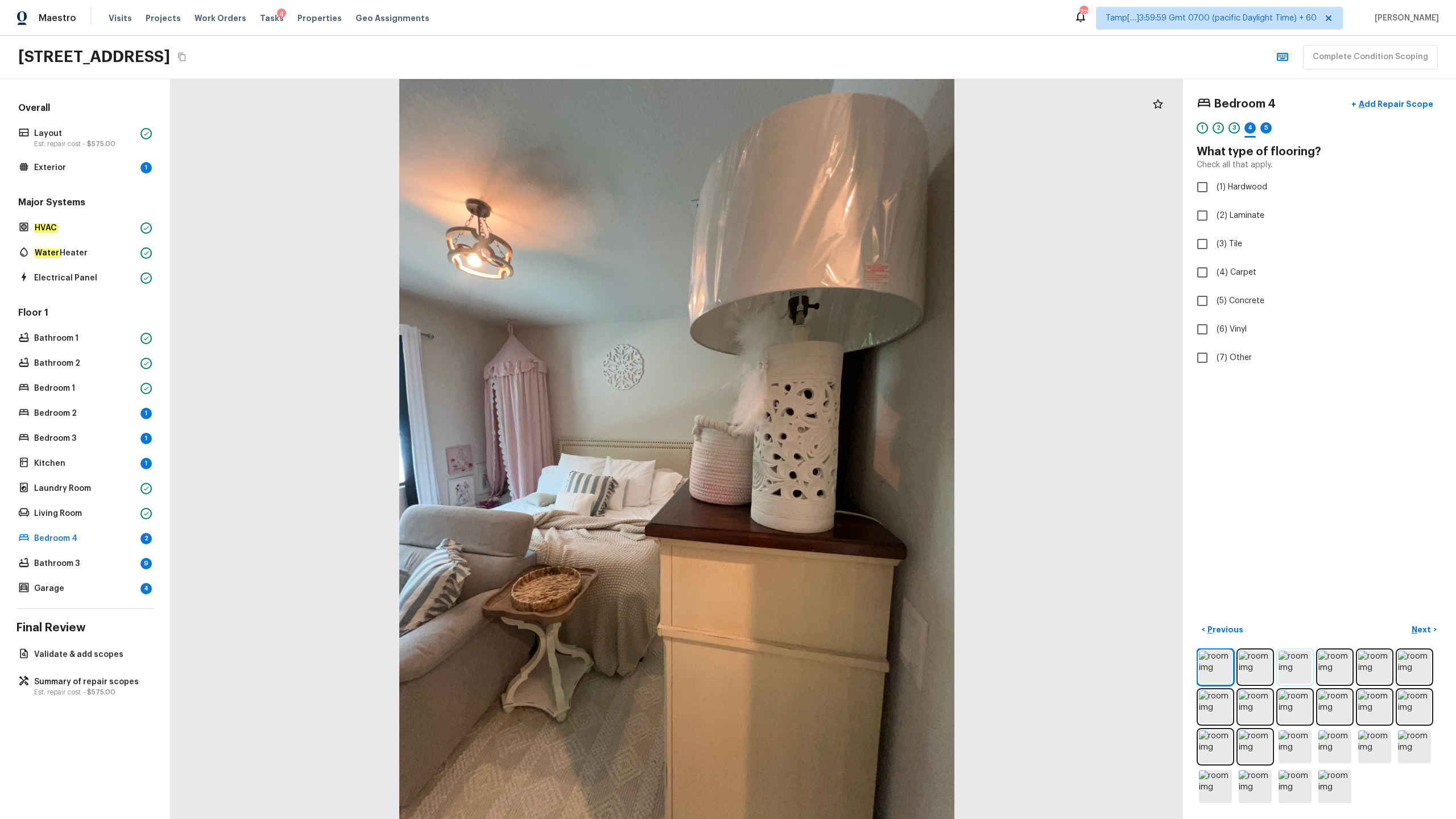
click at [818, 404] on img at bounding box center [1295, 667] width 33 height 33
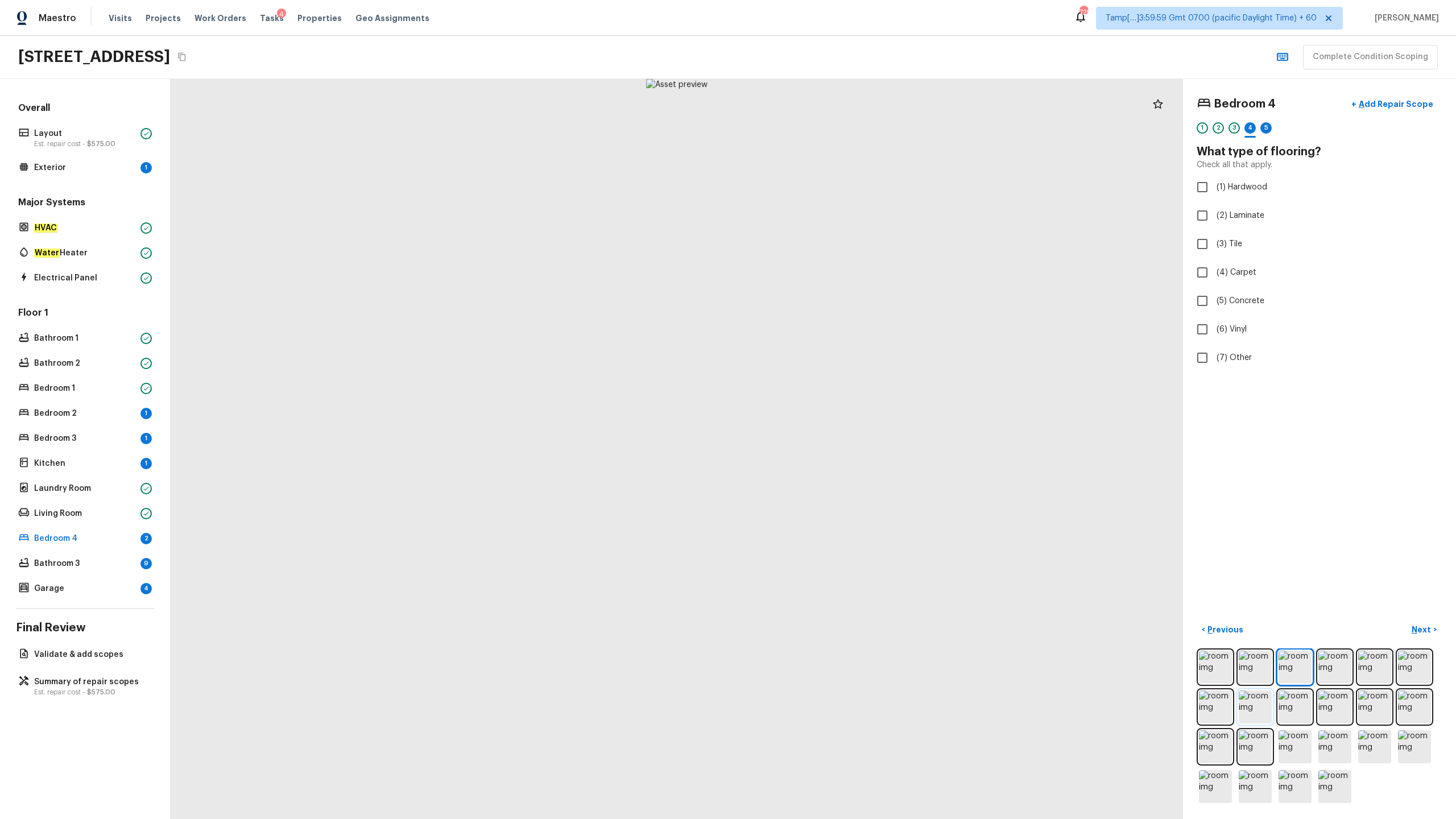
click at [818, 404] on img at bounding box center [1255, 706] width 33 height 33
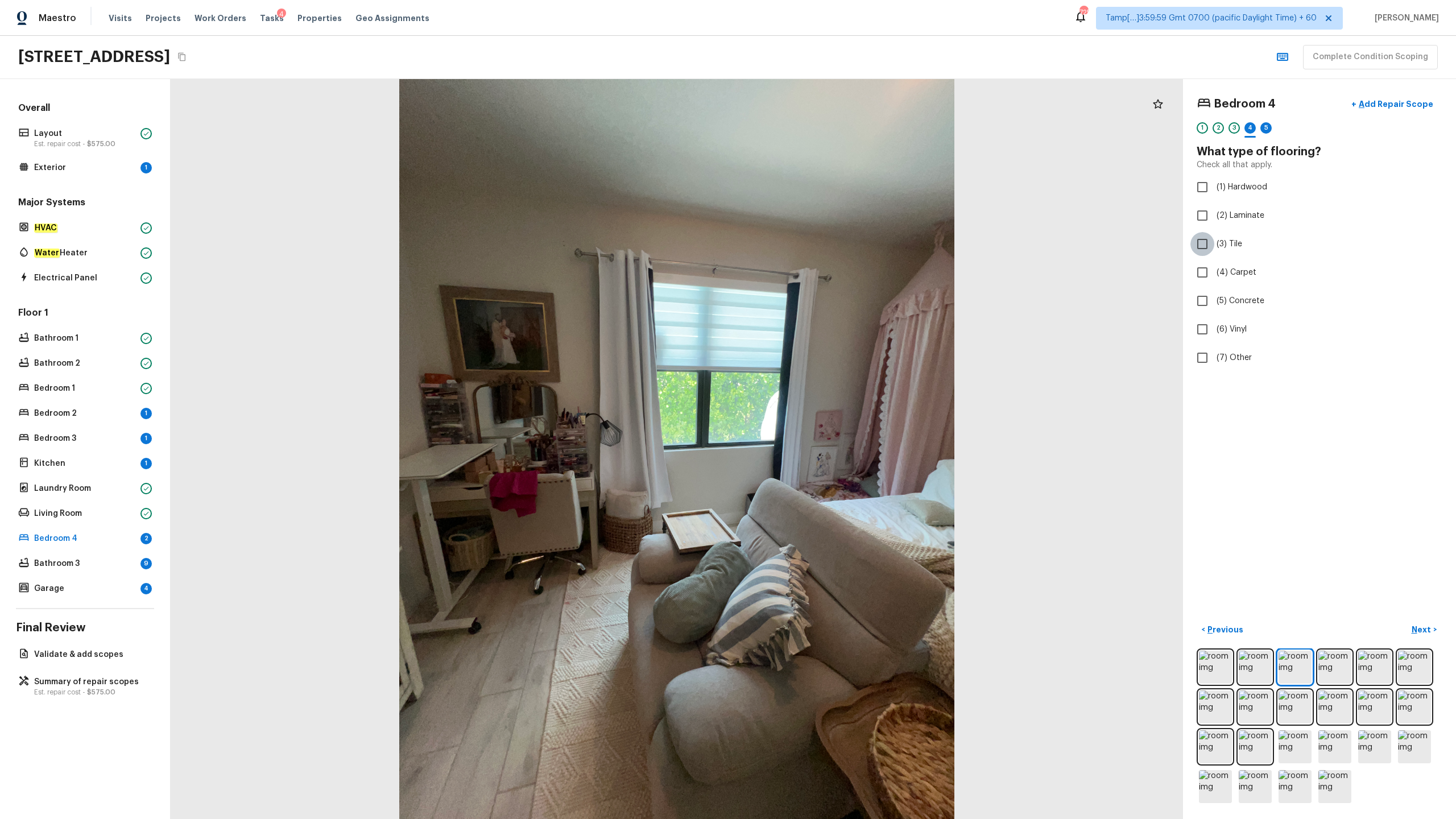
click at [818, 249] on input "(3) Tile" at bounding box center [1202, 244] width 24 height 24
checkbox input "true"
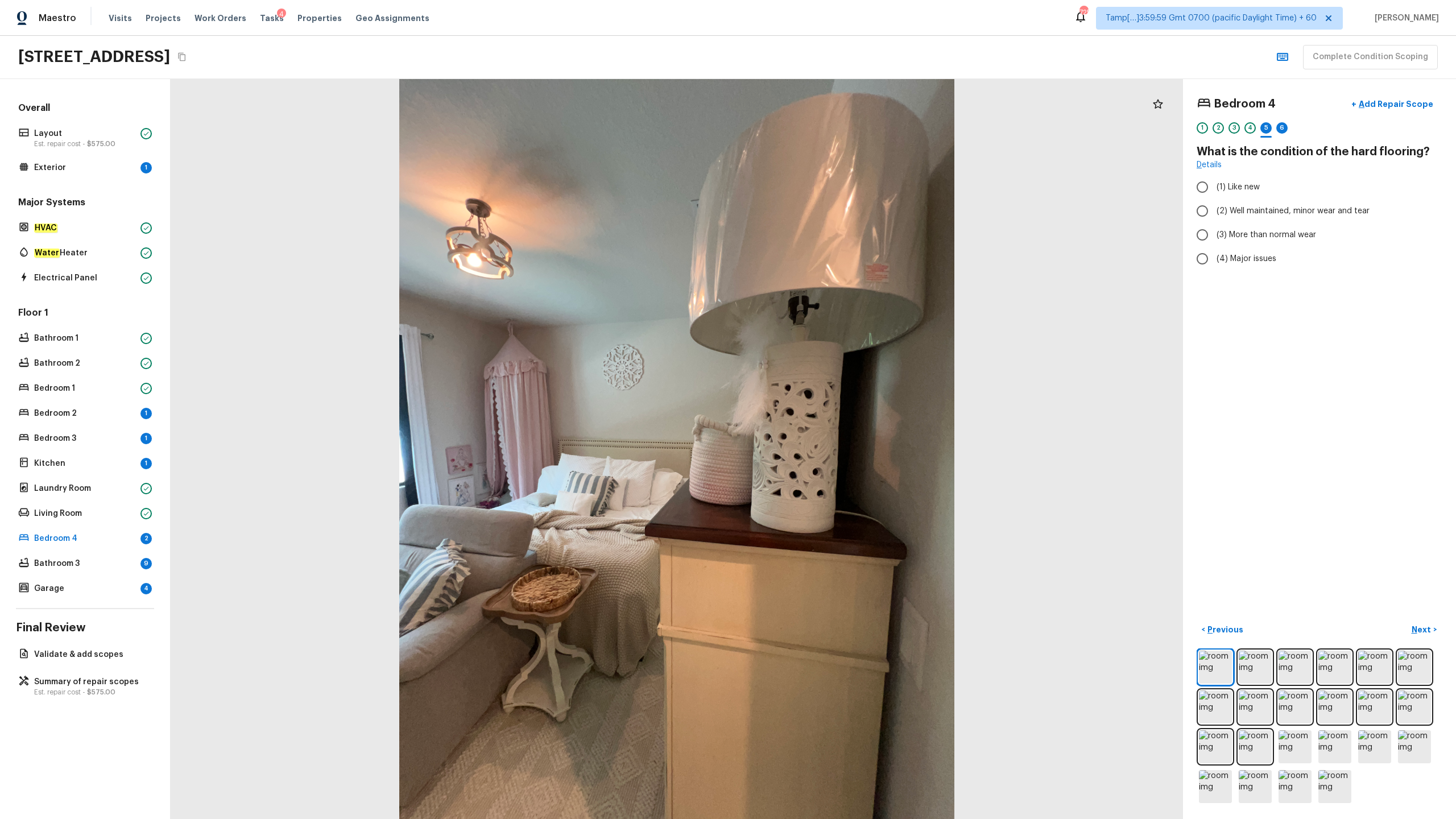
radio input "true"
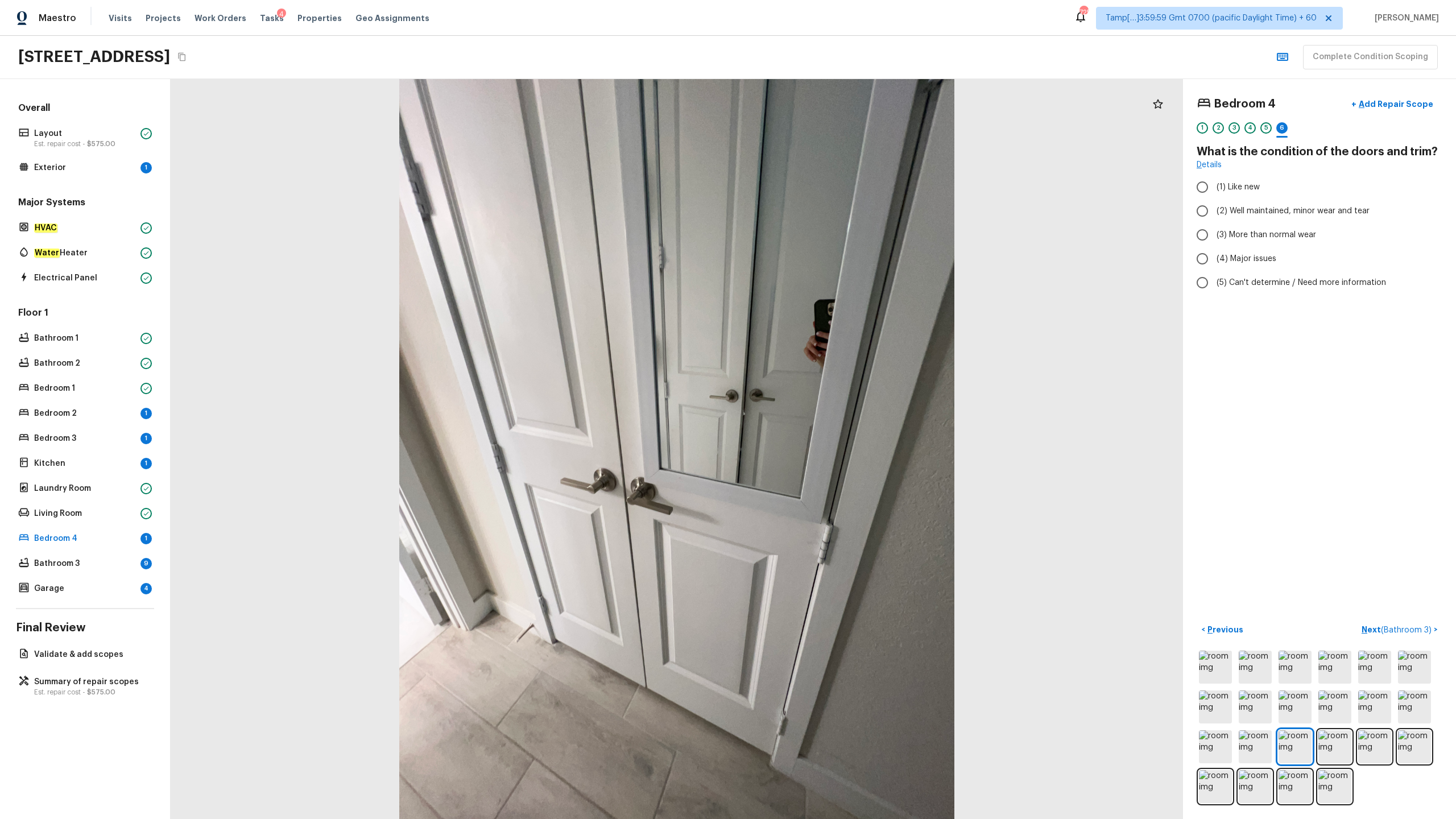
radio input "true"
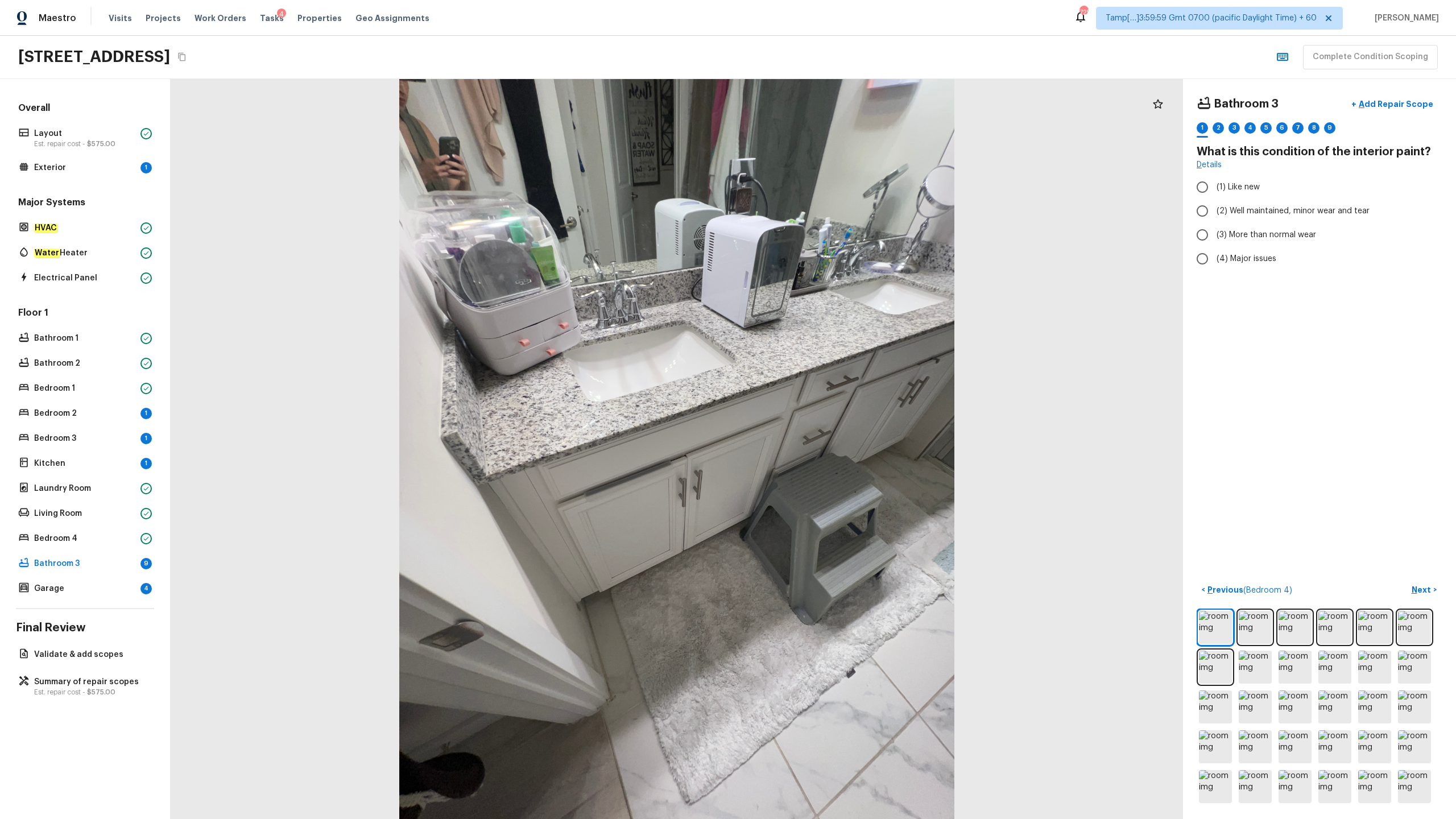
radio input "true"
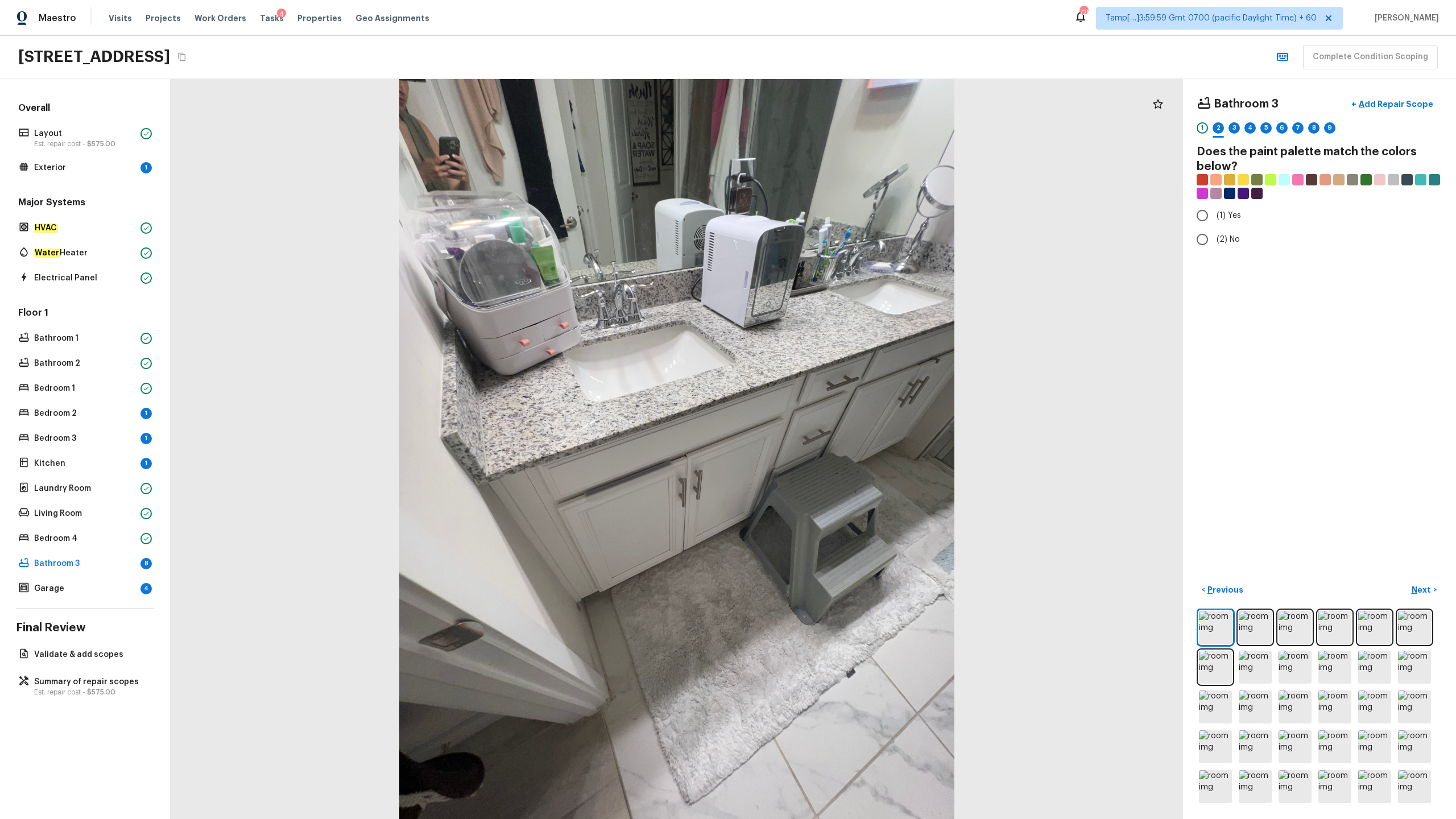
radio input "true"
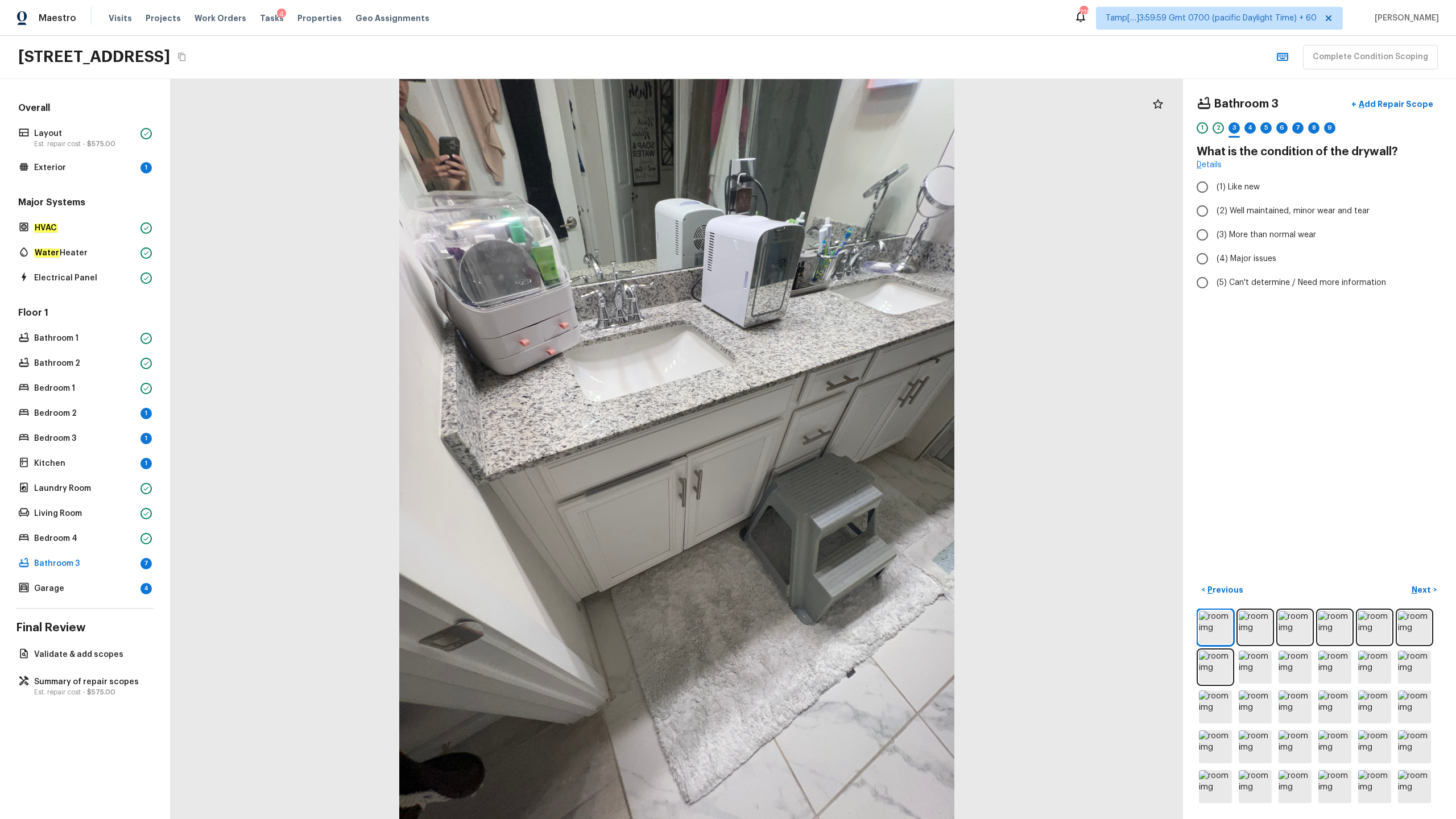
radio input "true"
checkbox input "true"
checkbox input "false"
radio input "true"
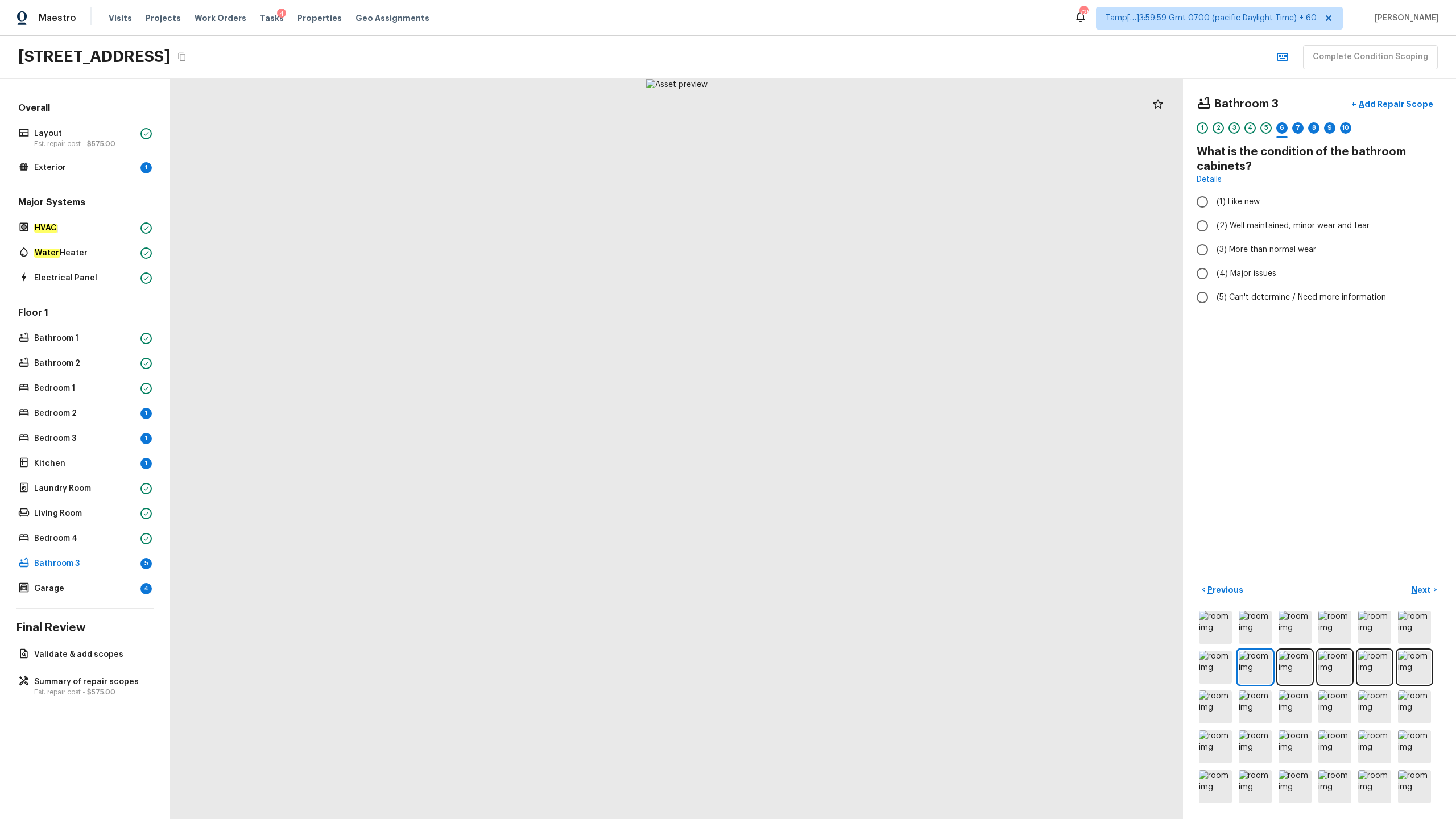
radio input "true"
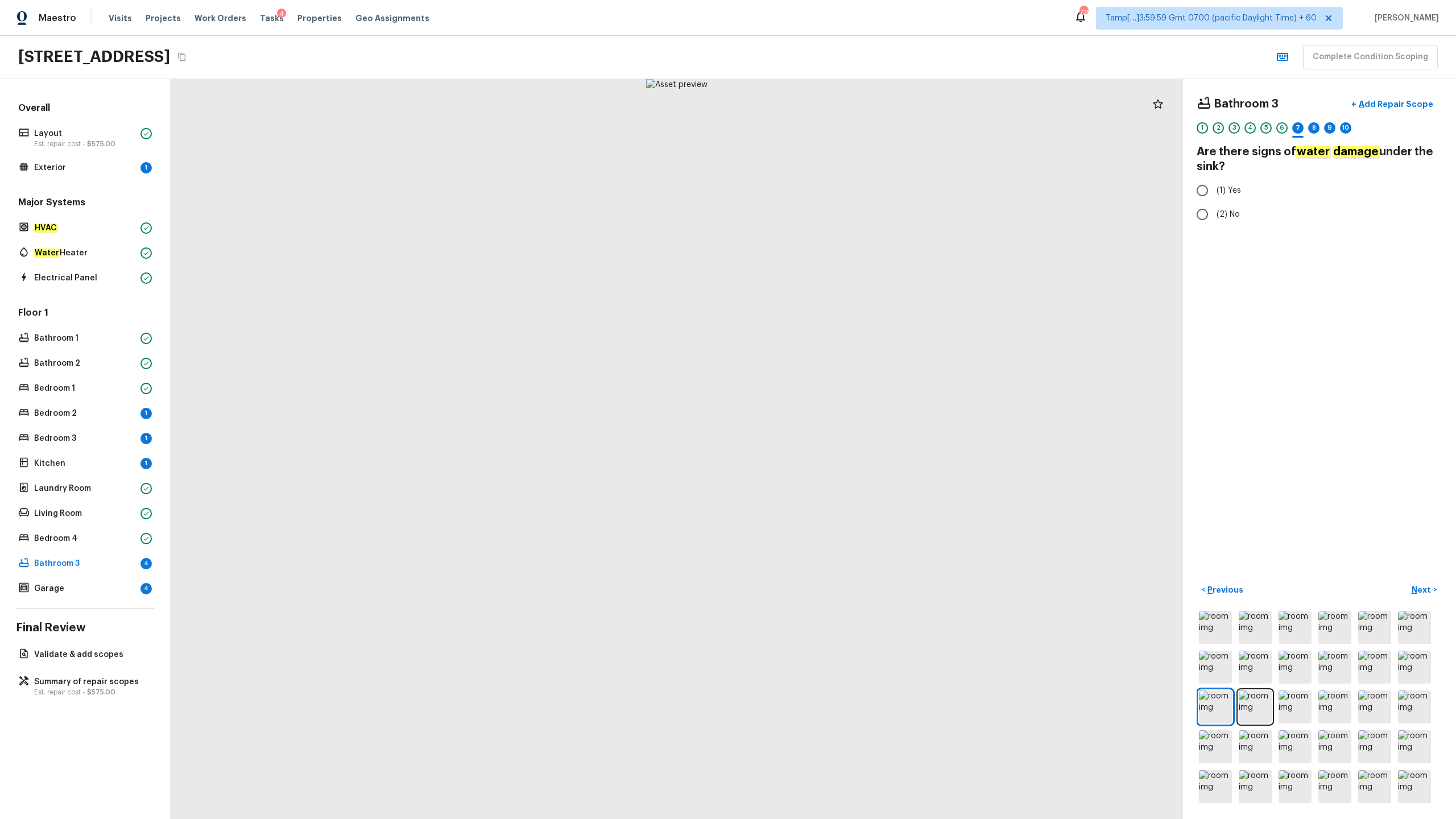
radio input "true"
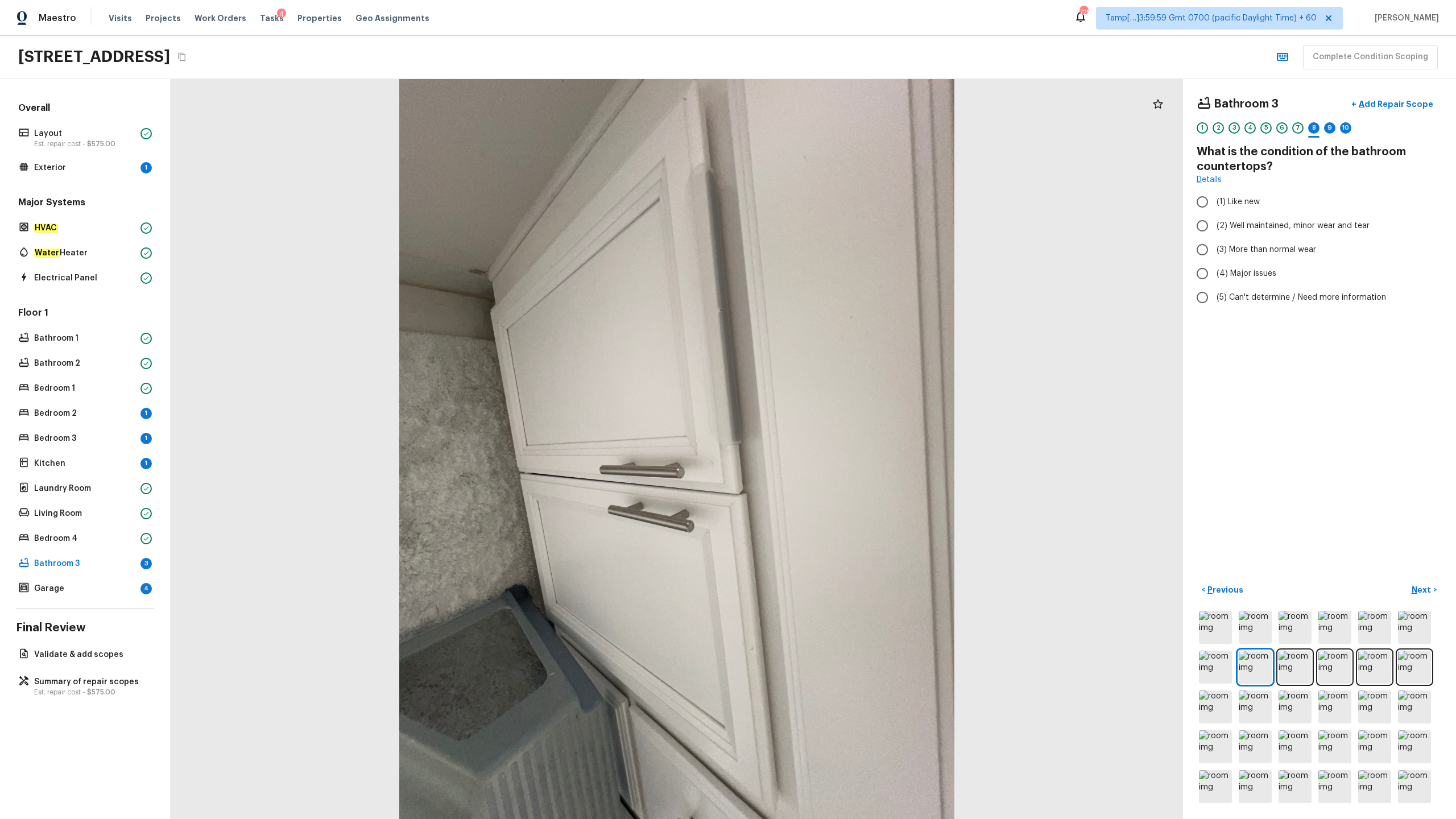
radio input "true"
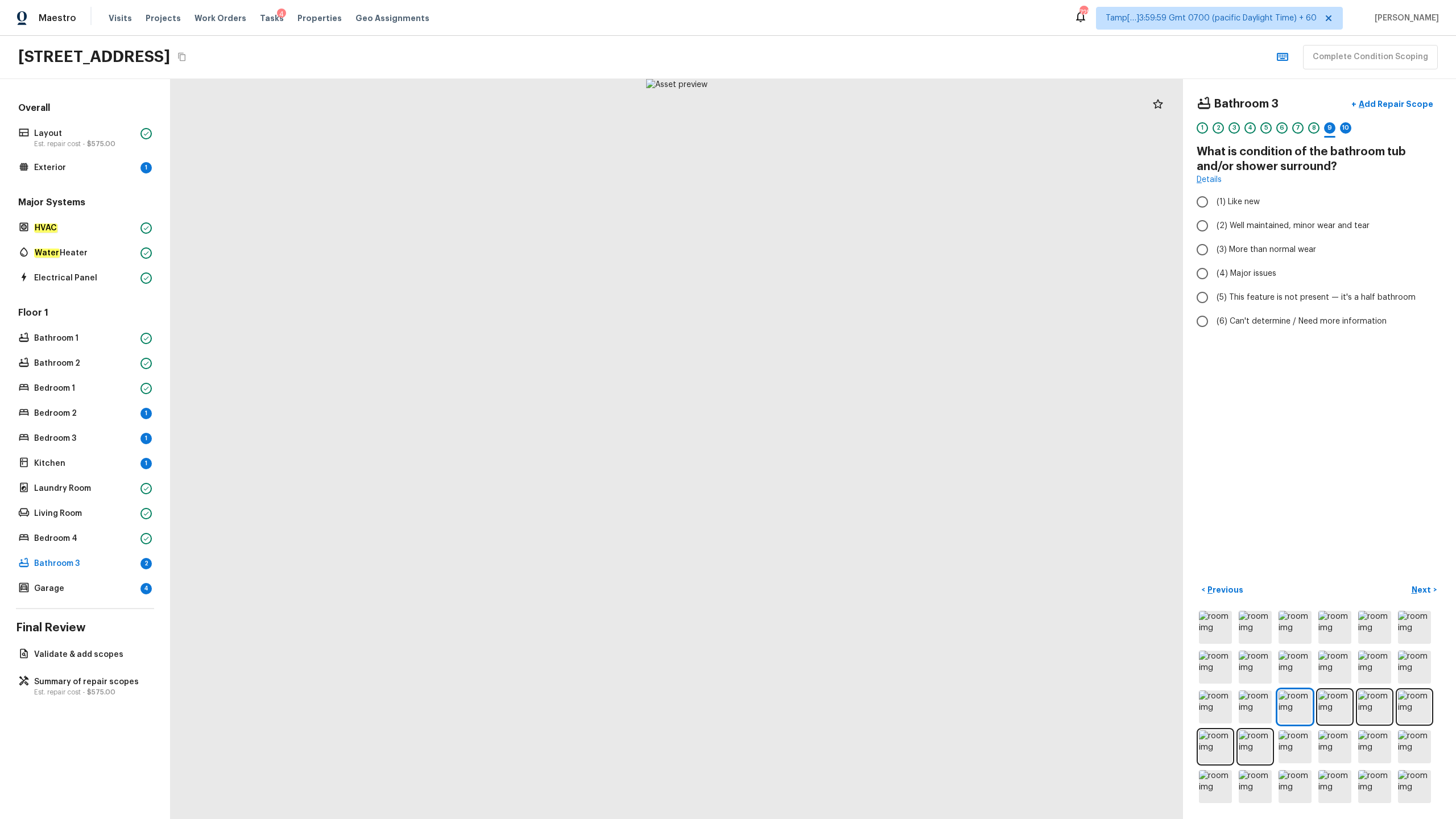
radio input "true"
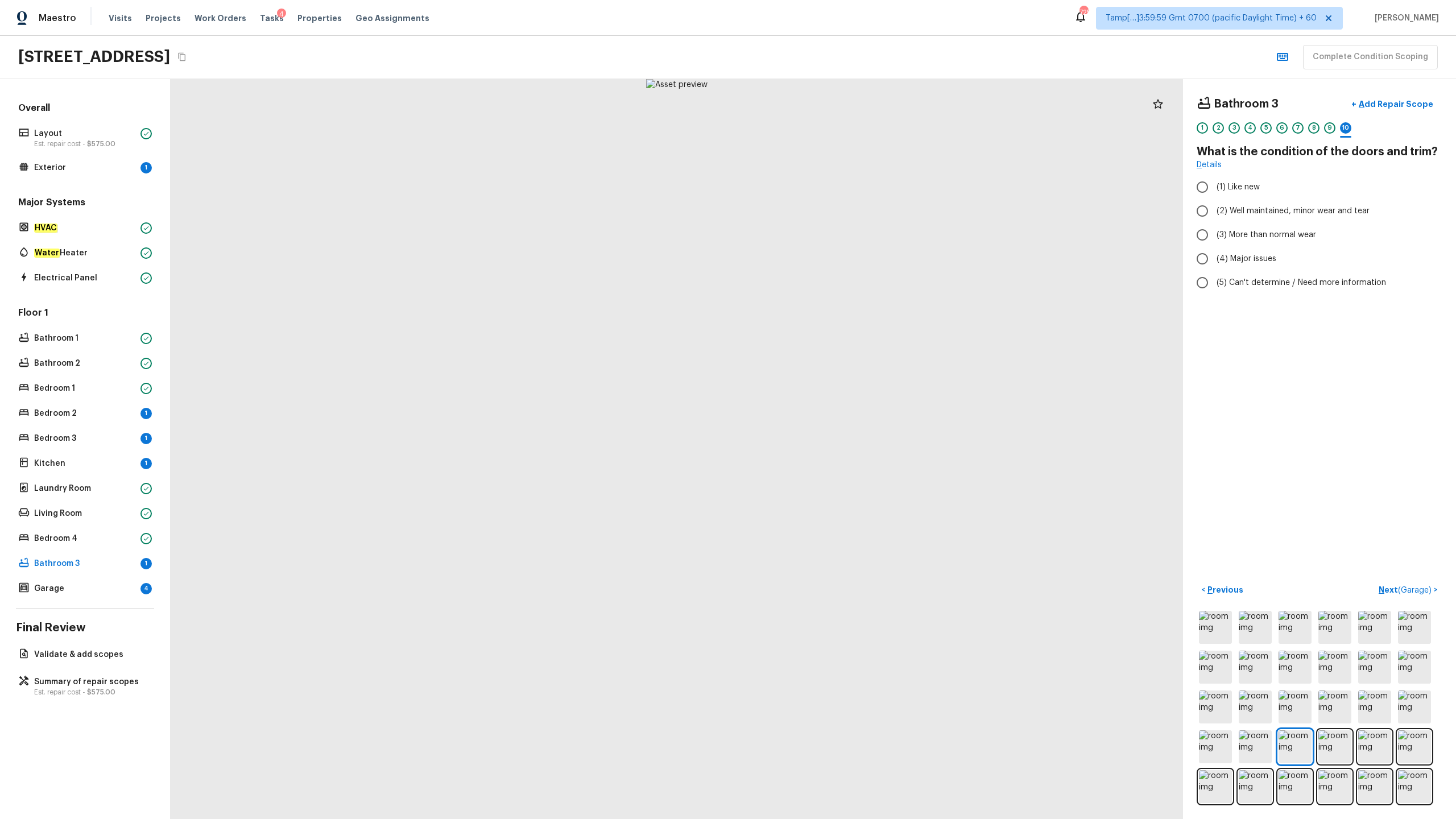
radio input "true"
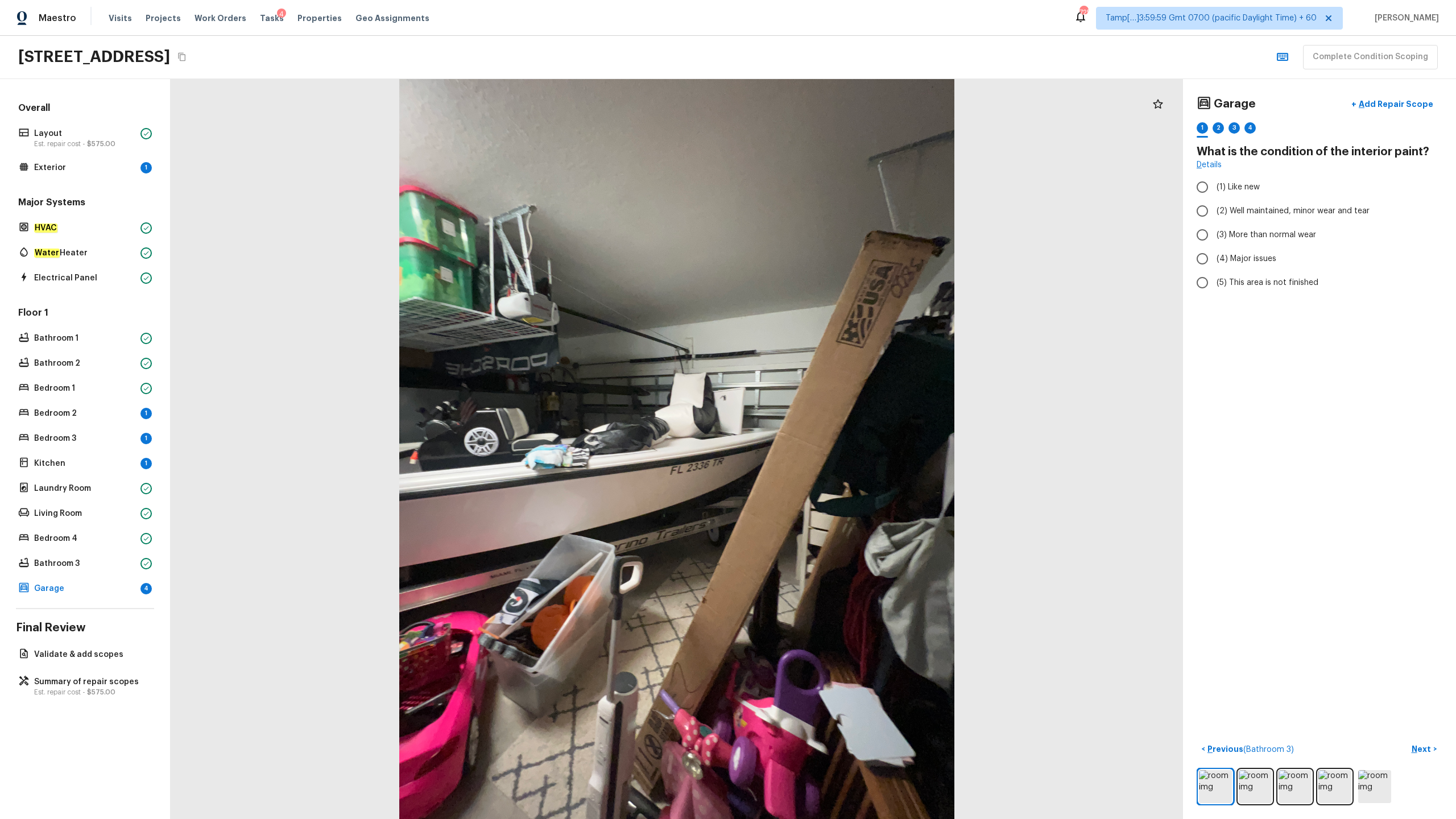
radio input "true"
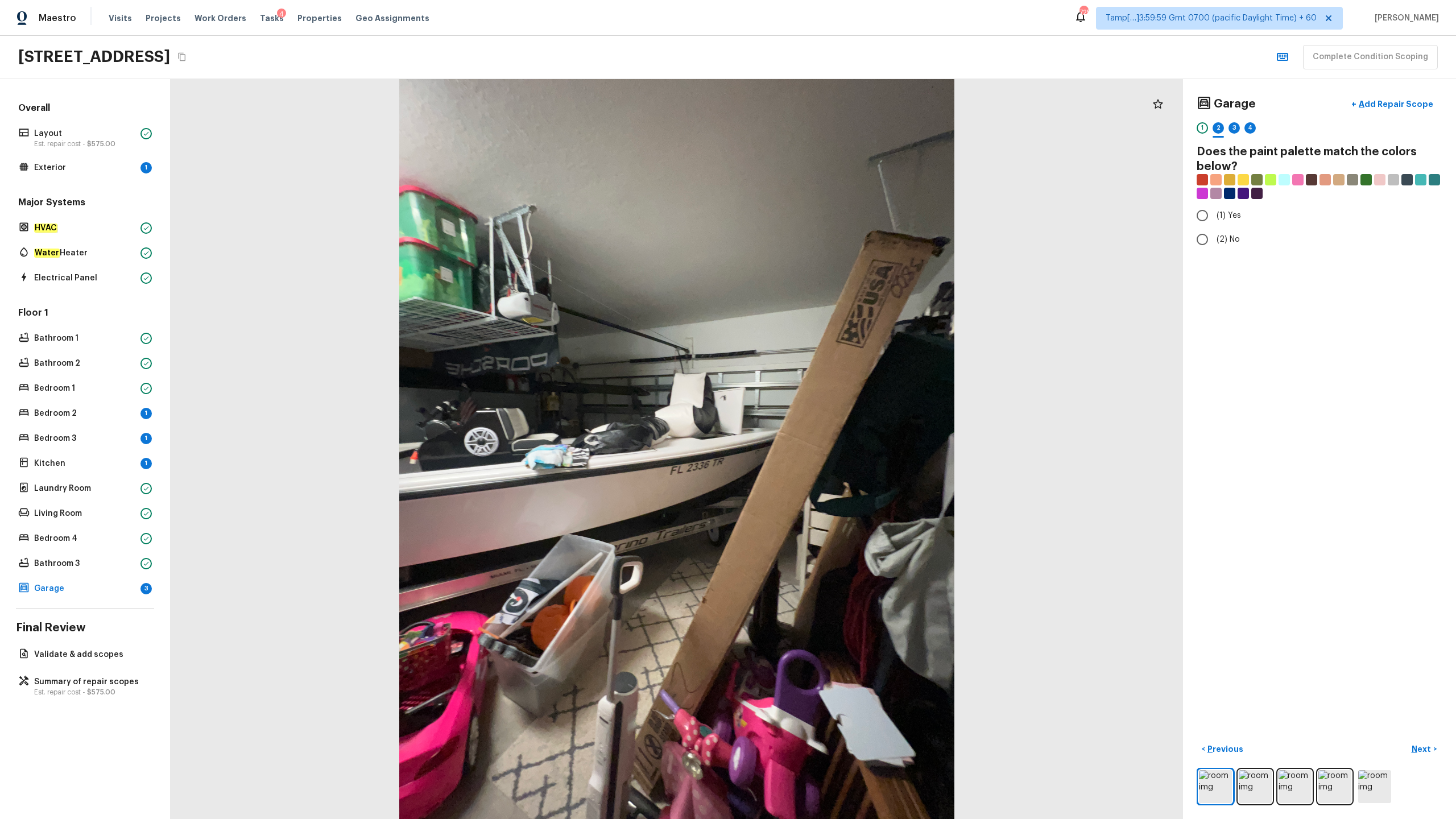
radio input "true"
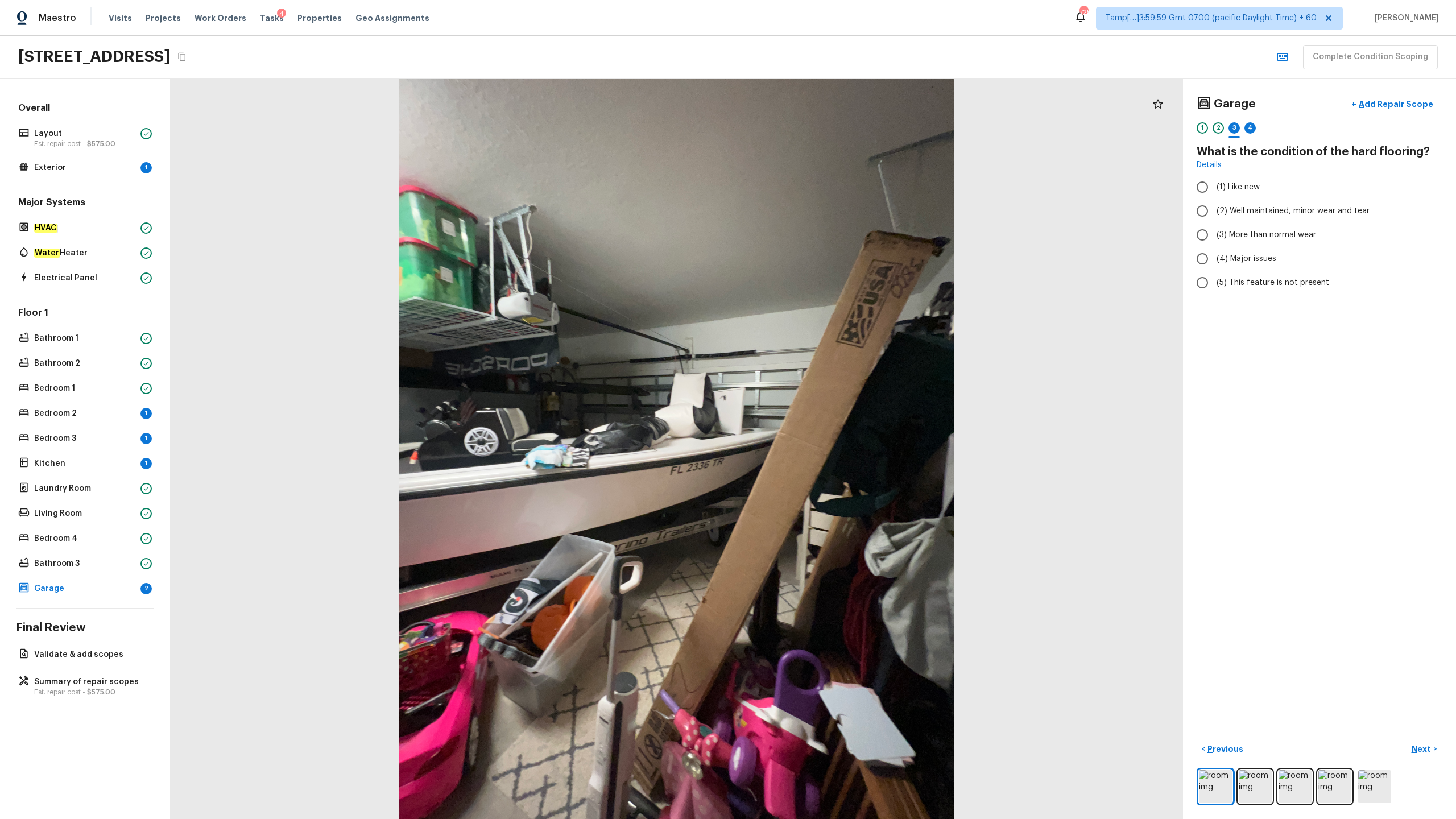
radio input "true"
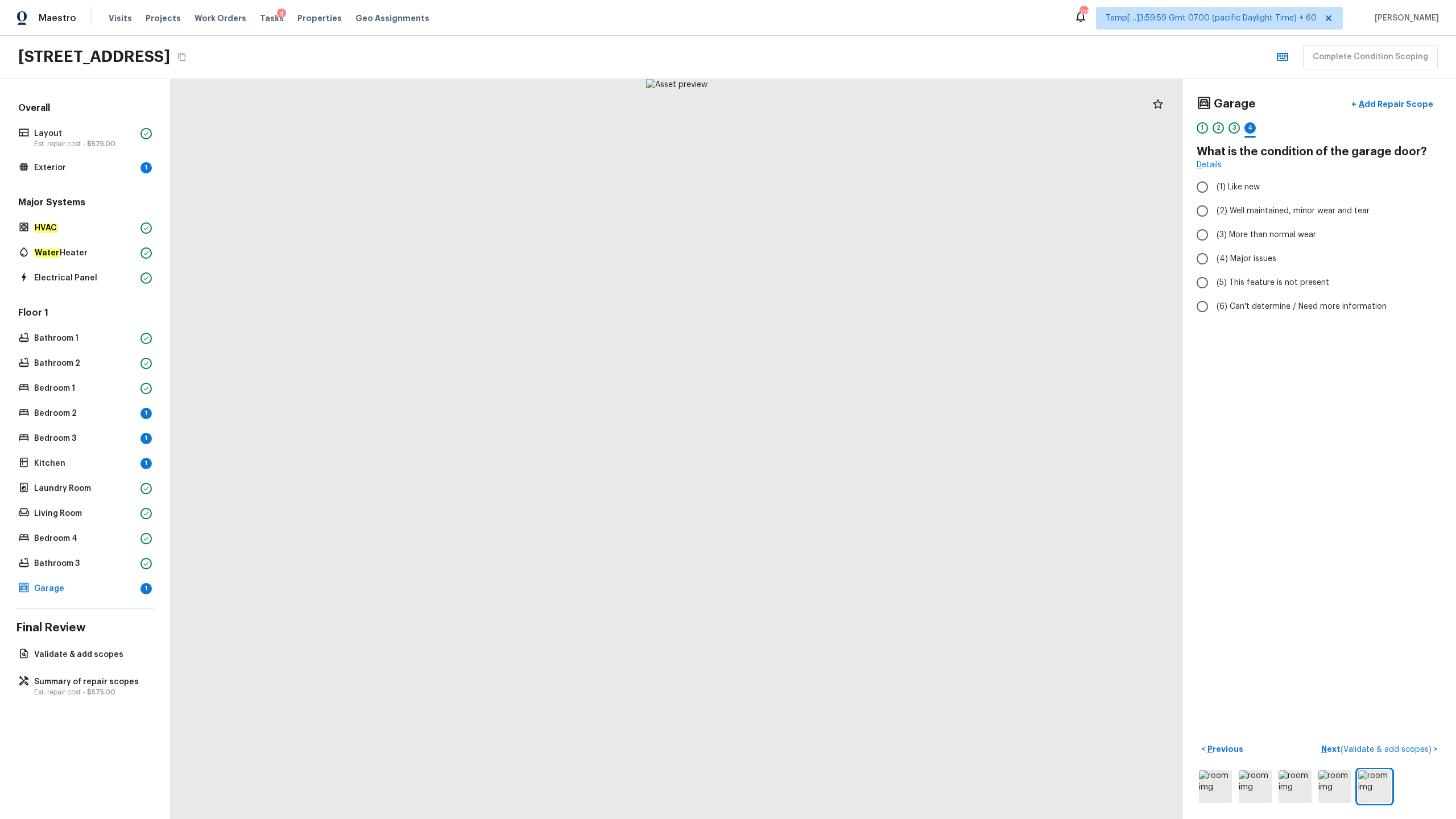
radio input "true"
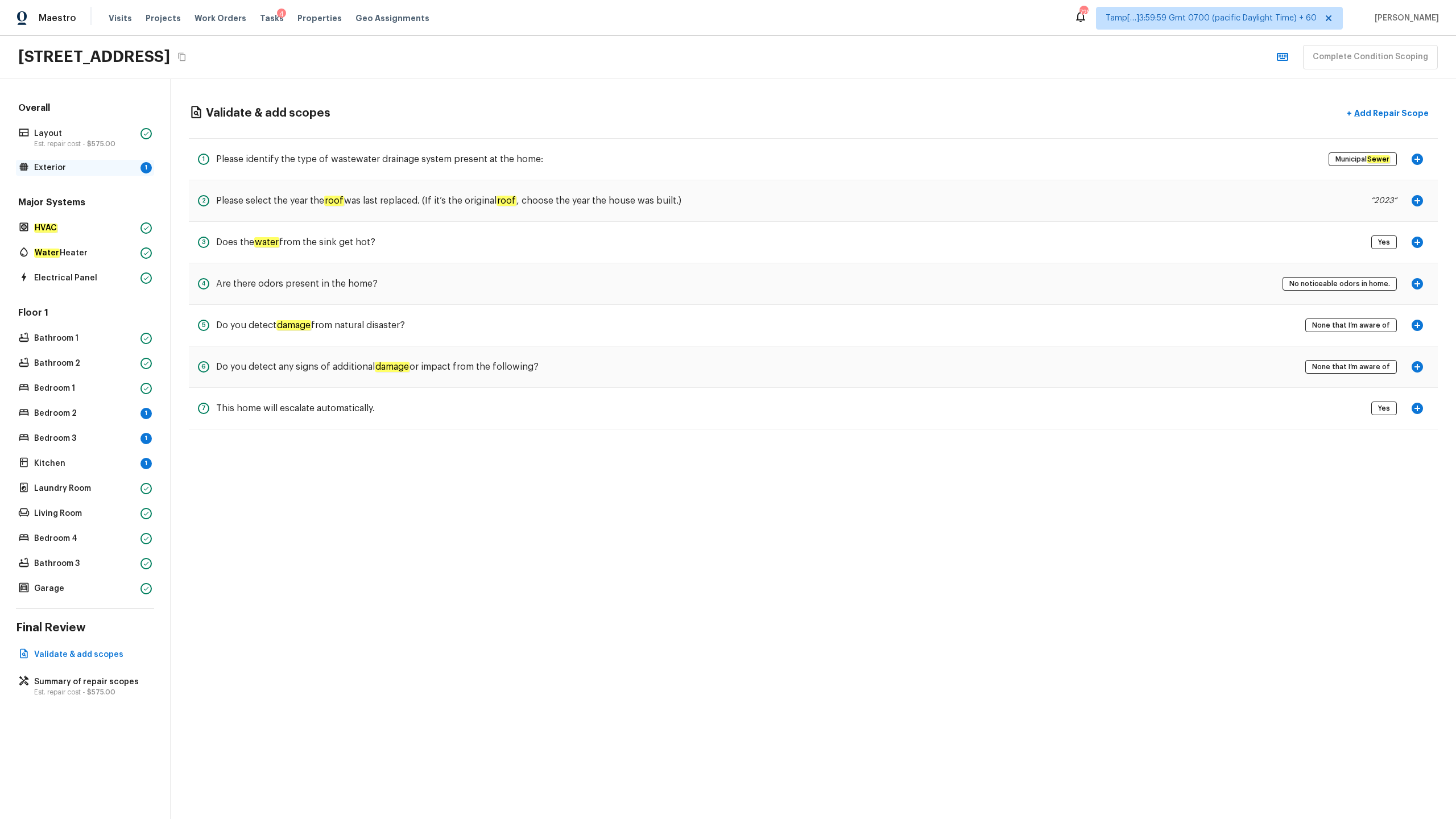
click at [111, 171] on p "Exterior" at bounding box center [85, 168] width 102 height 11
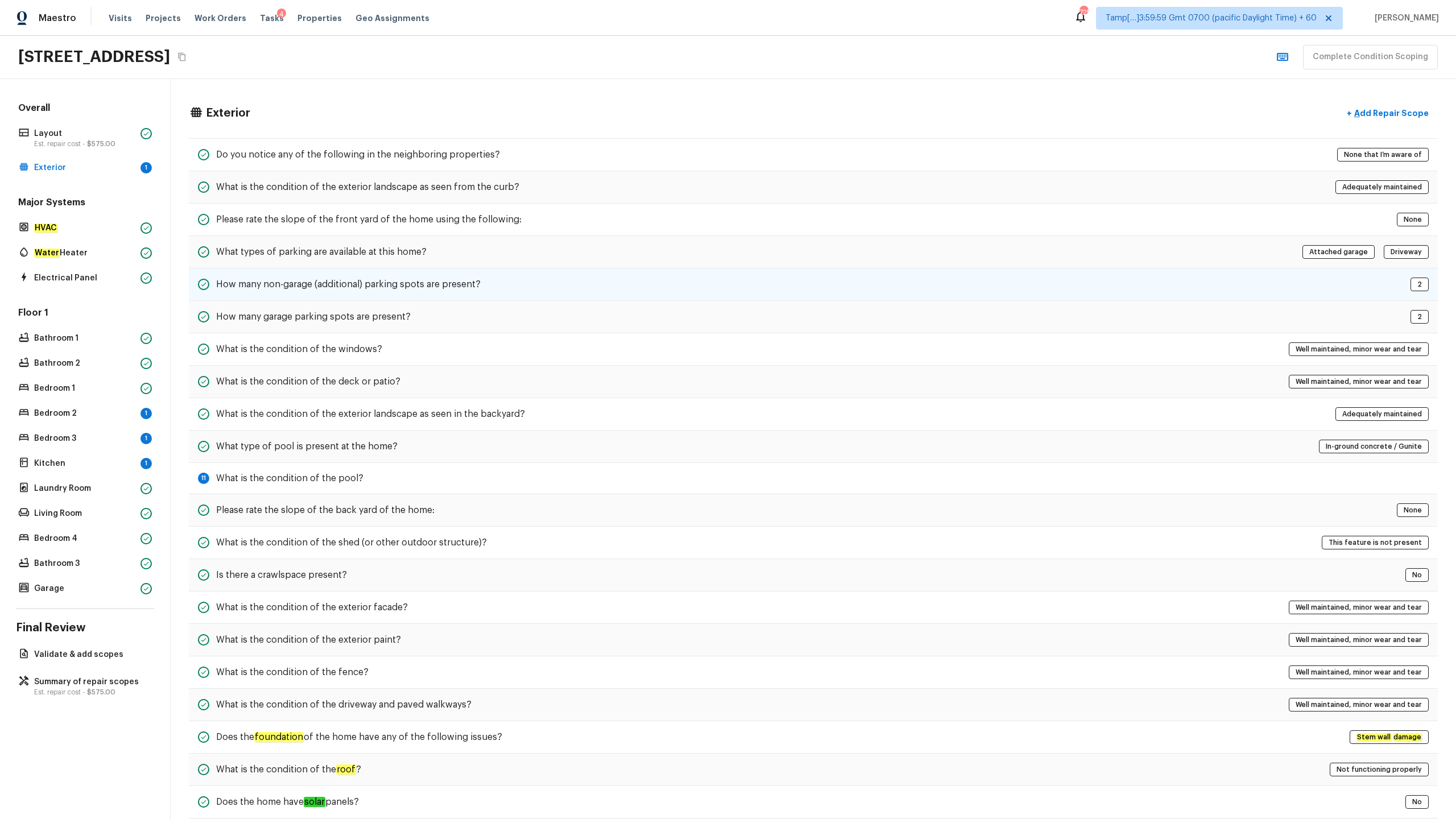
scroll to position [55, 0]
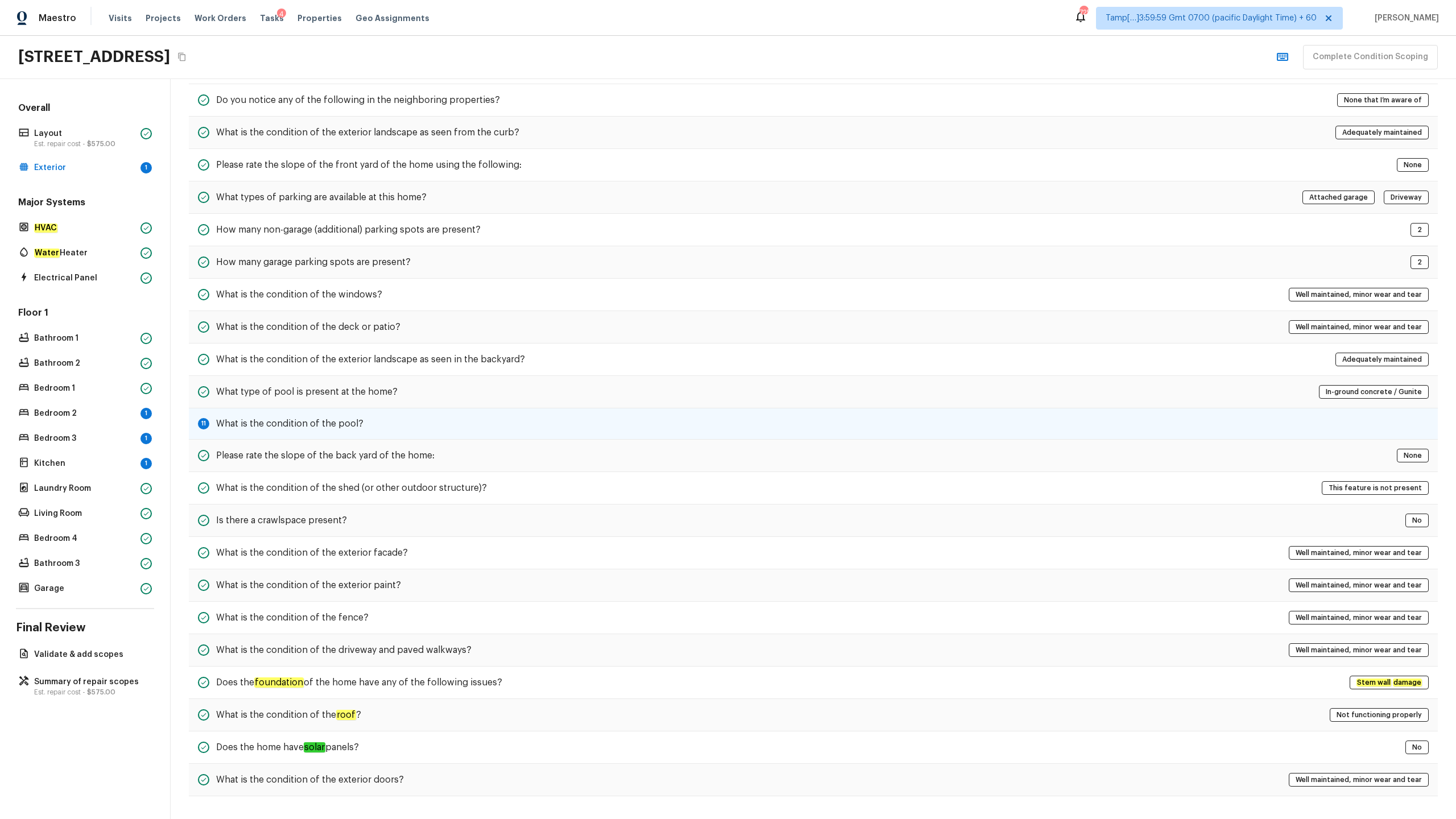
click at [323, 404] on h5 "What is the condition of the pool?" at bounding box center [290, 423] width 147 height 12
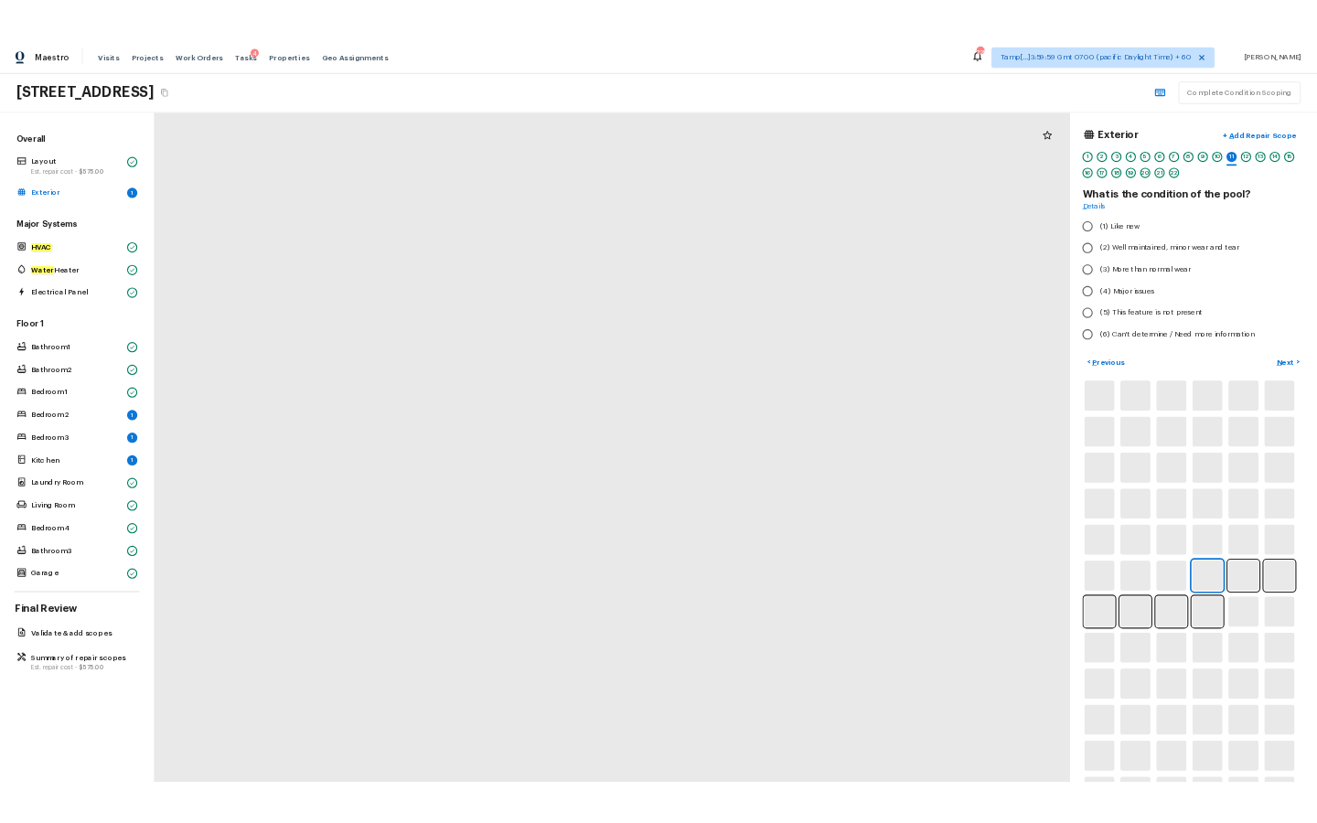
scroll to position [0, 0]
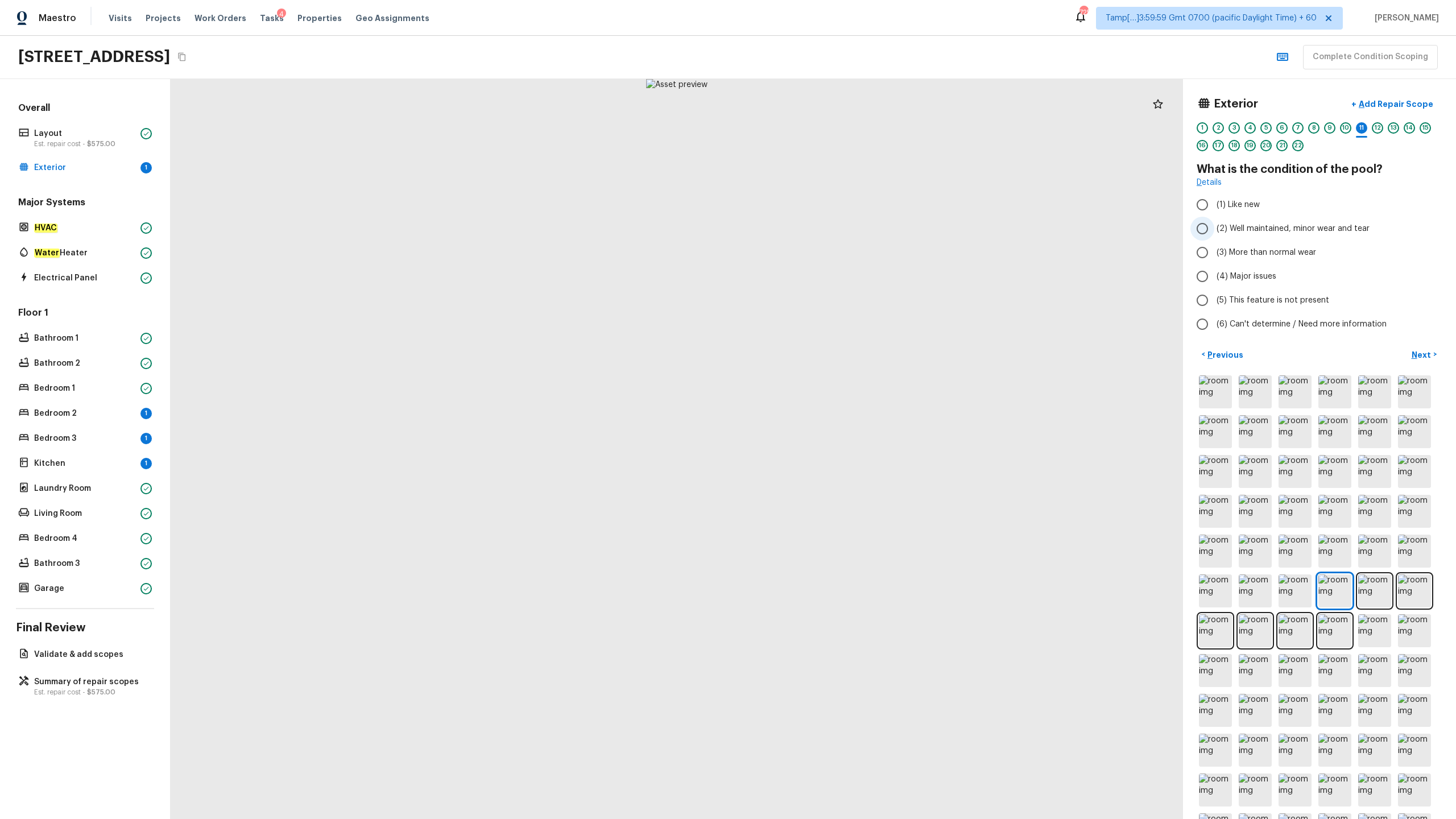
click at [818, 223] on span "(2) Well maintained, minor wear and tear" at bounding box center [1293, 229] width 153 height 11
click at [818, 223] on input "(2) Well maintained, minor wear and tear" at bounding box center [1202, 228] width 24 height 24
radio input "true"
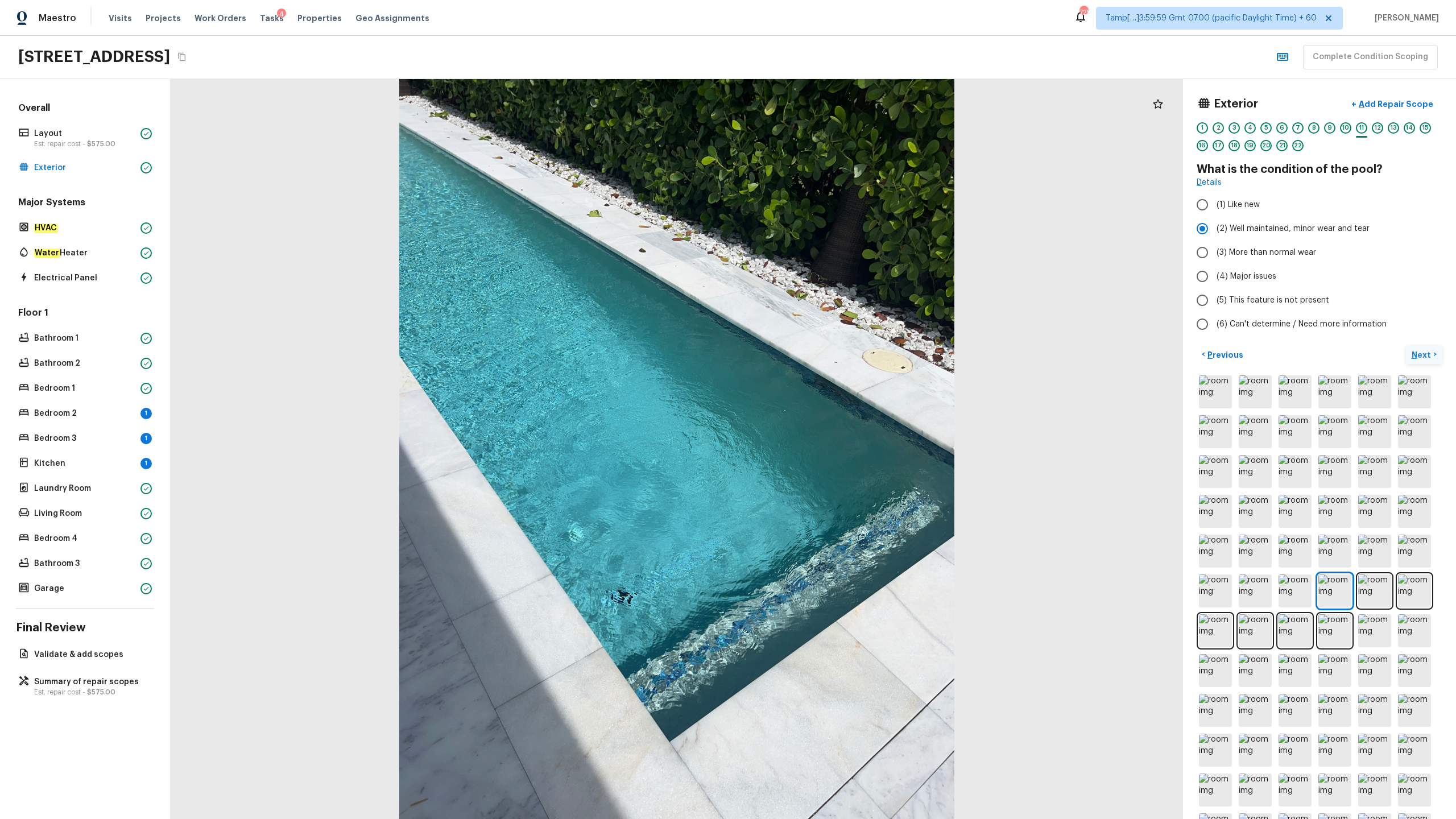
click at [818, 353] on p "Next" at bounding box center [1422, 355] width 22 height 11
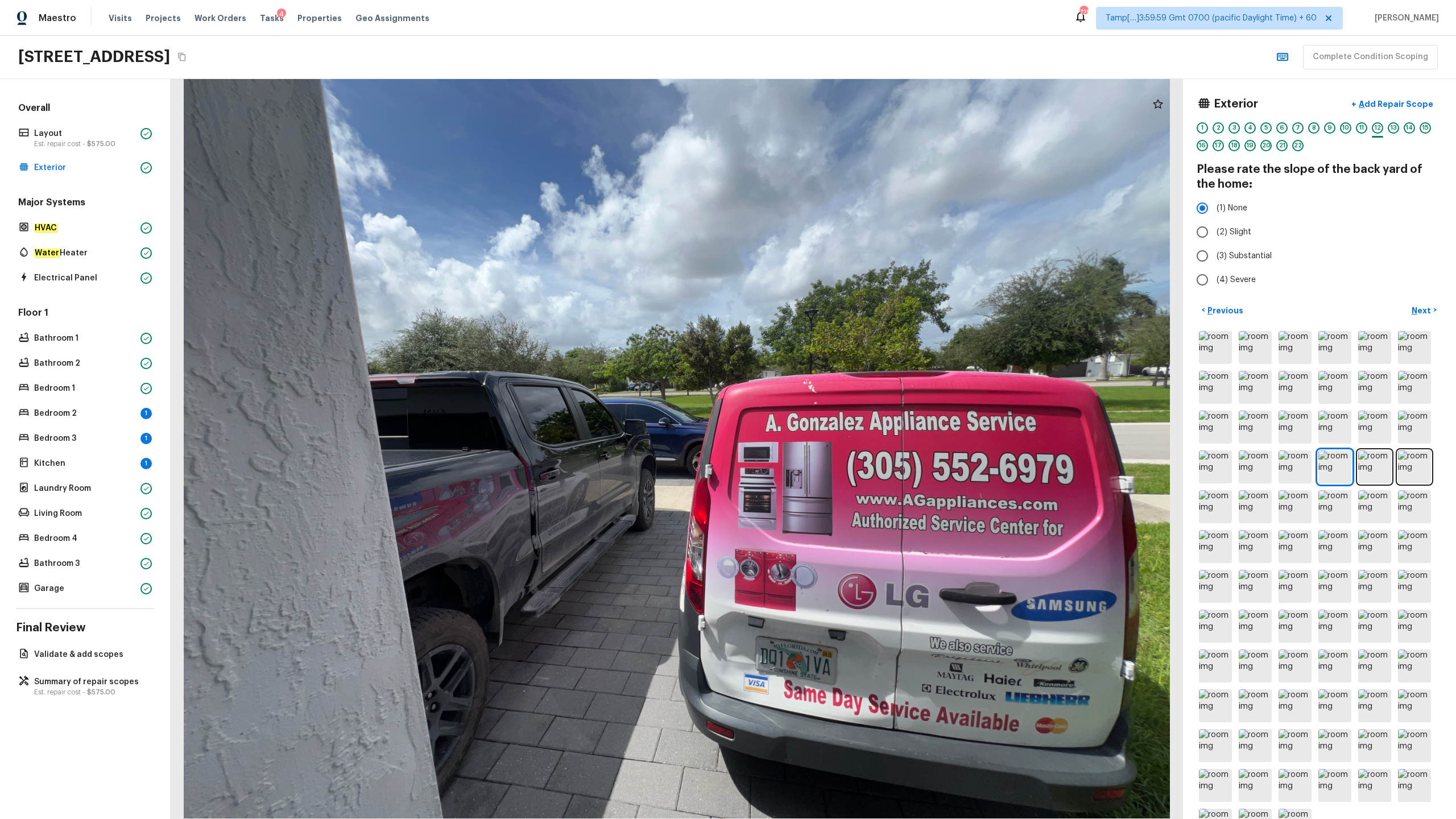
click at [89, 404] on div "Floor 1 Bathroom 1 Bathroom 2 Bedroom 1 Bedroom 2 1 Bedroom 3 1 Kitchen 1 Laund…" at bounding box center [85, 451] width 138 height 290
click at [90, 404] on p "Bedroom 2" at bounding box center [85, 414] width 102 height 11
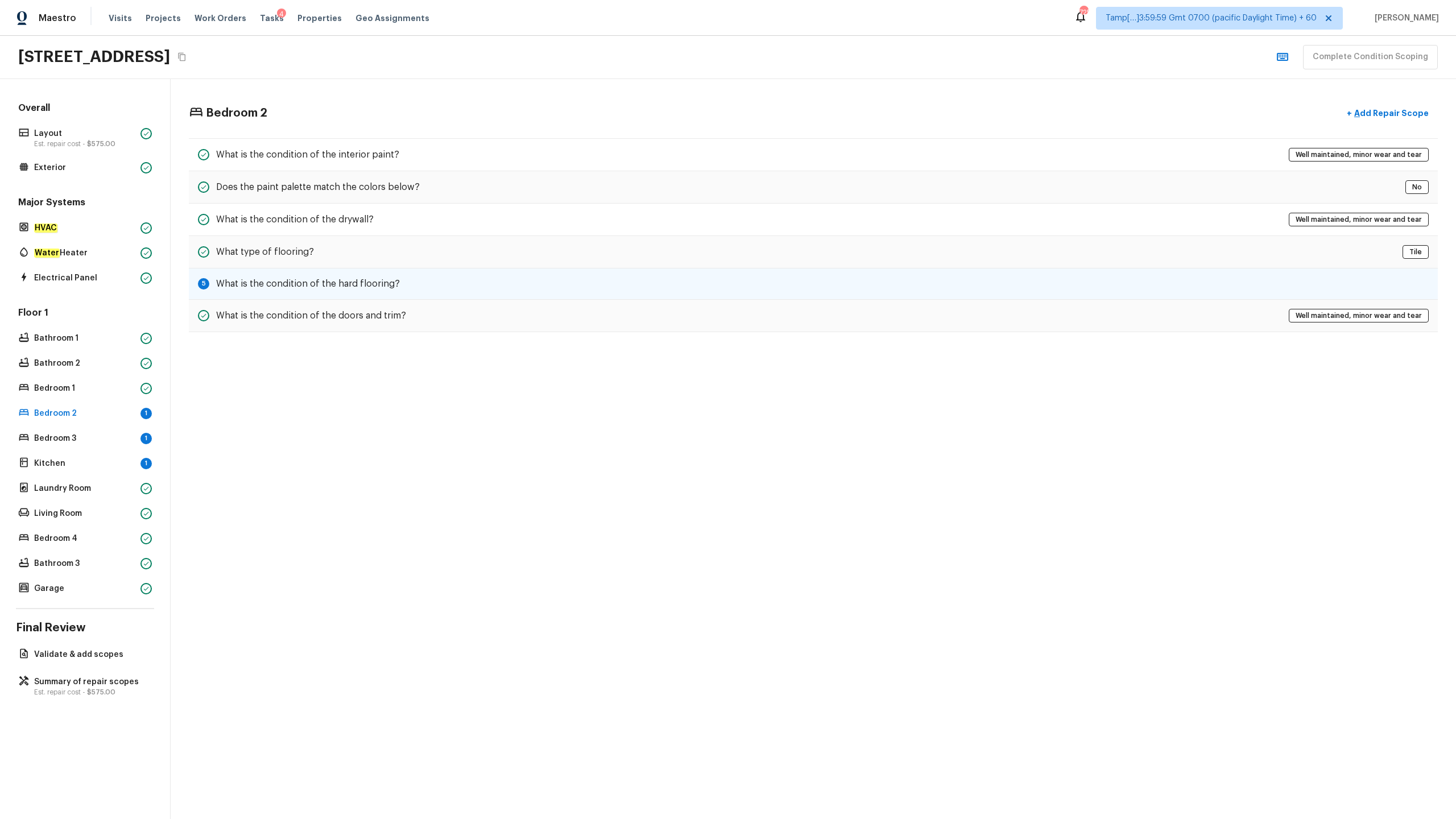
click at [243, 291] on div "5 What is the condition of the hard flooring?" at bounding box center [814, 284] width 1249 height 31
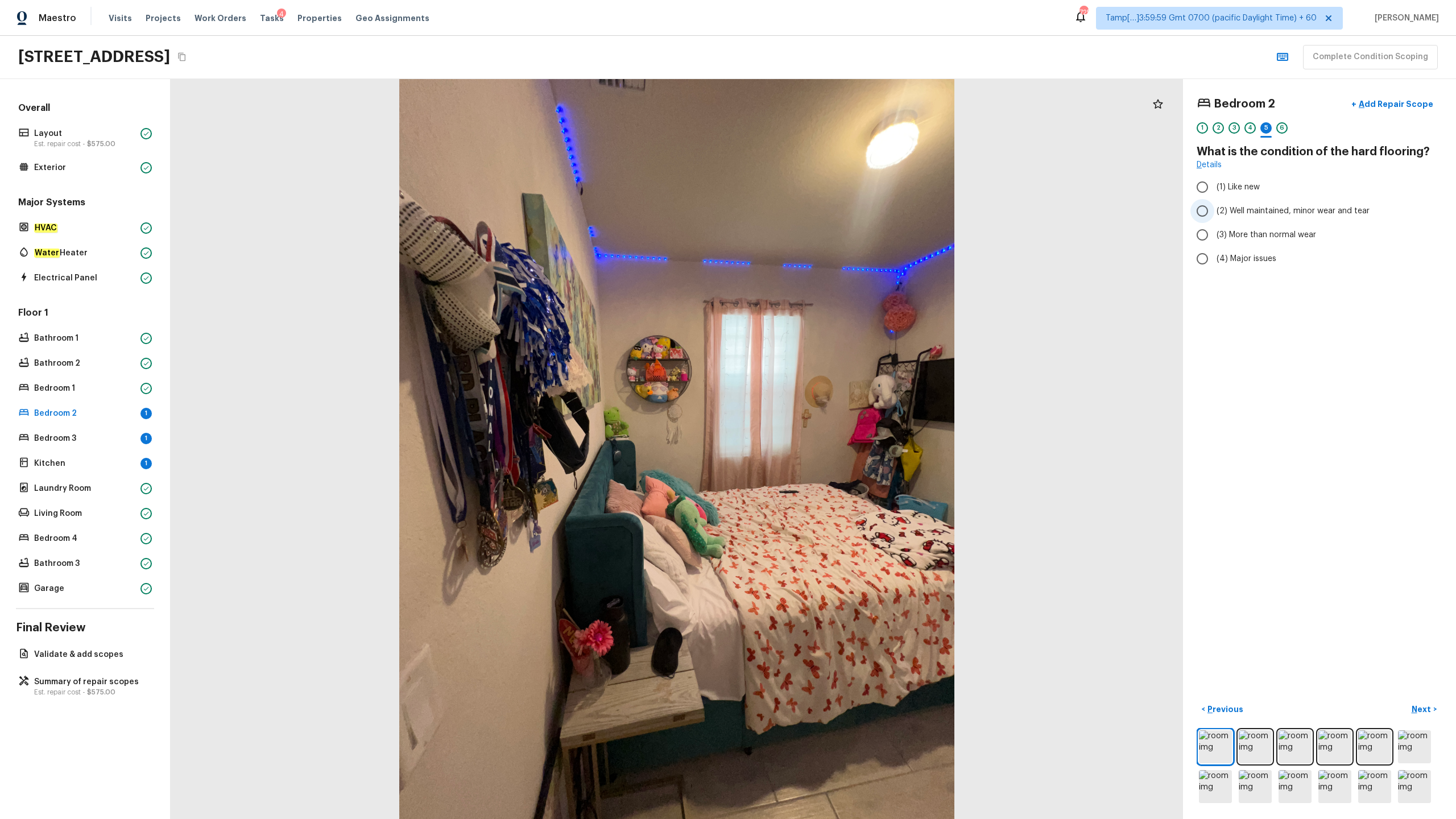
click at [818, 211] on span "(2) Well maintained, minor wear and tear" at bounding box center [1293, 211] width 153 height 11
click at [818, 211] on input "(2) Well maintained, minor wear and tear" at bounding box center [1202, 211] width 24 height 24
radio input "true"
click at [67, 404] on p "Bedroom 3" at bounding box center [85, 438] width 102 height 11
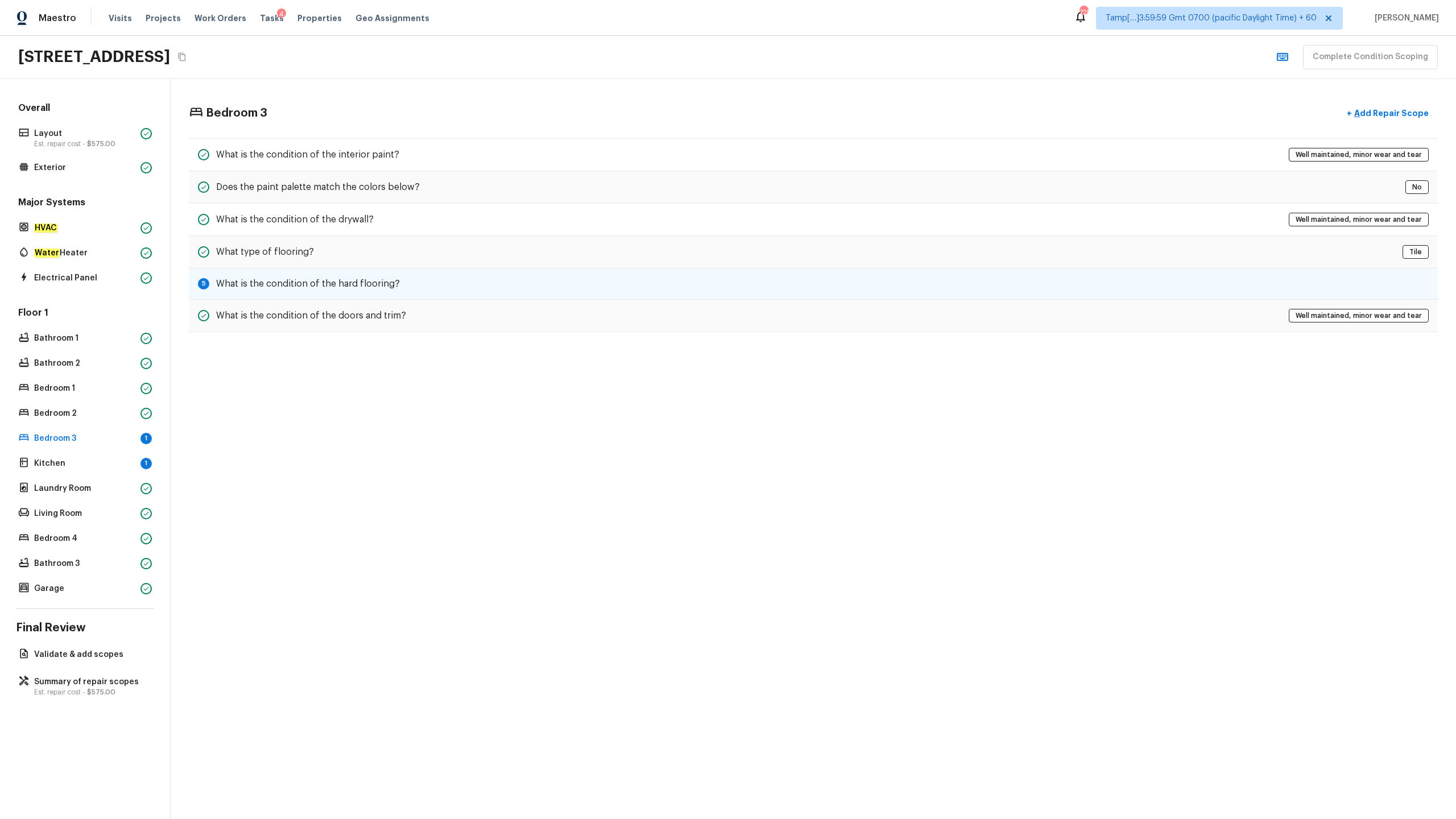
click at [267, 283] on h5 "What is the condition of the hard flooring?" at bounding box center [308, 284] width 183 height 12
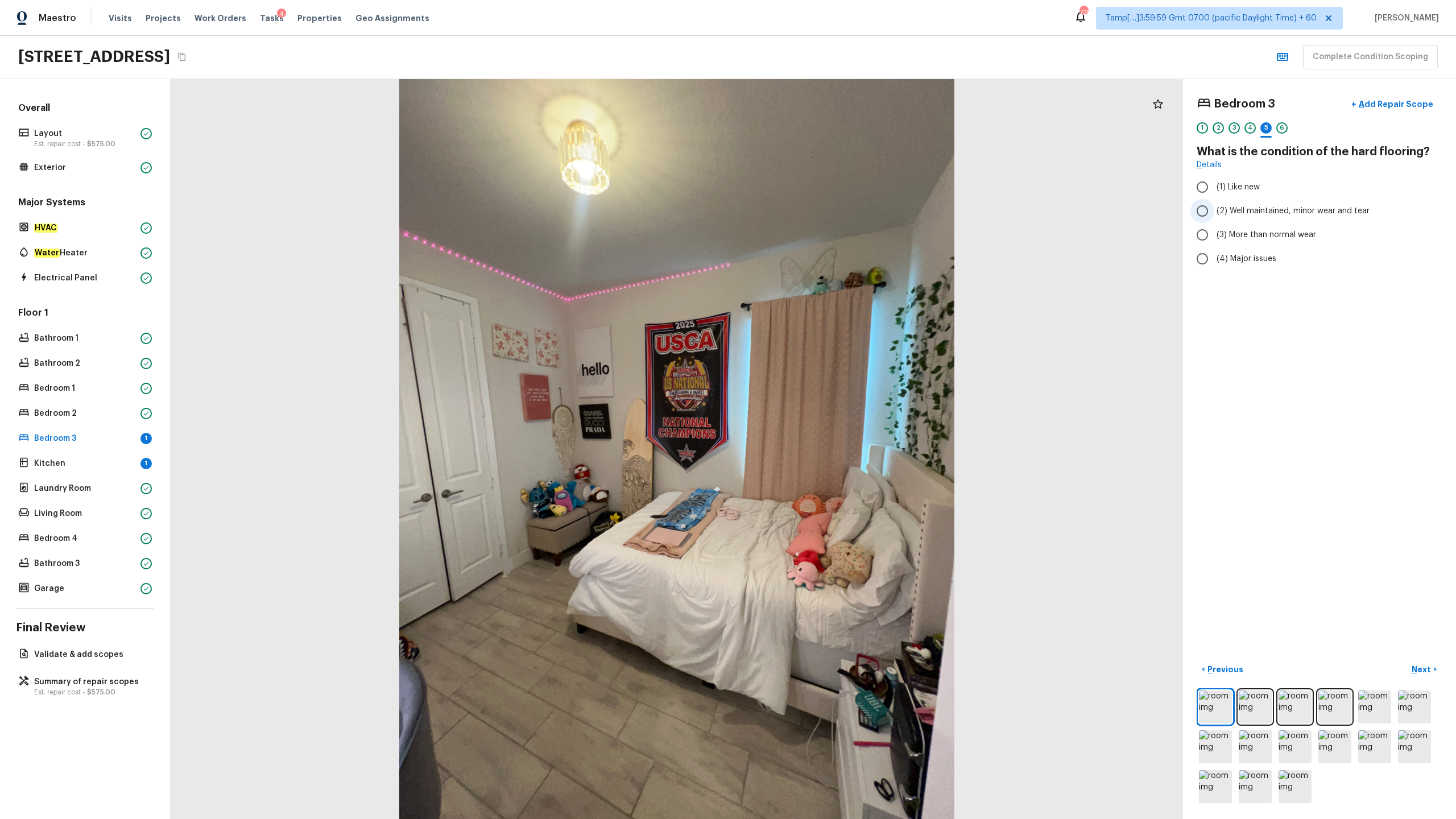
click at [818, 216] on label "(2) Well maintained, minor wear and tear" at bounding box center [1312, 211] width 243 height 24
click at [818, 216] on input "(2) Well maintained, minor wear and tear" at bounding box center [1202, 211] width 24 height 24
radio input "true"
click at [69, 404] on div "Kitchen 1" at bounding box center [85, 464] width 138 height 16
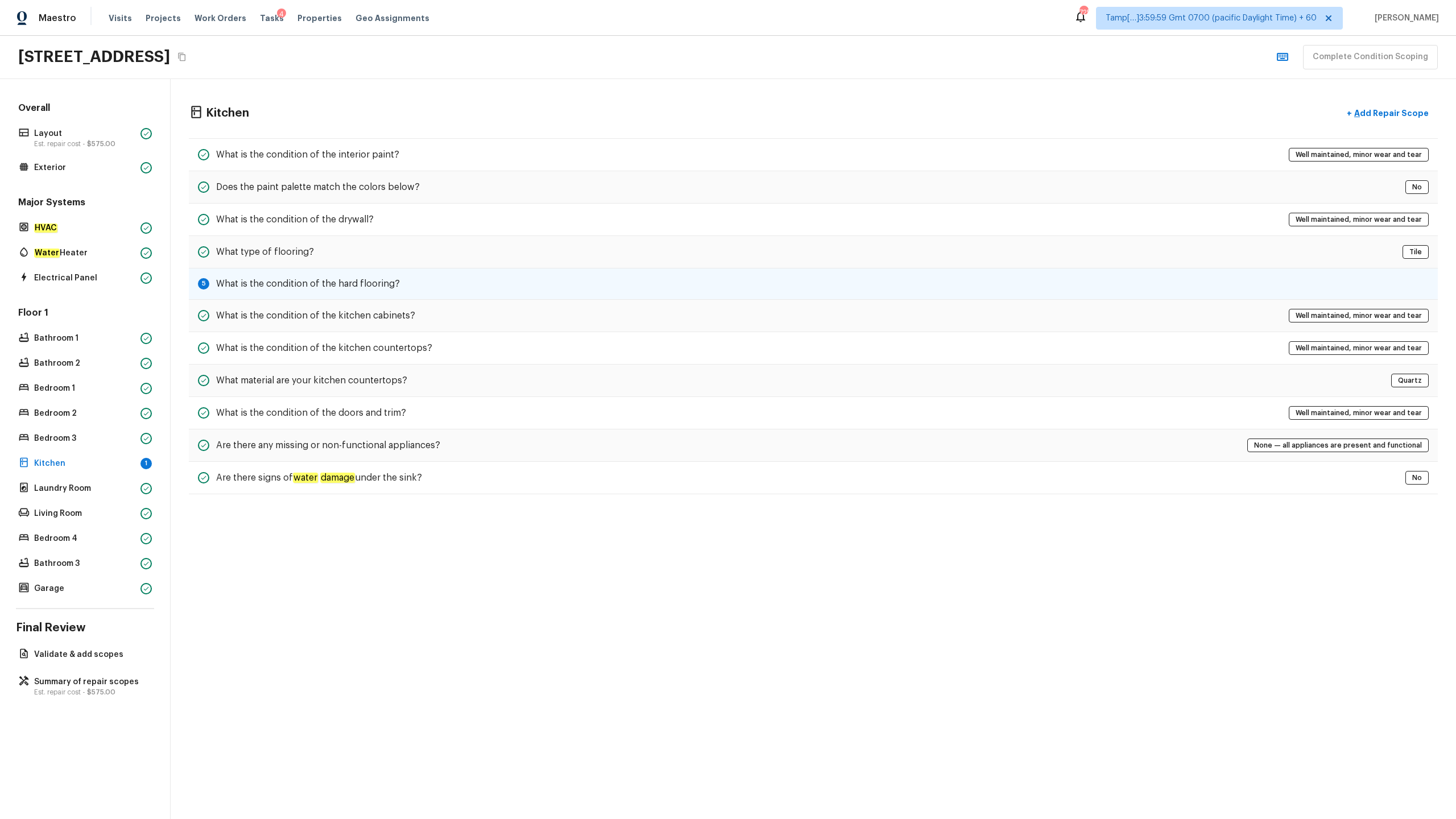
click at [303, 276] on div "5 What is the condition of the hard flooring?" at bounding box center [814, 284] width 1249 height 31
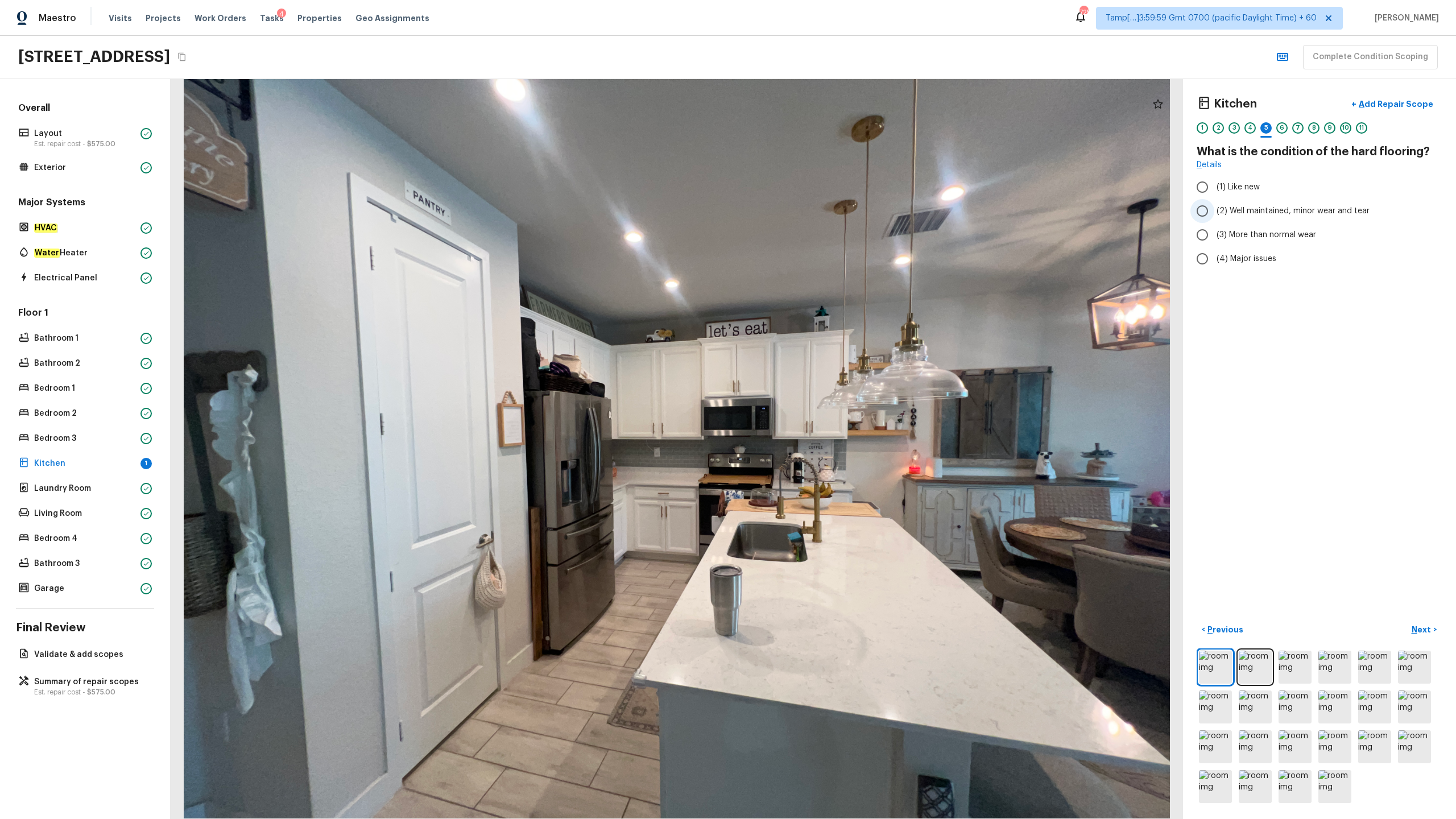
click at [818, 203] on label "(2) Well maintained, minor wear and tear" at bounding box center [1312, 211] width 243 height 24
click at [818, 203] on input "(2) Well maintained, minor wear and tear" at bounding box center [1202, 211] width 24 height 24
radio input "true"
click at [75, 404] on p "Est. repair cost - $575.00" at bounding box center [91, 692] width 113 height 9
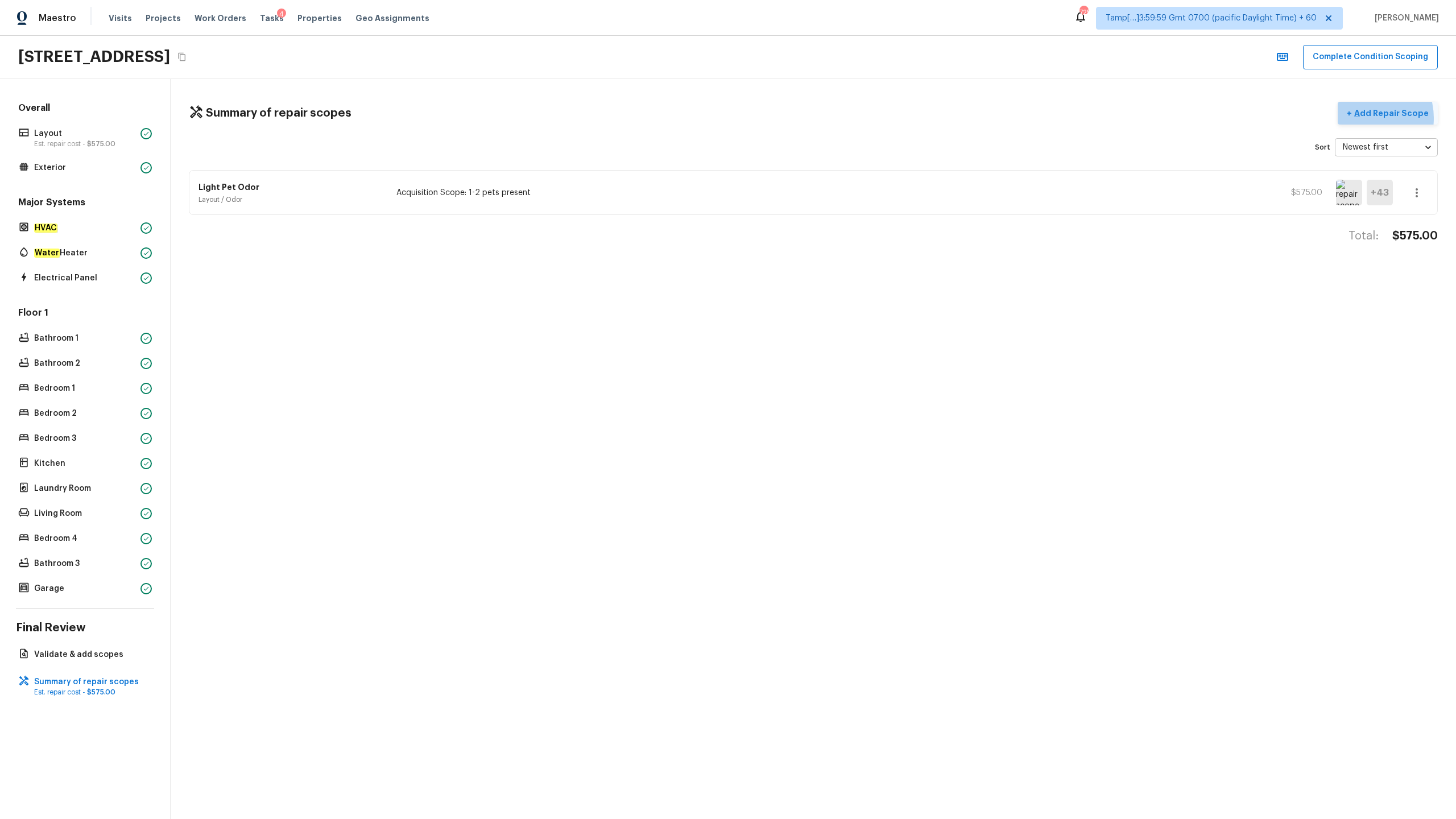
click at [818, 118] on p "Add Repair Scope" at bounding box center [1390, 113] width 77 height 11
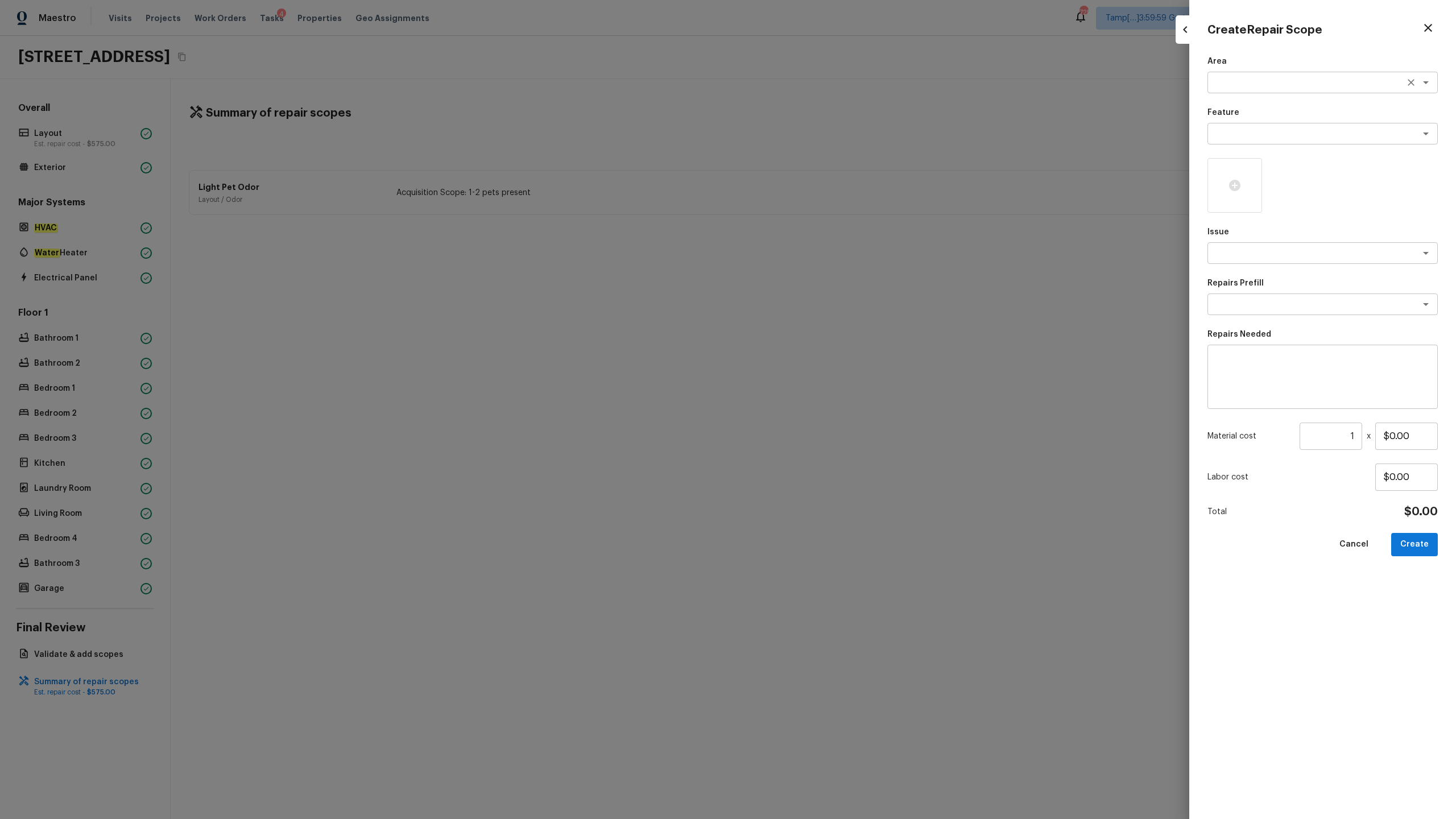
click at [818, 89] on div "x ​" at bounding box center [1323, 82] width 230 height 22
click at [818, 107] on li "Interior Overall" at bounding box center [1323, 106] width 230 height 18
click at [818, 127] on div "x ​" at bounding box center [1323, 134] width 230 height 22
type textarea "Interior Overall"
click at [818, 157] on li "Overall Paint" at bounding box center [1323, 158] width 230 height 18
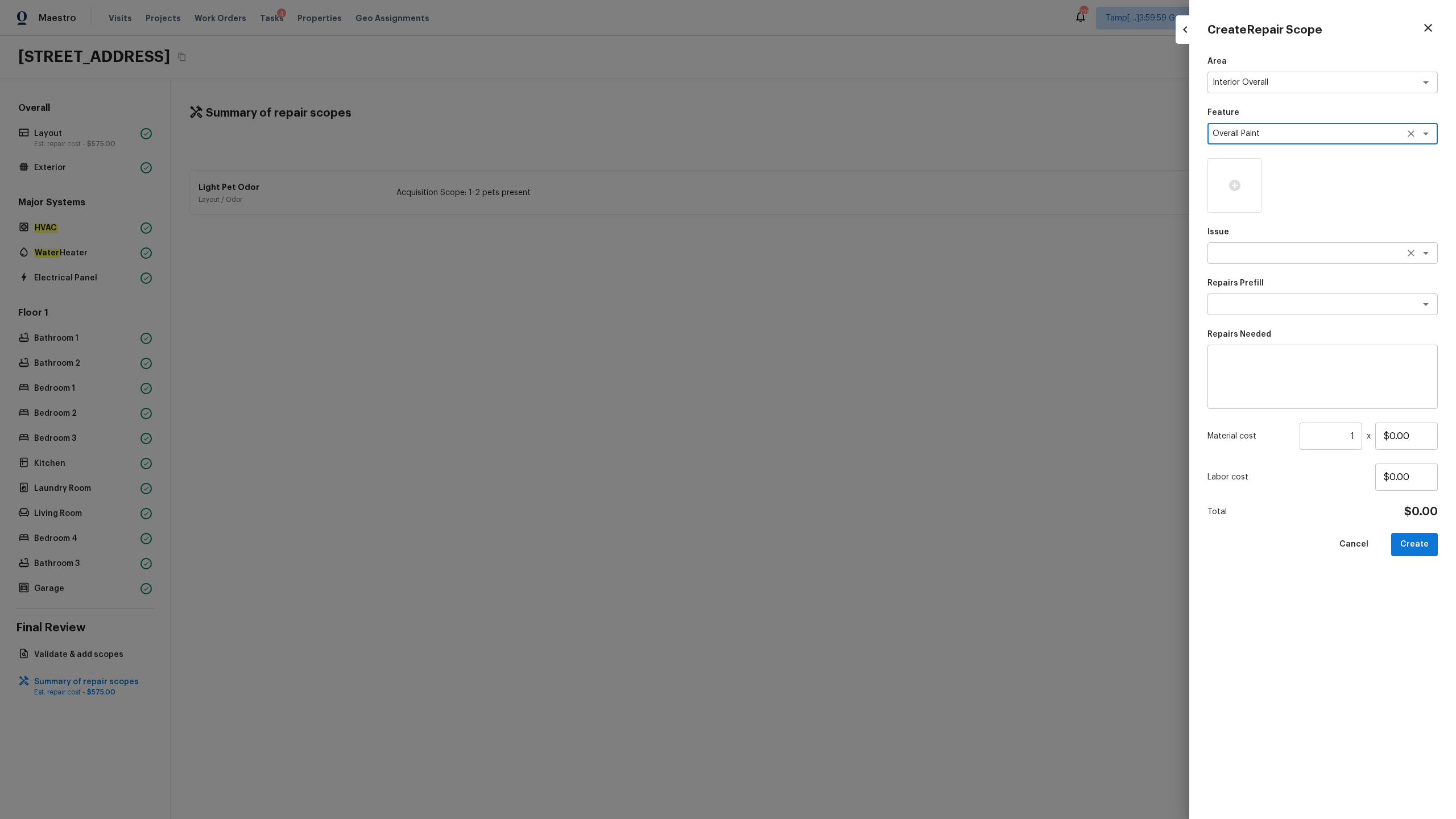
type textarea "Overall Paint"
click at [818, 249] on textarea at bounding box center [1307, 253] width 188 height 11
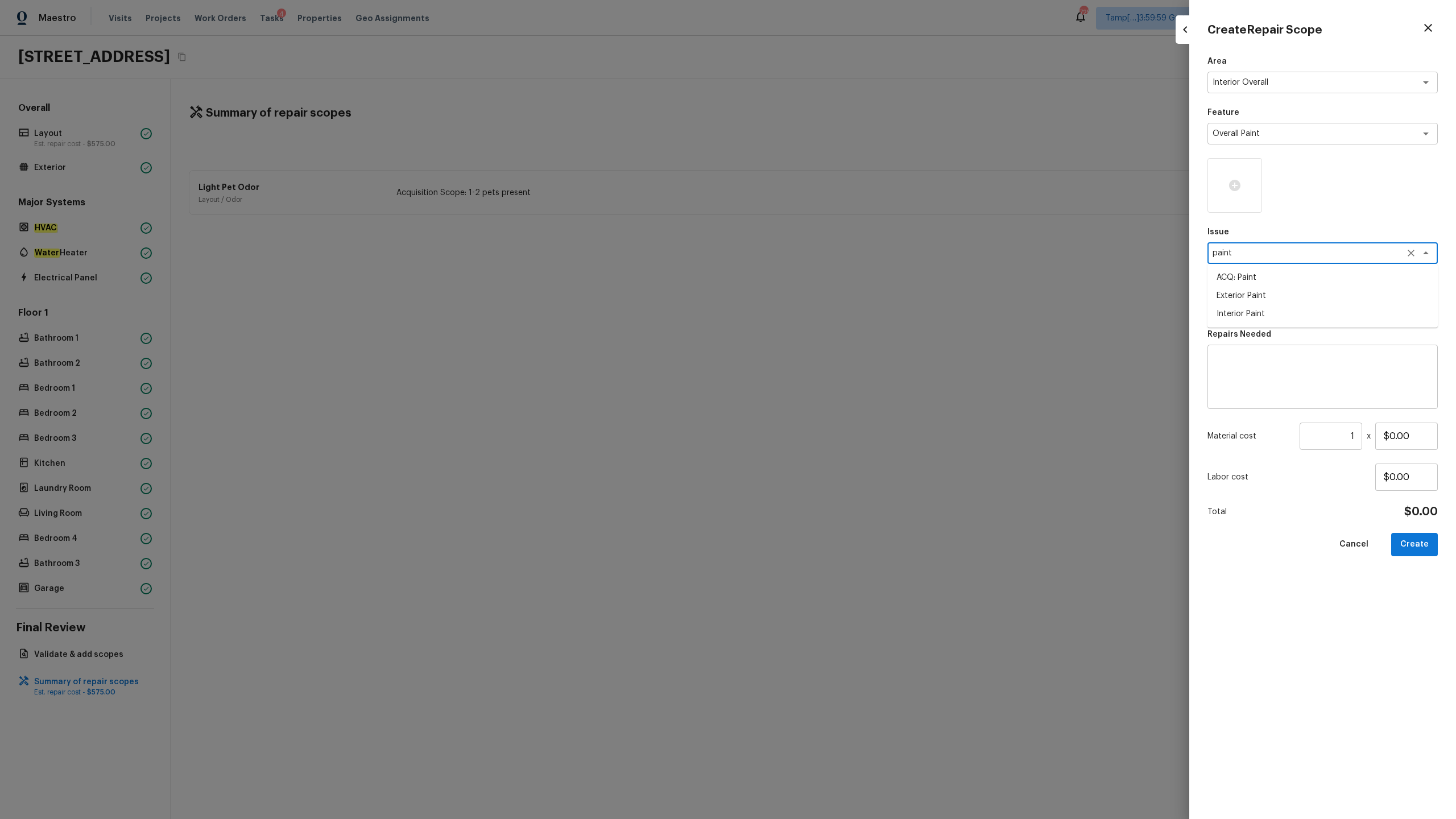
click at [818, 280] on li "ACQ: Paint" at bounding box center [1323, 277] width 230 height 18
type textarea "ACQ: Paint"
click at [818, 308] on textarea at bounding box center [1307, 304] width 188 height 11
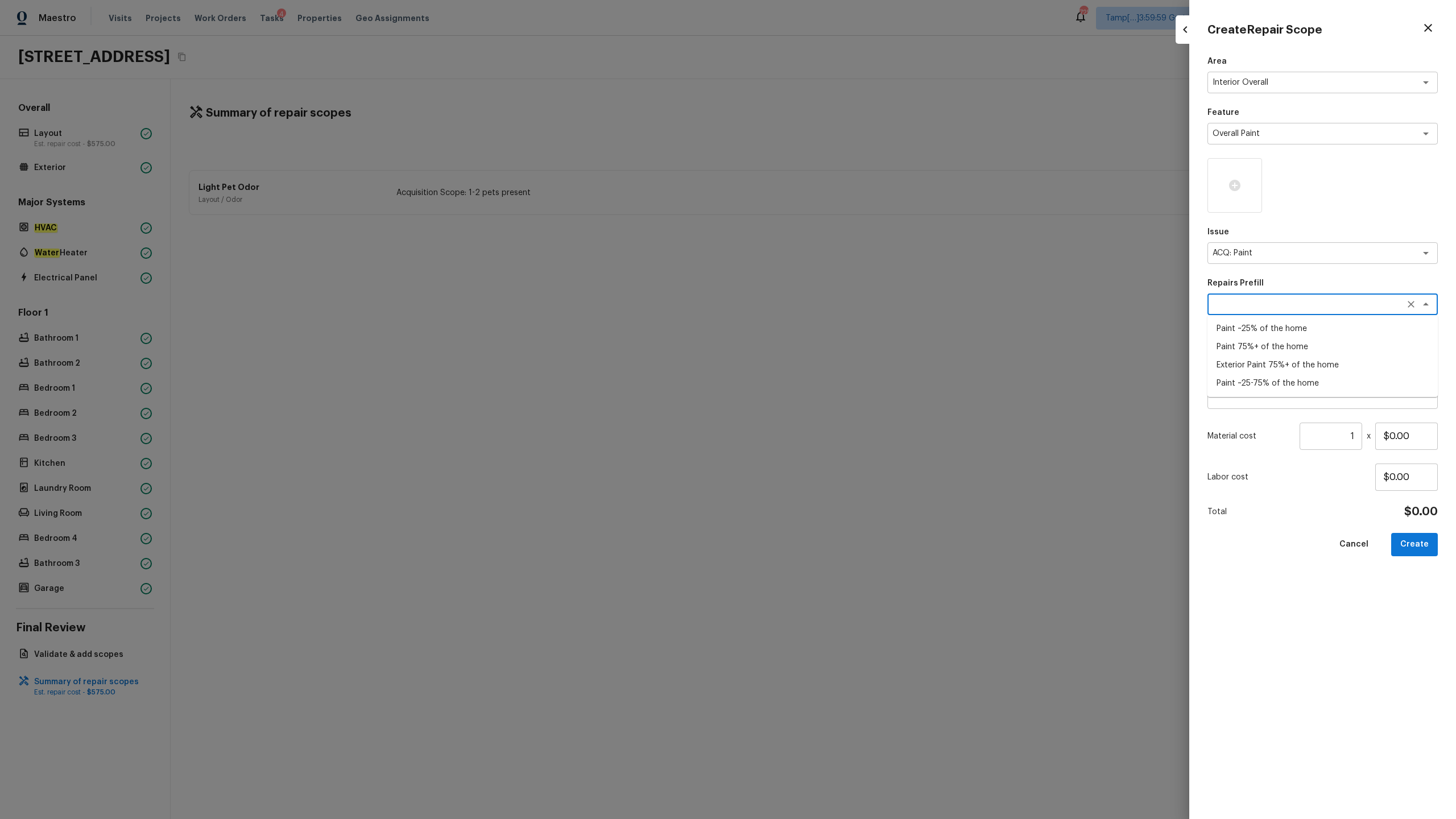
click at [818, 331] on li "Paint ~25% of the home" at bounding box center [1323, 328] width 230 height 18
type textarea "Paint ~25% of the home"
type textarea "Acquisition Scope: ~25% of the home needs interior paint"
type input "$0.40"
click at [818, 404] on input "1" at bounding box center [1331, 437] width 63 height 27
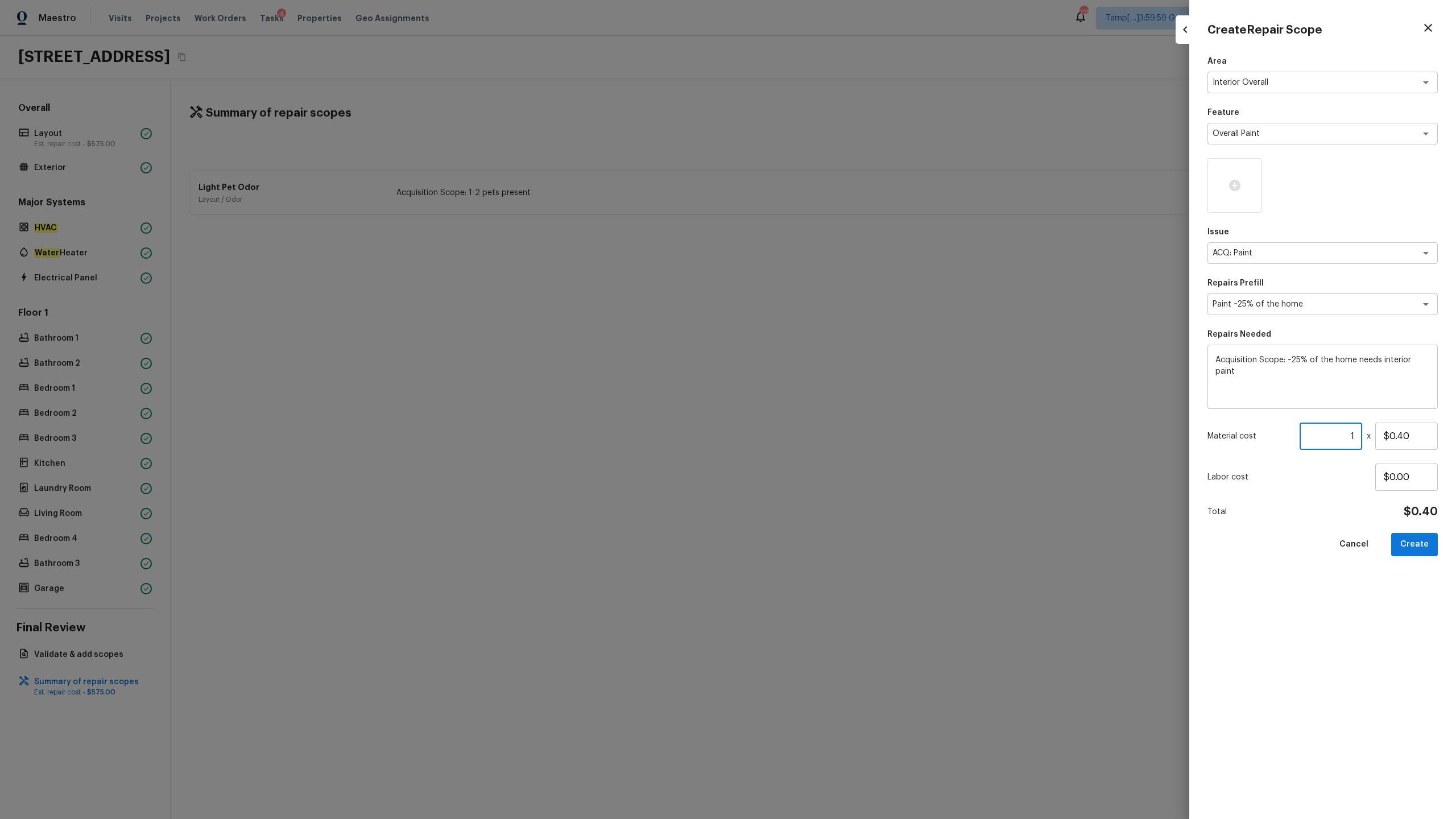
click at [818, 404] on input "1" at bounding box center [1331, 437] width 63 height 27
type input "1790"
click at [818, 404] on button "Create" at bounding box center [1414, 544] width 47 height 23
type input "1"
type input "$0.00"
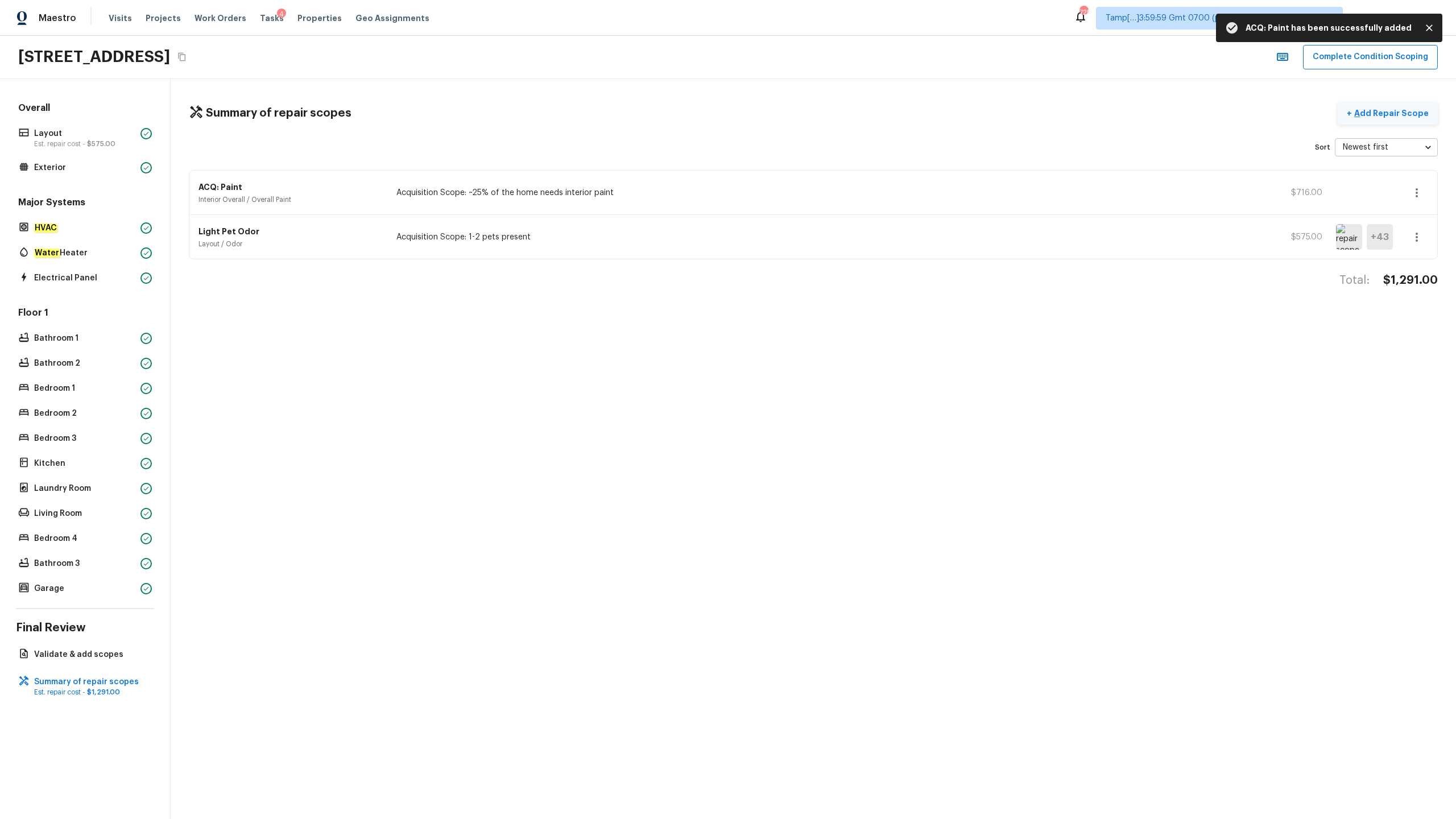
click at [818, 114] on p "Add Repair Scope" at bounding box center [1390, 113] width 77 height 11
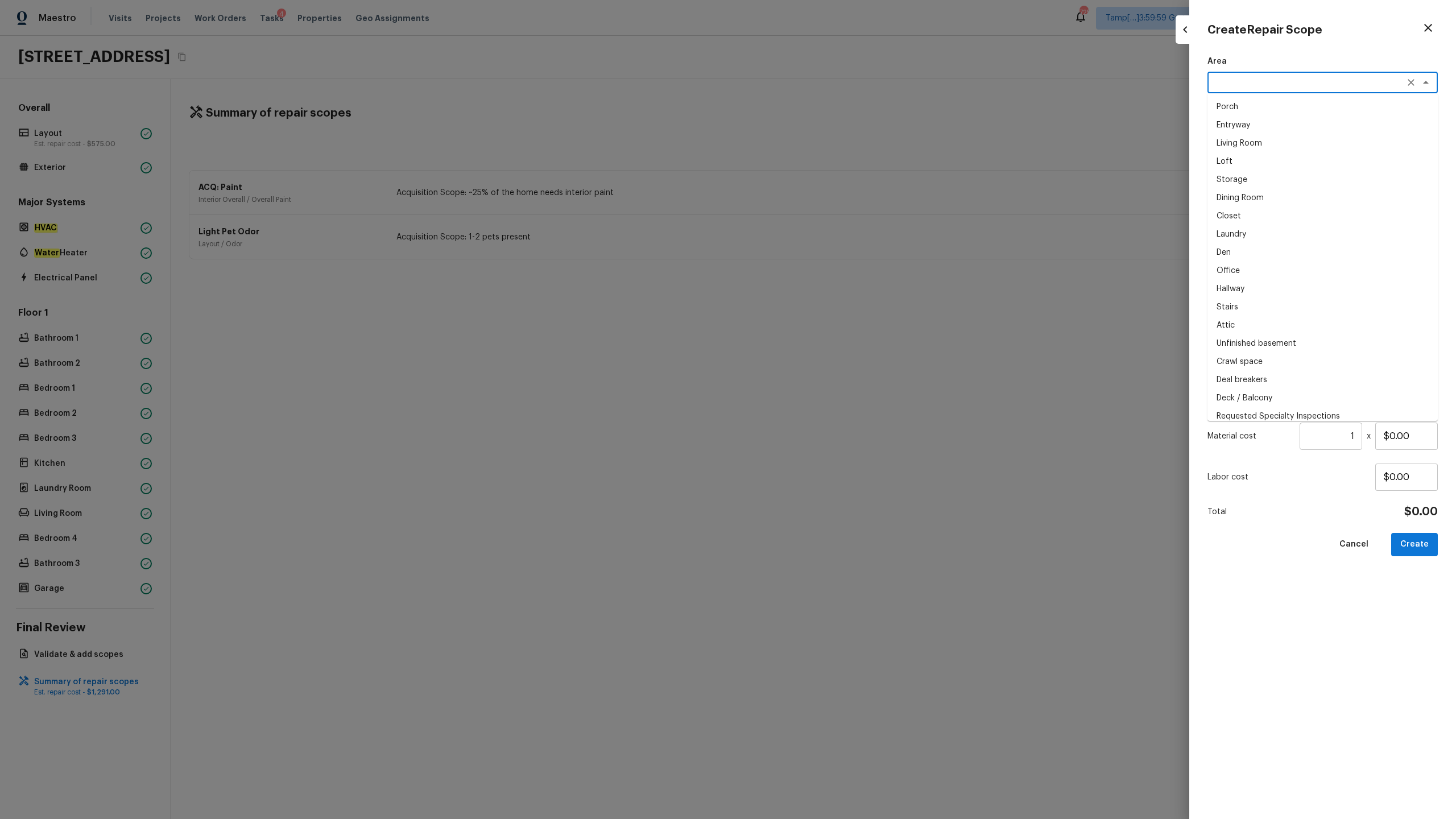
click at [818, 86] on textarea at bounding box center [1307, 82] width 188 height 11
click at [818, 104] on li "Interior Overall" at bounding box center [1323, 106] width 230 height 18
type textarea "Interior Overall"
click at [818, 129] on textarea at bounding box center [1307, 134] width 188 height 11
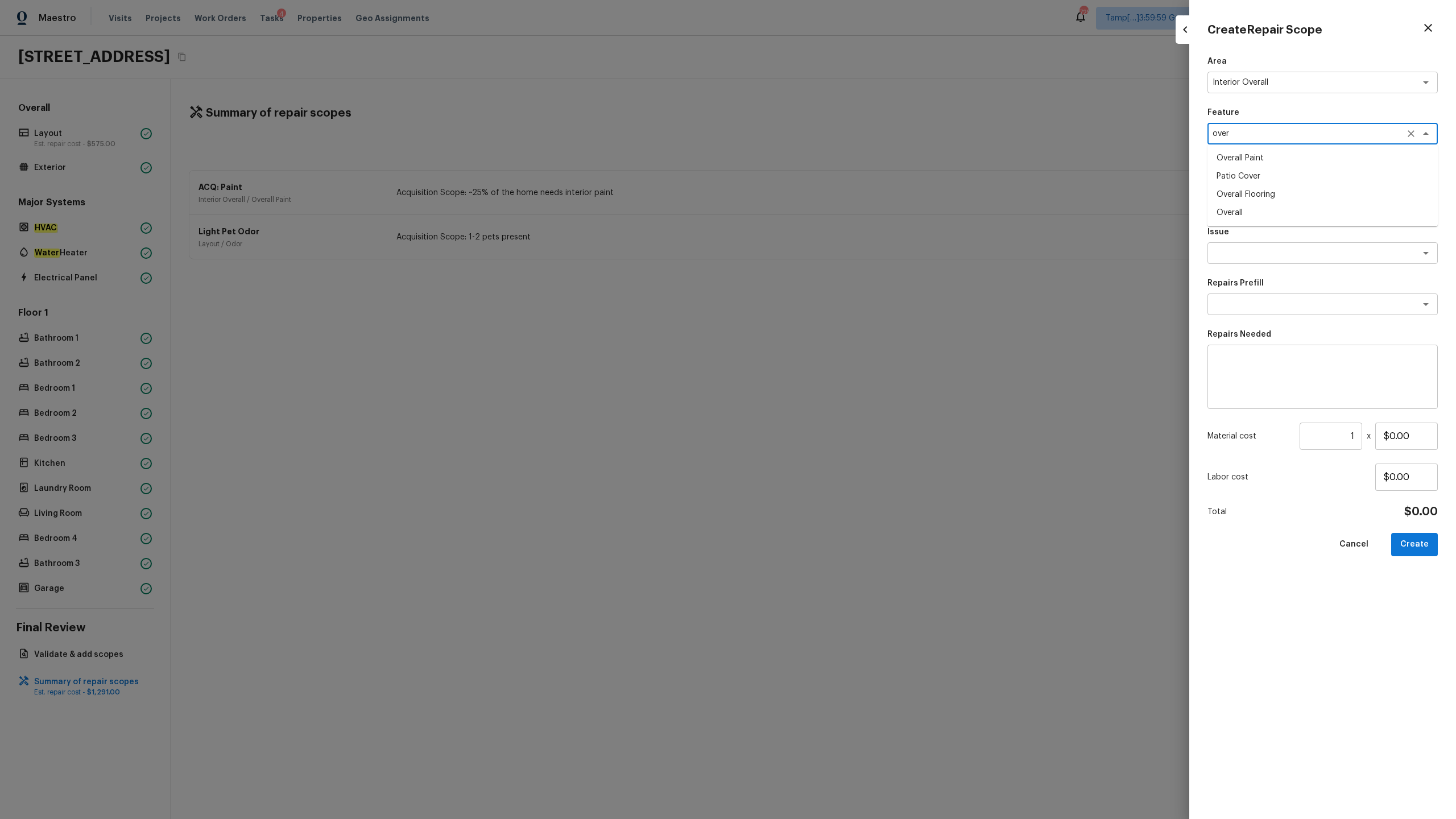
click at [818, 197] on li "Overall Flooring" at bounding box center [1323, 194] width 230 height 18
type textarea "Overall Flooring"
click at [818, 248] on textarea at bounding box center [1307, 253] width 188 height 11
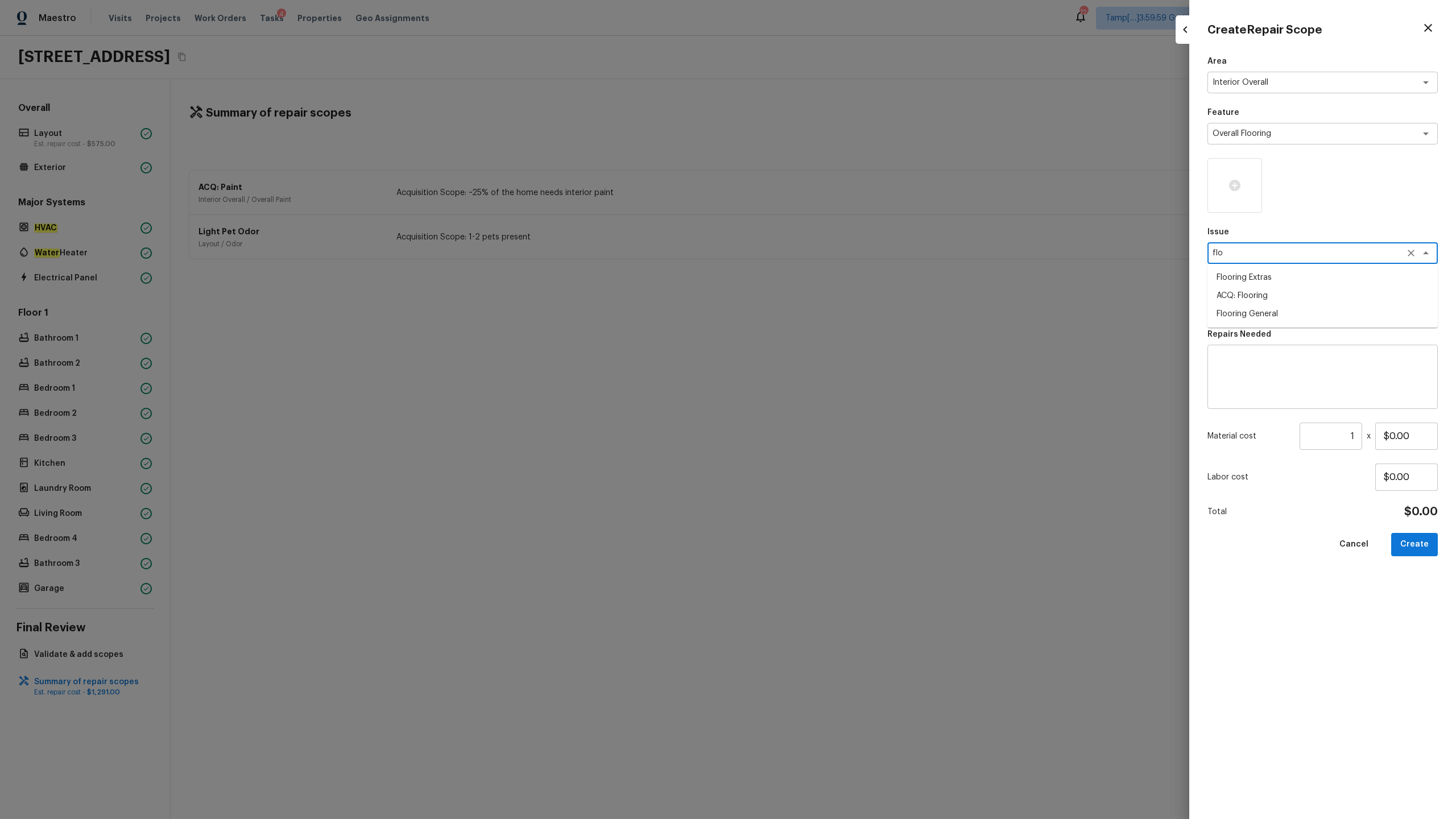
click at [818, 300] on li "ACQ: Flooring" at bounding box center [1323, 295] width 230 height 18
type textarea "ACQ: Flooring"
click at [818, 307] on textarea at bounding box center [1307, 304] width 188 height 11
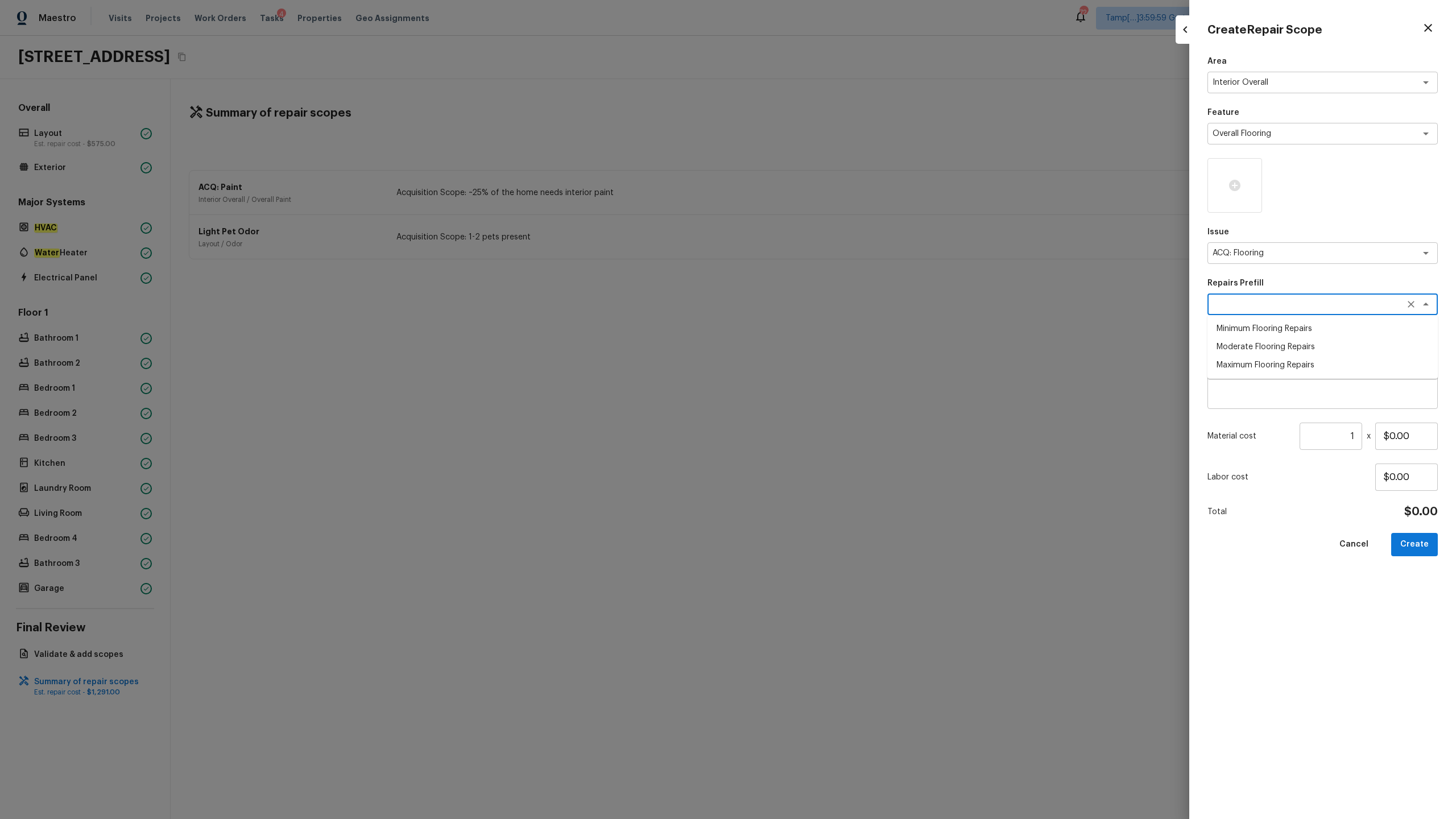
click at [818, 325] on li "Minimum Flooring Repairs" at bounding box center [1323, 328] width 230 height 18
type textarea "Minimum Flooring Repairs"
type textarea "Acquisition Scope: Minimum flooring repairs"
type input "$0.20"
click at [818, 404] on input "1" at bounding box center [1331, 437] width 63 height 27
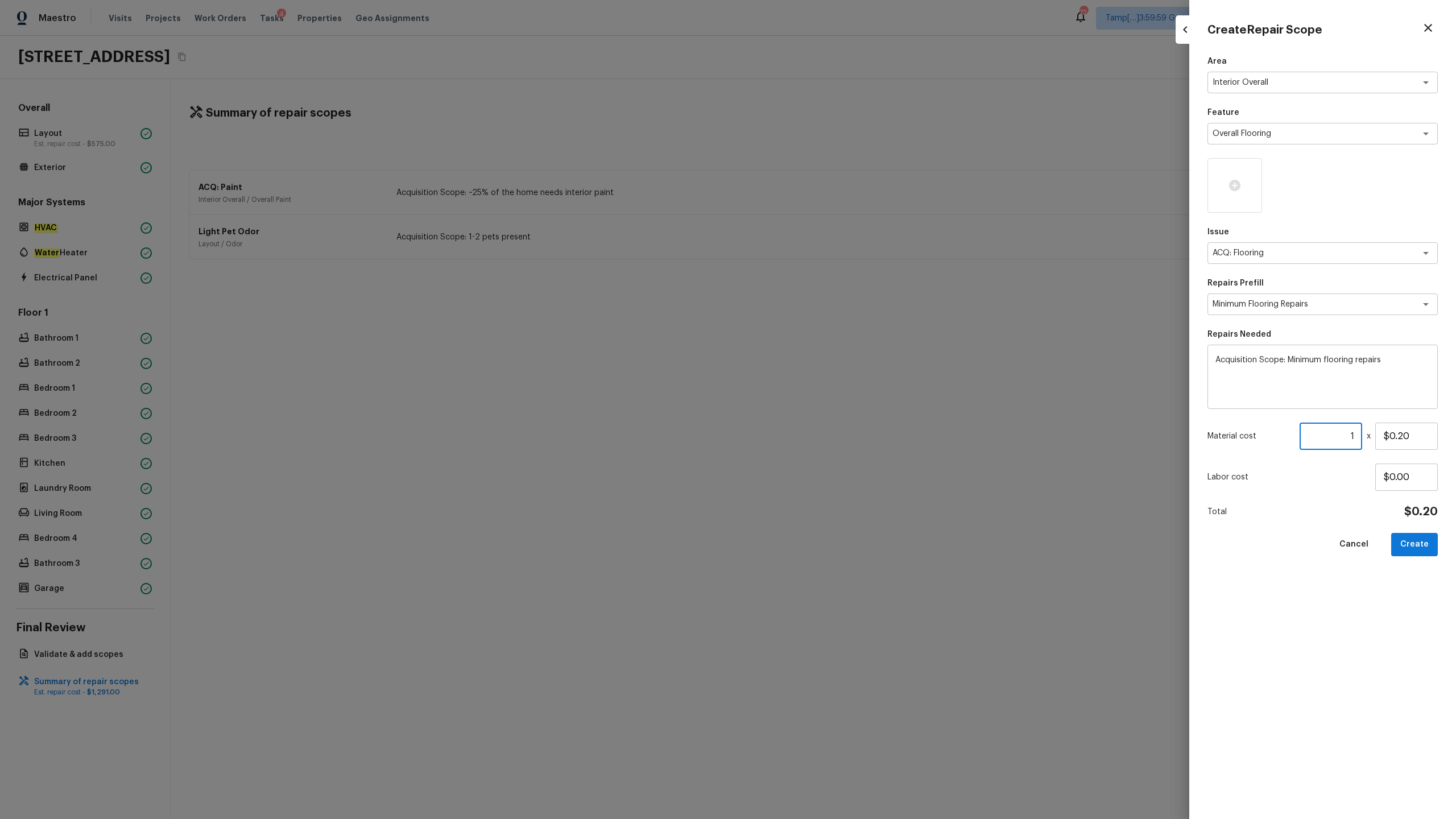
click at [818, 404] on input "1" at bounding box center [1331, 437] width 63 height 27
type input "1790"
click at [818, 404] on button "Create" at bounding box center [1414, 544] width 47 height 23
type input "1"
type input "$0.00"
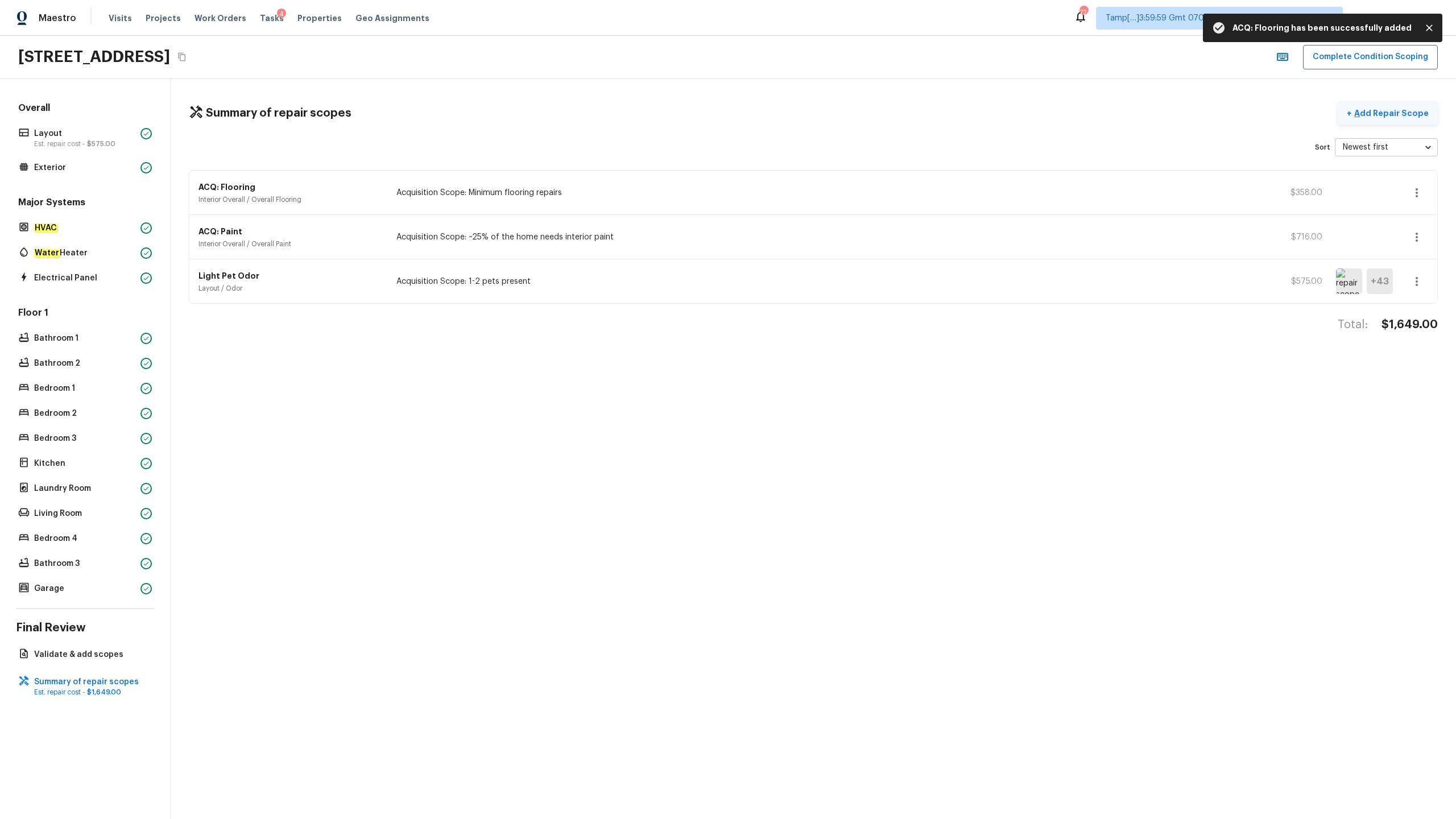
click at [818, 117] on p "Add Repair Scope" at bounding box center [1390, 113] width 77 height 11
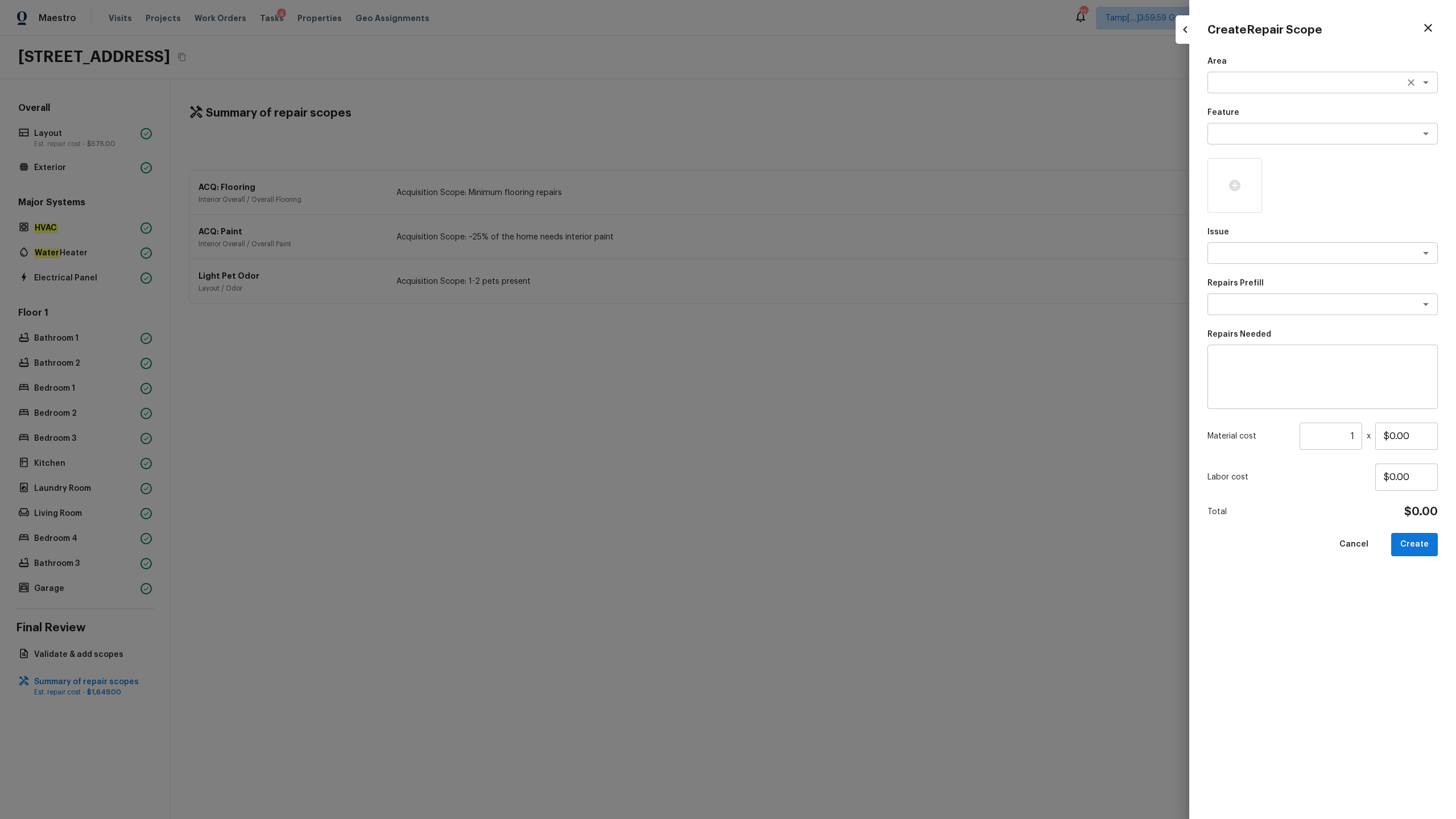
click at [818, 75] on div "x ​" at bounding box center [1323, 82] width 230 height 22
click at [818, 109] on li "Exterior Overall" at bounding box center [1323, 106] width 230 height 18
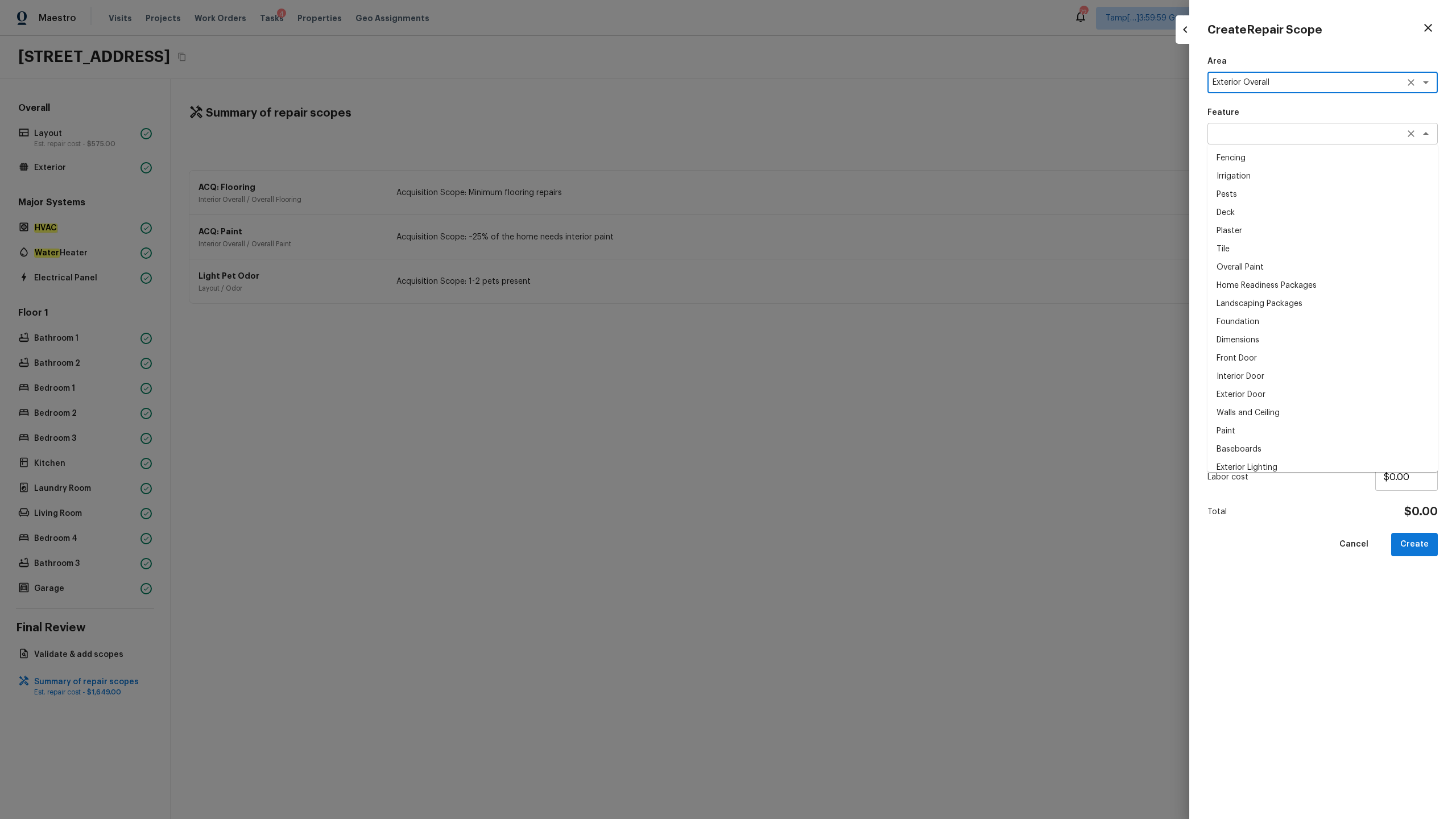
click at [818, 126] on div "x ​" at bounding box center [1323, 134] width 230 height 22
type textarea "Exterior Overall"
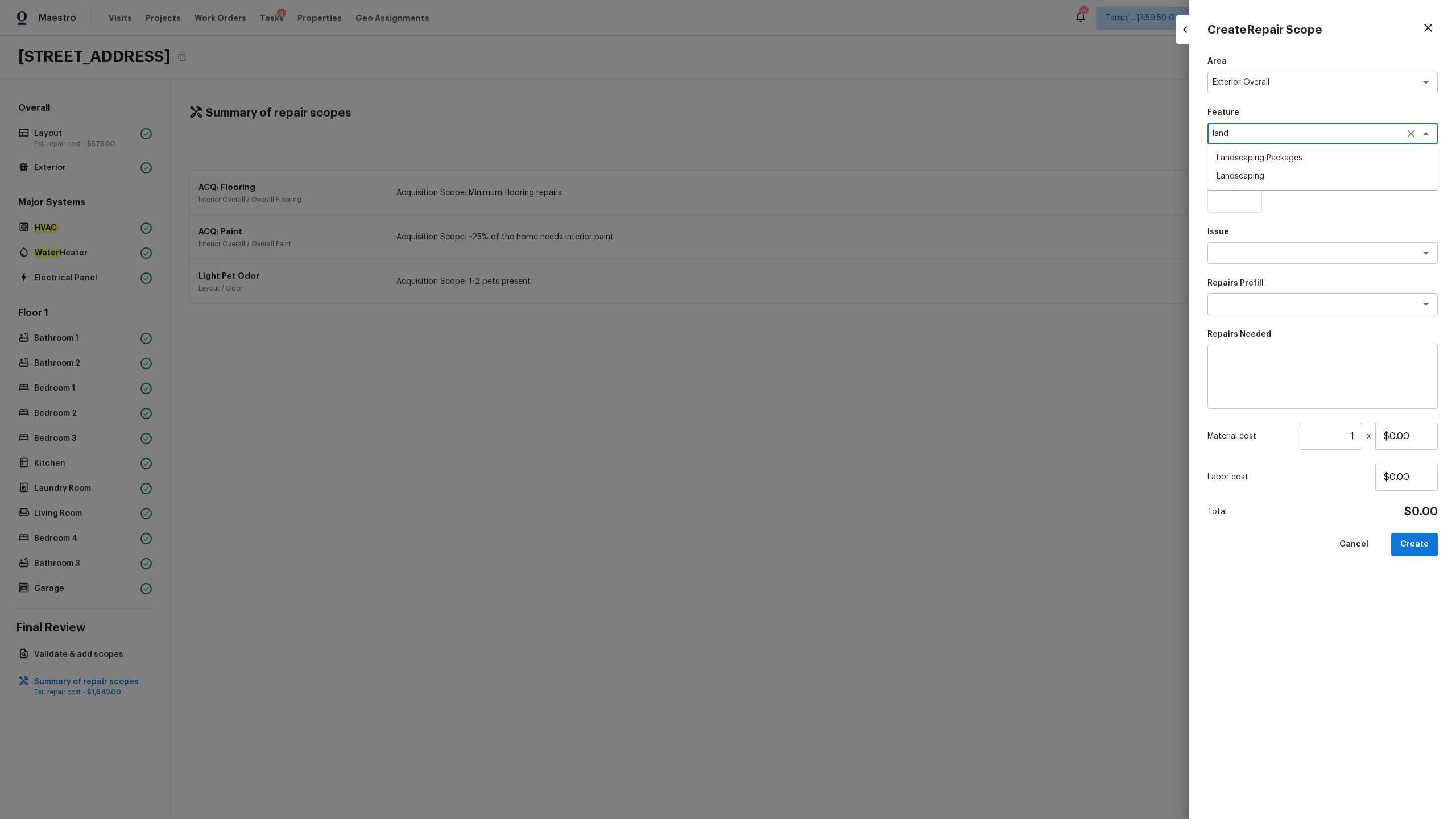
click at [818, 160] on li "Landscaping Packages" at bounding box center [1323, 158] width 230 height 18
click at [818, 260] on div "x ​" at bounding box center [1323, 253] width 230 height 22
type textarea "Landscaping Packages"
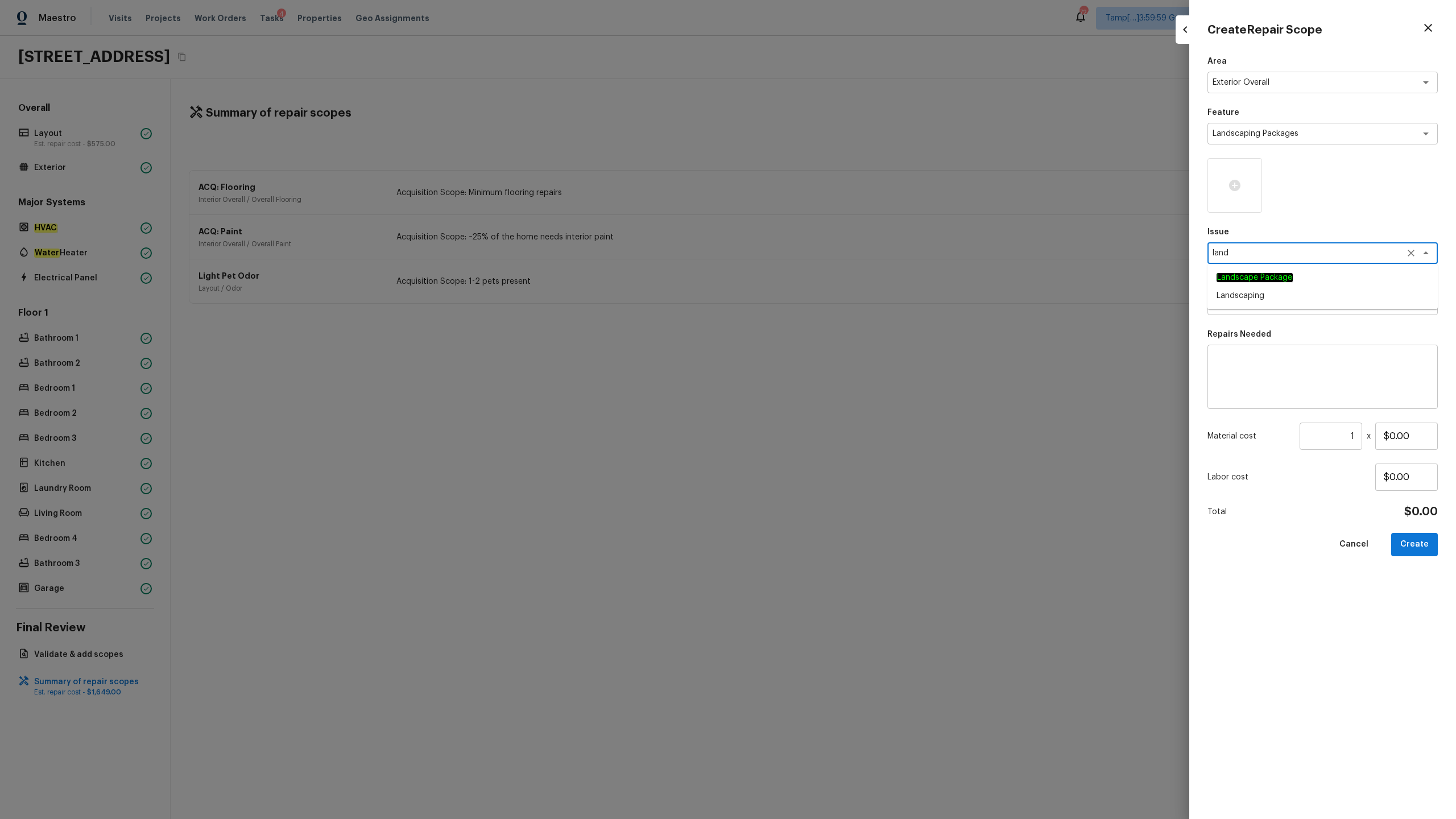
click at [818, 275] on em "Landscape Package" at bounding box center [1254, 277] width 77 height 9
type textarea "Landscape Package"
click at [818, 309] on textarea at bounding box center [1307, 304] width 188 height 11
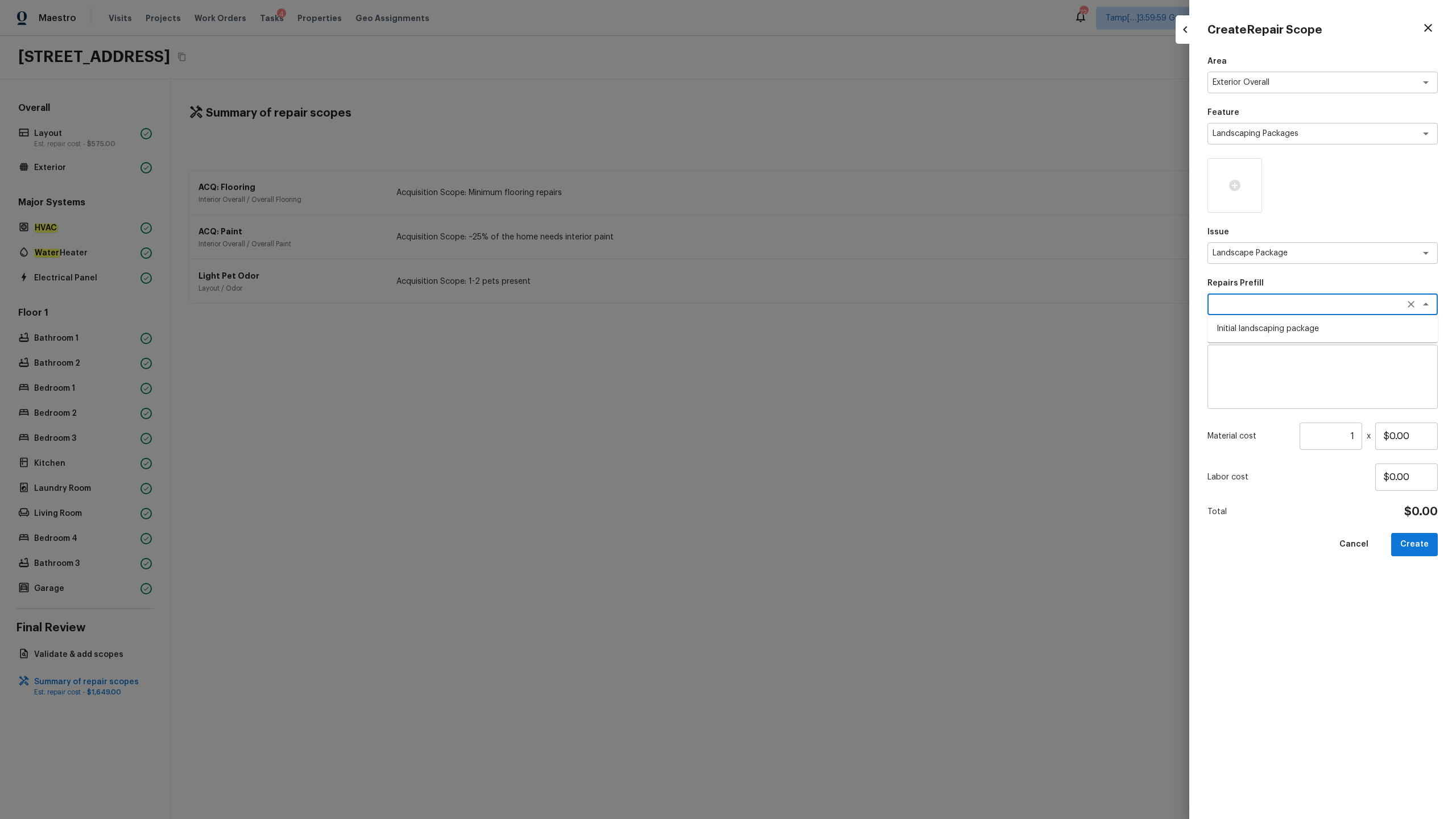
click at [818, 331] on li "Initial landscaping package" at bounding box center [1323, 328] width 230 height 18
type textarea "Initial landscaping package"
type textarea "Mowing of grass up to 6" in height. Mow, edge along driveways & sidewalks, trim…"
type input "$300.00"
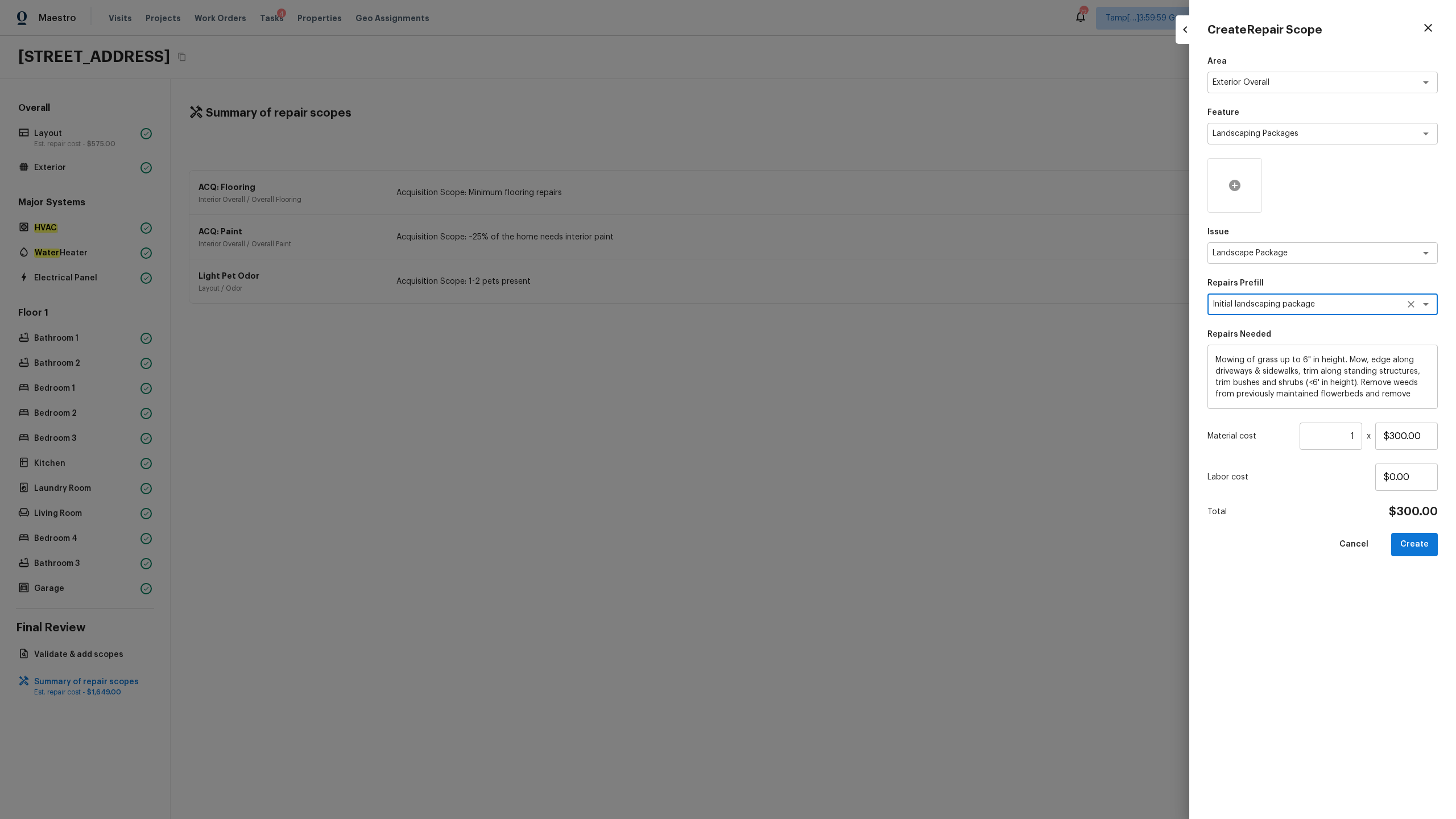
click at [818, 187] on icon at bounding box center [1235, 185] width 11 height 11
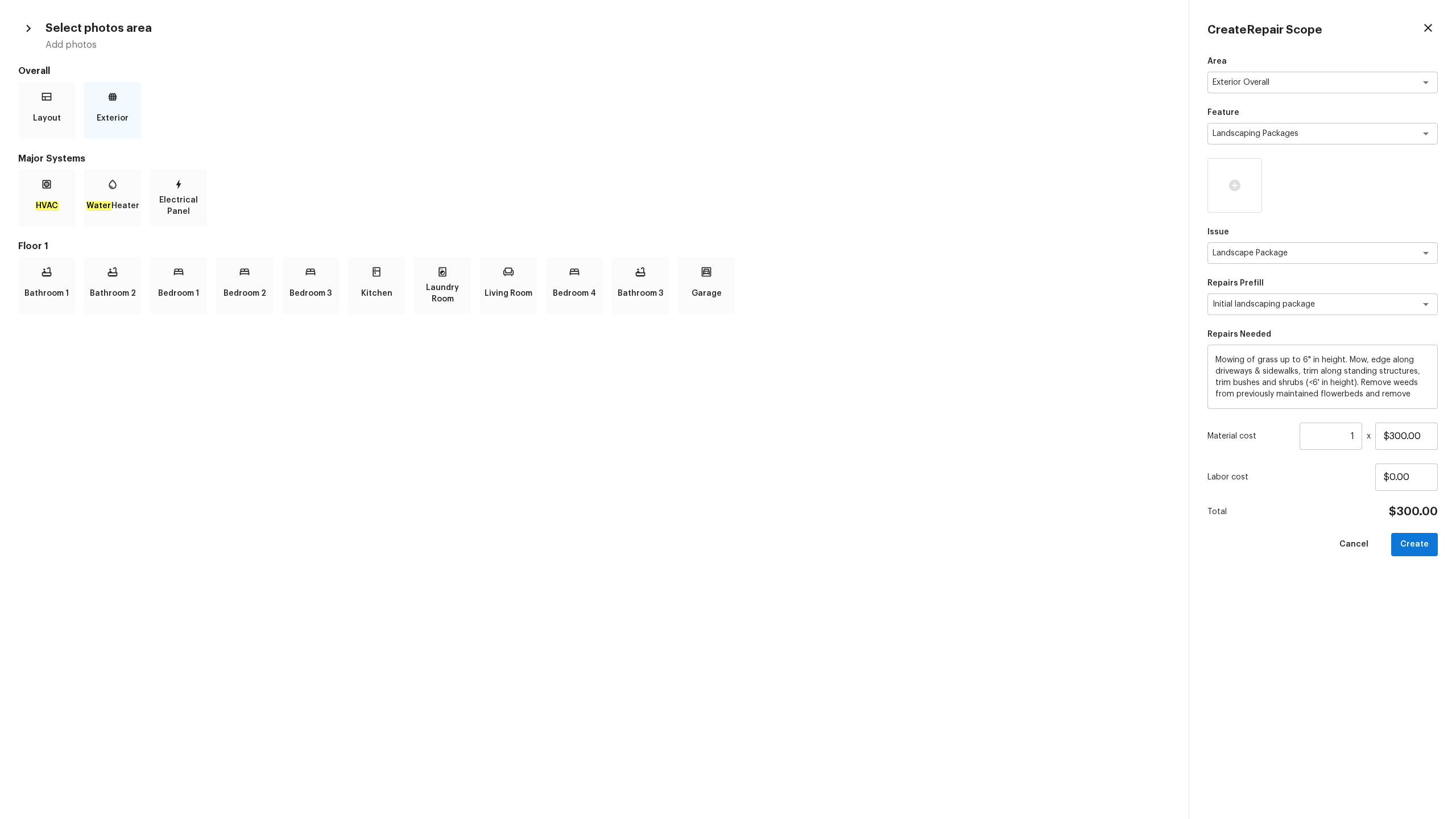
click at [109, 122] on p "Exterior" at bounding box center [112, 118] width 32 height 23
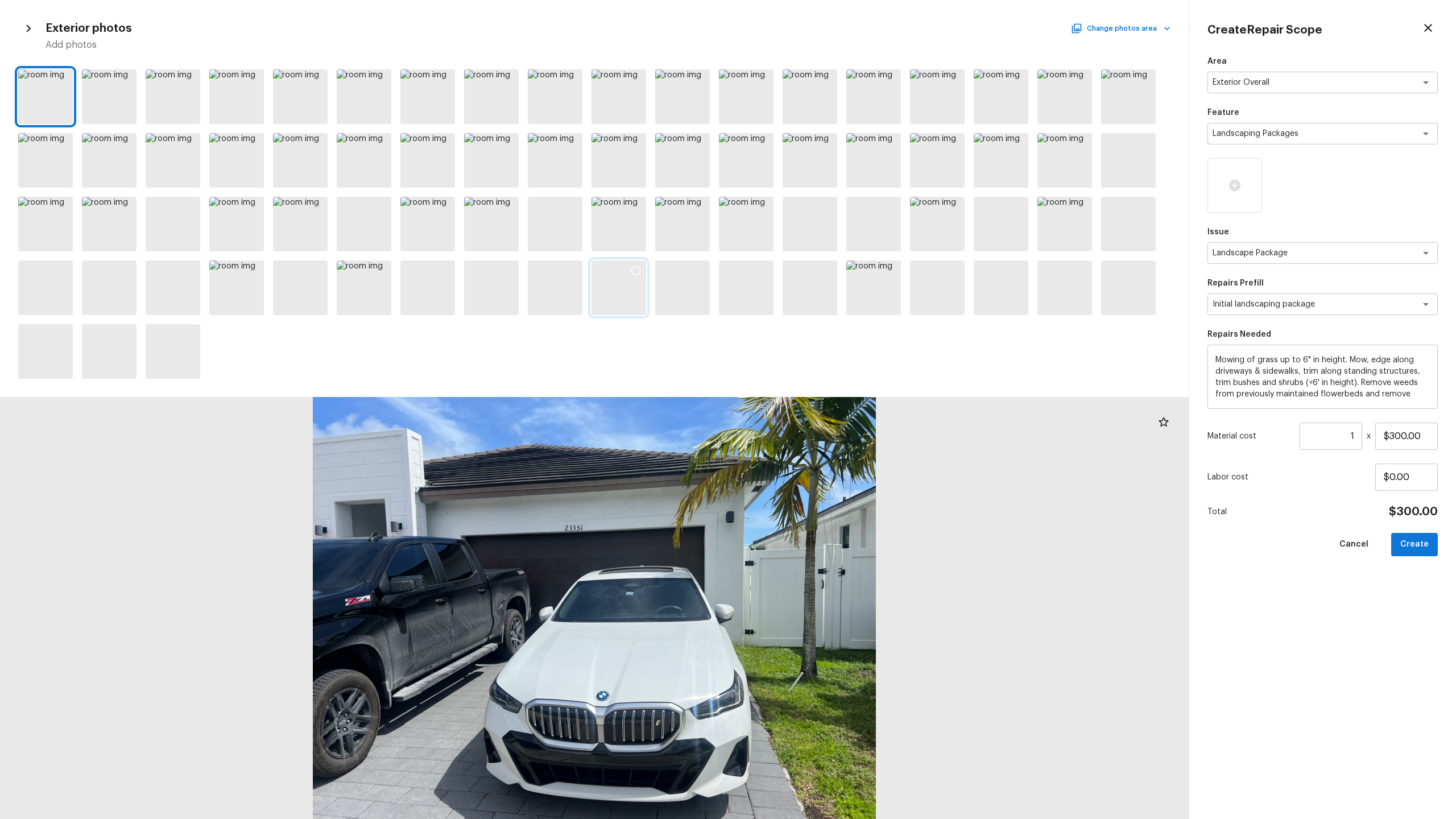
click at [634, 271] on icon at bounding box center [636, 271] width 11 height 11
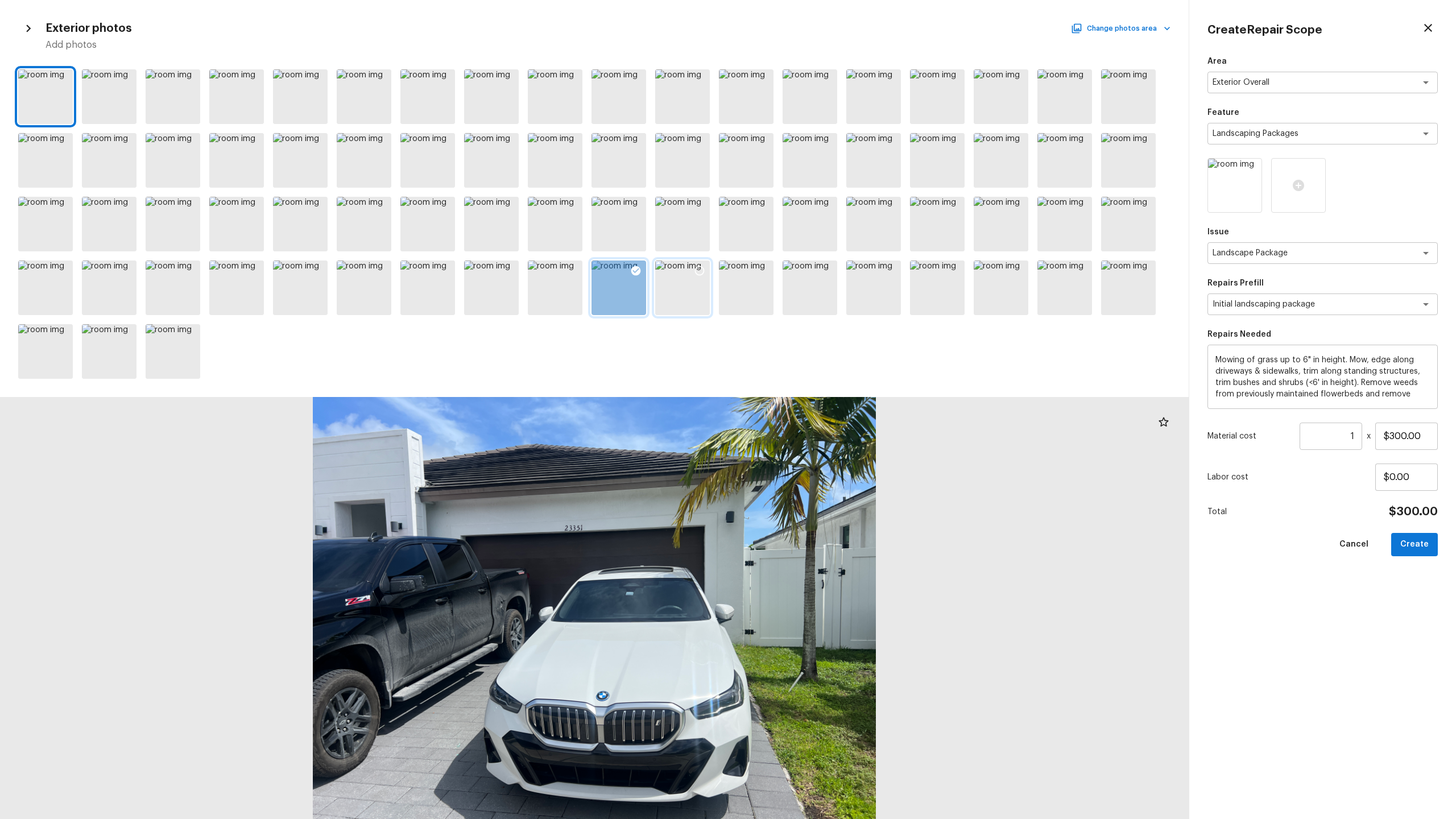
click at [705, 271] on icon at bounding box center [700, 271] width 11 height 11
click at [577, 216] on div at bounding box center [572, 208] width 21 height 24
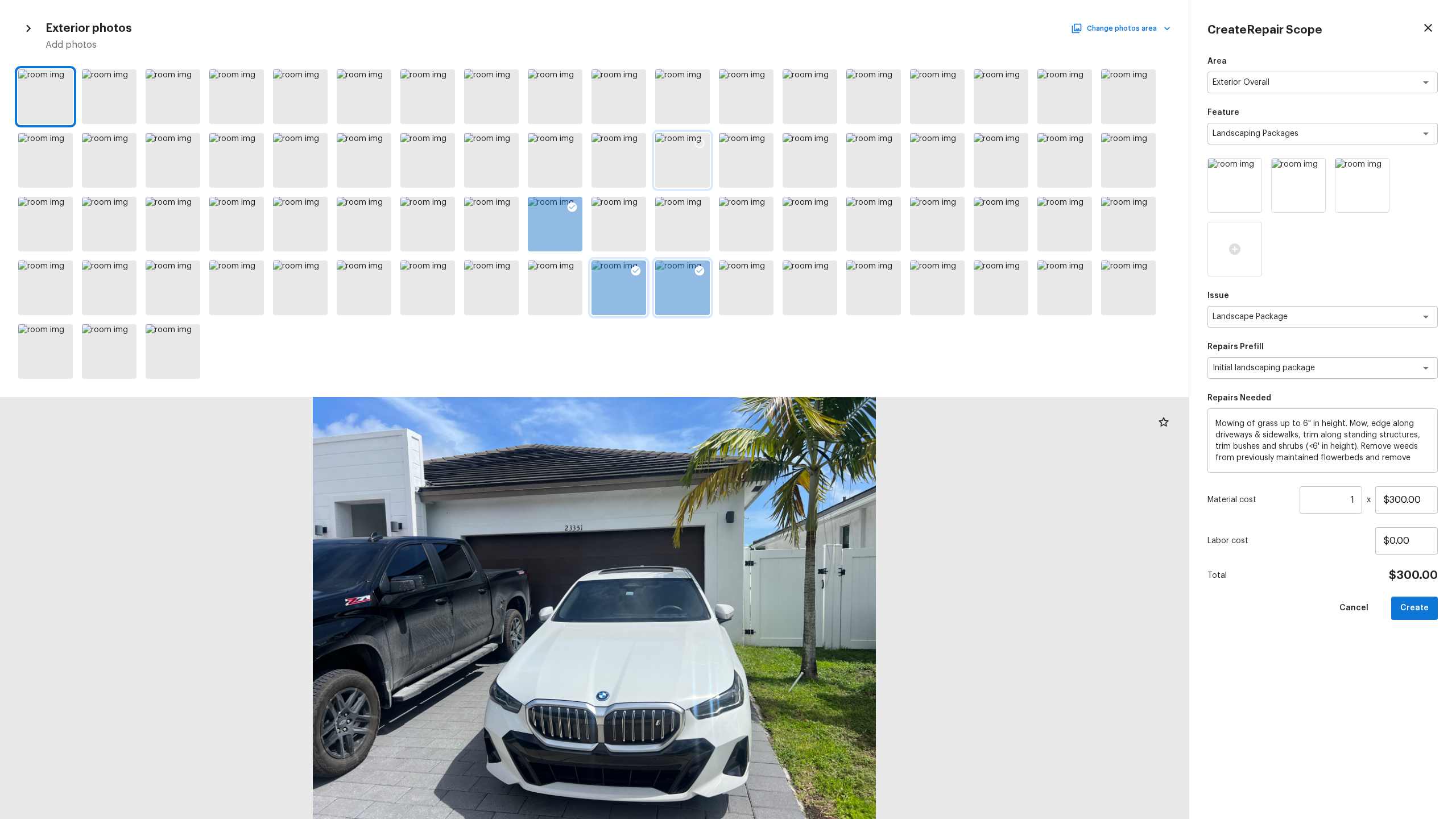
click at [698, 143] on icon at bounding box center [700, 143] width 11 height 11
click at [818, 404] on button "Create" at bounding box center [1414, 608] width 47 height 23
type input "$0.00"
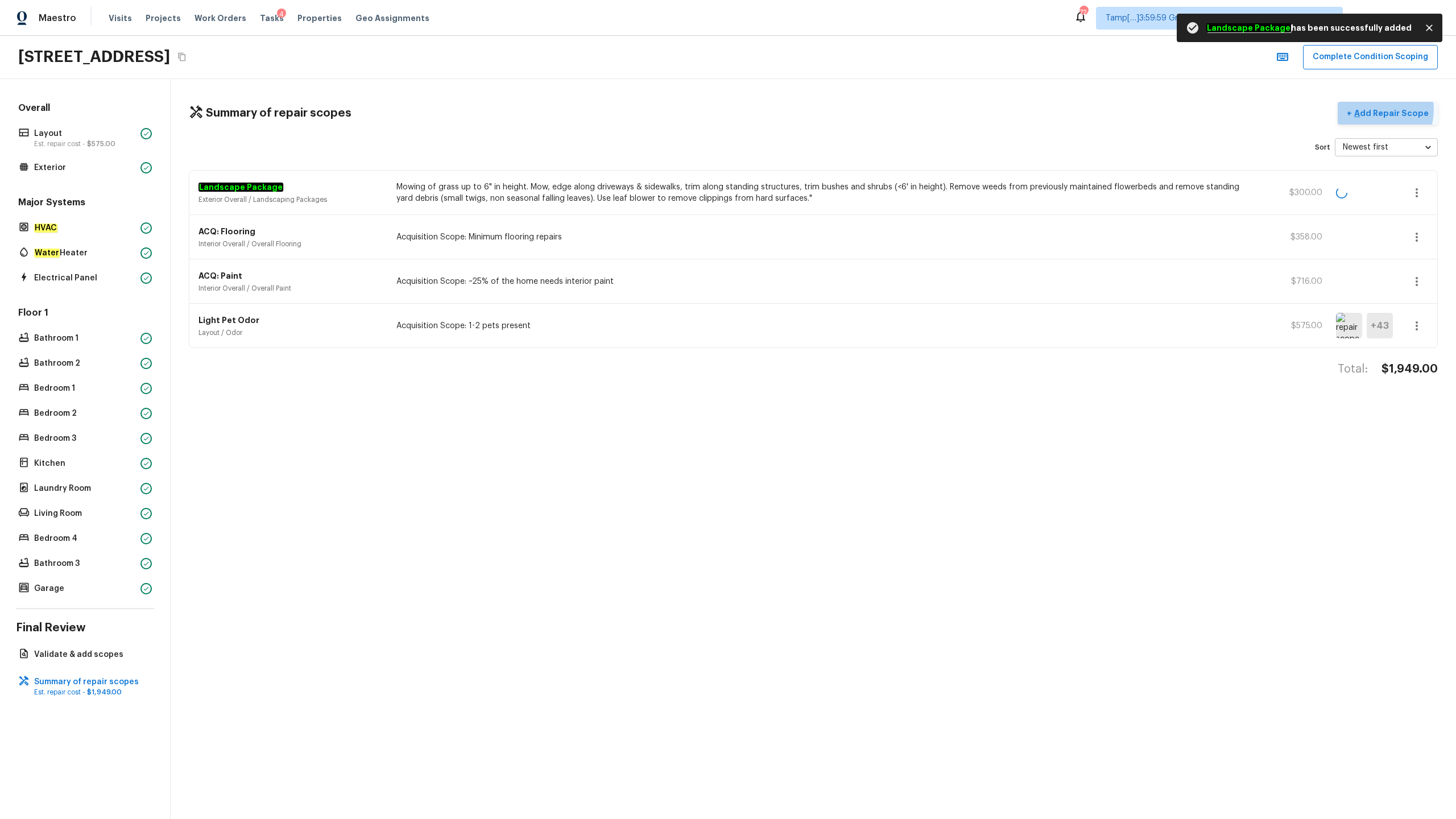
click at [818, 110] on p "Add Repair Scope" at bounding box center [1390, 113] width 77 height 11
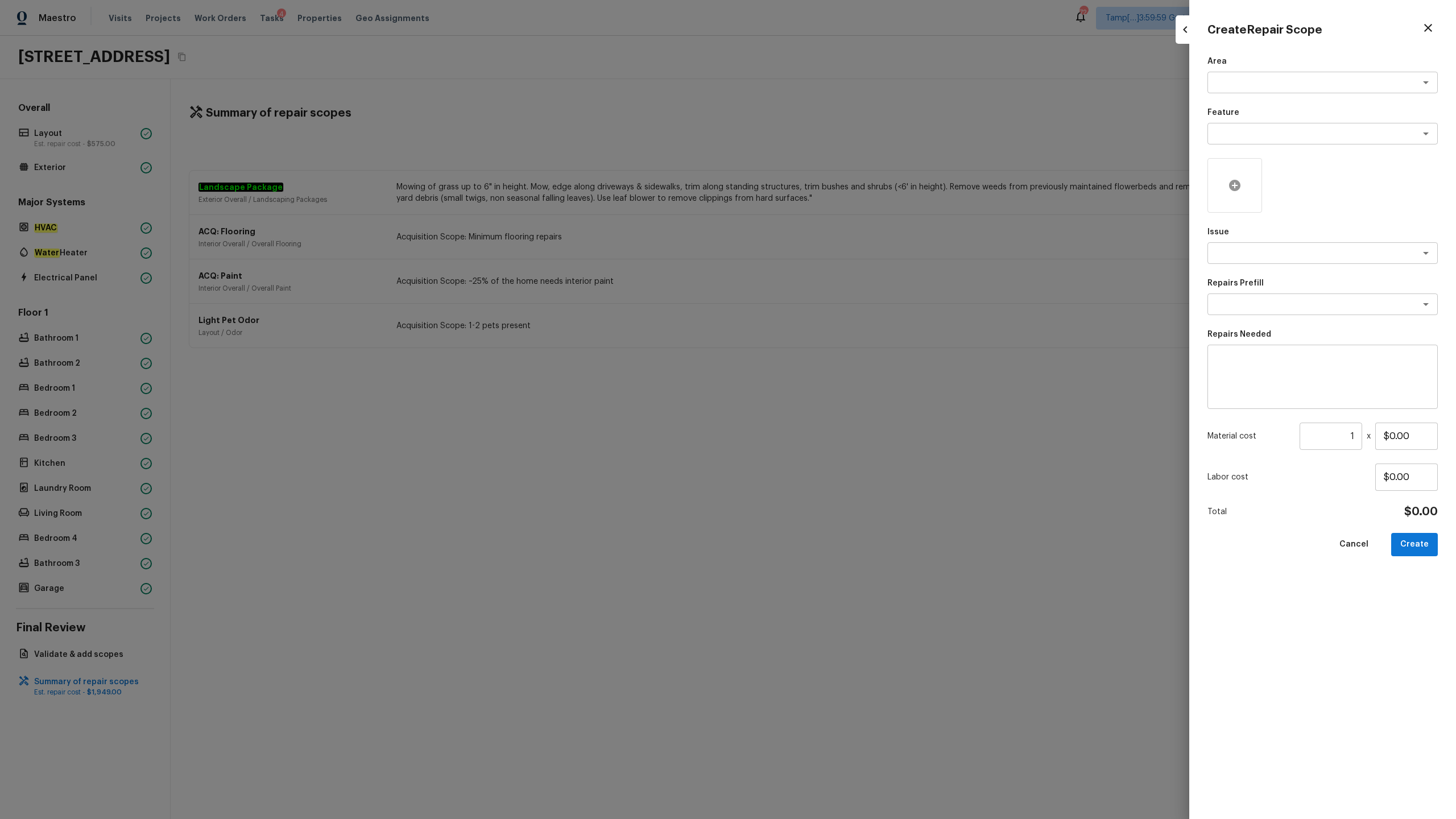
click at [818, 190] on icon at bounding box center [1235, 185] width 11 height 11
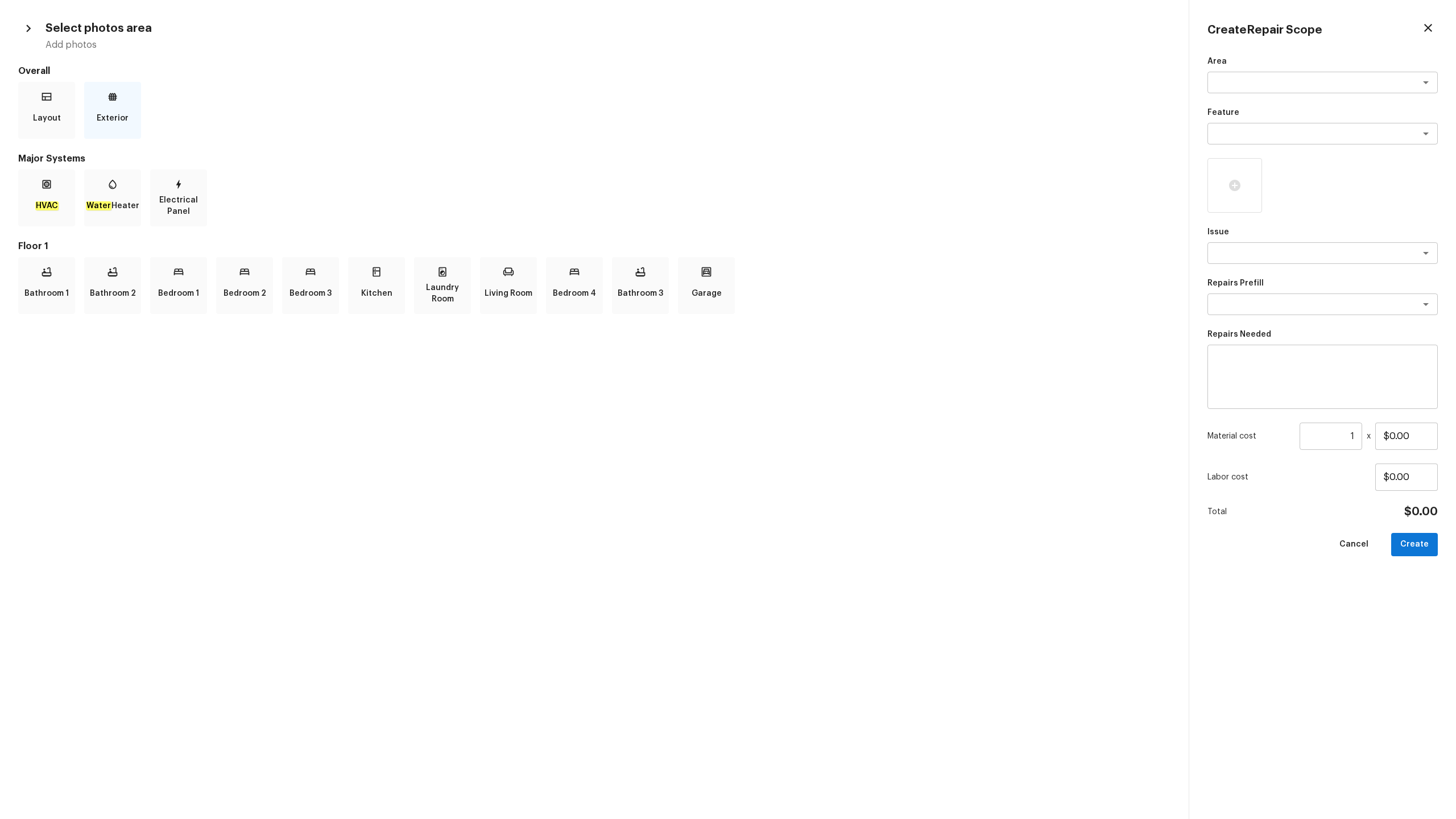
click at [123, 116] on p "Exterior" at bounding box center [112, 118] width 32 height 23
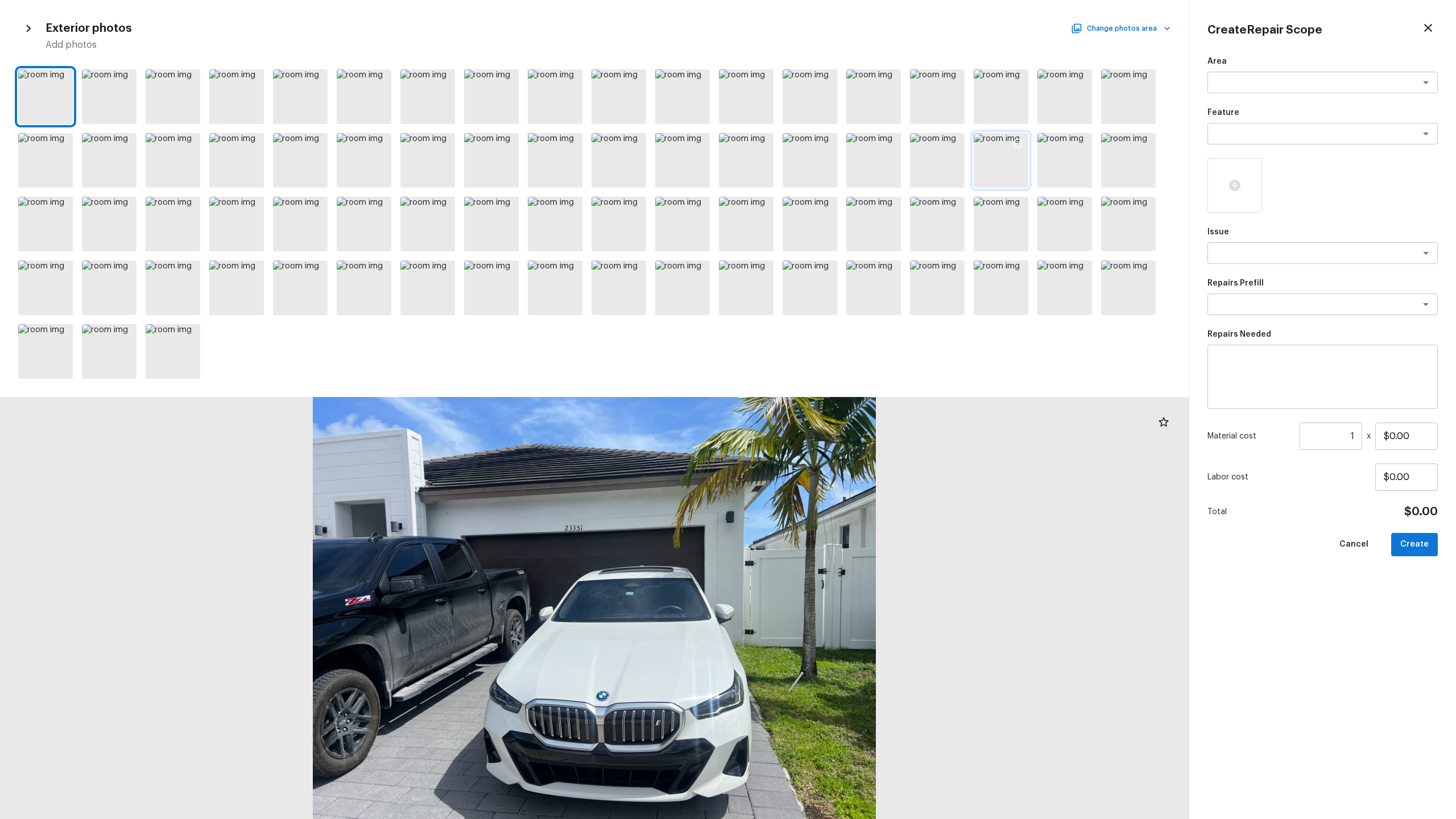
click at [818, 148] on icon at bounding box center [1018, 143] width 11 height 11
click at [818, 142] on icon at bounding box center [1082, 143] width 11 height 11
click at [630, 78] on icon at bounding box center [636, 80] width 11 height 11
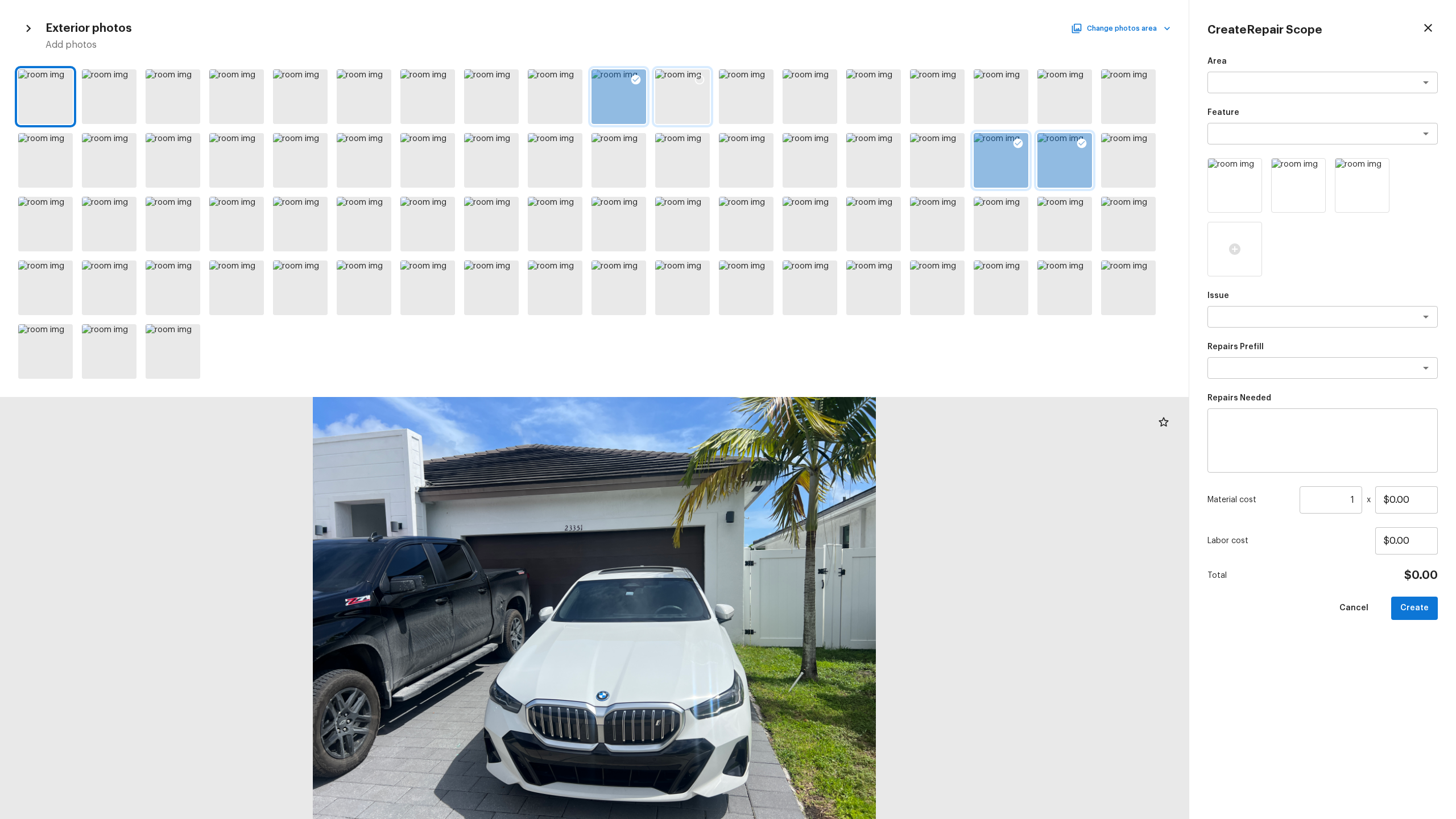
click at [699, 77] on icon at bounding box center [700, 80] width 11 height 11
click at [818, 77] on textarea at bounding box center [1307, 82] width 188 height 11
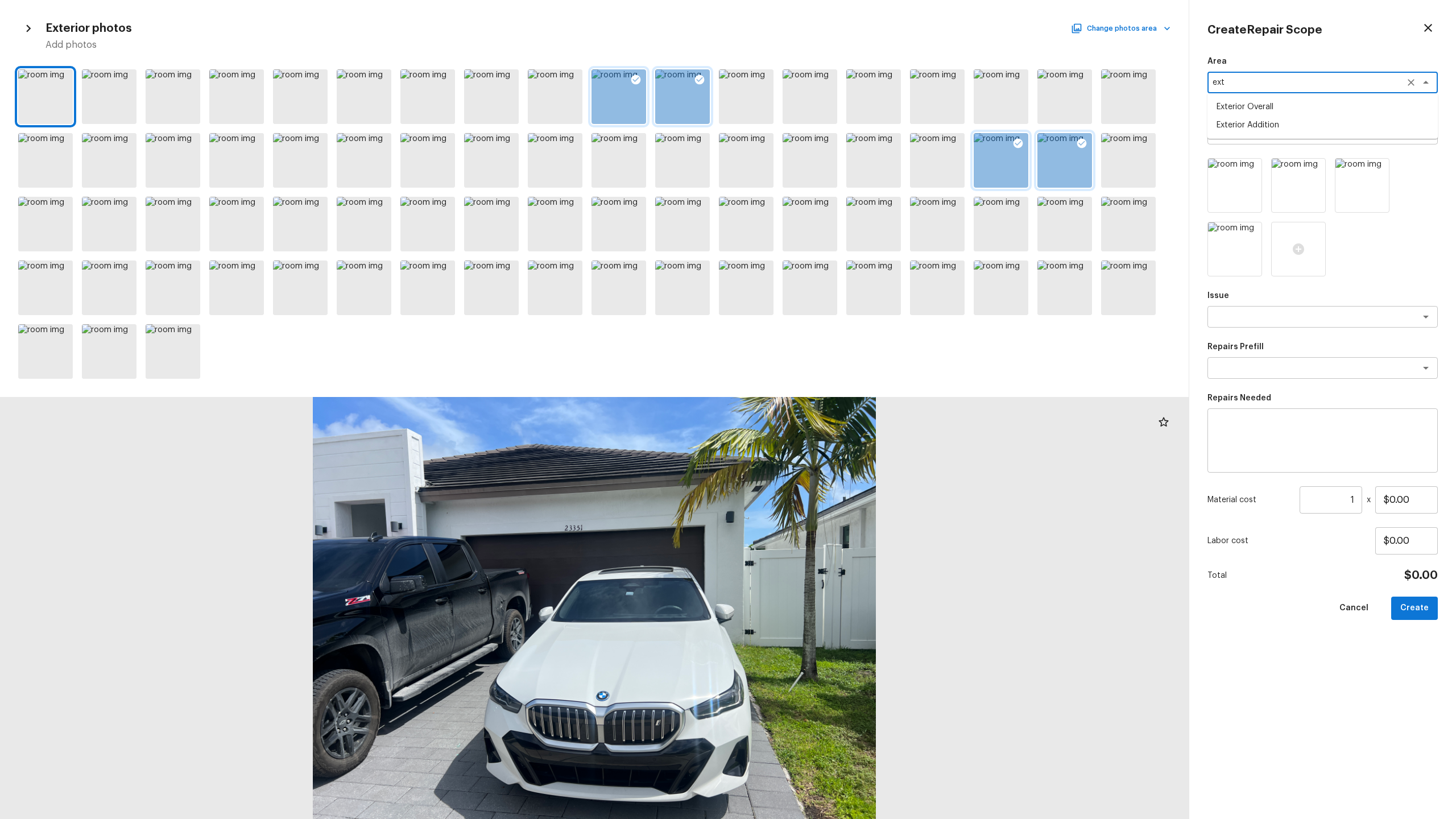
click at [818, 107] on li "Exterior Overall" at bounding box center [1323, 106] width 230 height 18
type textarea "Exterior Overall"
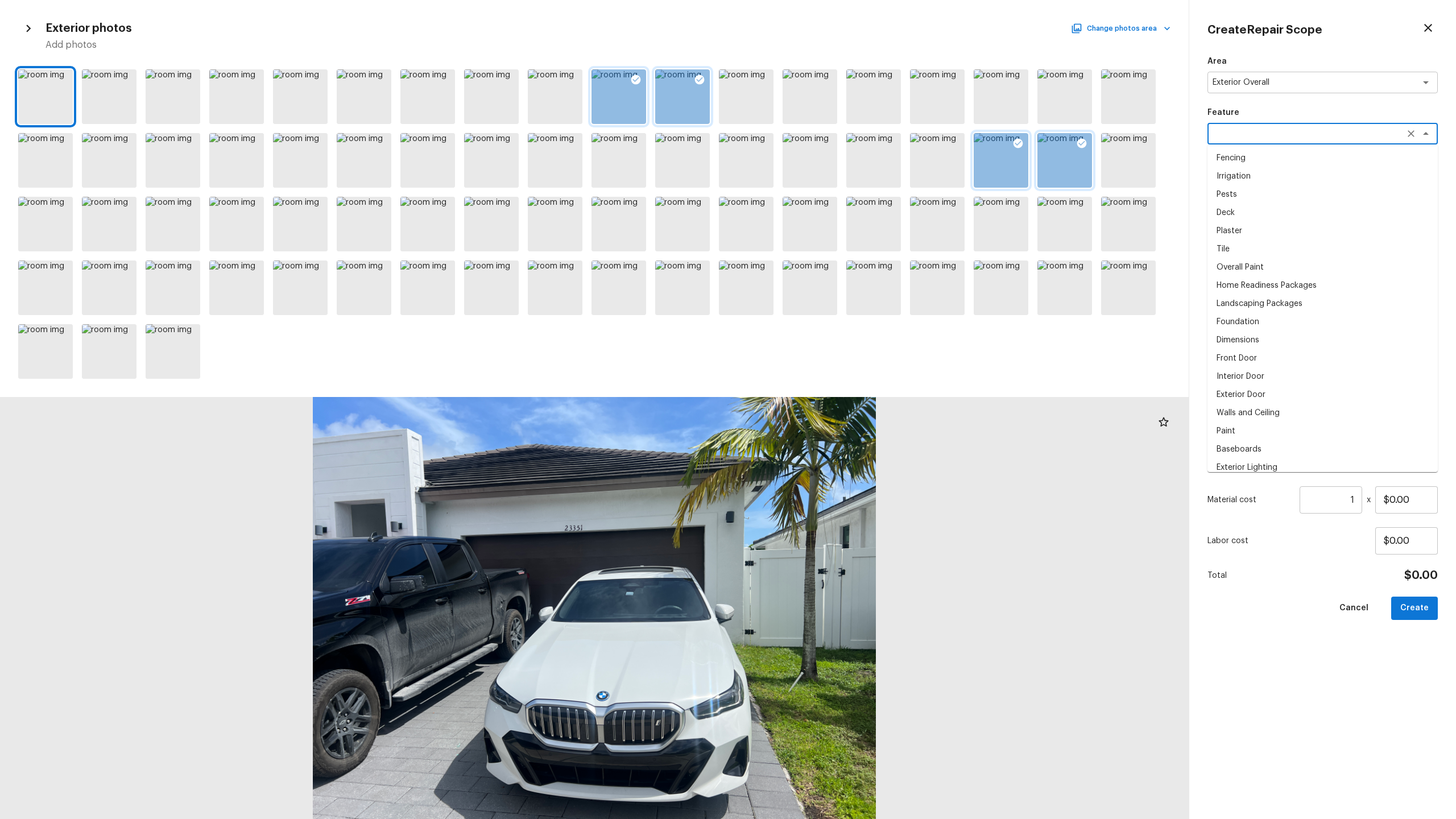
click at [818, 128] on textarea at bounding box center [1307, 134] width 188 height 11
click at [818, 162] on li "Pool" at bounding box center [1323, 158] width 230 height 18
type textarea "Pool"
click at [818, 316] on textarea at bounding box center [1307, 317] width 188 height 11
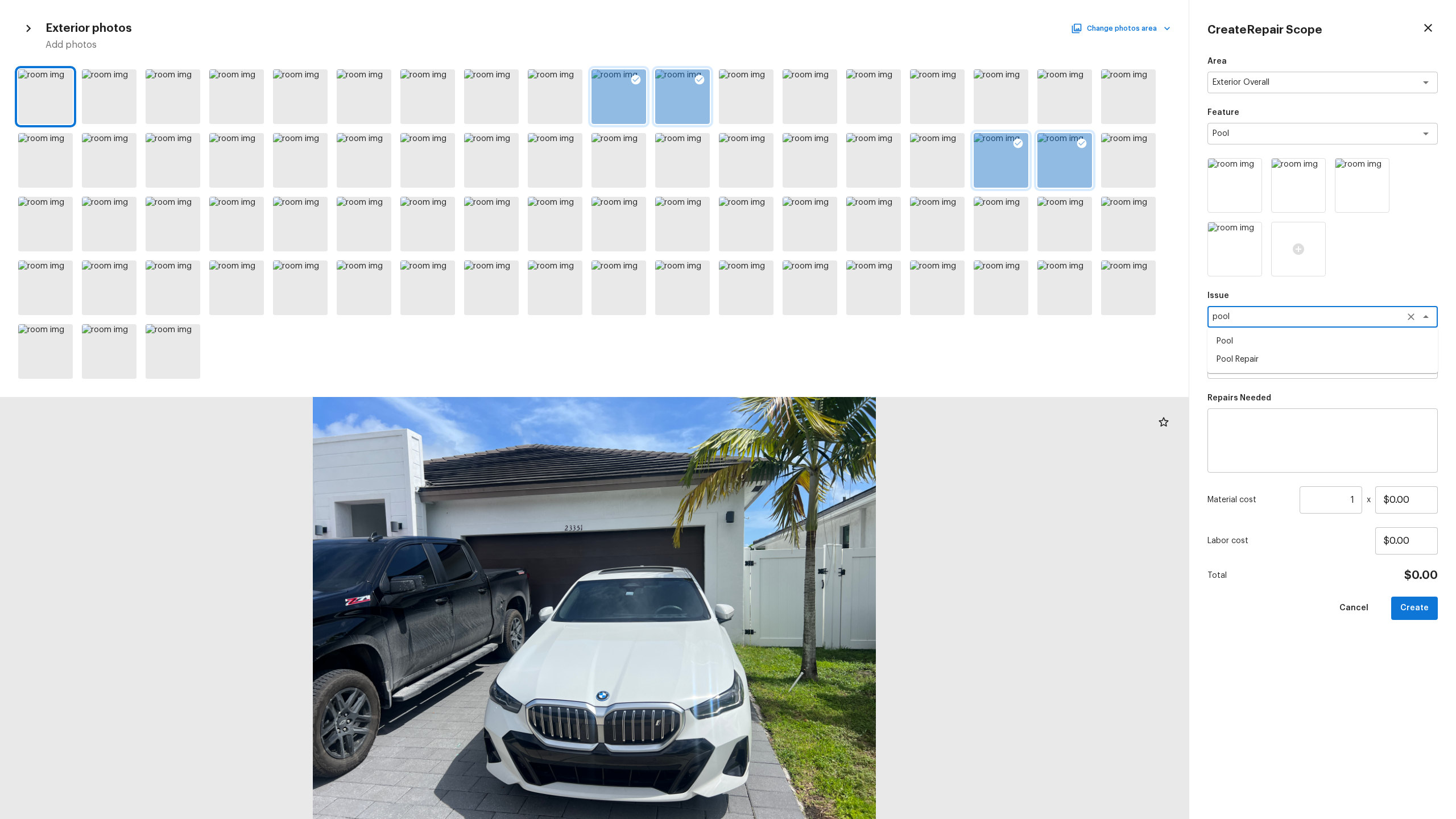
click at [818, 345] on li "Pool" at bounding box center [1323, 341] width 230 height 18
type textarea "Pool"
click at [818, 404] on textarea at bounding box center [1322, 440] width 215 height 45
type textarea "Basic clean pool"
click at [818, 404] on input "1" at bounding box center [1331, 500] width 63 height 27
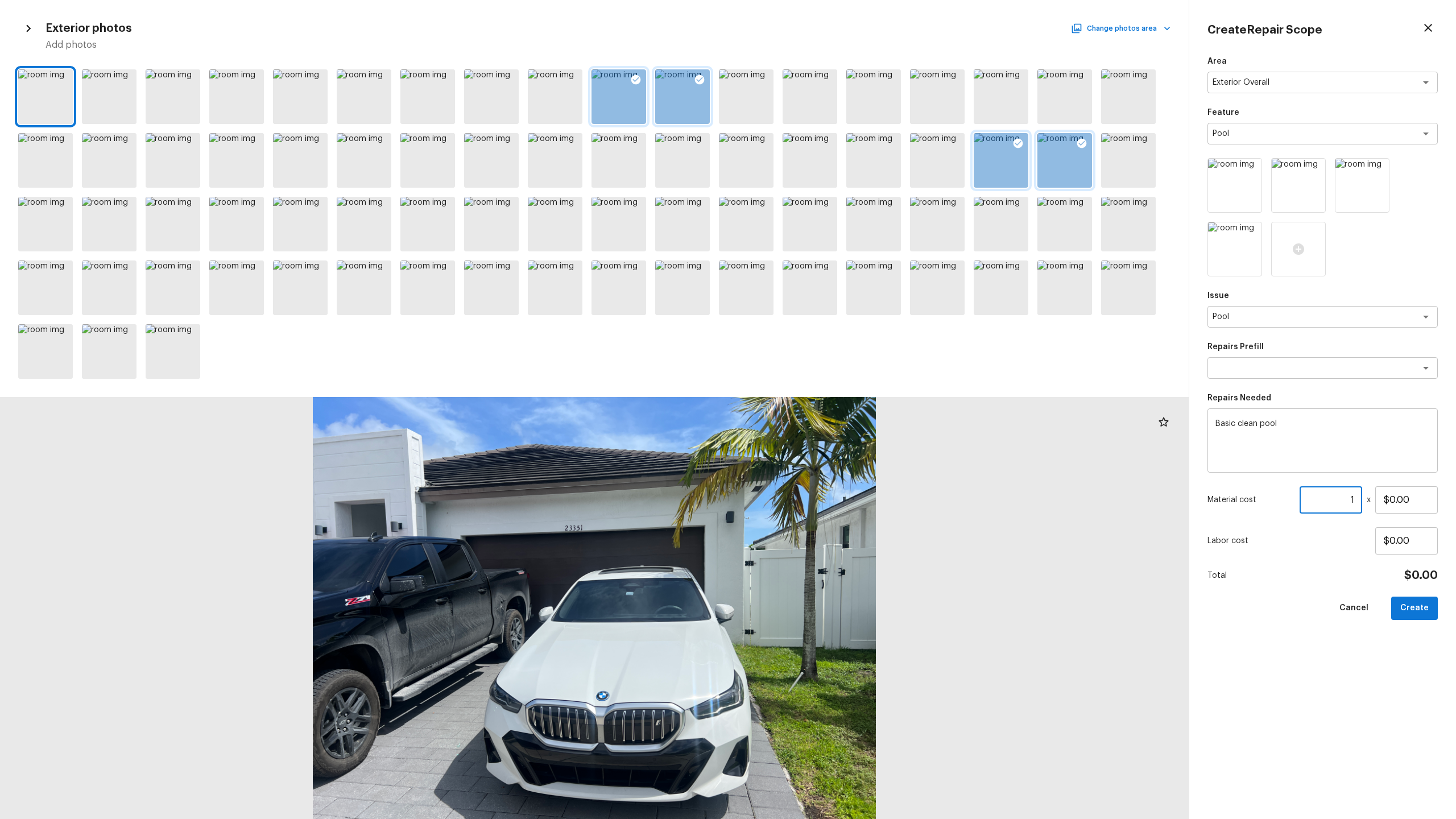
click at [818, 404] on input "1" at bounding box center [1331, 500] width 63 height 27
click at [818, 404] on input "250" at bounding box center [1331, 500] width 63 height 27
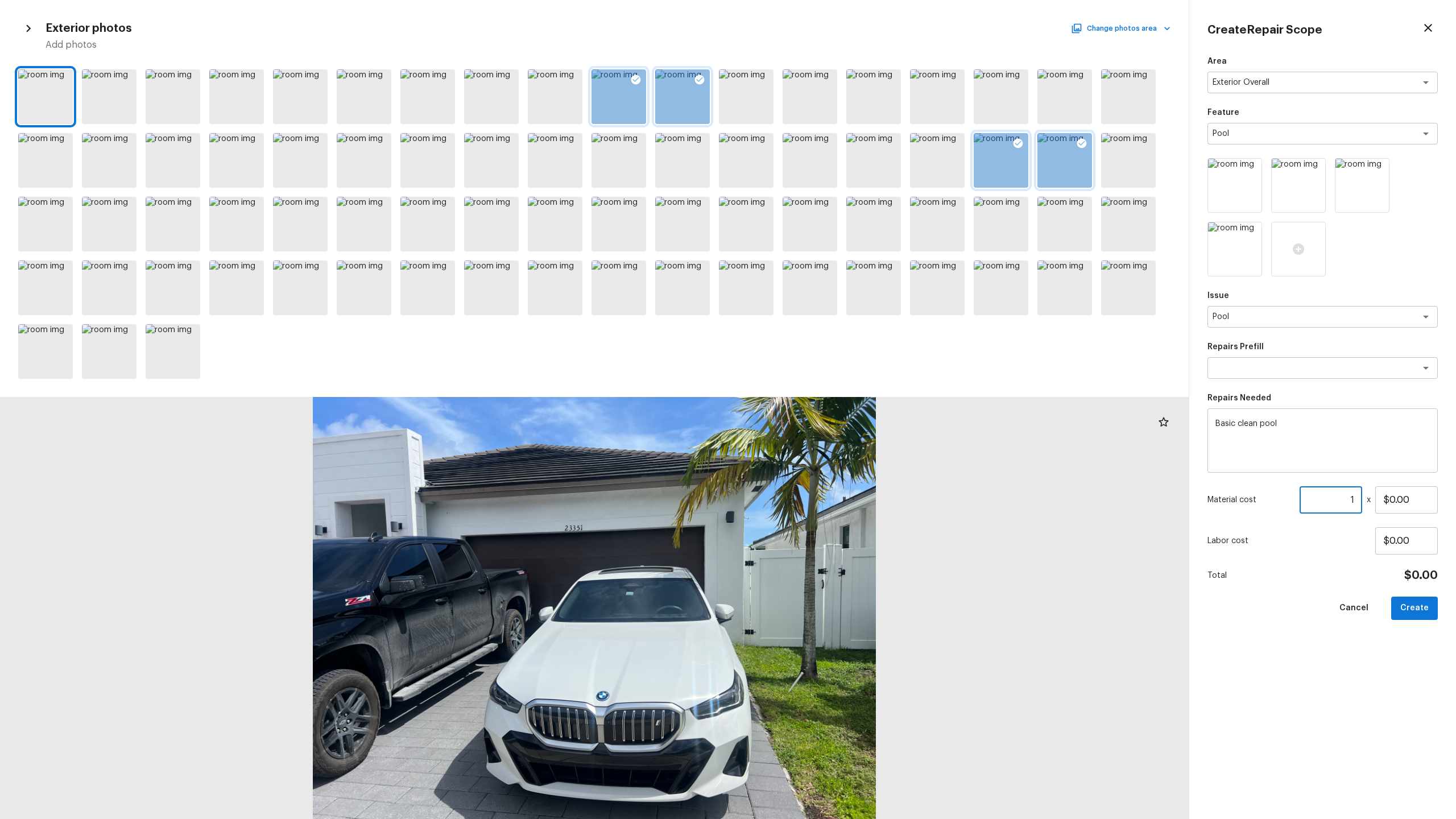
type input "1"
type input "$250.00"
click at [818, 404] on button "Create" at bounding box center [1414, 608] width 47 height 23
type input "$0.00"
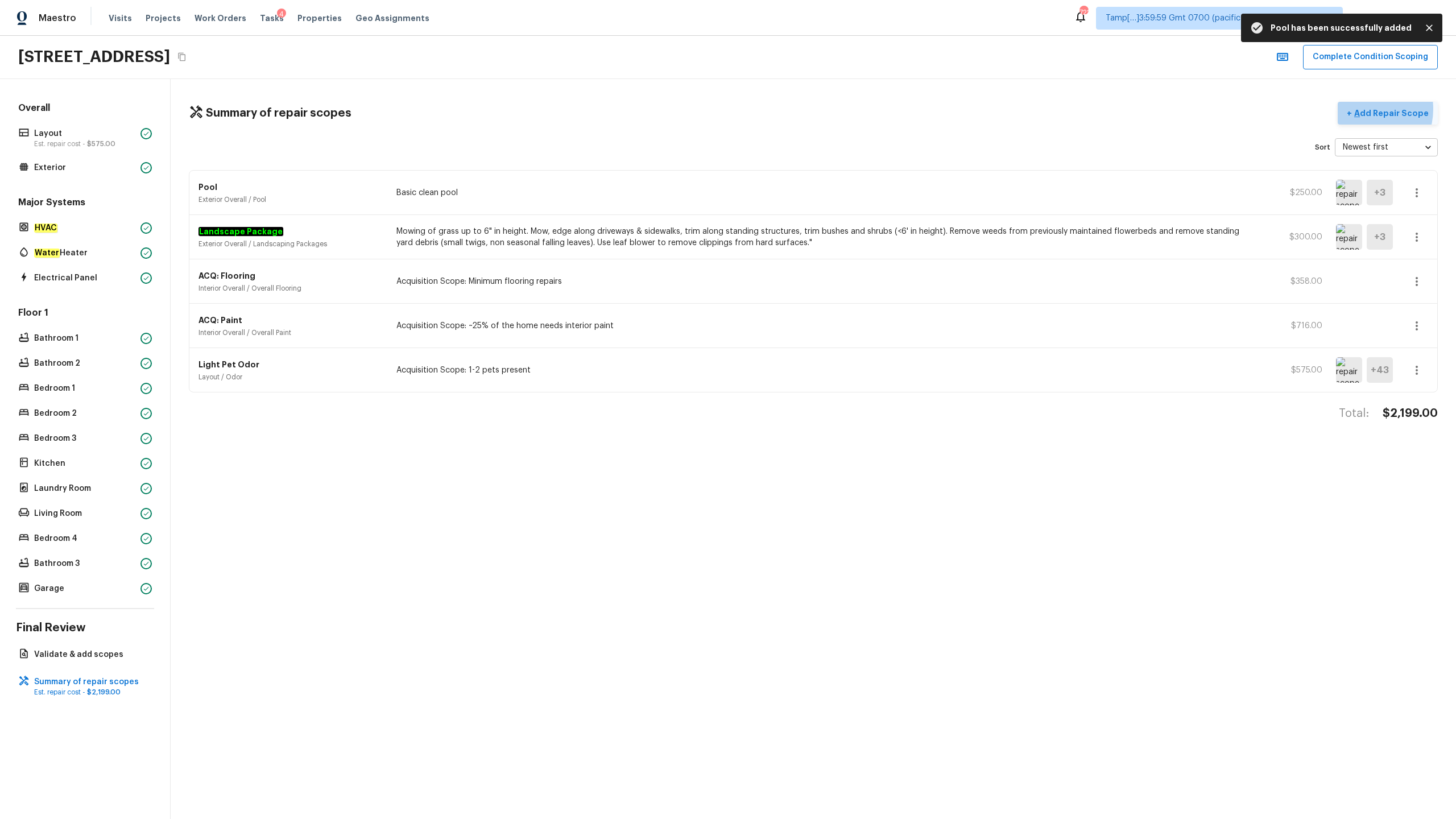
click at [818, 109] on p "Add Repair Scope" at bounding box center [1390, 113] width 77 height 11
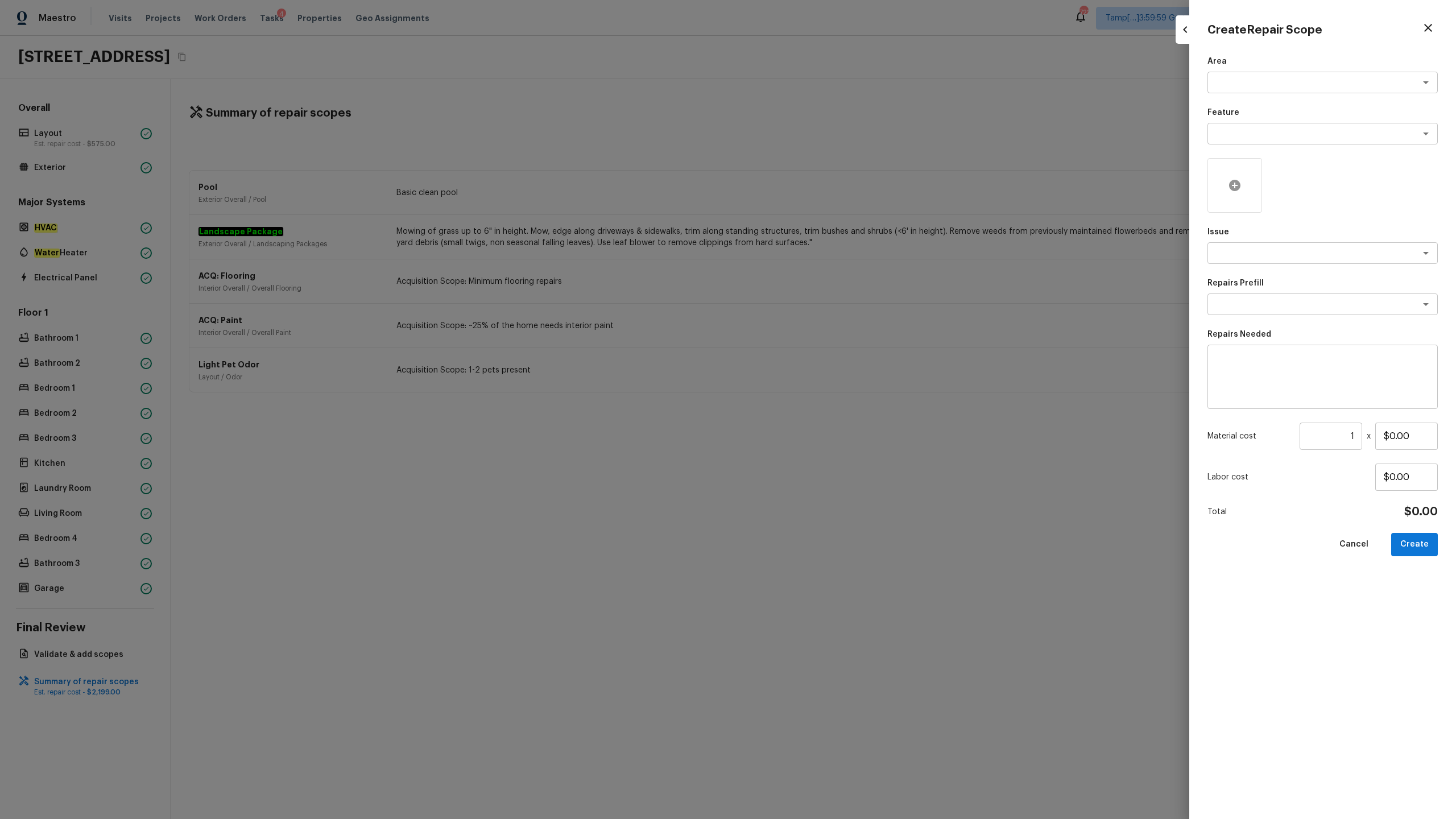
click at [818, 184] on icon at bounding box center [1235, 185] width 11 height 11
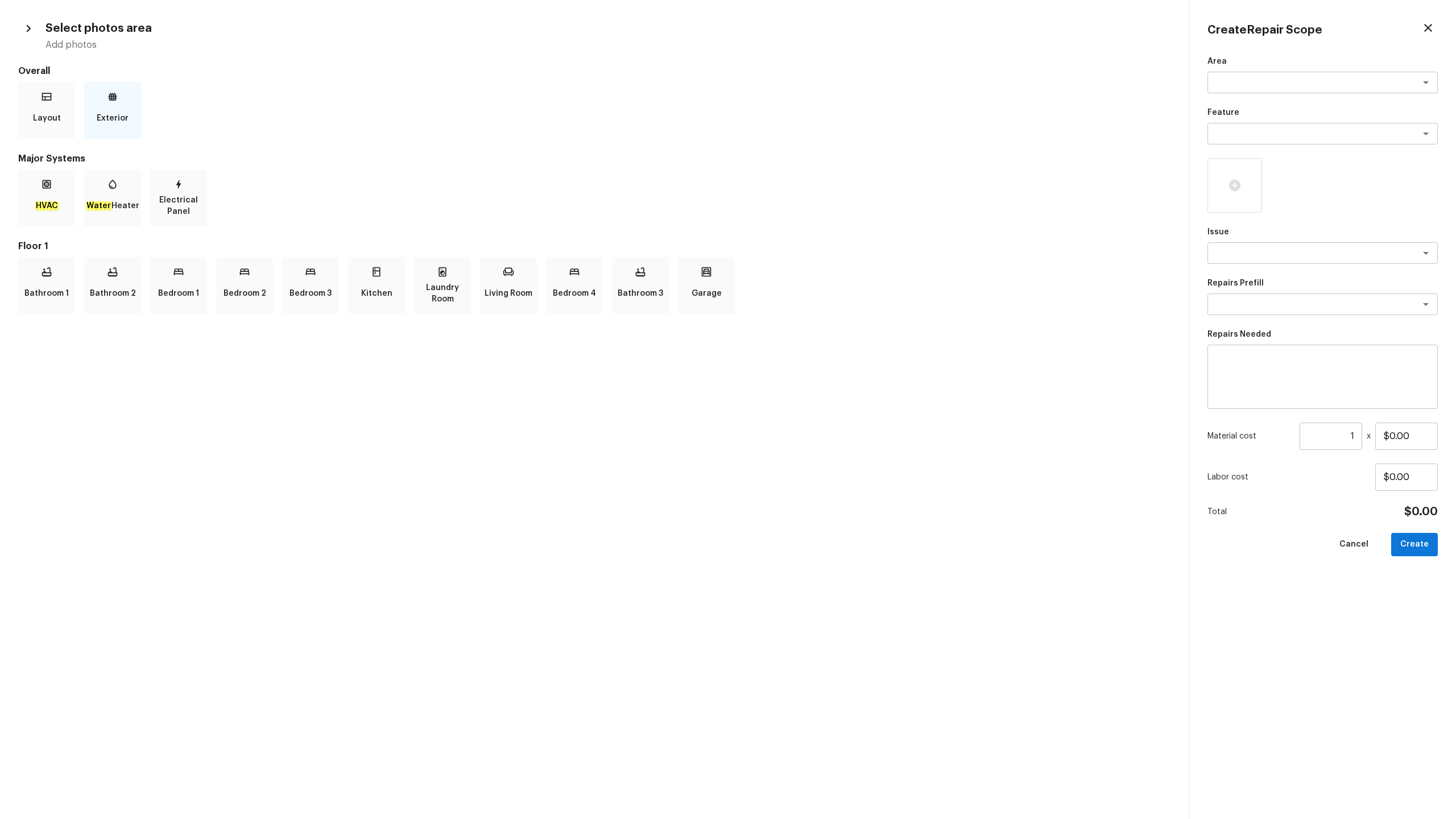
click at [131, 115] on div "Exterior" at bounding box center [112, 110] width 57 height 57
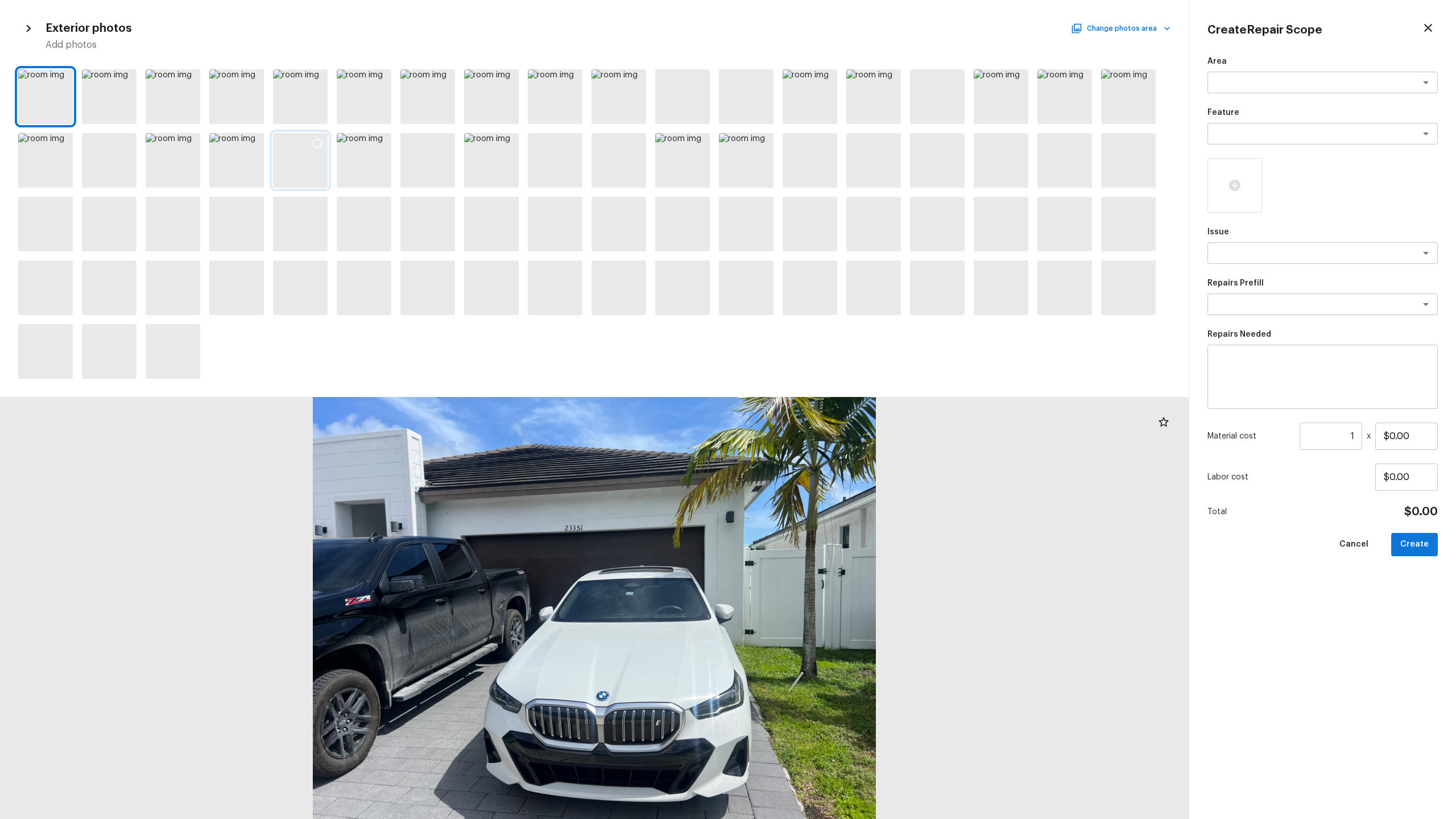
click at [322, 180] on div at bounding box center [300, 160] width 55 height 55
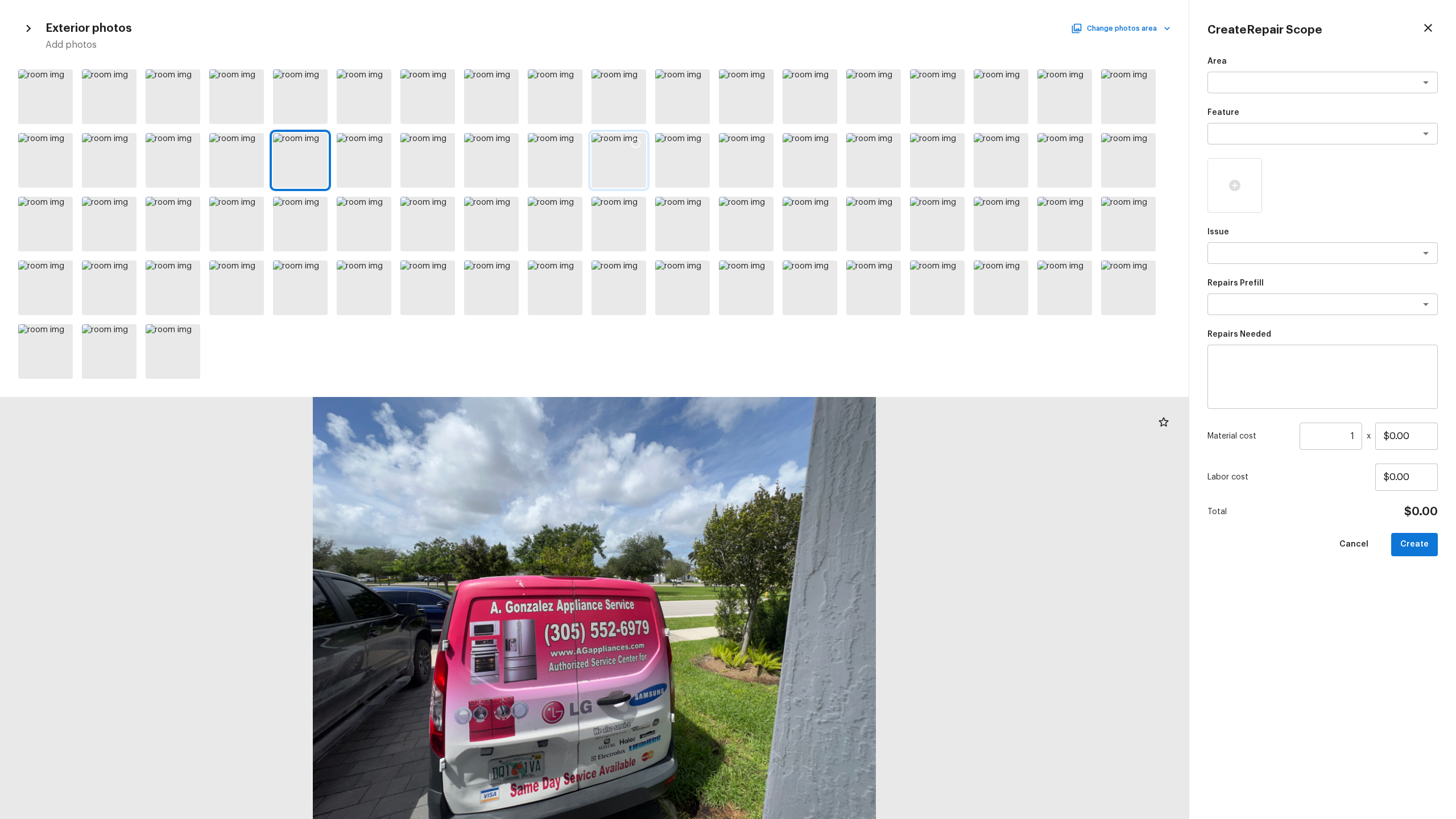
click at [614, 172] on div at bounding box center [619, 160] width 55 height 55
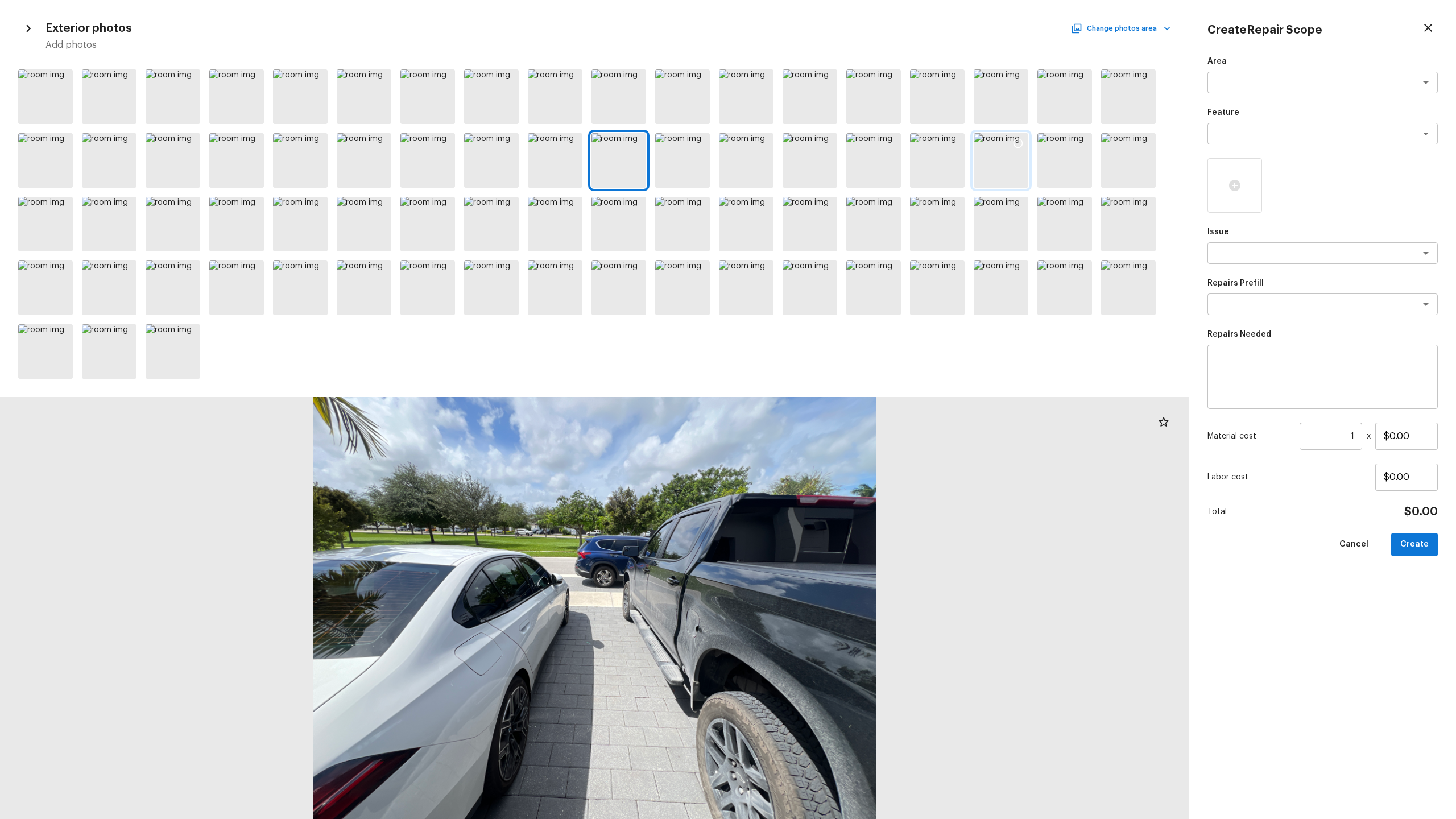
click at [818, 164] on div at bounding box center [1001, 160] width 55 height 55
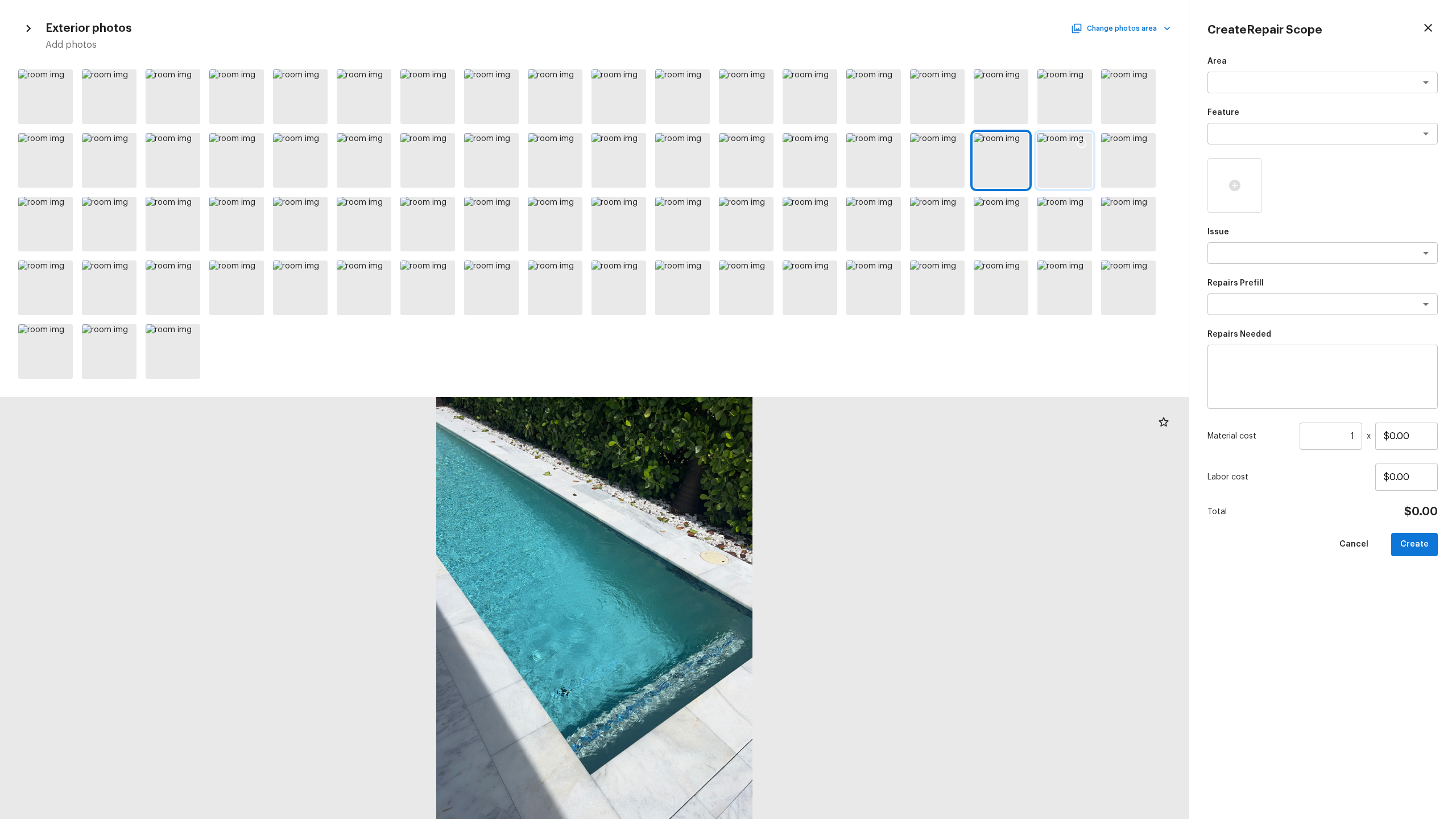
click at [818, 166] on div at bounding box center [1065, 160] width 55 height 55
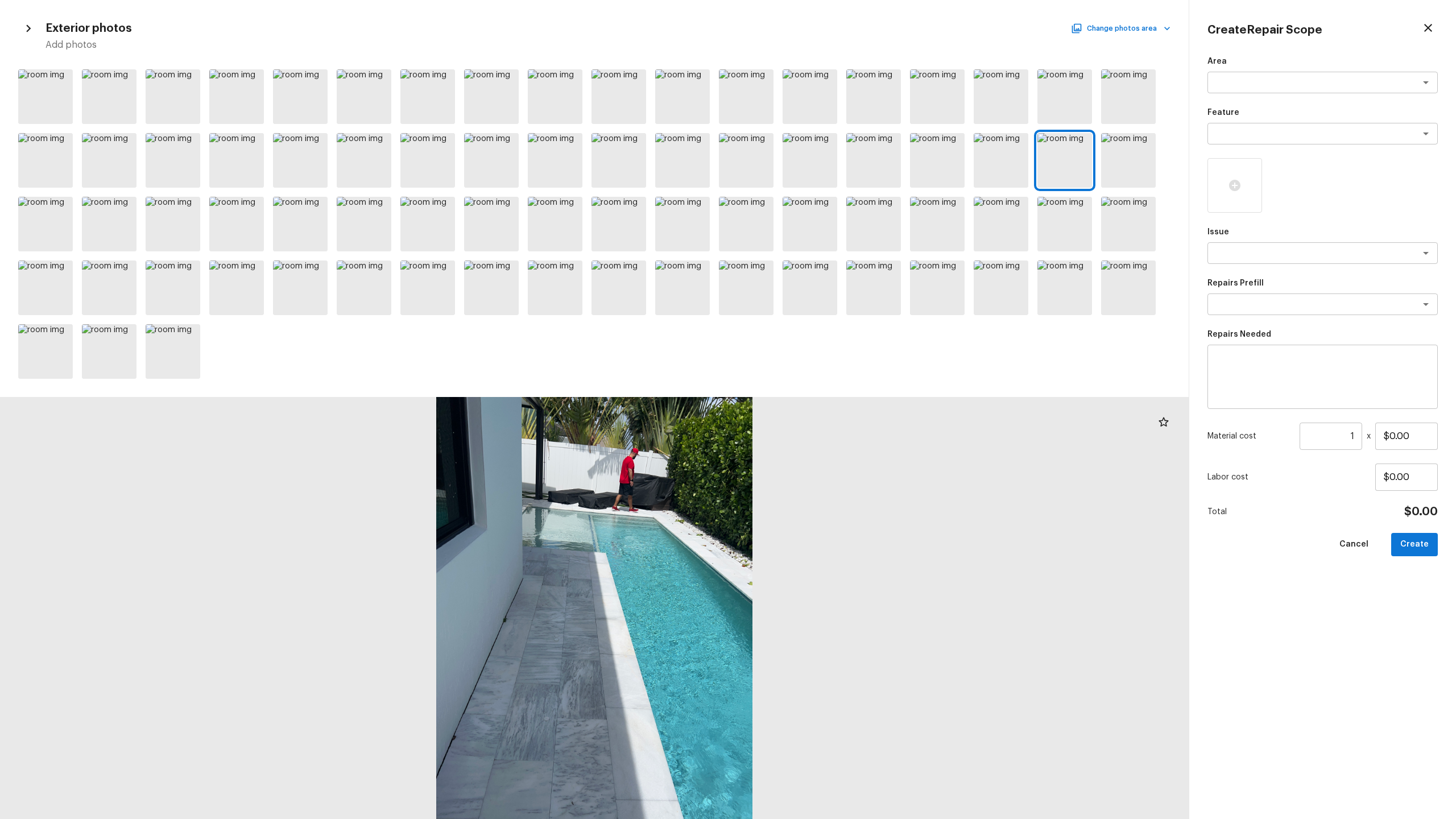
click at [818, 23] on icon "button" at bounding box center [1428, 28] width 14 height 14
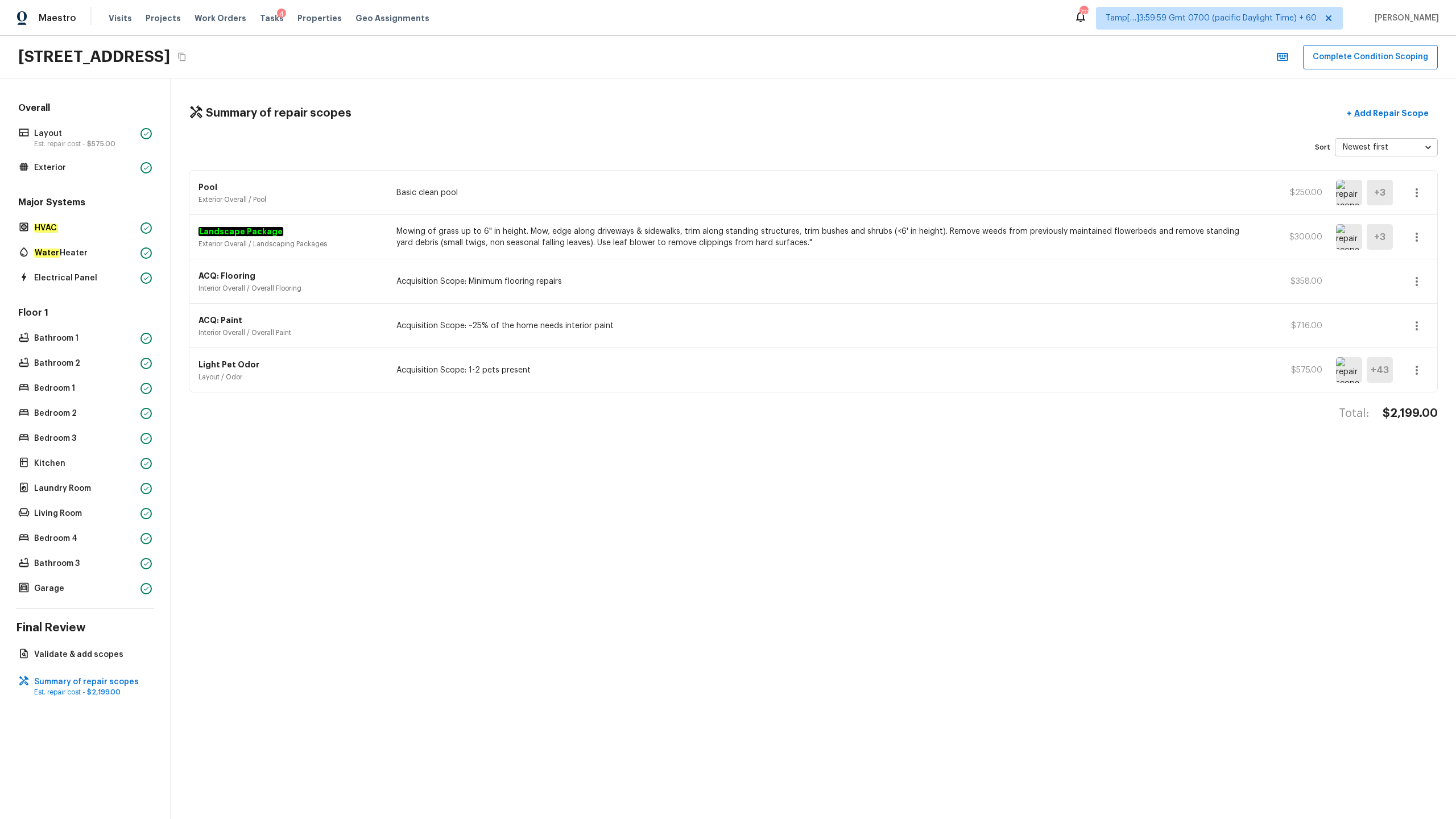
click at [818, 404] on h4 "$2,199.00" at bounding box center [1410, 414] width 55 height 15
copy h4 "$2,199.00"
click at [818, 56] on button "Complete Condition Scoping" at bounding box center [1370, 57] width 135 height 24
